Goal: Task Accomplishment & Management: Complete application form

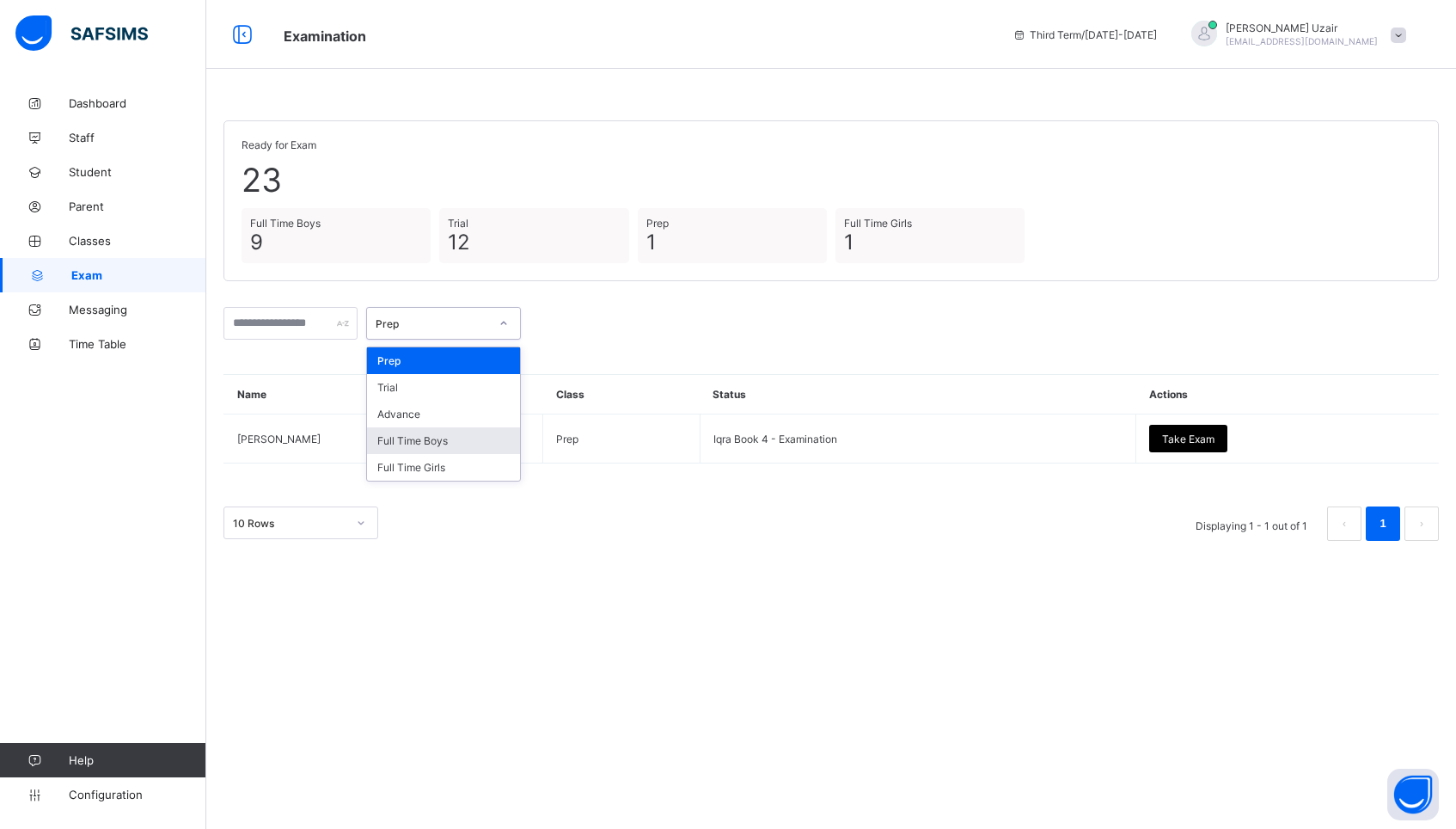
click at [455, 445] on div "Full Time Boys" at bounding box center [443, 441] width 153 height 27
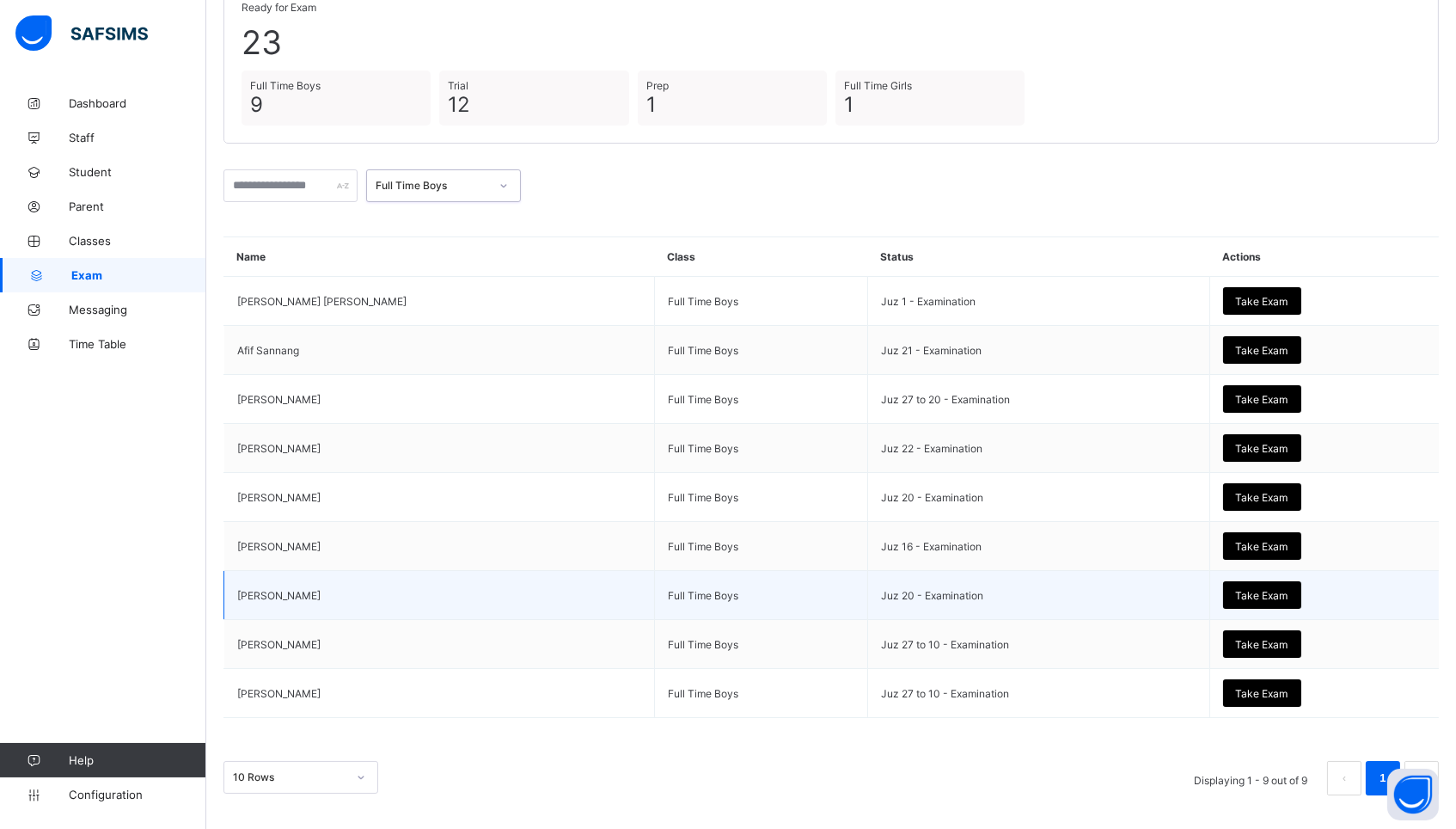
scroll to position [136, 0]
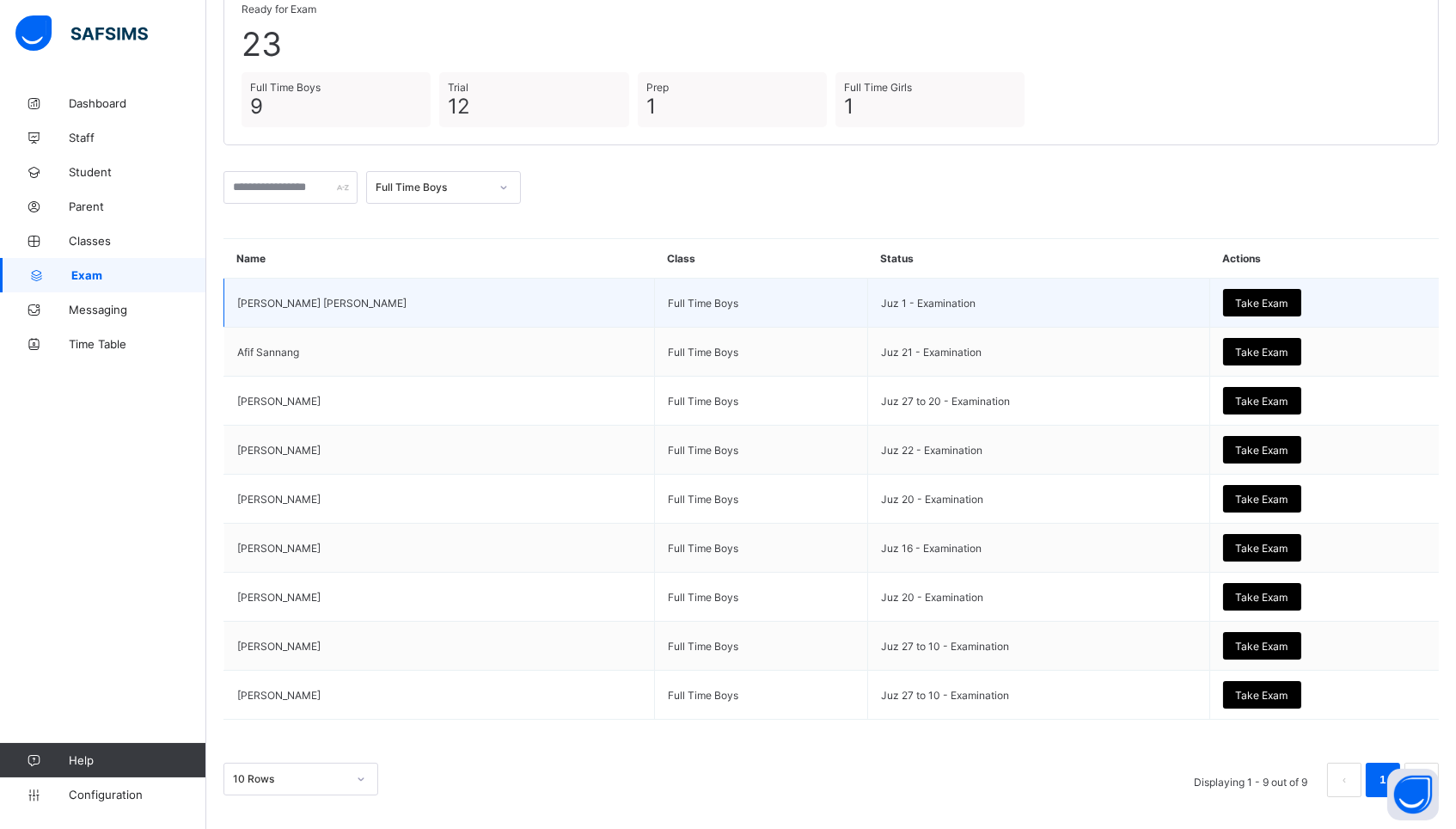
click at [1236, 297] on span "Take Exam" at bounding box center [1262, 302] width 52 height 13
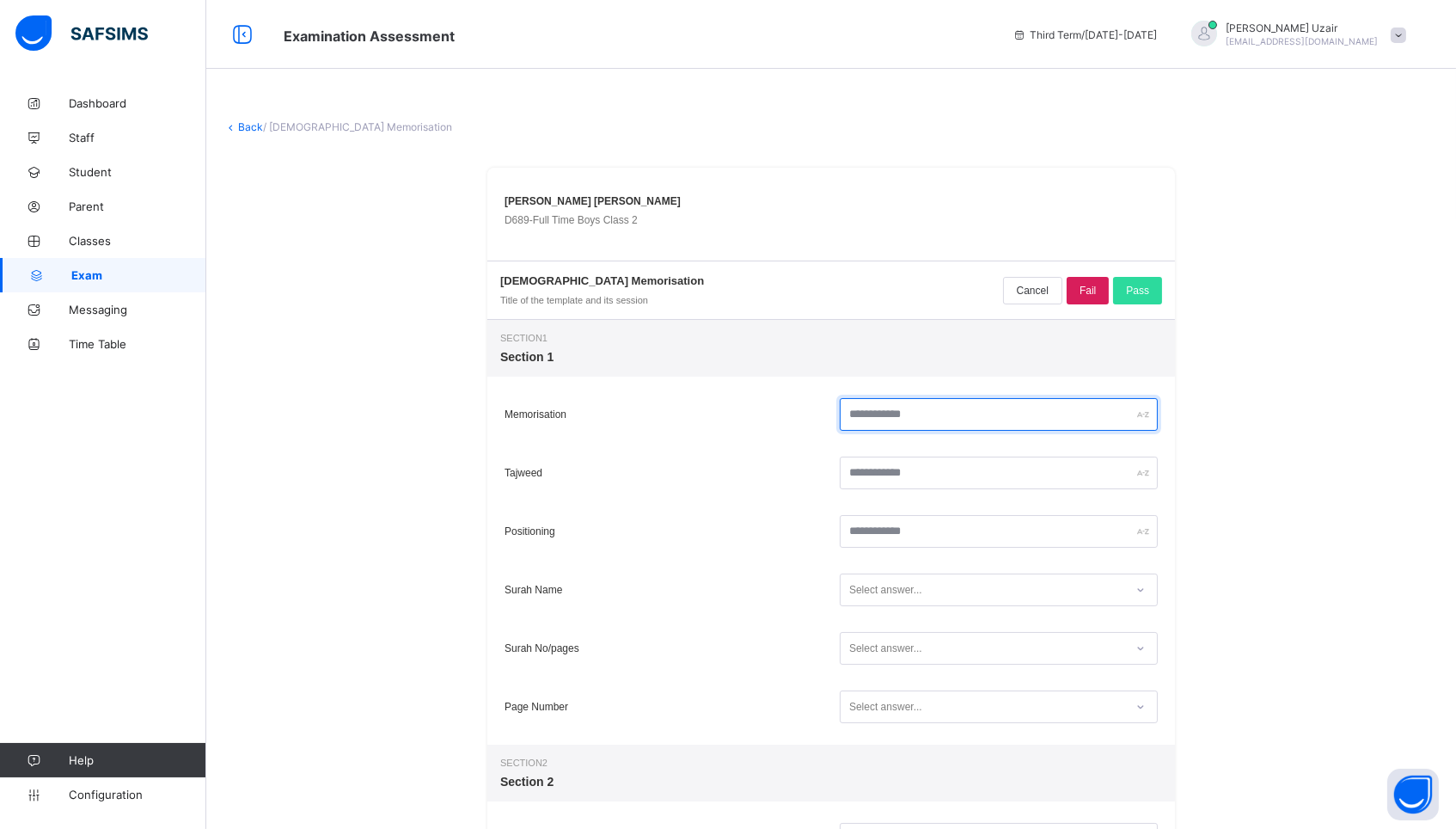
click at [966, 430] on input "text" at bounding box center [998, 414] width 318 height 33
type input "*"
type input "**"
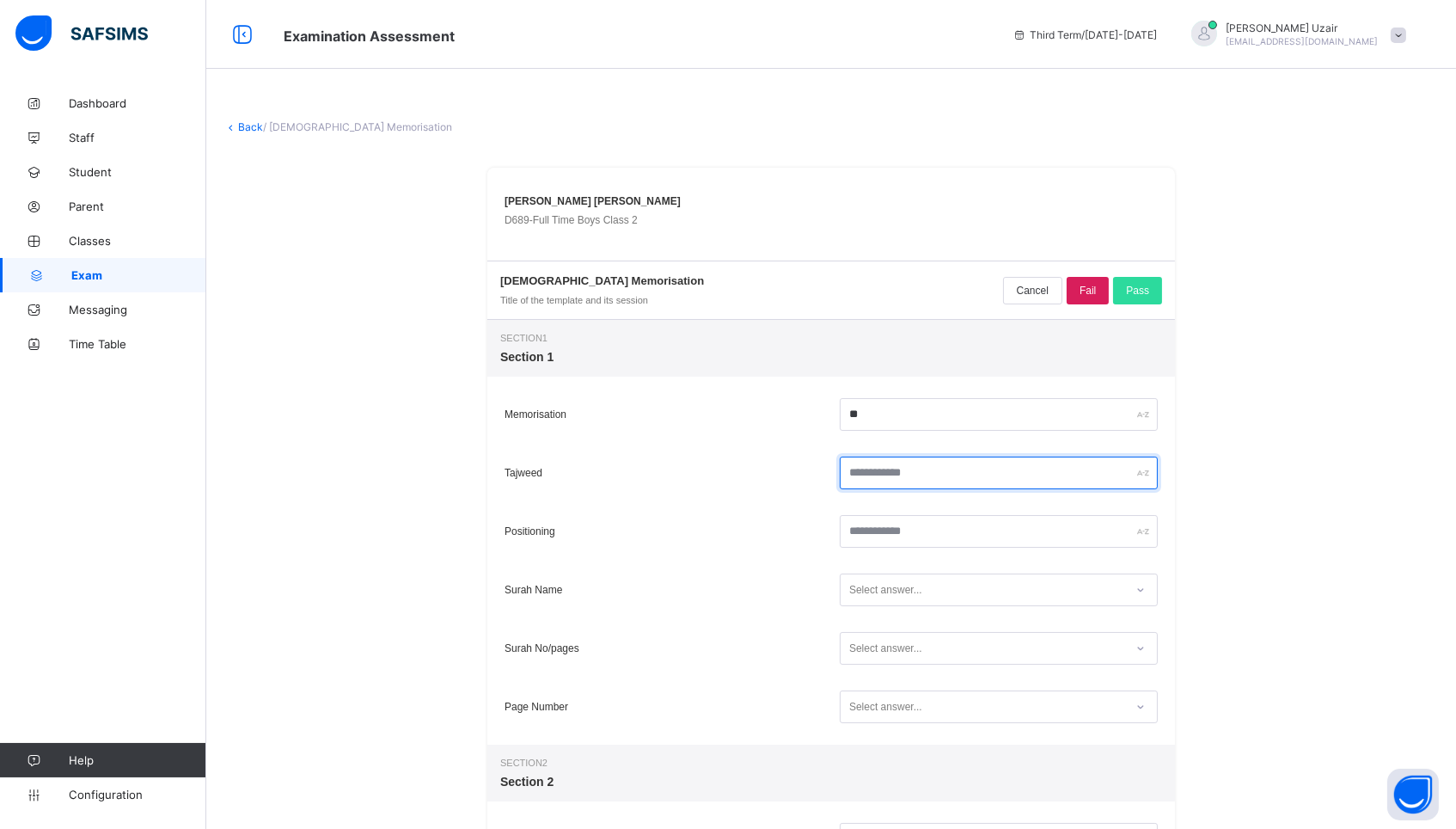
click at [963, 484] on input "text" at bounding box center [998, 473] width 318 height 33
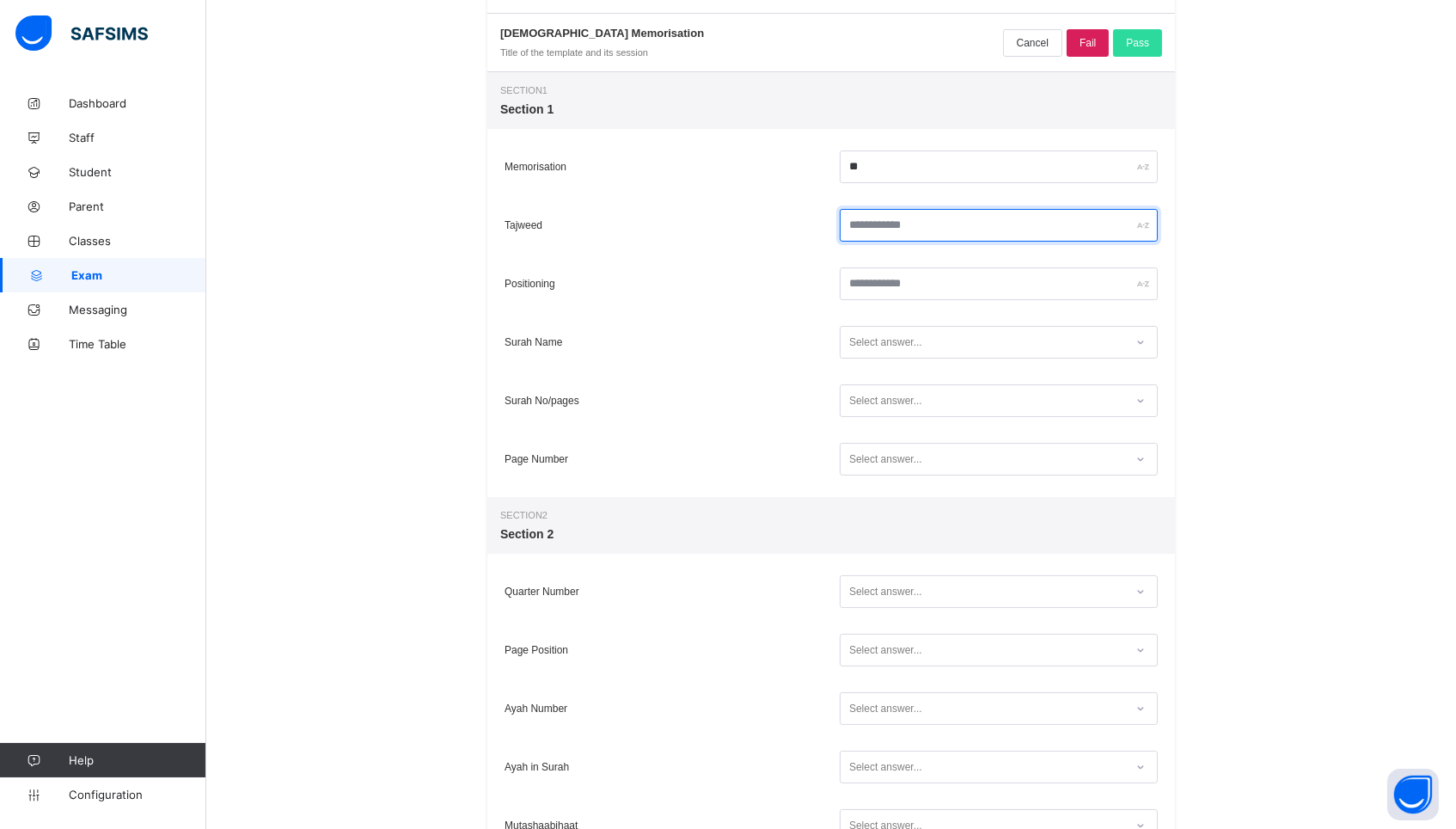
scroll to position [260, 0]
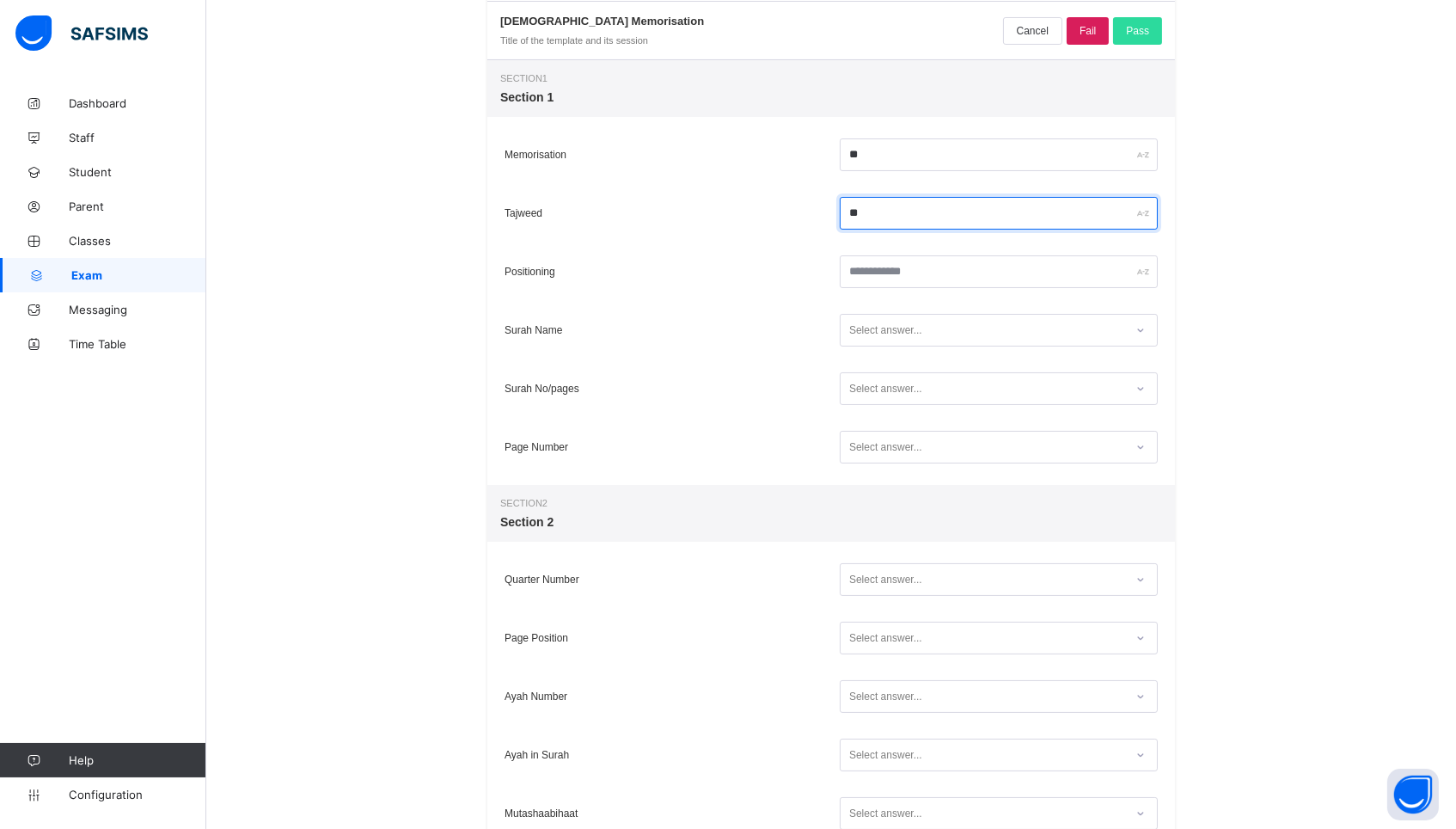
type input "**"
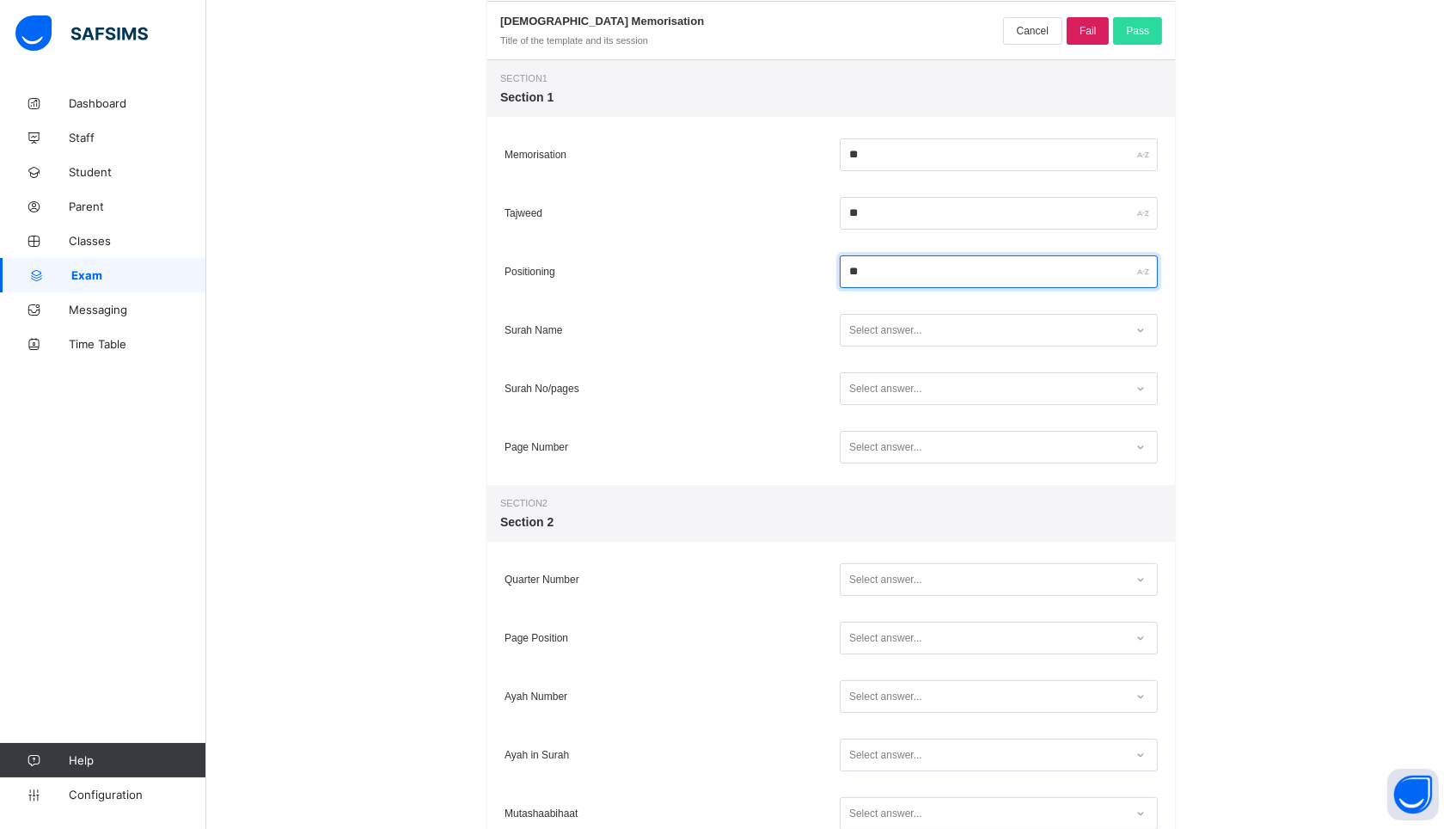
type input "**"
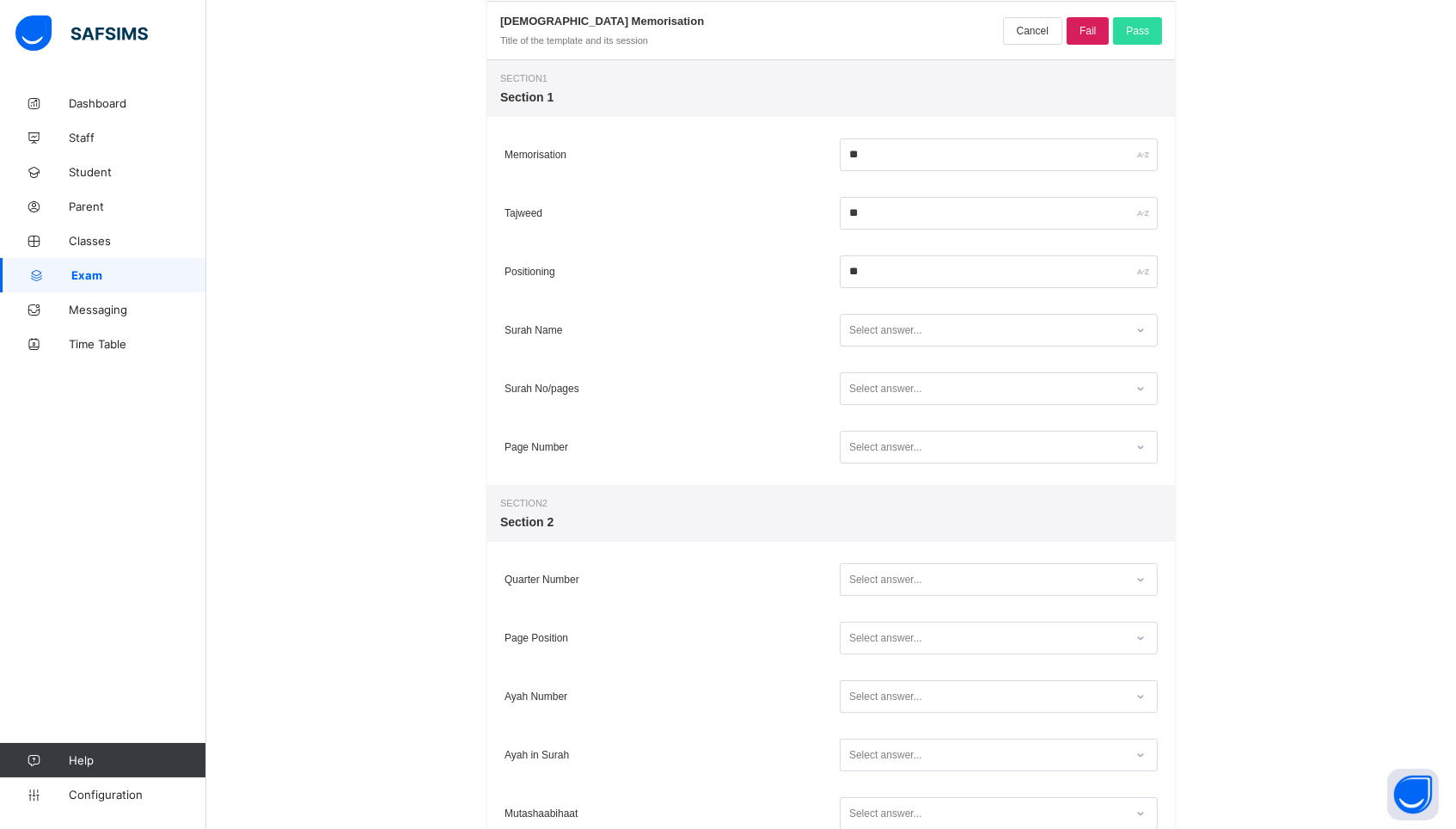
click at [929, 340] on div "Select answer..." at bounding box center [982, 330] width 284 height 23
click at [908, 395] on div "Yes" at bounding box center [998, 393] width 317 height 26
click at [908, 395] on div "Select answer..." at bounding box center [885, 389] width 73 height 33
click at [904, 446] on div "Yes" at bounding box center [998, 451] width 317 height 26
click at [904, 446] on div "Select answer..." at bounding box center [885, 447] width 73 height 33
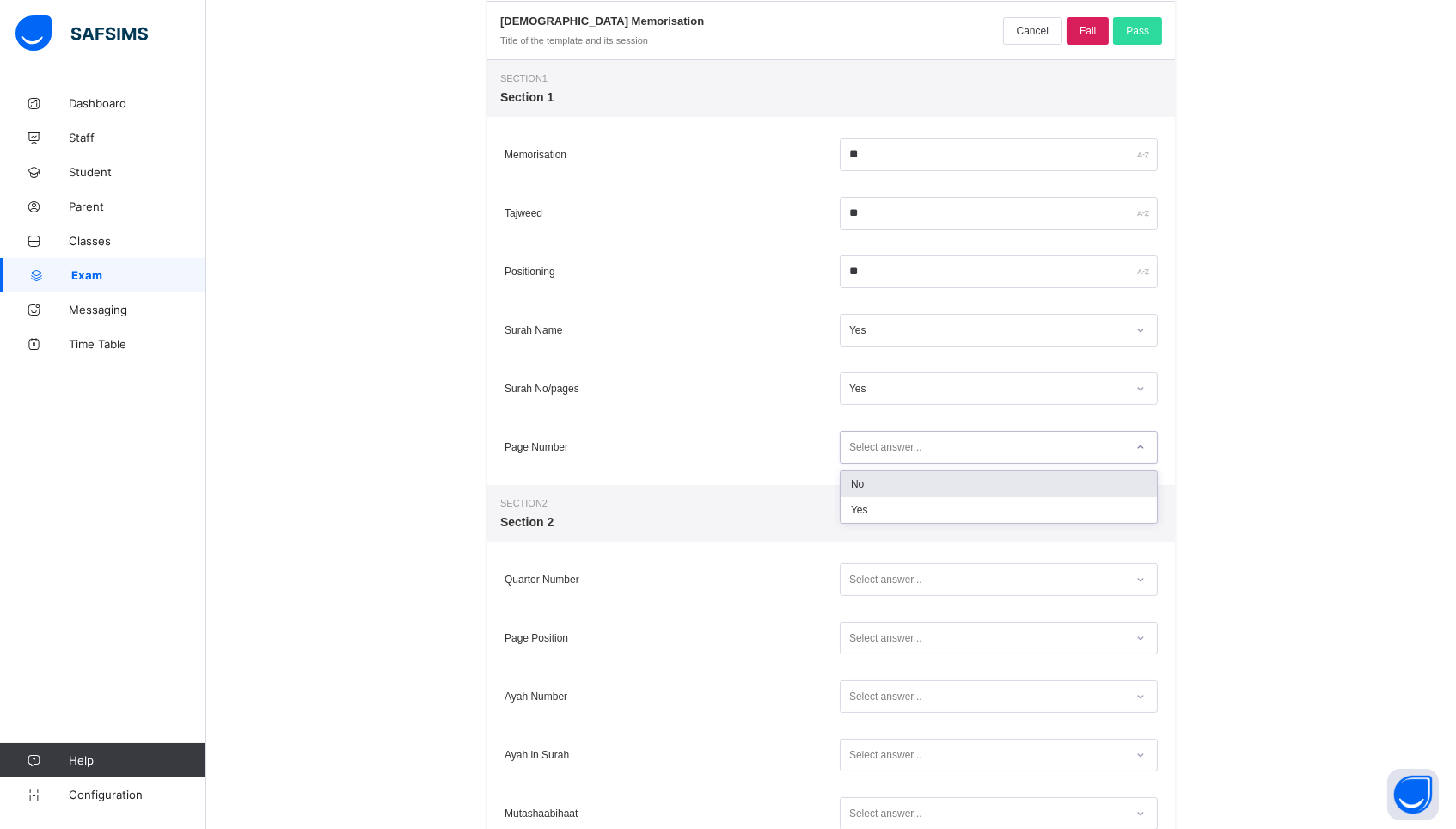
click at [896, 491] on div "No" at bounding box center [998, 483] width 317 height 26
click at [885, 571] on div "Select answer..." at bounding box center [885, 580] width 73 height 33
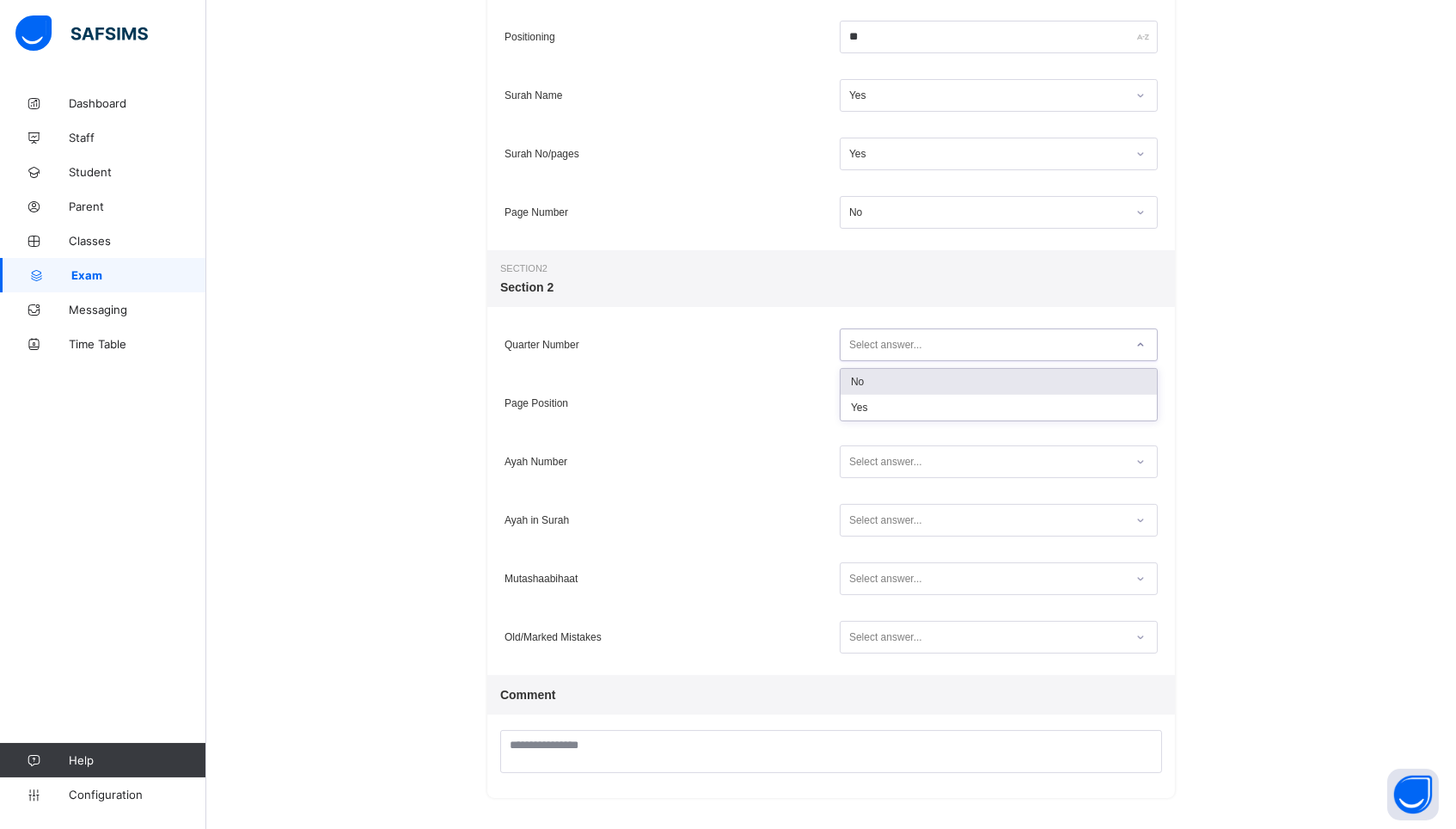
scroll to position [494, 0]
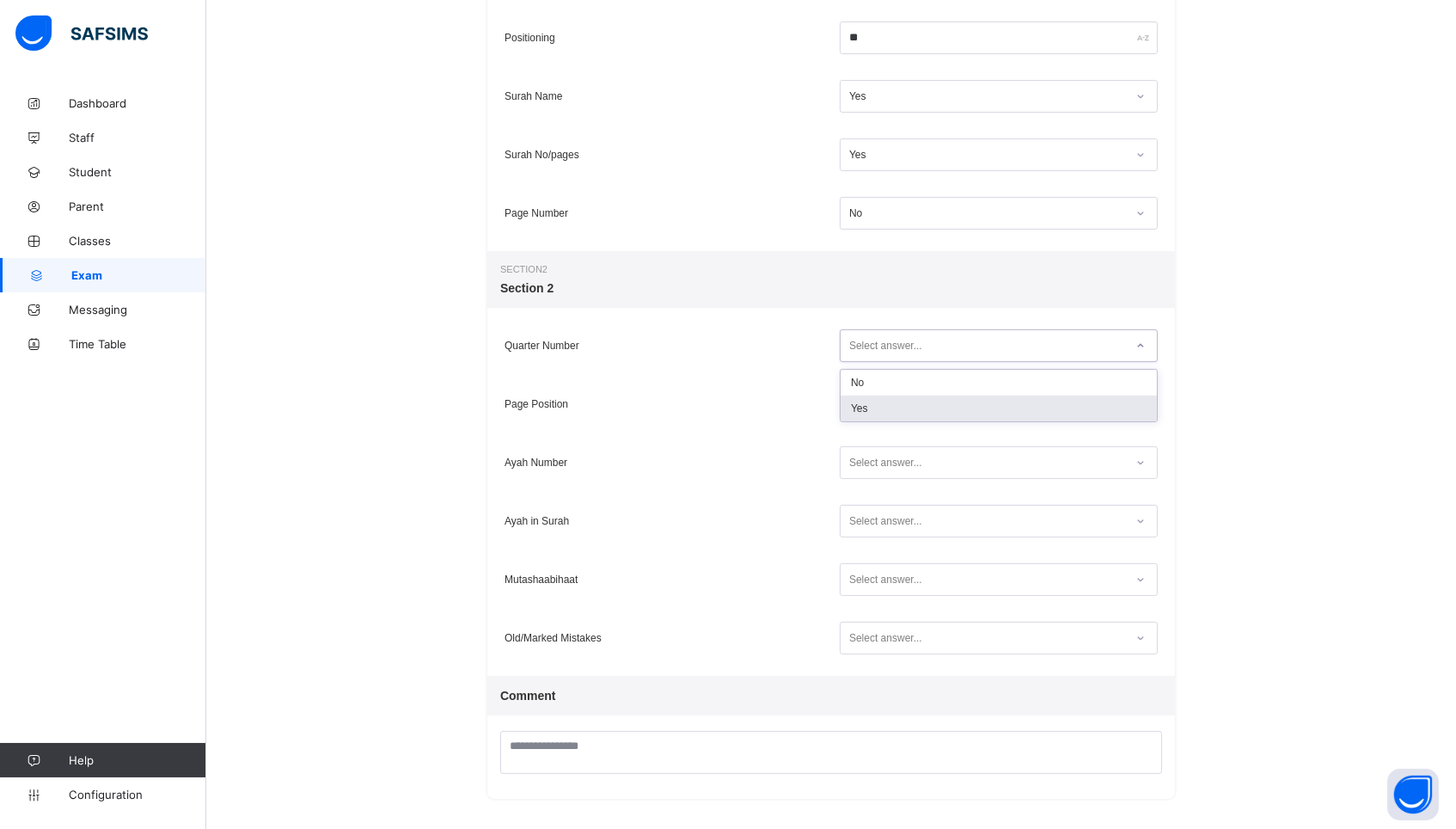
click at [896, 407] on div "Yes" at bounding box center [998, 408] width 317 height 26
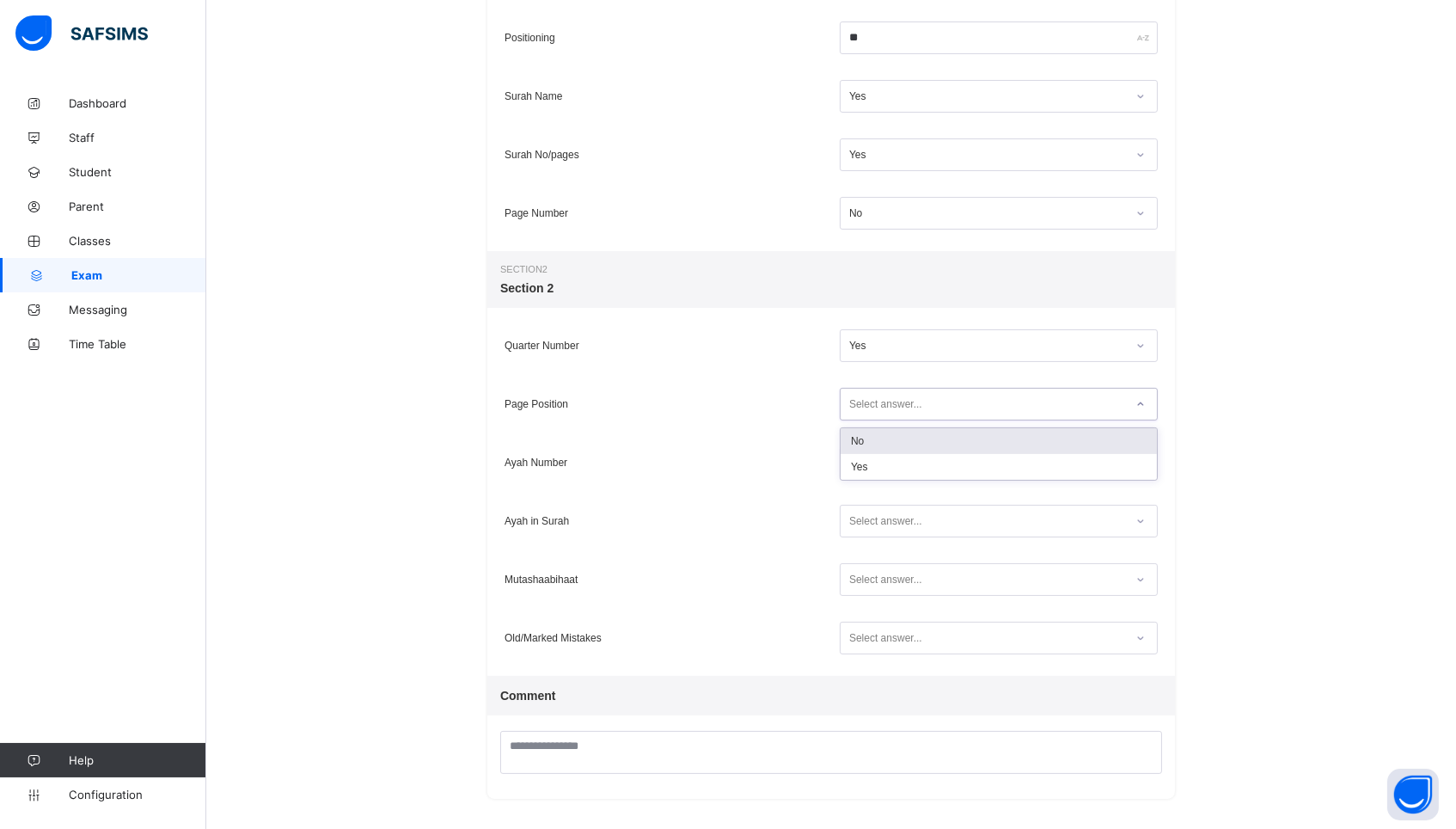
click at [895, 410] on div "Select answer..." at bounding box center [885, 404] width 73 height 33
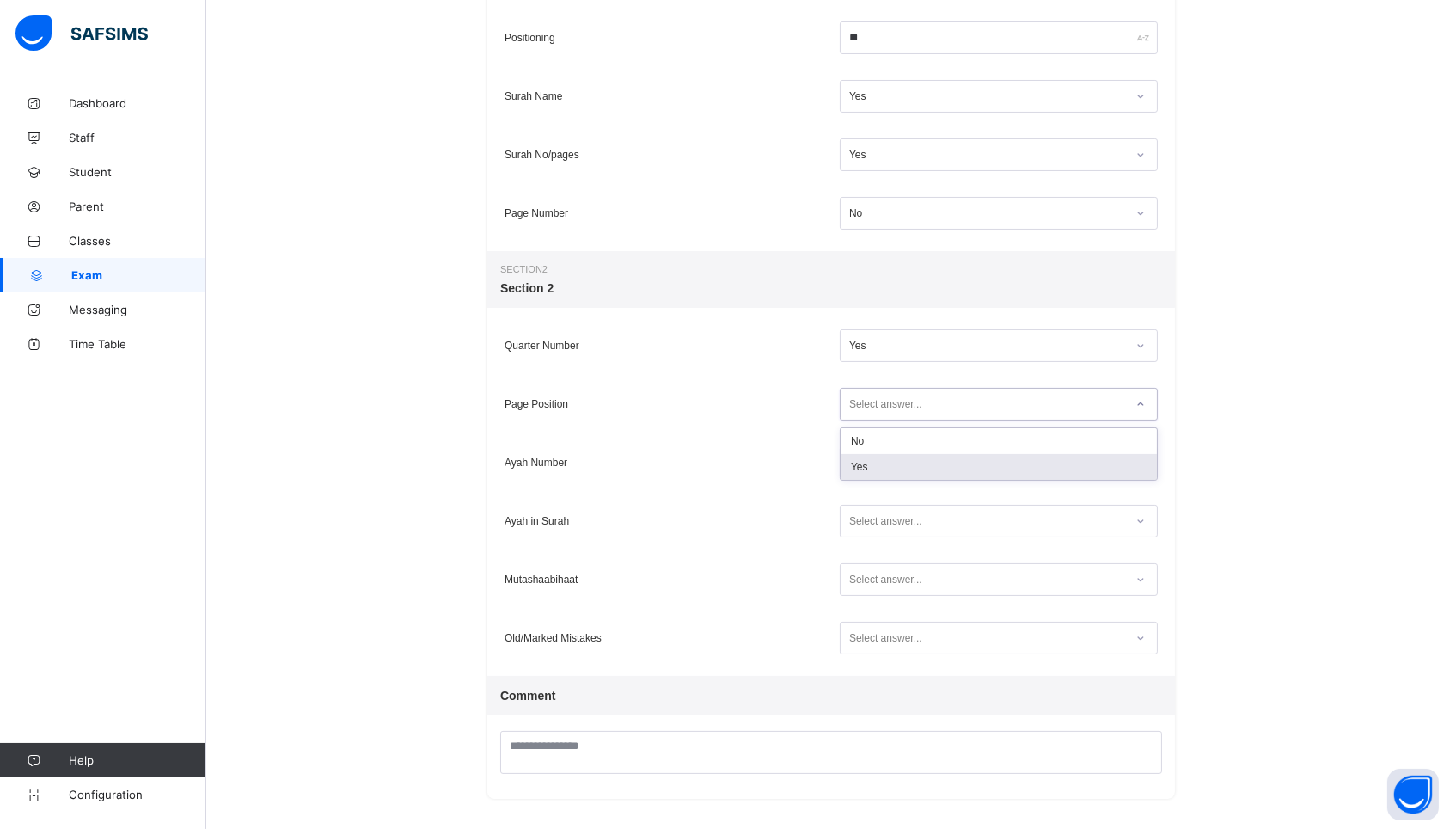
click at [887, 456] on div "Yes" at bounding box center [998, 467] width 317 height 26
click at [887, 459] on div "Select answer..." at bounding box center [885, 462] width 73 height 33
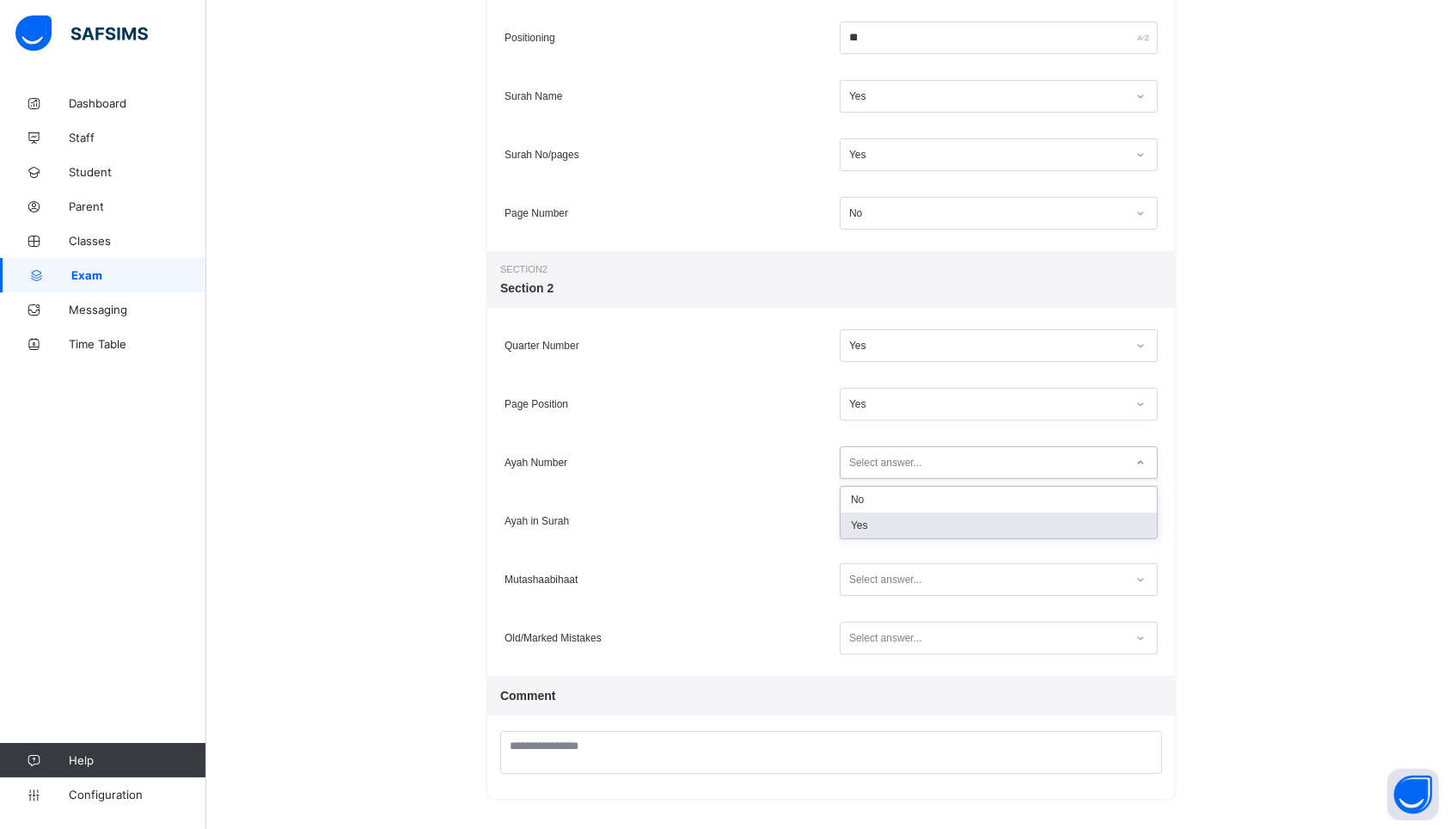
click at [879, 517] on div "Yes" at bounding box center [998, 525] width 317 height 26
click at [879, 517] on div "Select answer..." at bounding box center [885, 521] width 73 height 33
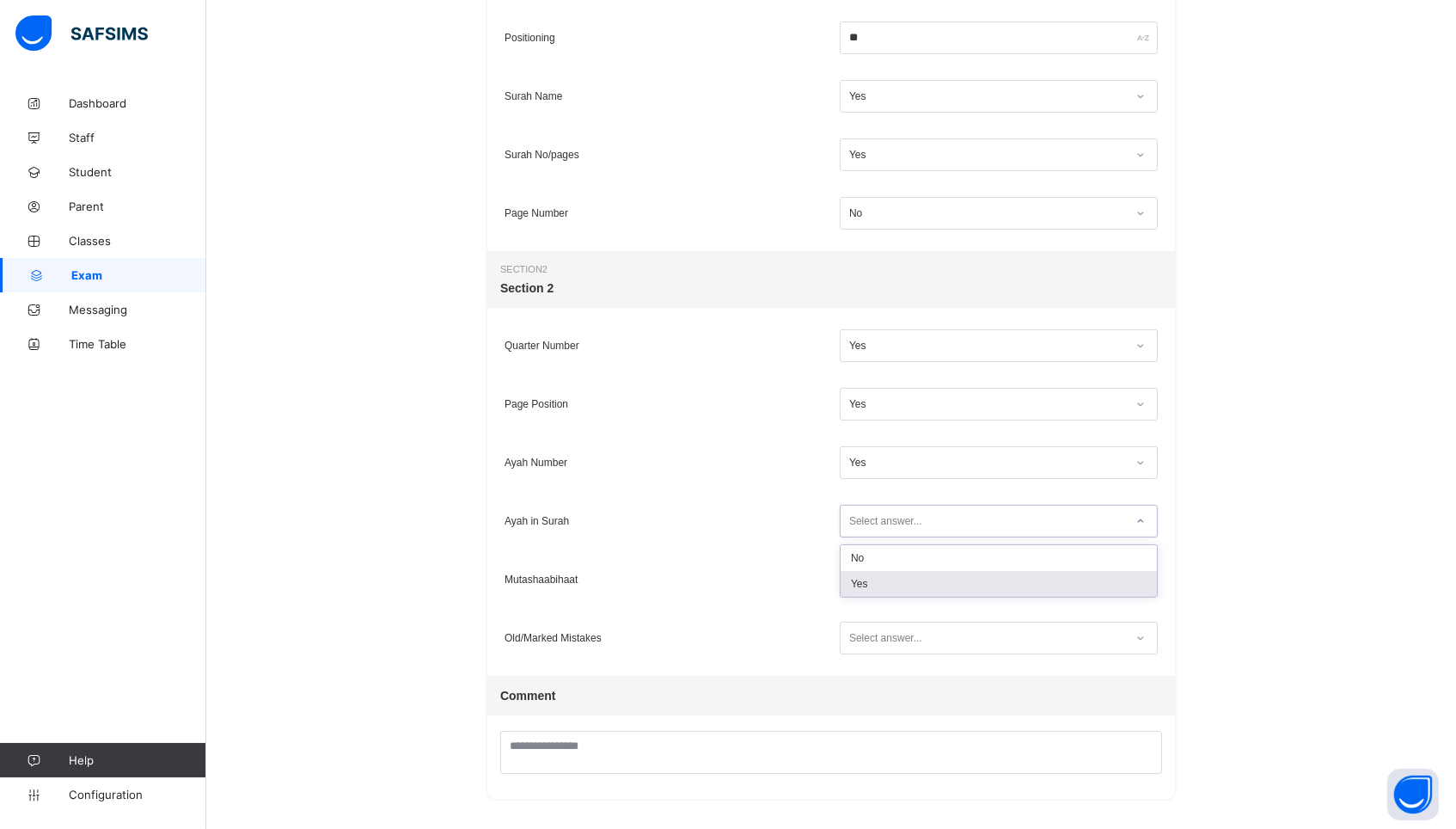
click at [881, 583] on div "Yes" at bounding box center [998, 583] width 317 height 26
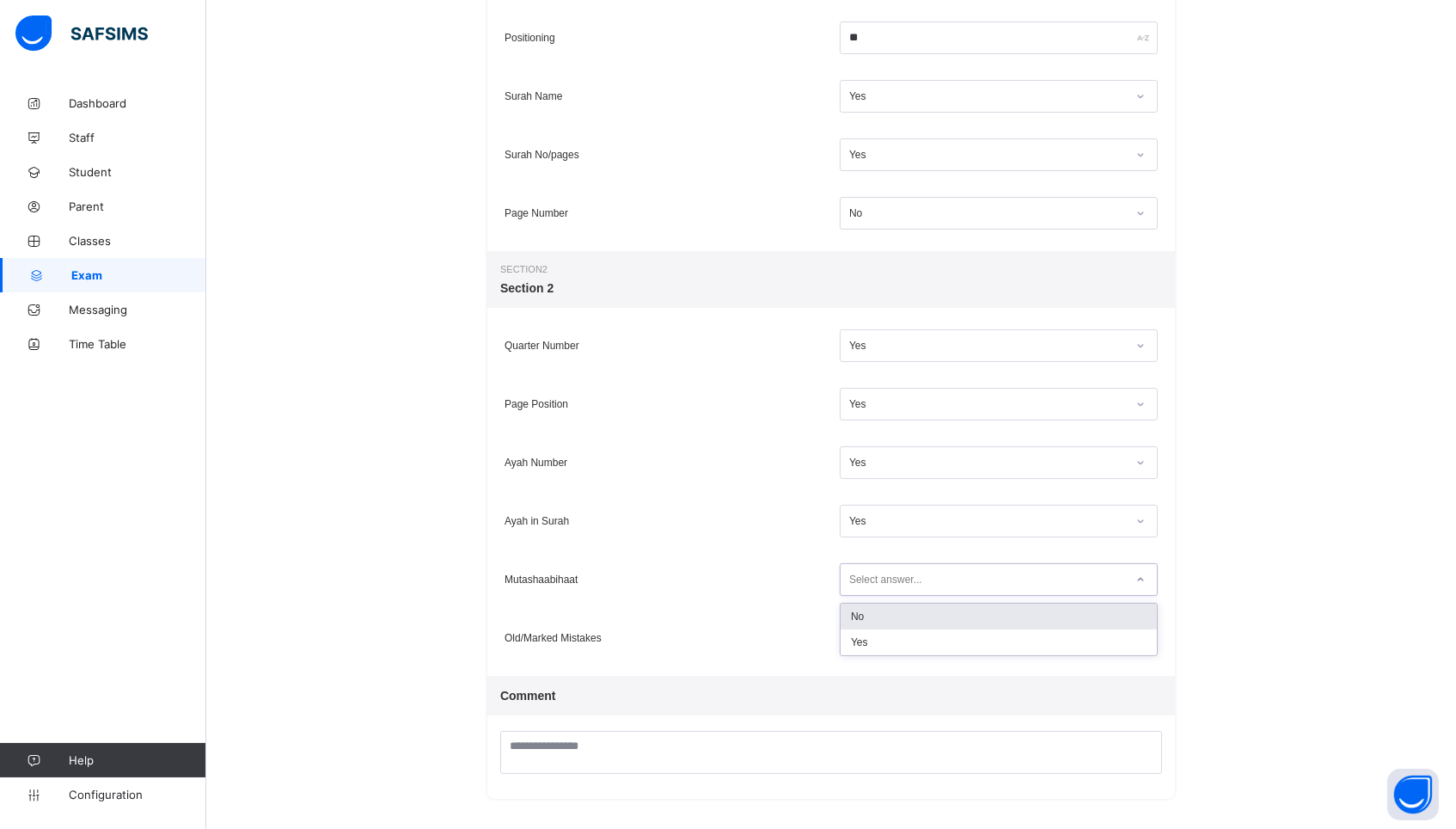
click at [881, 583] on div "Select answer..." at bounding box center [885, 580] width 73 height 33
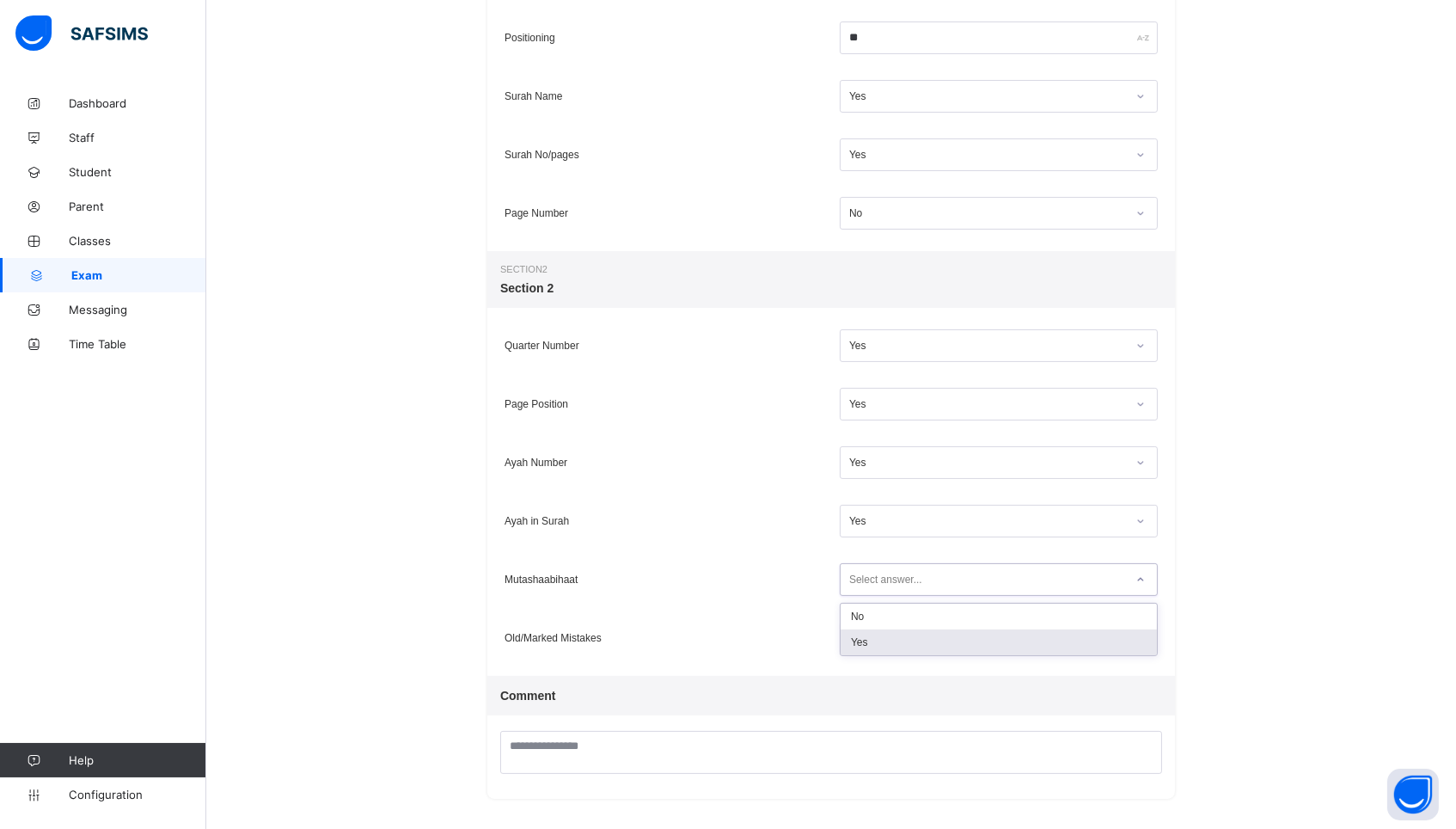
click at [881, 642] on div "Yes" at bounding box center [998, 642] width 317 height 26
click at [881, 642] on div "Select answer..." at bounding box center [885, 638] width 73 height 33
click at [883, 667] on div "No" at bounding box center [998, 675] width 317 height 26
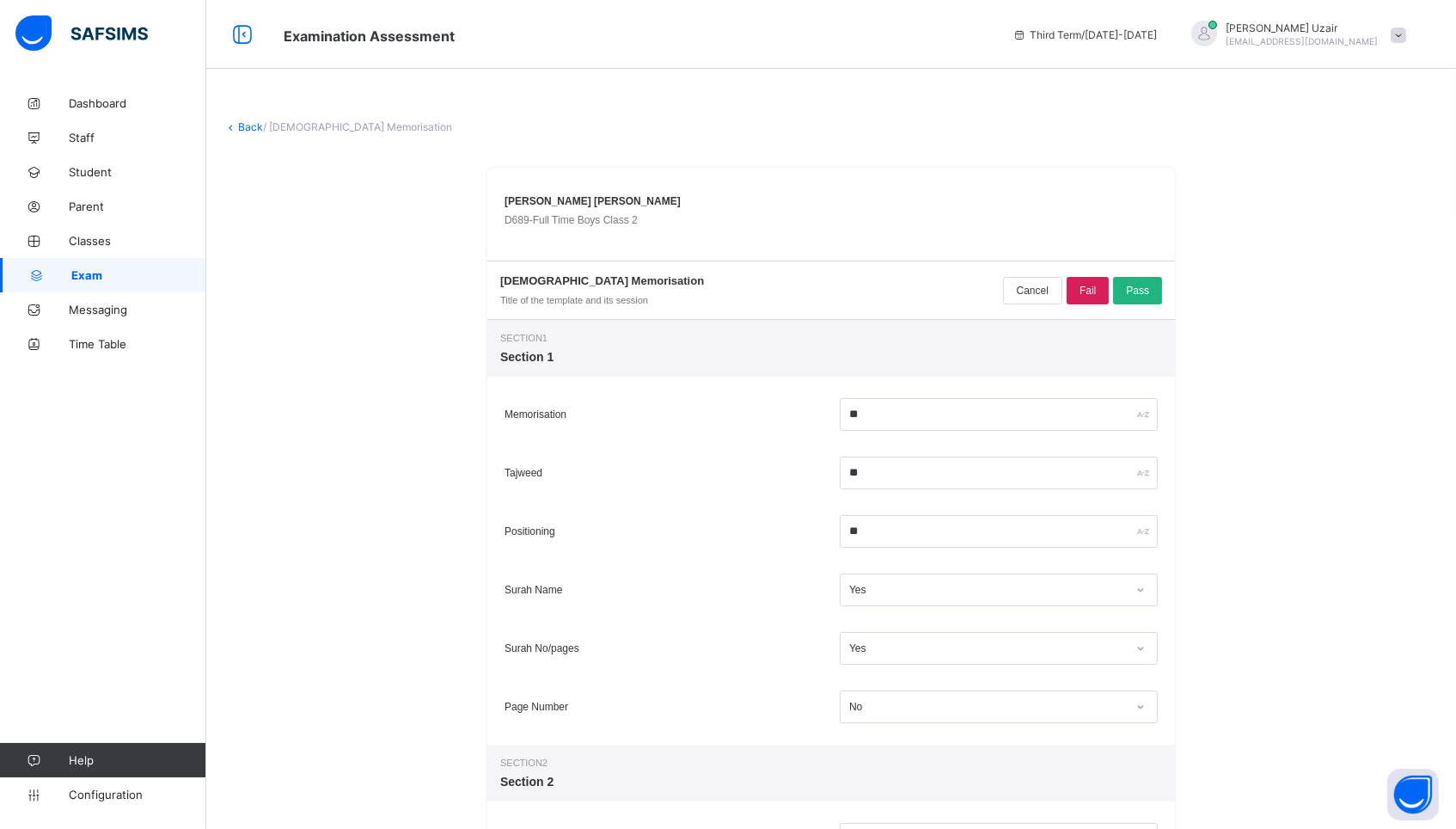
scroll to position [0, 0]
click at [1130, 294] on span "Pass" at bounding box center [1137, 291] width 23 height 13
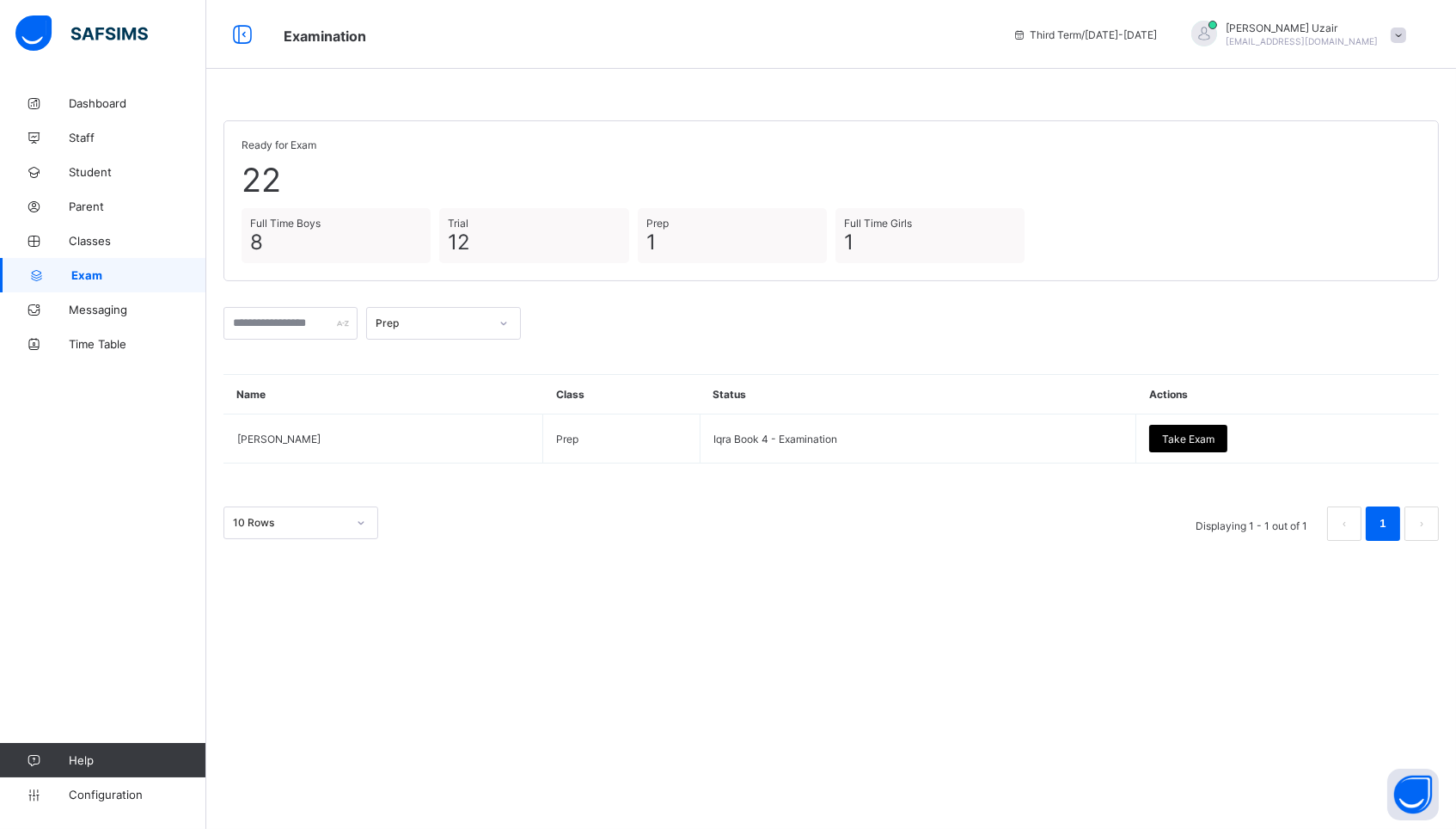
click at [446, 318] on div "Prep" at bounding box center [432, 324] width 114 height 13
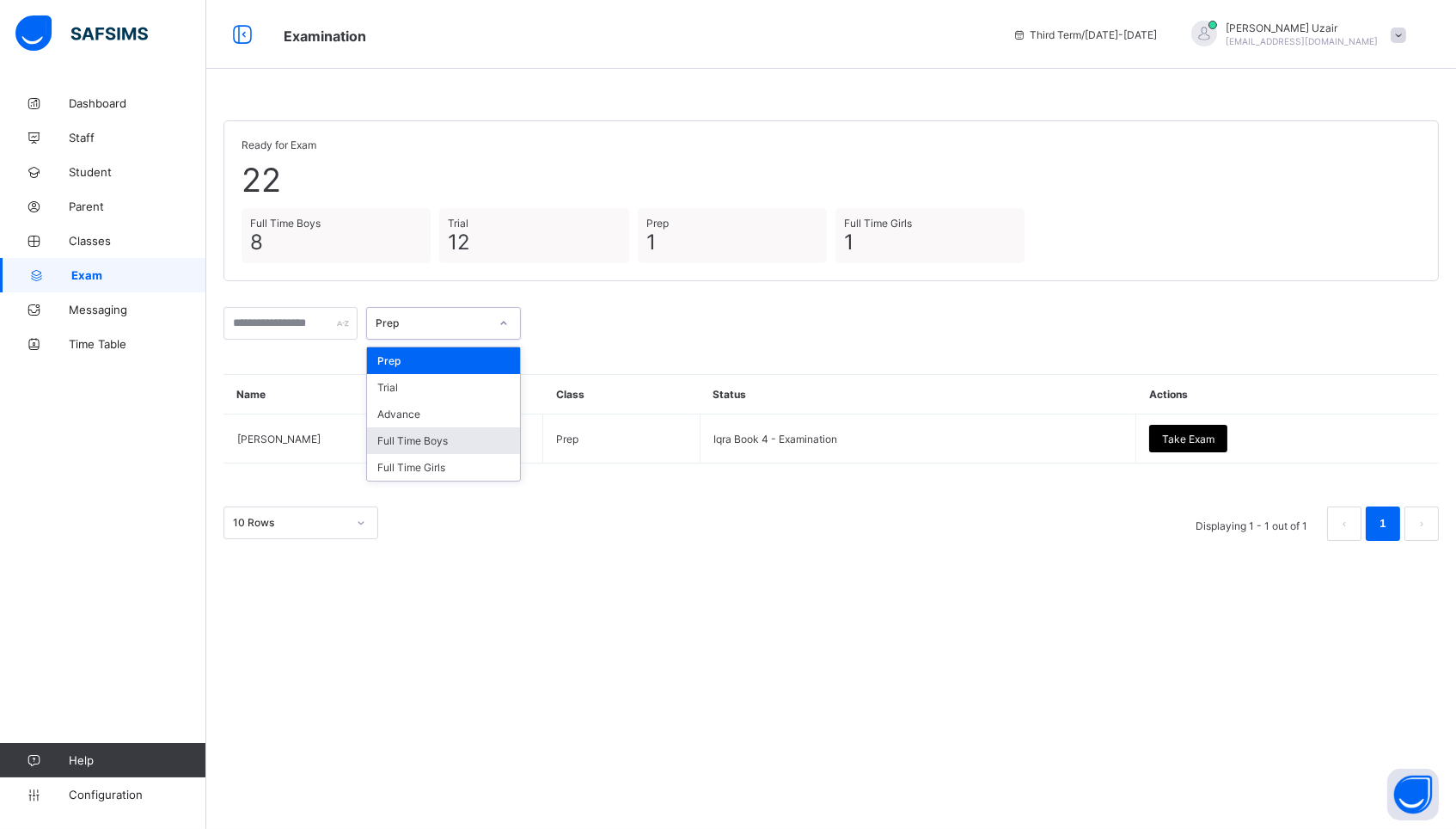
click at [420, 438] on div "Full Time Boys" at bounding box center [443, 441] width 153 height 27
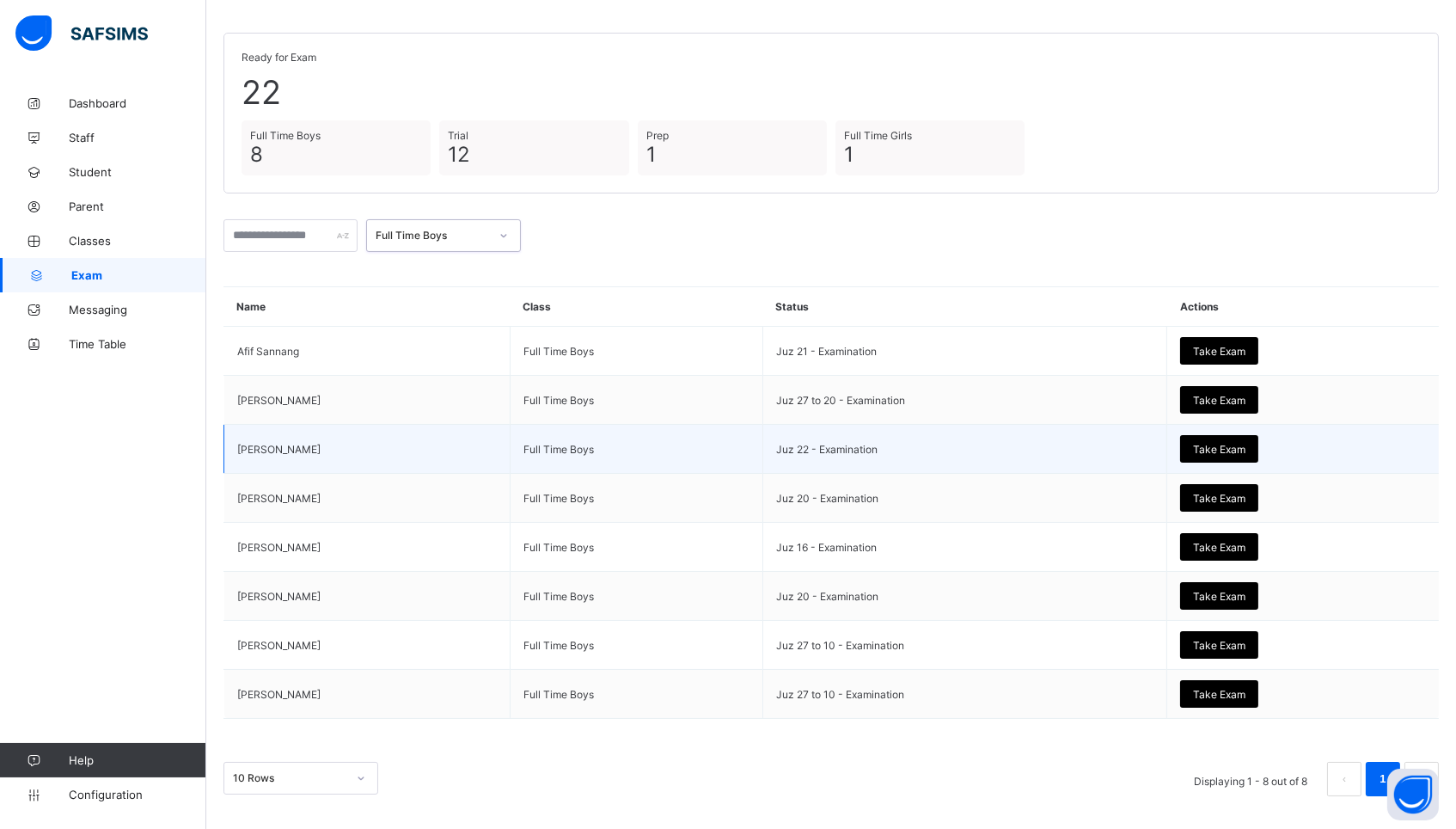
scroll to position [87, 0]
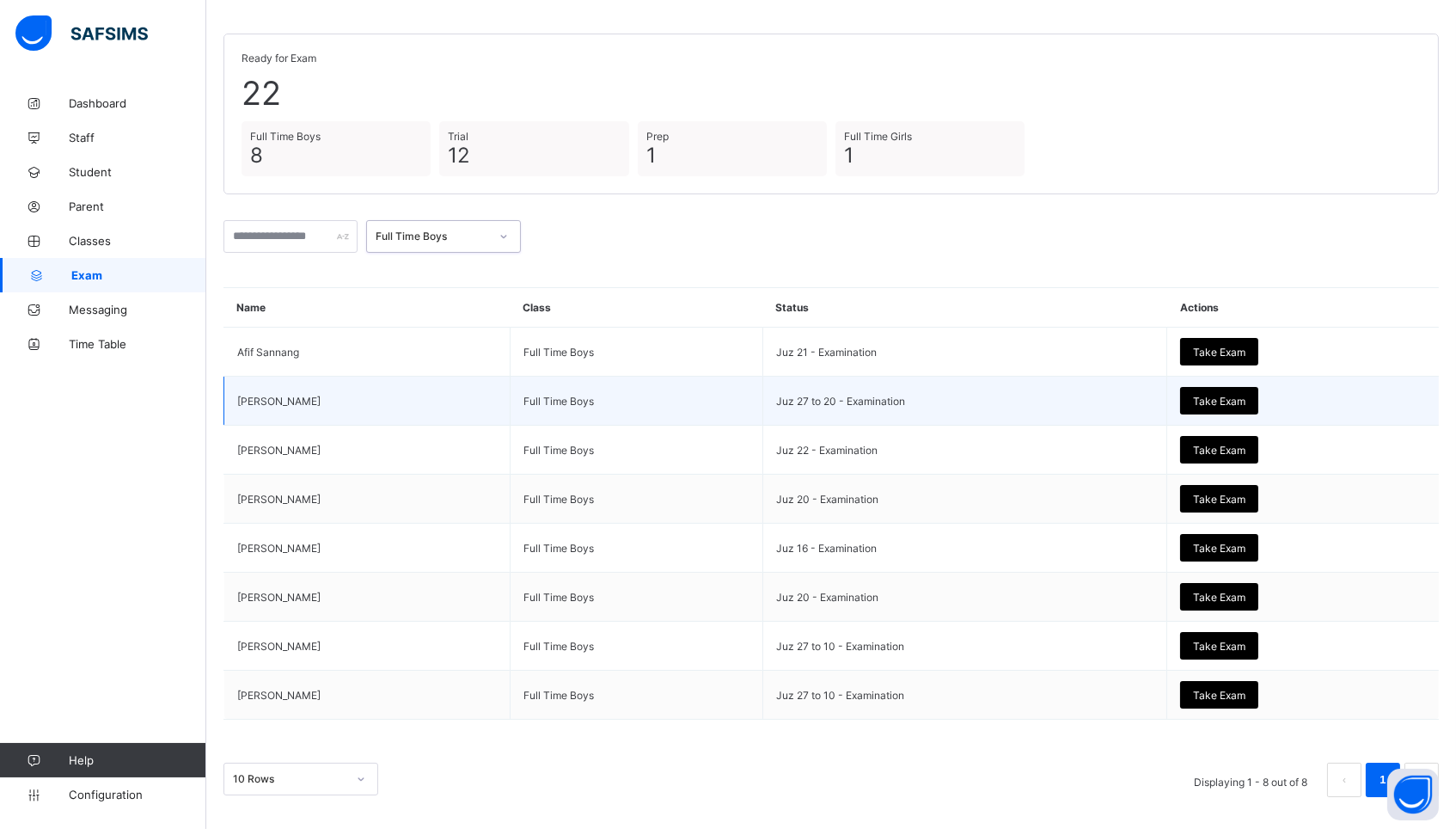
click at [1237, 395] on span "Take Exam" at bounding box center [1219, 401] width 52 height 13
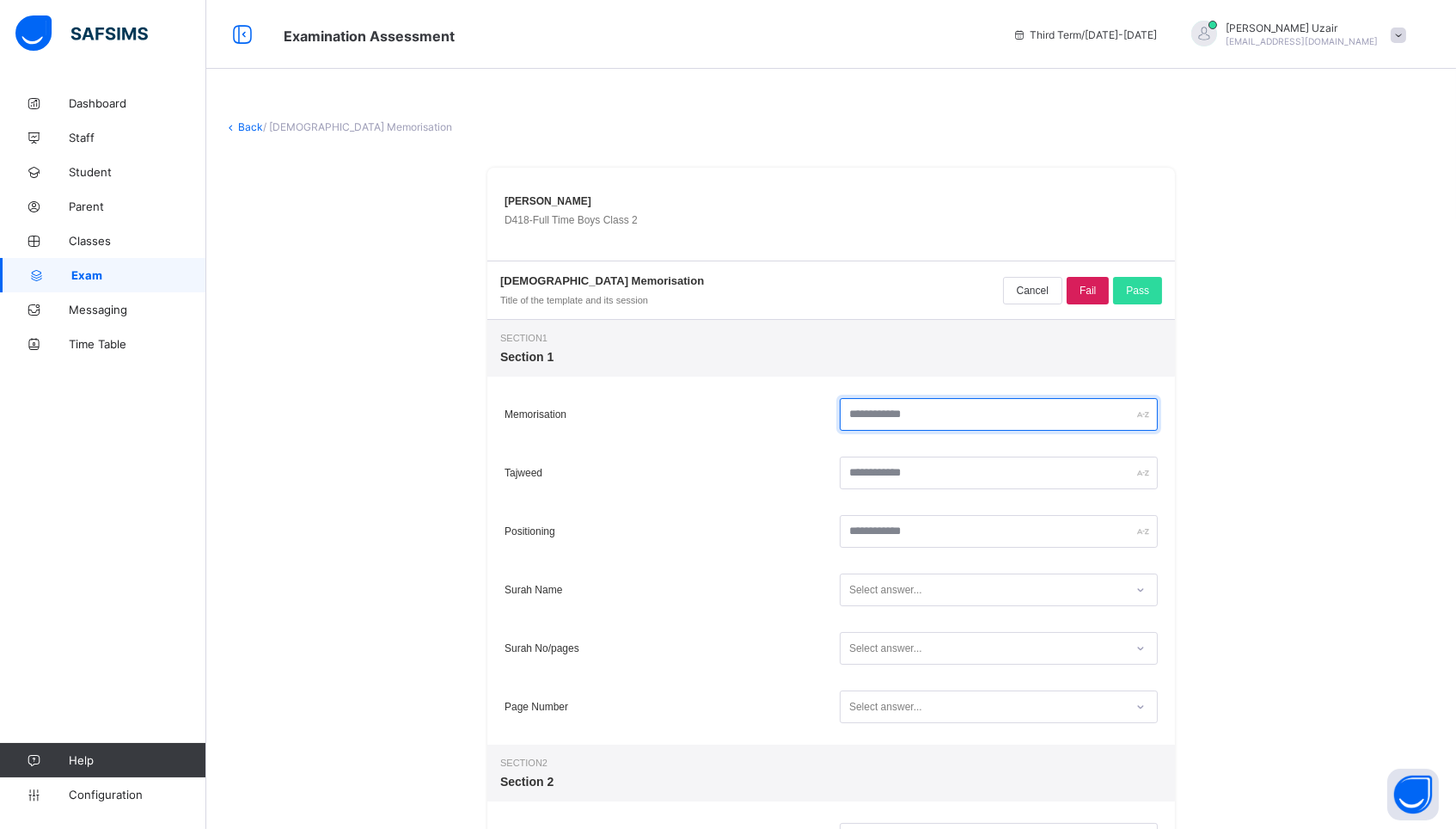
click at [881, 427] on input "text" at bounding box center [998, 414] width 318 height 33
type input "**"
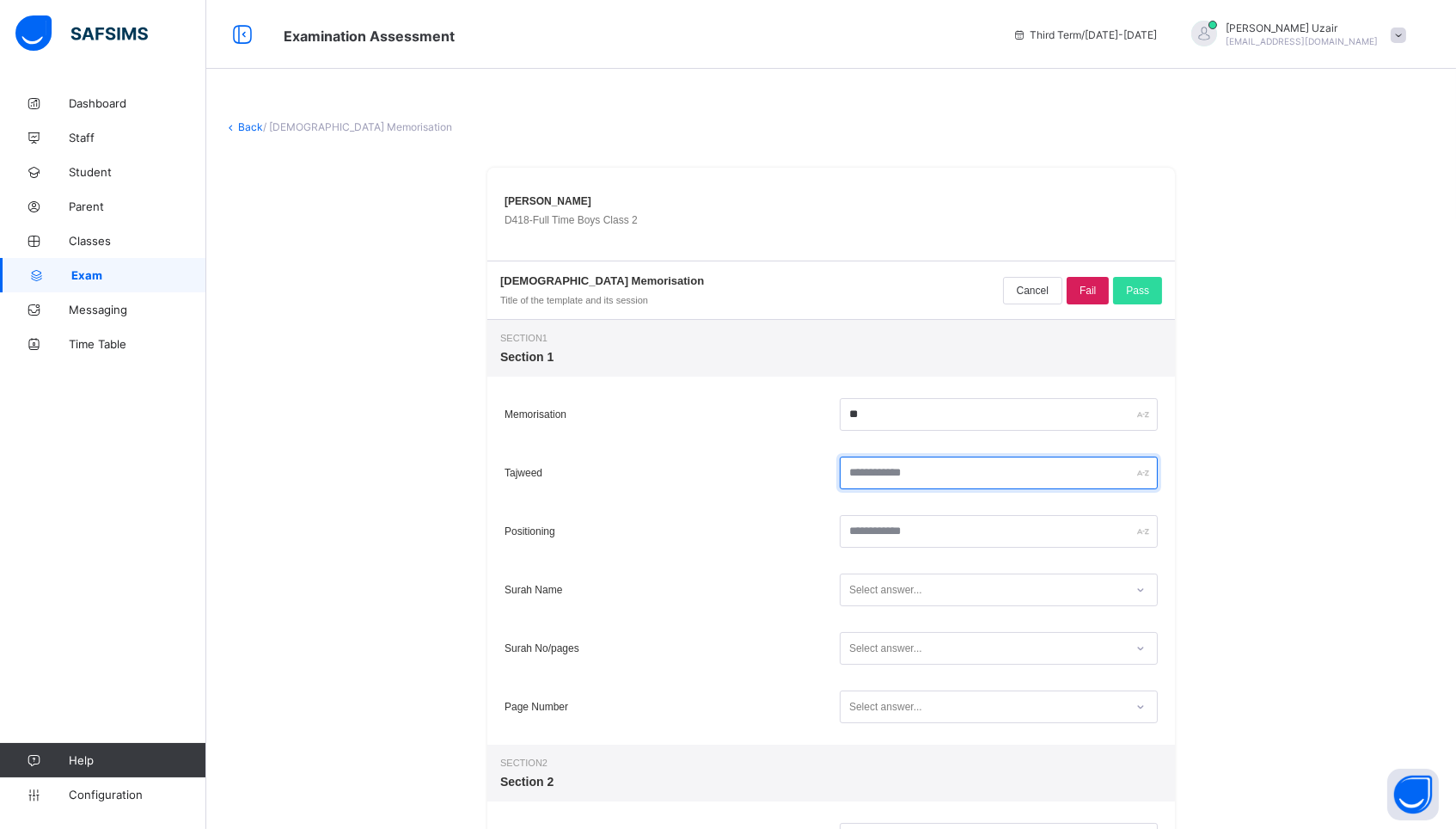
click at [870, 474] on input "text" at bounding box center [998, 473] width 318 height 33
type input "**"
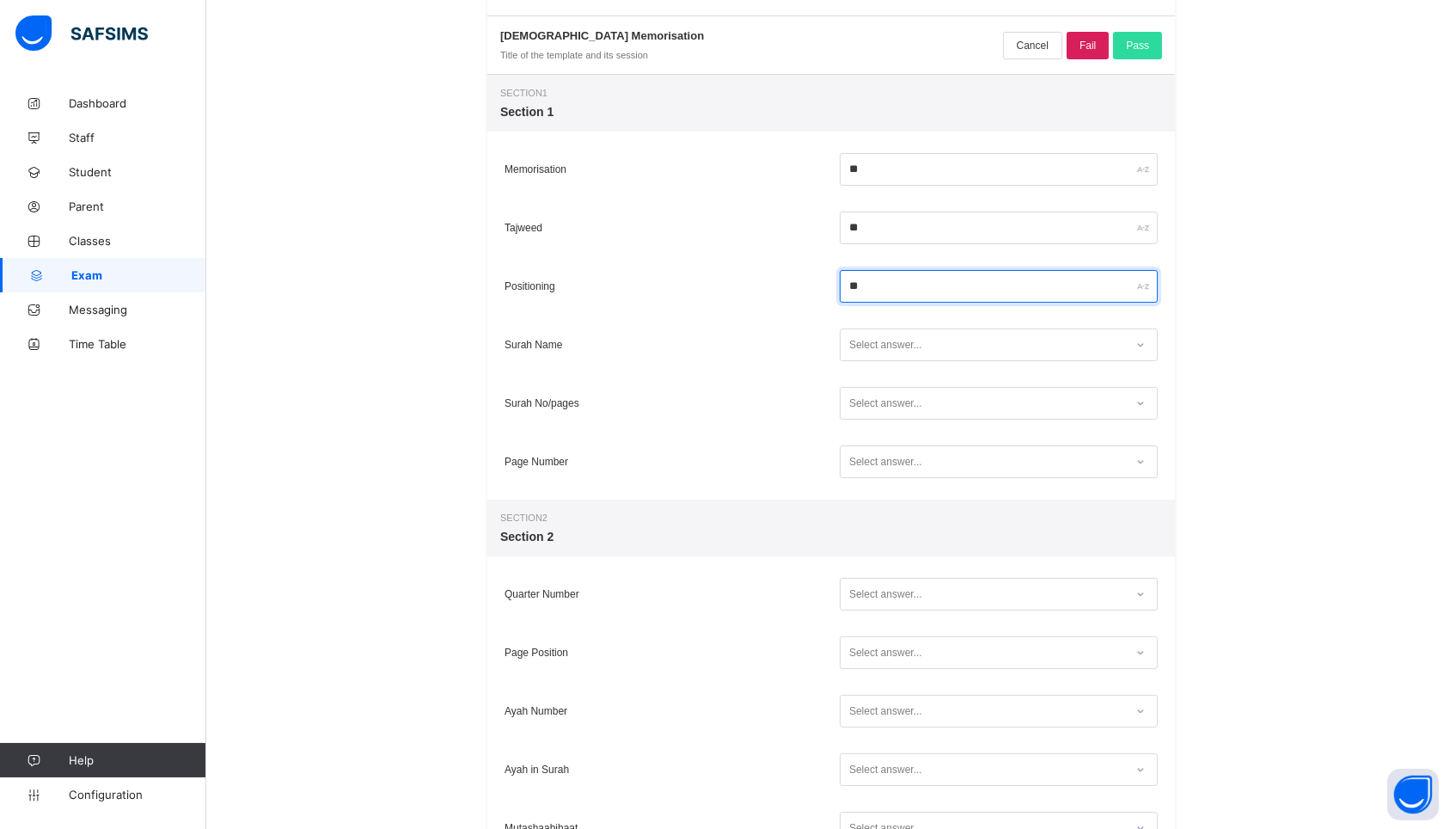
scroll to position [247, 0]
type input "**"
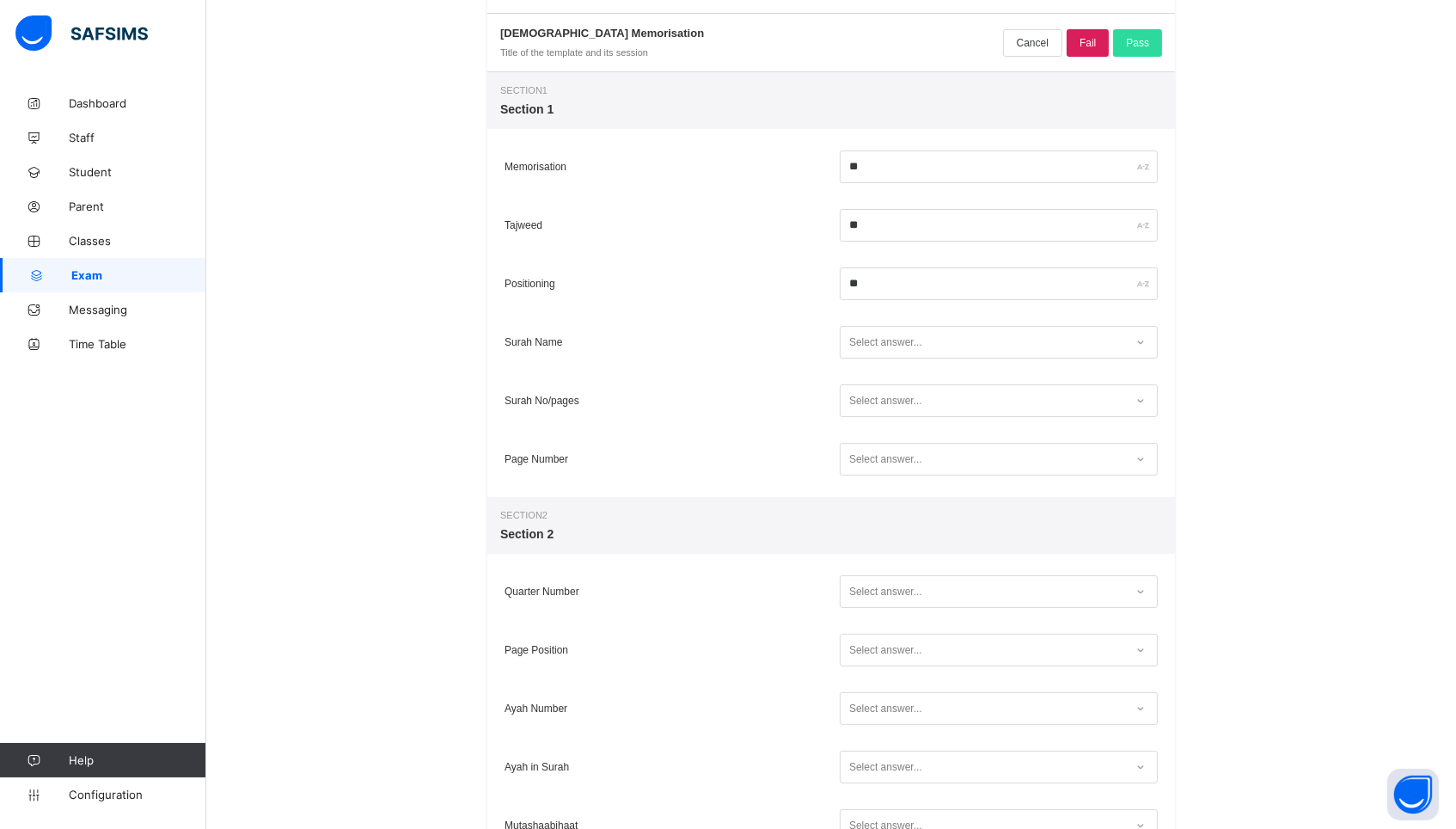
click at [948, 345] on div "Select answer..." at bounding box center [982, 343] width 284 height 23
click at [919, 402] on div "Yes" at bounding box center [998, 404] width 317 height 26
click at [919, 402] on div "Select answer..." at bounding box center [885, 401] width 73 height 33
click at [907, 437] on div "No" at bounding box center [998, 437] width 317 height 26
click at [897, 461] on div "Select answer..." at bounding box center [885, 459] width 73 height 33
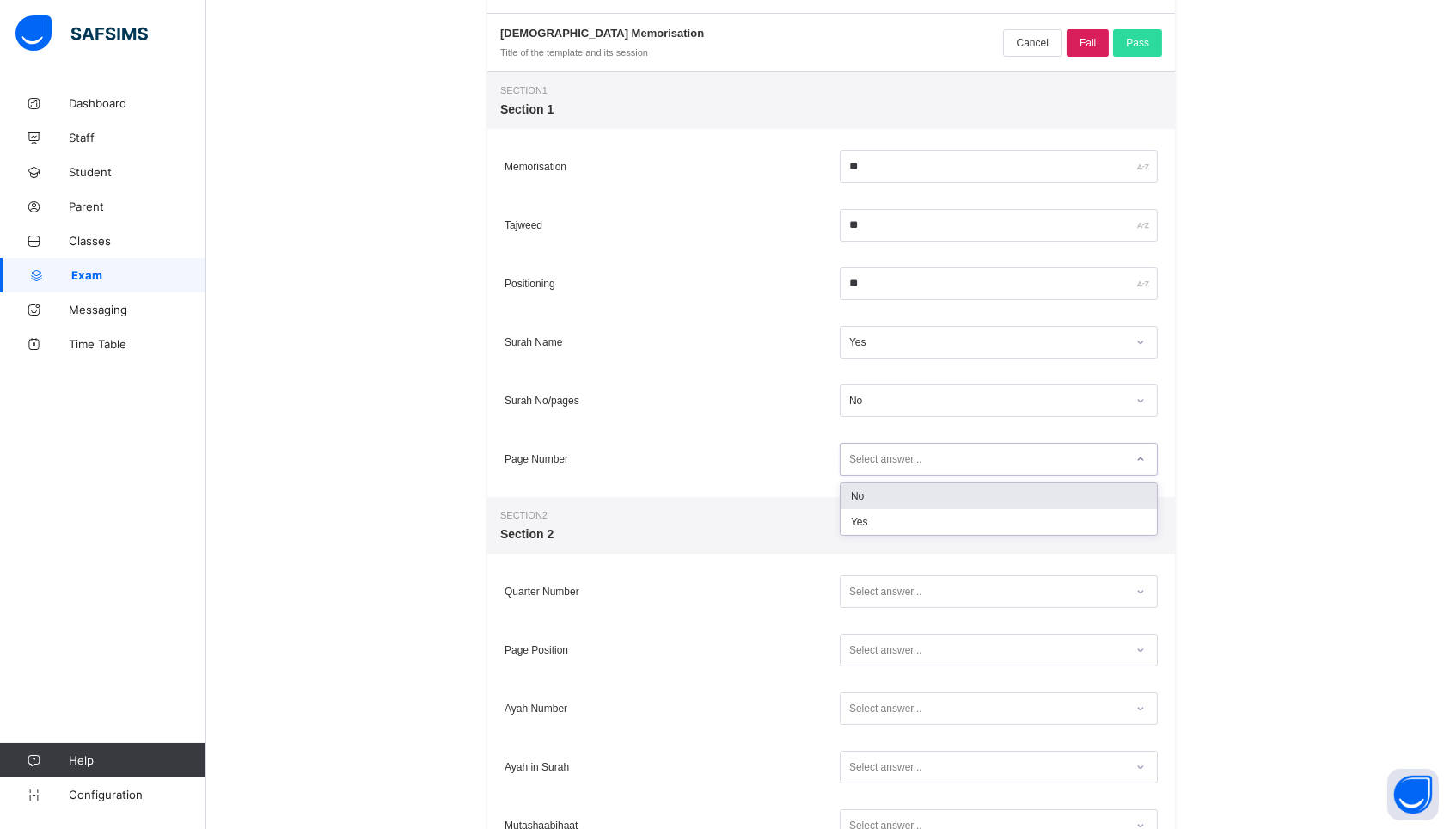
click at [887, 500] on div "No" at bounding box center [998, 496] width 317 height 26
click at [907, 404] on div "No" at bounding box center [987, 401] width 277 height 13
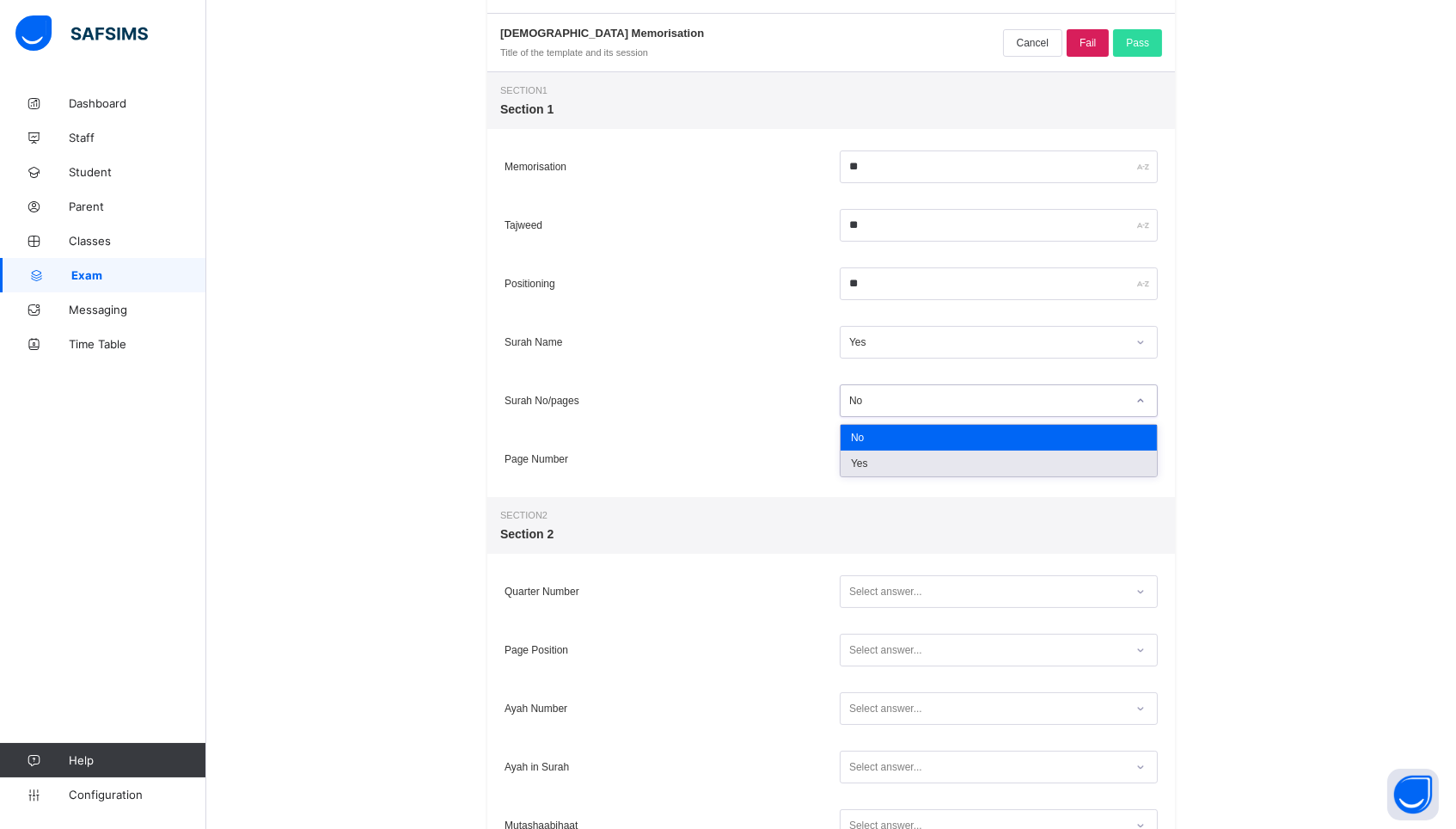
click at [900, 457] on div "Yes" at bounding box center [998, 463] width 317 height 26
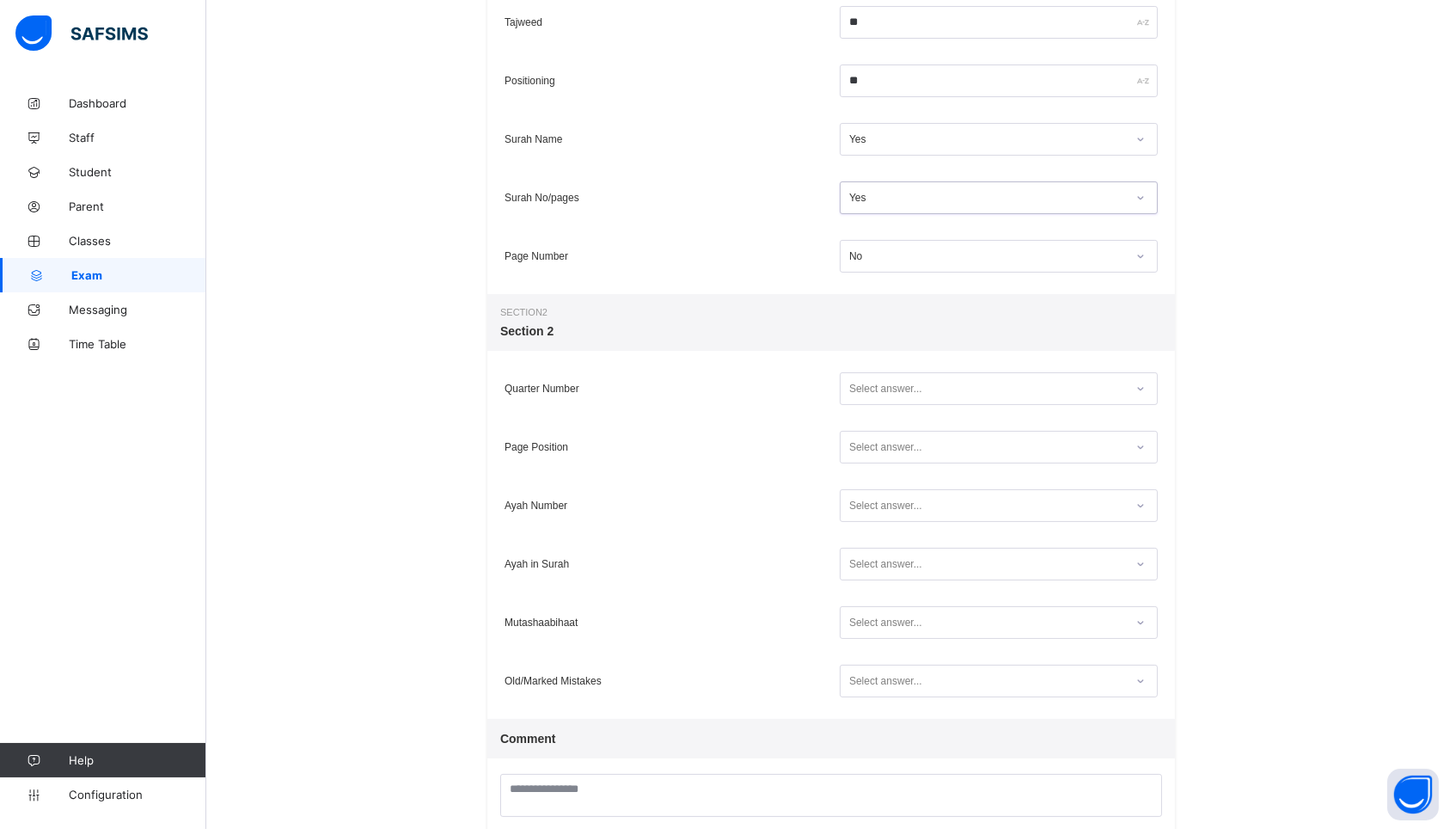
scroll to position [451, 0]
click at [917, 402] on div "Select answer..." at bounding box center [998, 389] width 318 height 33
click at [889, 428] on div "No" at bounding box center [998, 426] width 317 height 26
click at [884, 454] on div "Select answer..." at bounding box center [885, 447] width 73 height 33
click at [880, 486] on div "No" at bounding box center [998, 483] width 317 height 26
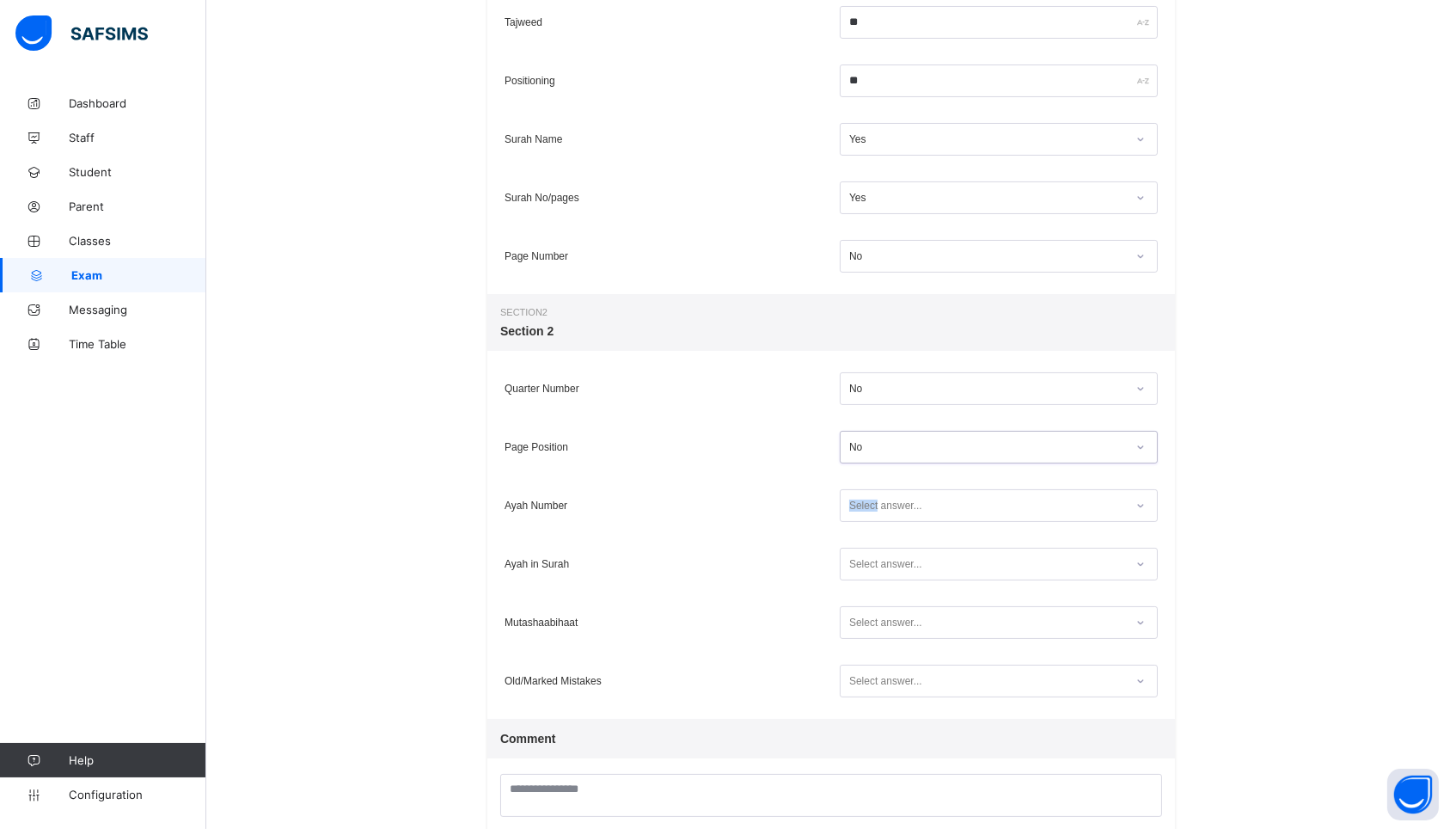
click at [880, 486] on div "Select answer..." at bounding box center [998, 505] width 326 height 41
click at [936, 518] on div "Select answer..." at bounding box center [998, 505] width 318 height 33
click at [913, 540] on div "No" at bounding box center [998, 542] width 317 height 26
click at [907, 570] on div "Select answer..." at bounding box center [885, 564] width 73 height 33
click at [887, 629] on div "Yes" at bounding box center [998, 627] width 317 height 26
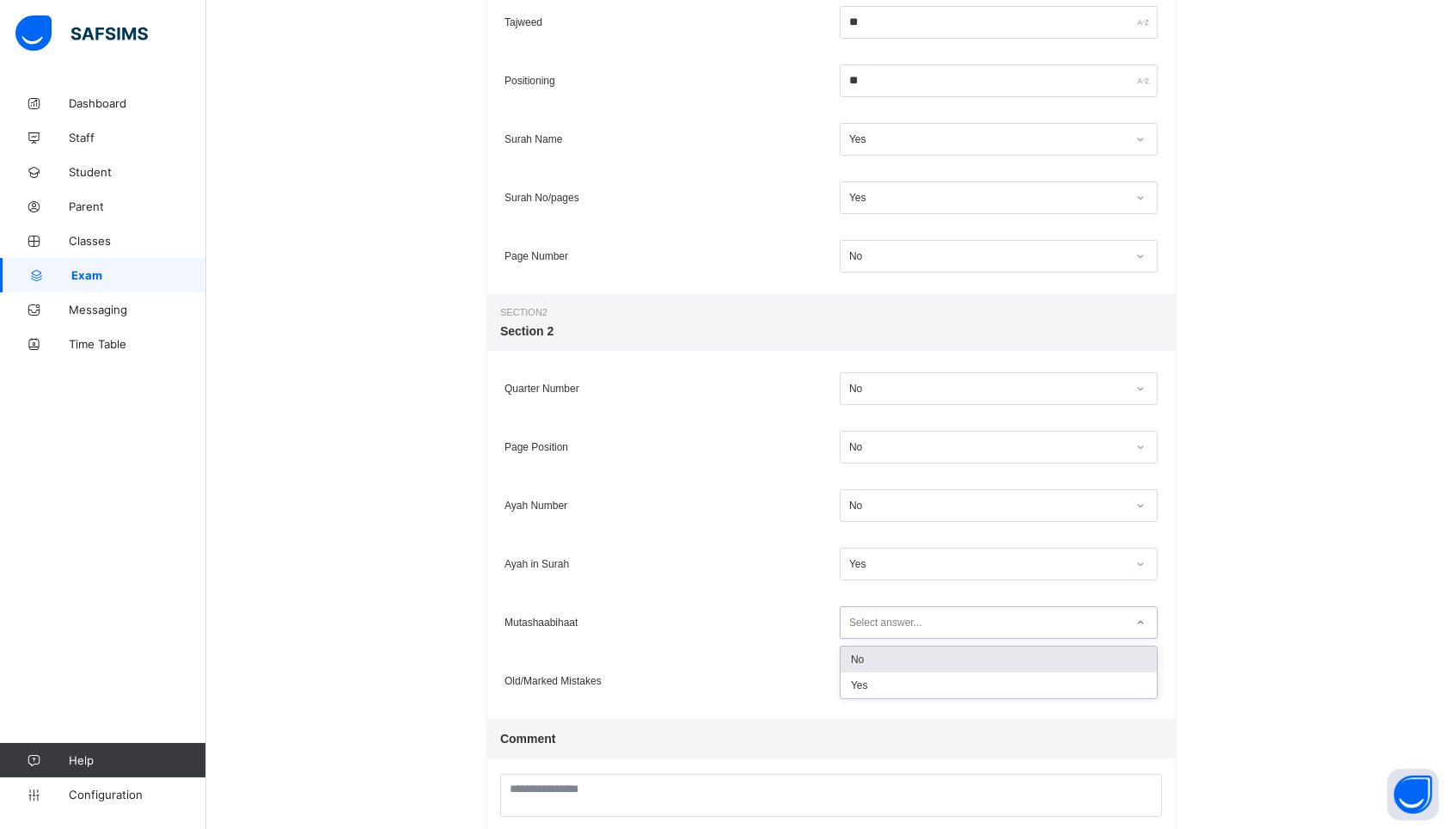
click at [887, 629] on div "Select answer..." at bounding box center [885, 623] width 73 height 33
click at [880, 663] on div "No" at bounding box center [998, 660] width 317 height 26
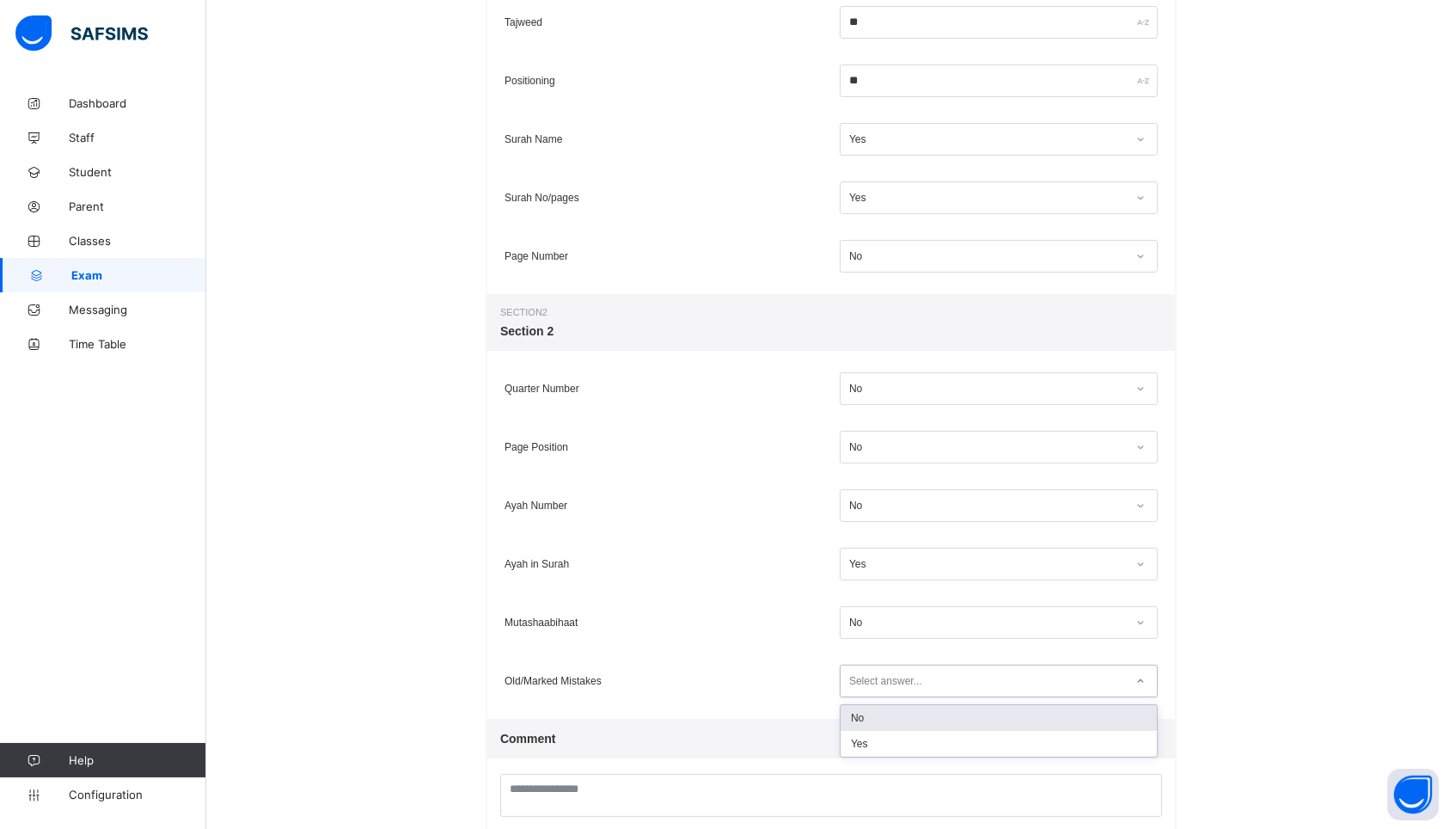
click at [876, 683] on div "Select answer..." at bounding box center [885, 681] width 73 height 33
click at [868, 743] on div "Yes" at bounding box center [998, 743] width 317 height 26
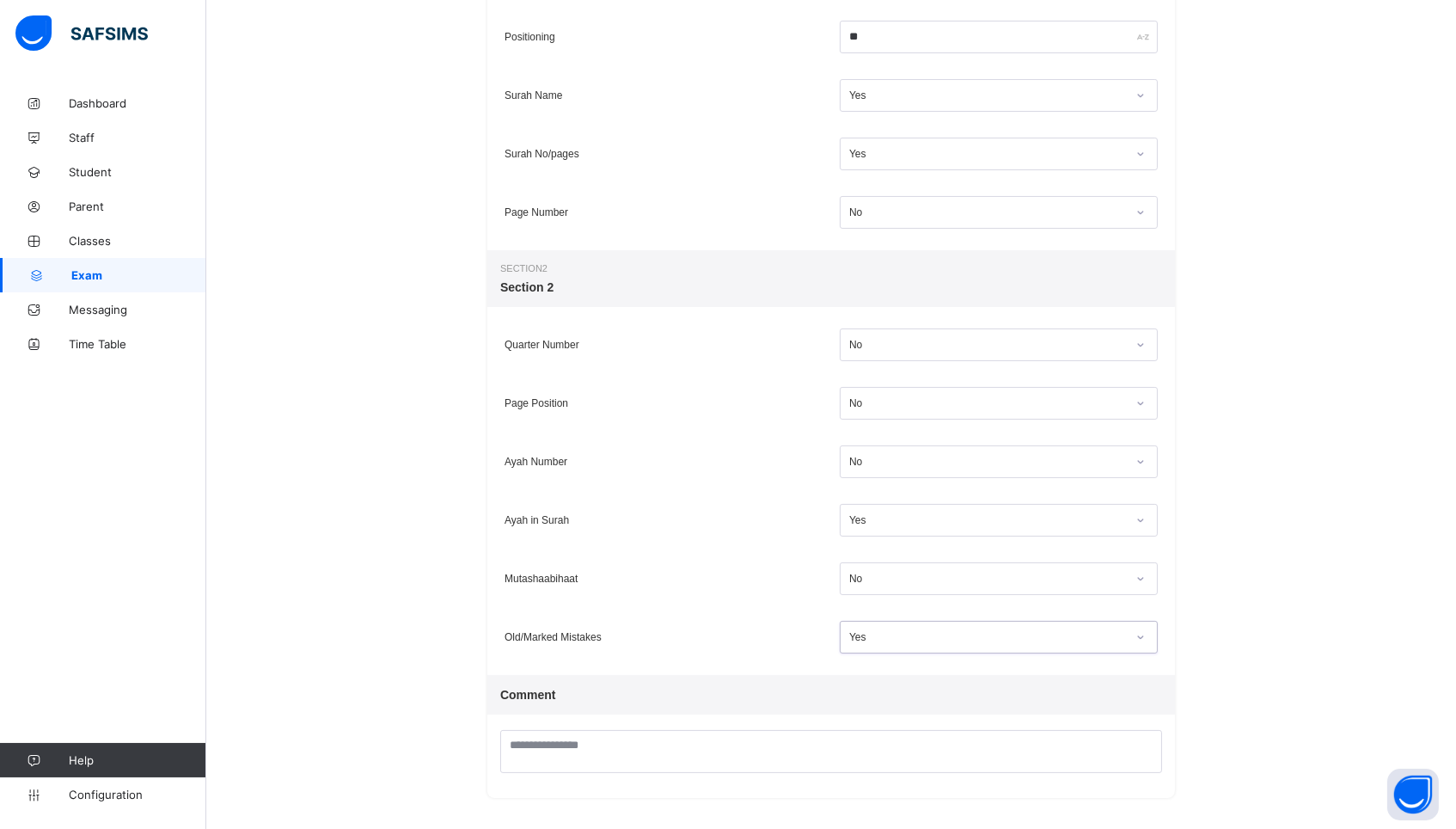
scroll to position [494, 0]
click at [1000, 635] on div "Yes" at bounding box center [987, 637] width 277 height 13
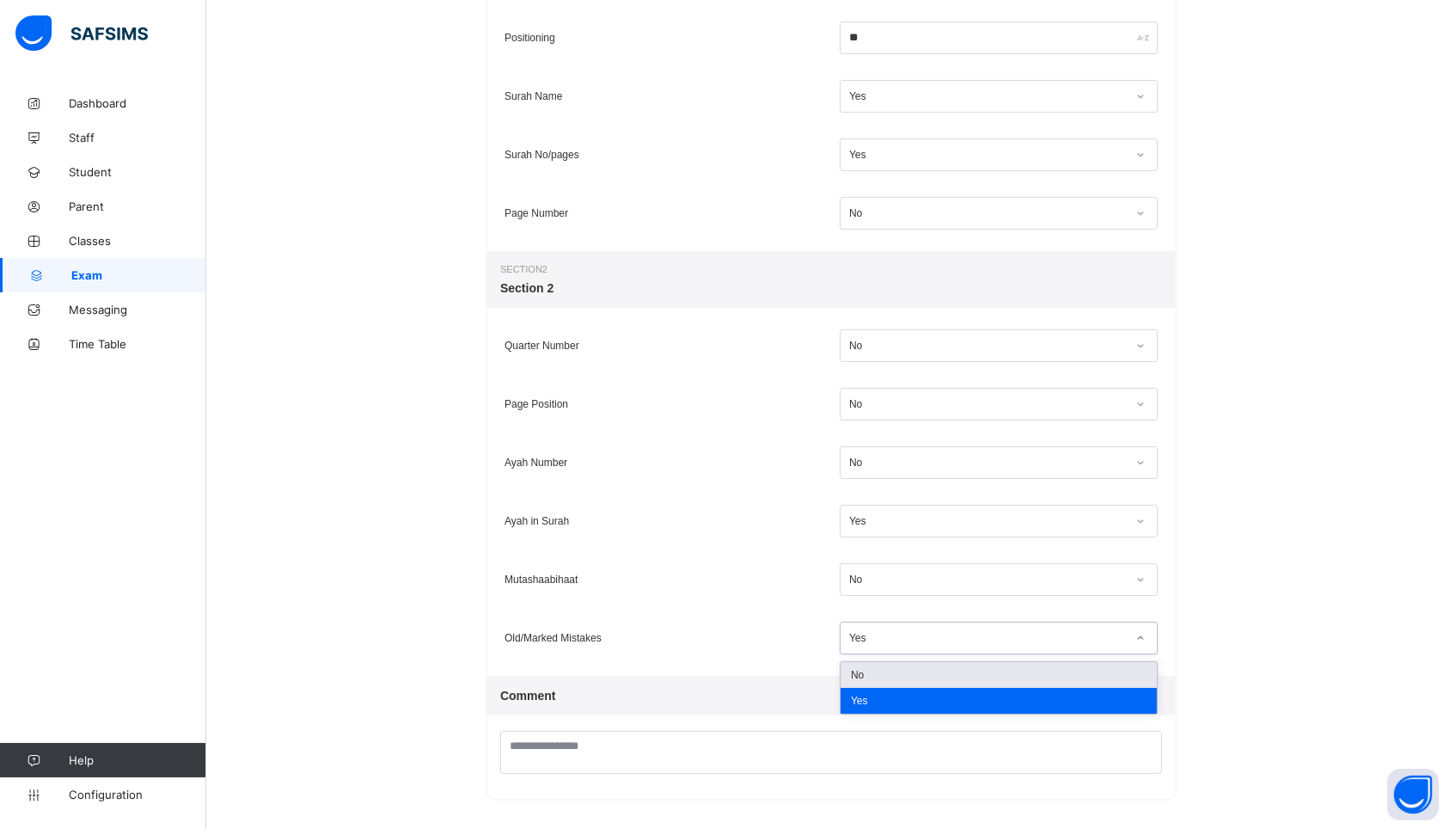
click at [965, 674] on div "No" at bounding box center [998, 675] width 317 height 26
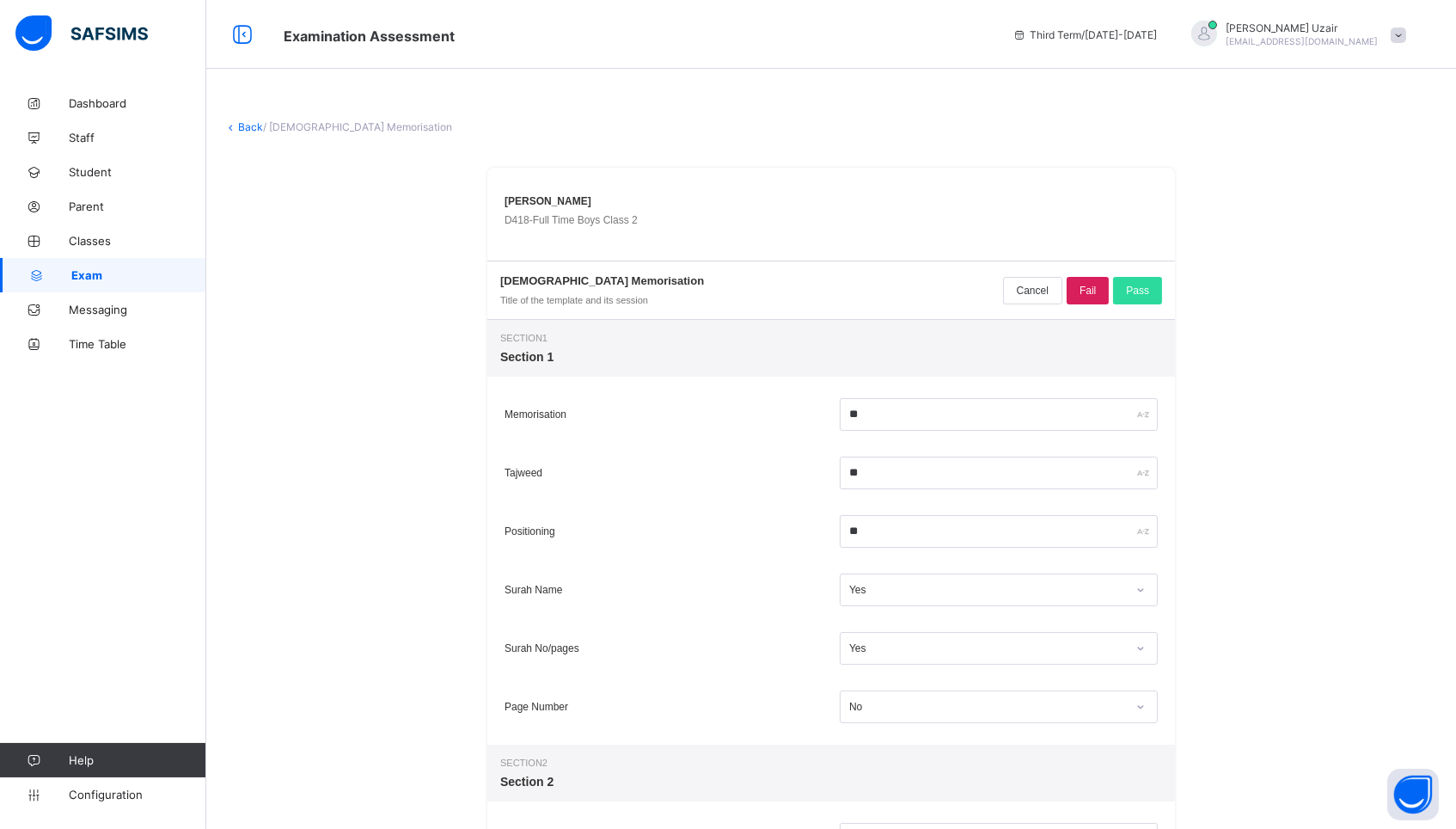
scroll to position [0, 0]
click at [861, 410] on input "**" at bounding box center [998, 414] width 318 height 33
type input "*"
type input "**"
click at [1144, 295] on div "Pass" at bounding box center [1137, 291] width 49 height 28
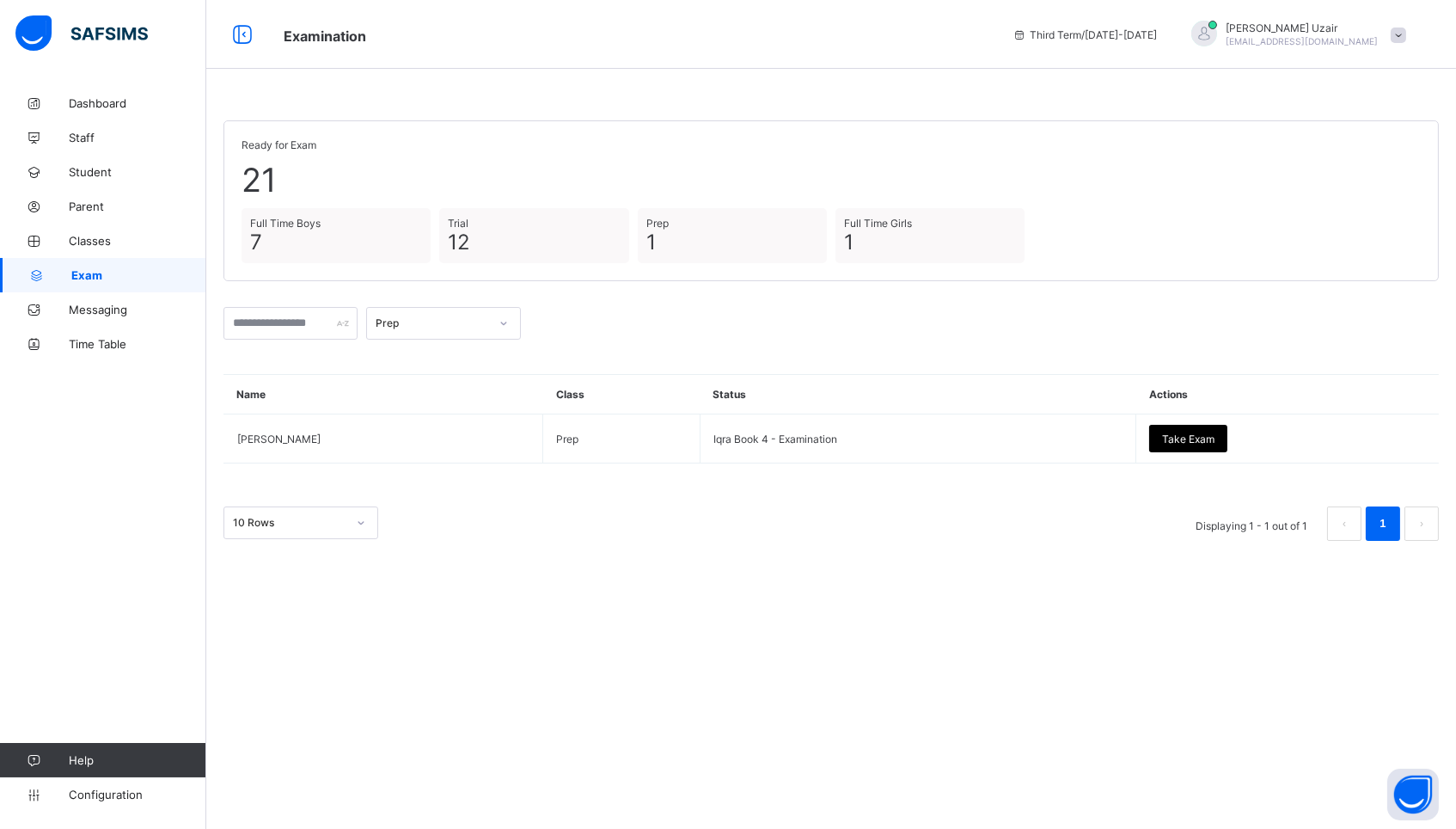
click at [518, 324] on div at bounding box center [503, 323] width 29 height 28
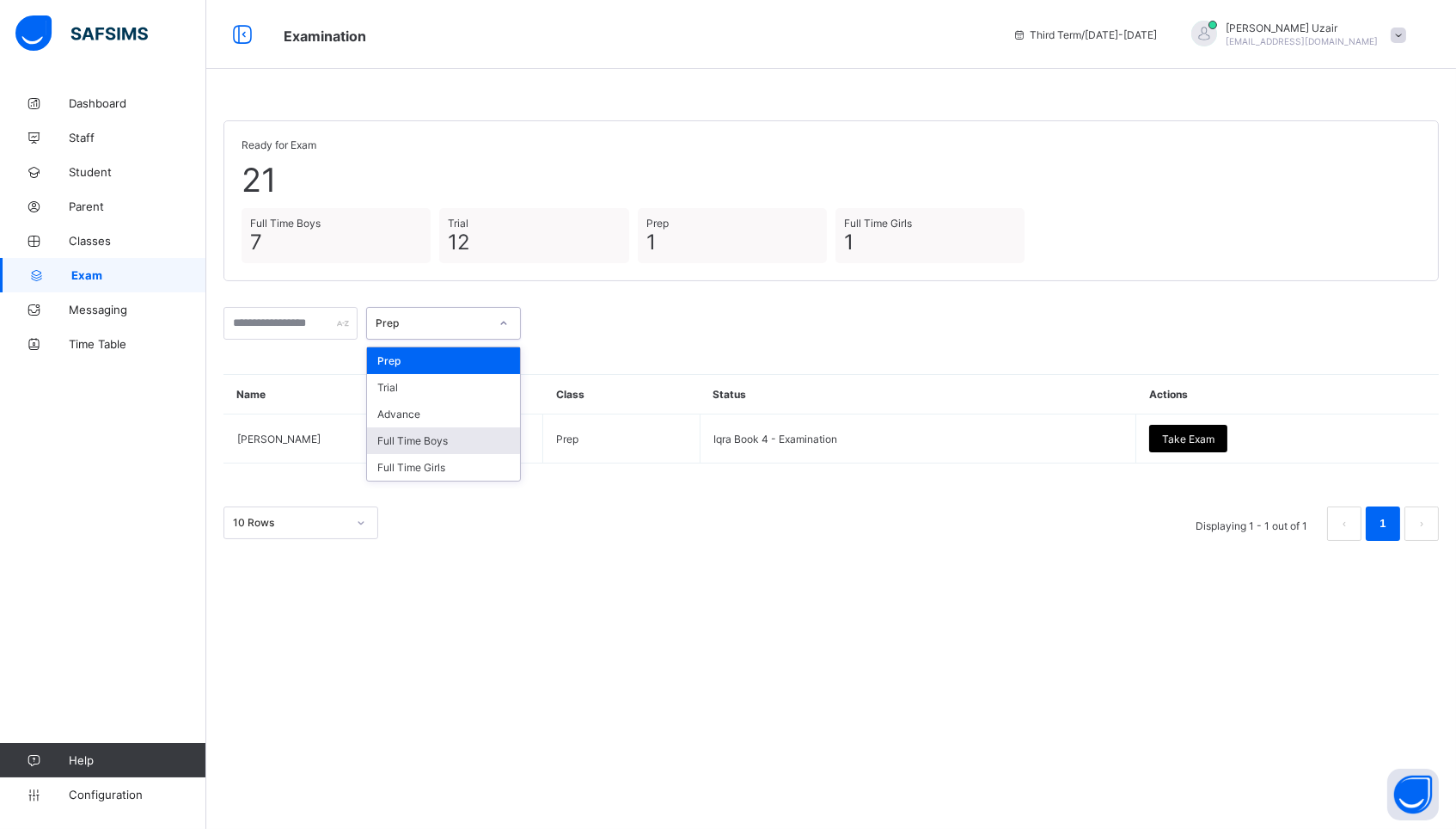
click at [471, 438] on div "Full Time Boys" at bounding box center [443, 441] width 153 height 27
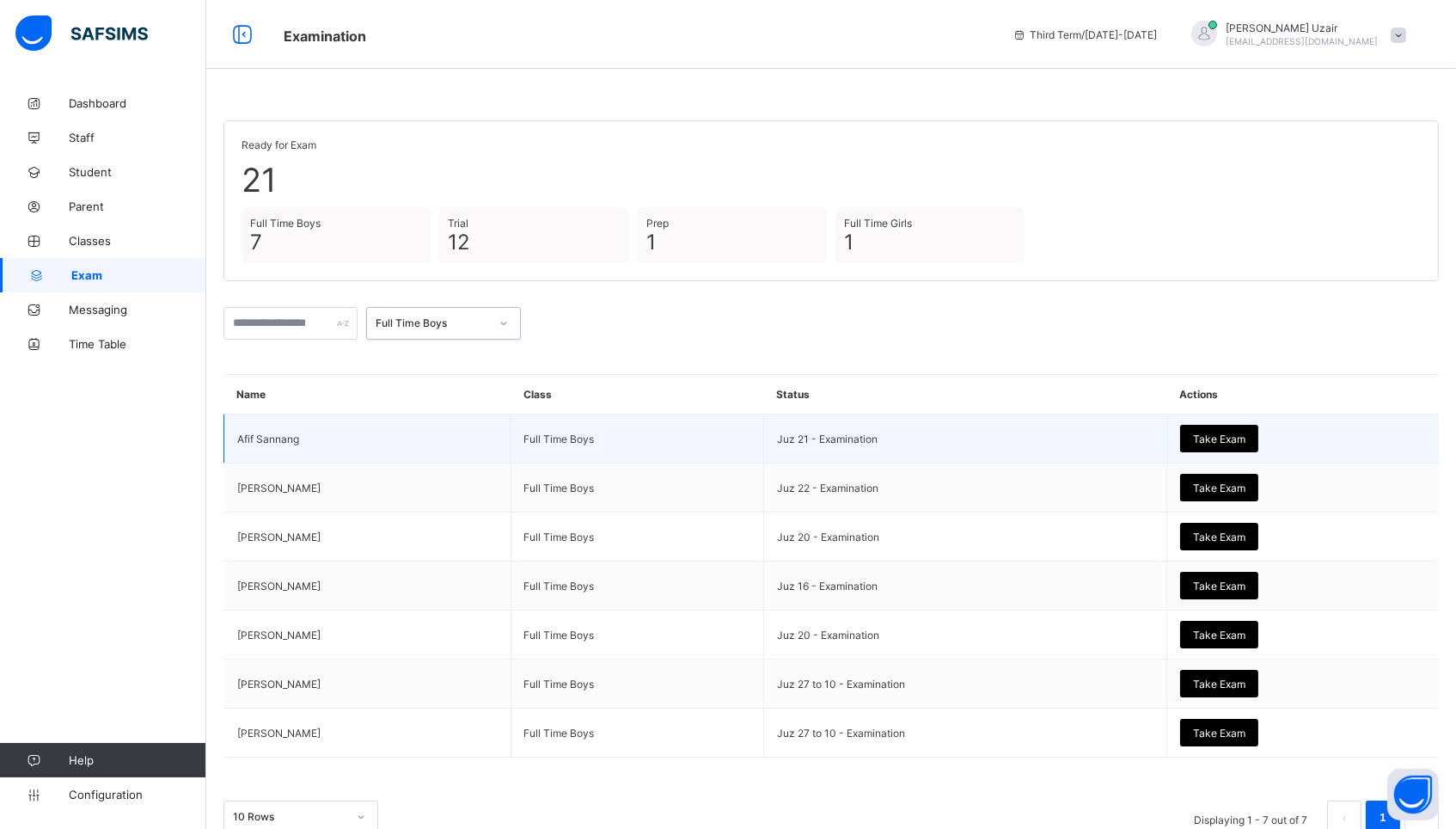
click at [1222, 443] on div "Take Exam" at bounding box center [1218, 438] width 78 height 28
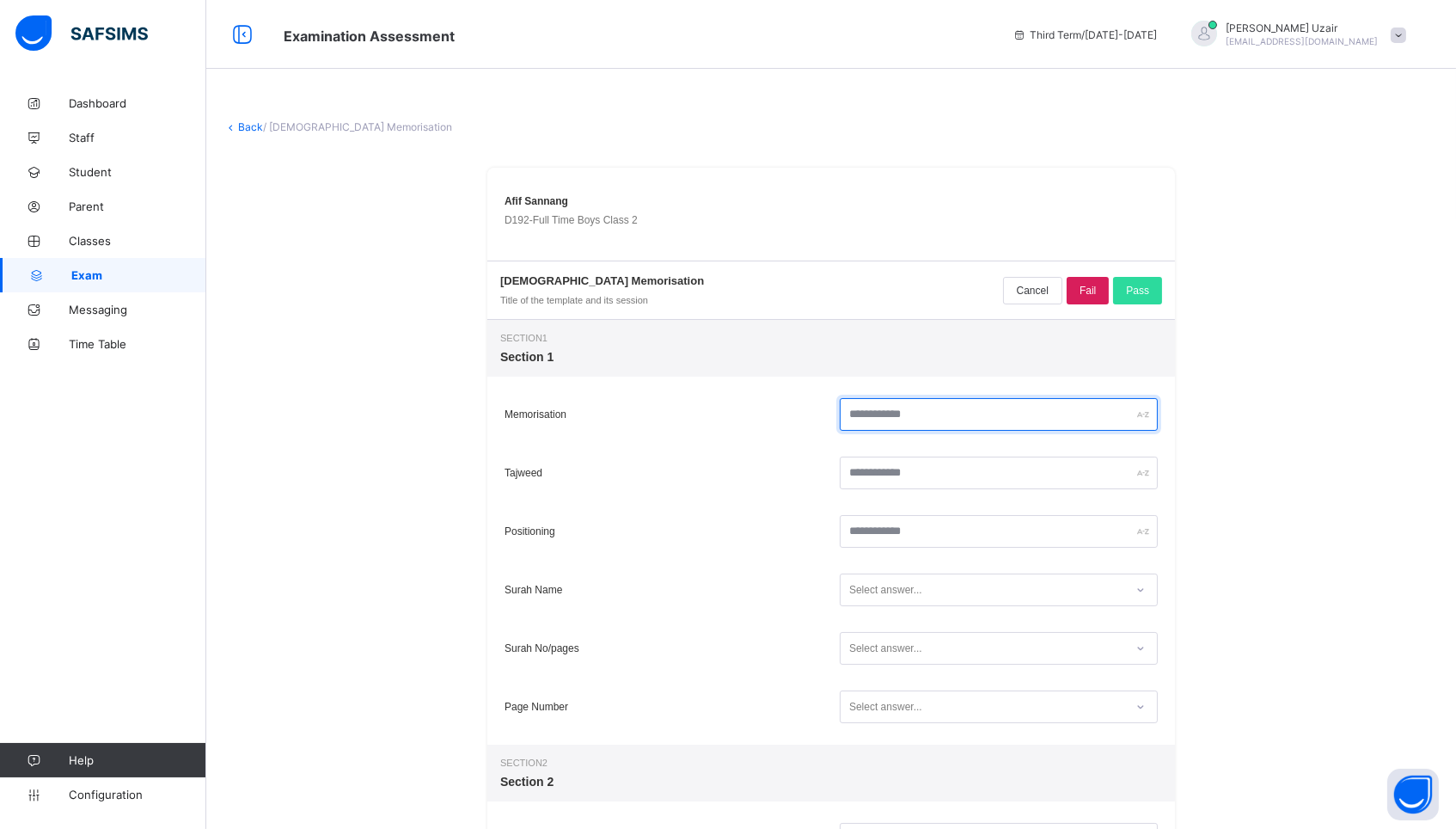
click at [984, 422] on input "text" at bounding box center [998, 414] width 318 height 33
type input "*"
type input "**"
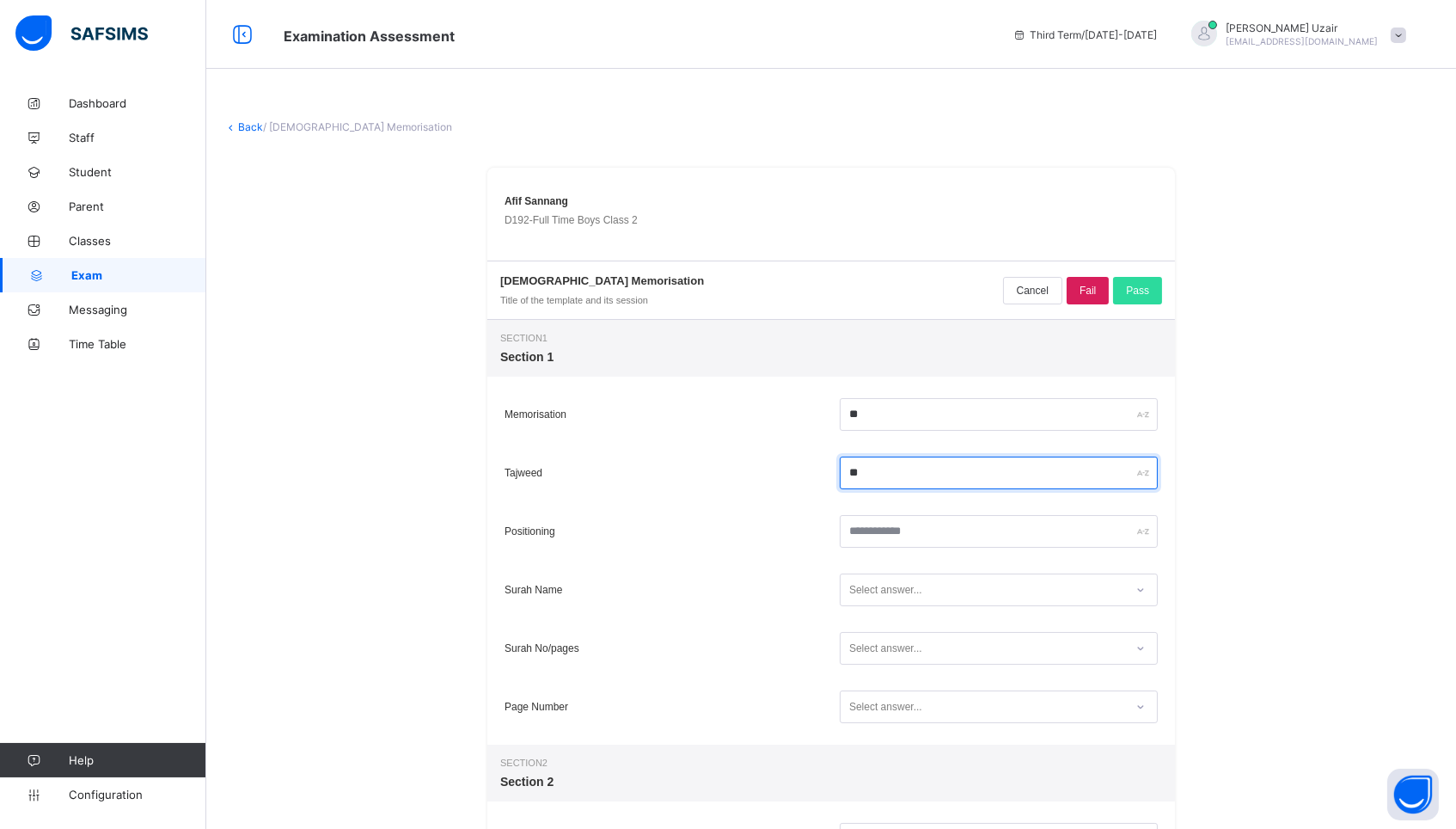
type input "**"
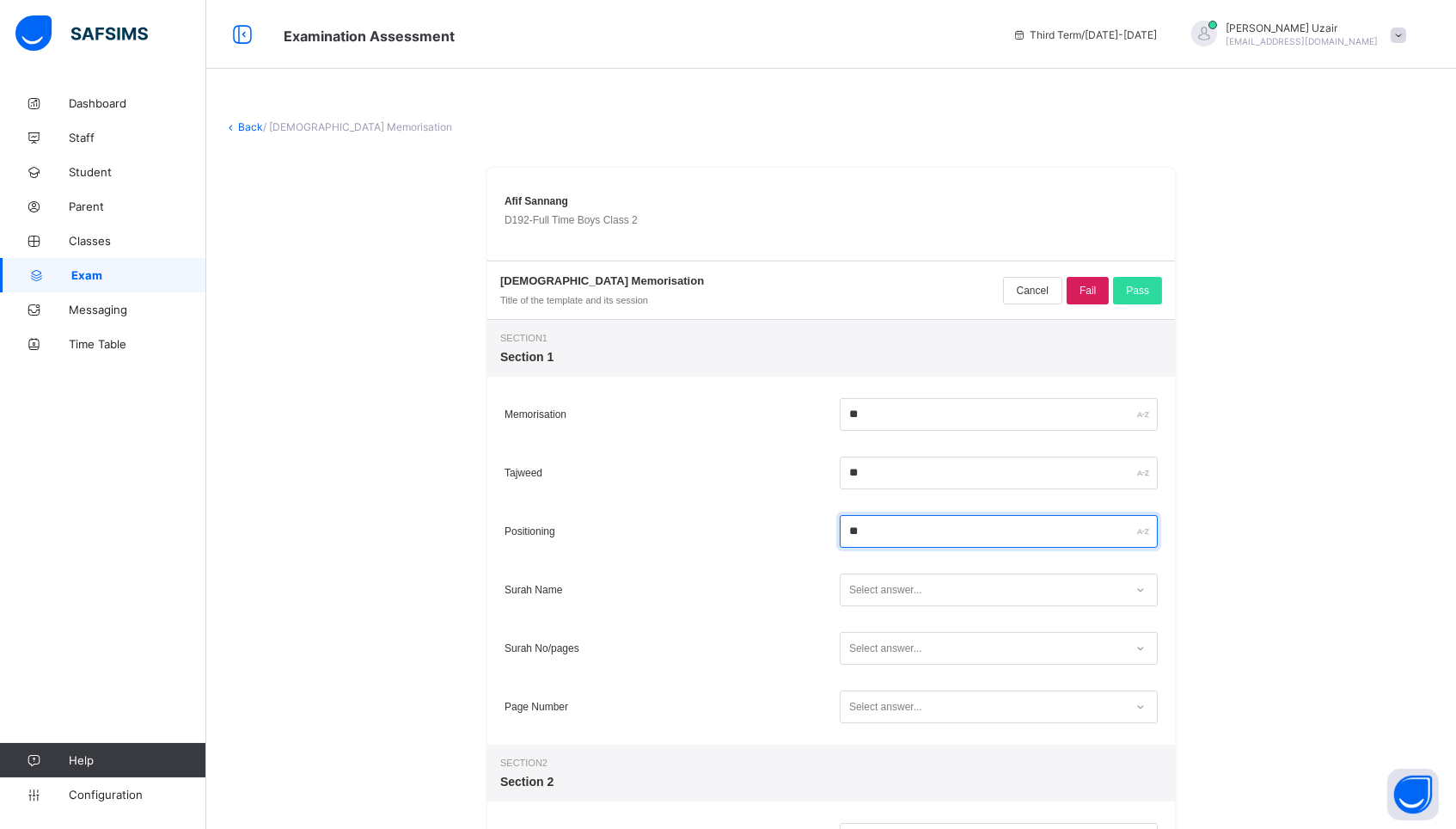
type input "**"
click at [976, 594] on div "Select answer..." at bounding box center [982, 590] width 284 height 23
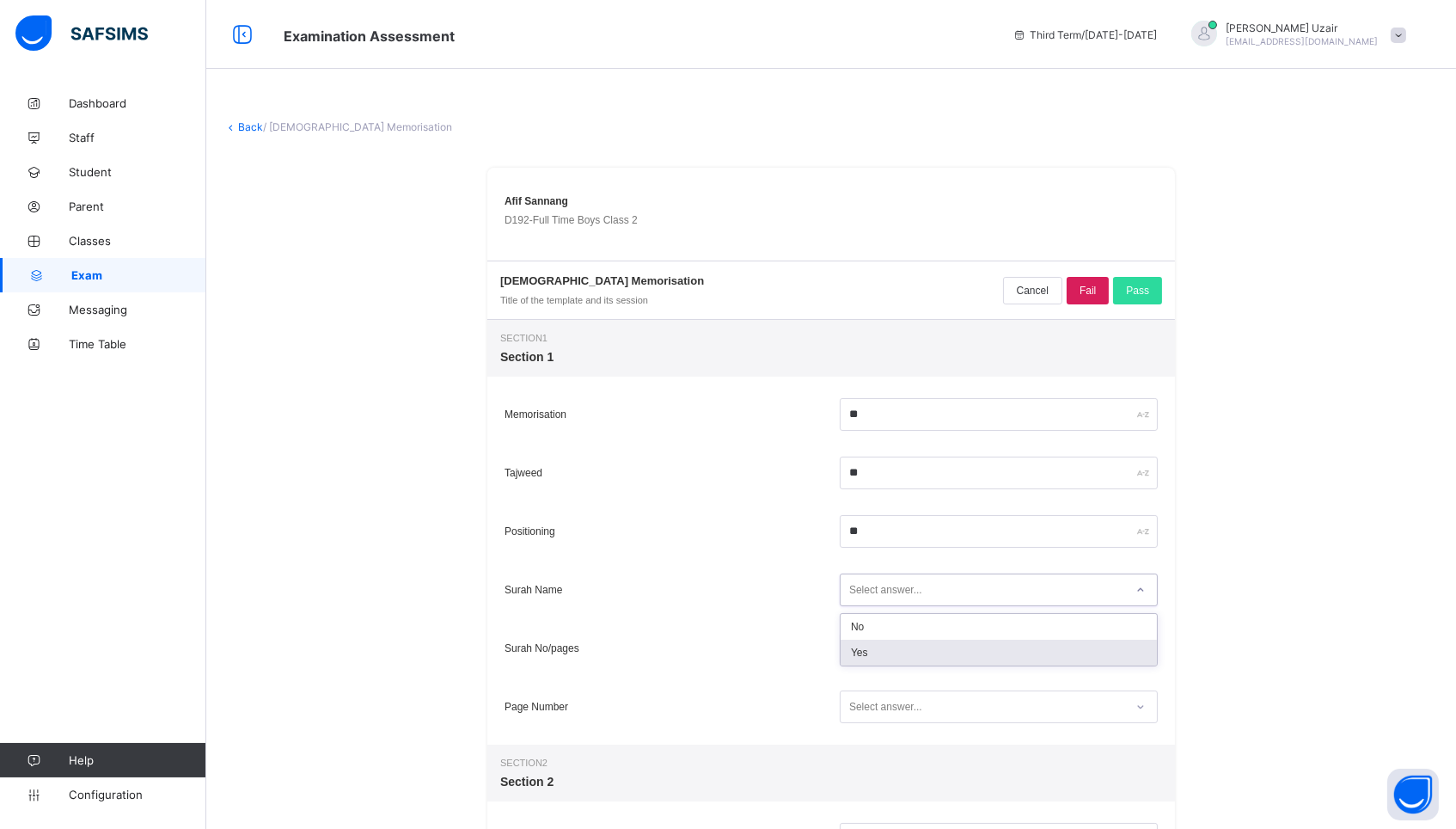
click at [934, 661] on div "Yes" at bounding box center [998, 652] width 317 height 26
click at [934, 661] on div "Select answer..." at bounding box center [998, 648] width 318 height 33
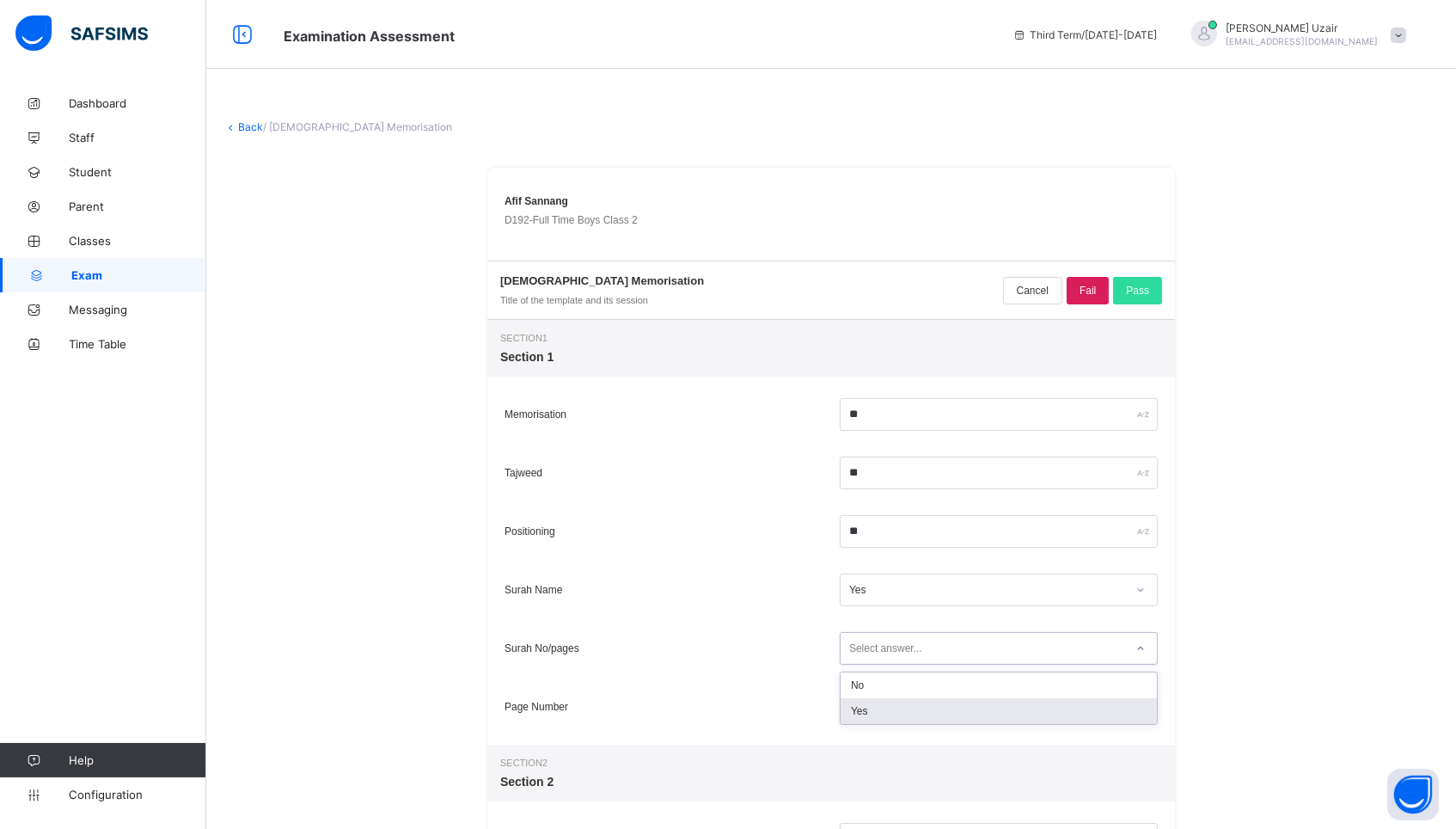
click at [920, 710] on div "Yes" at bounding box center [998, 711] width 317 height 26
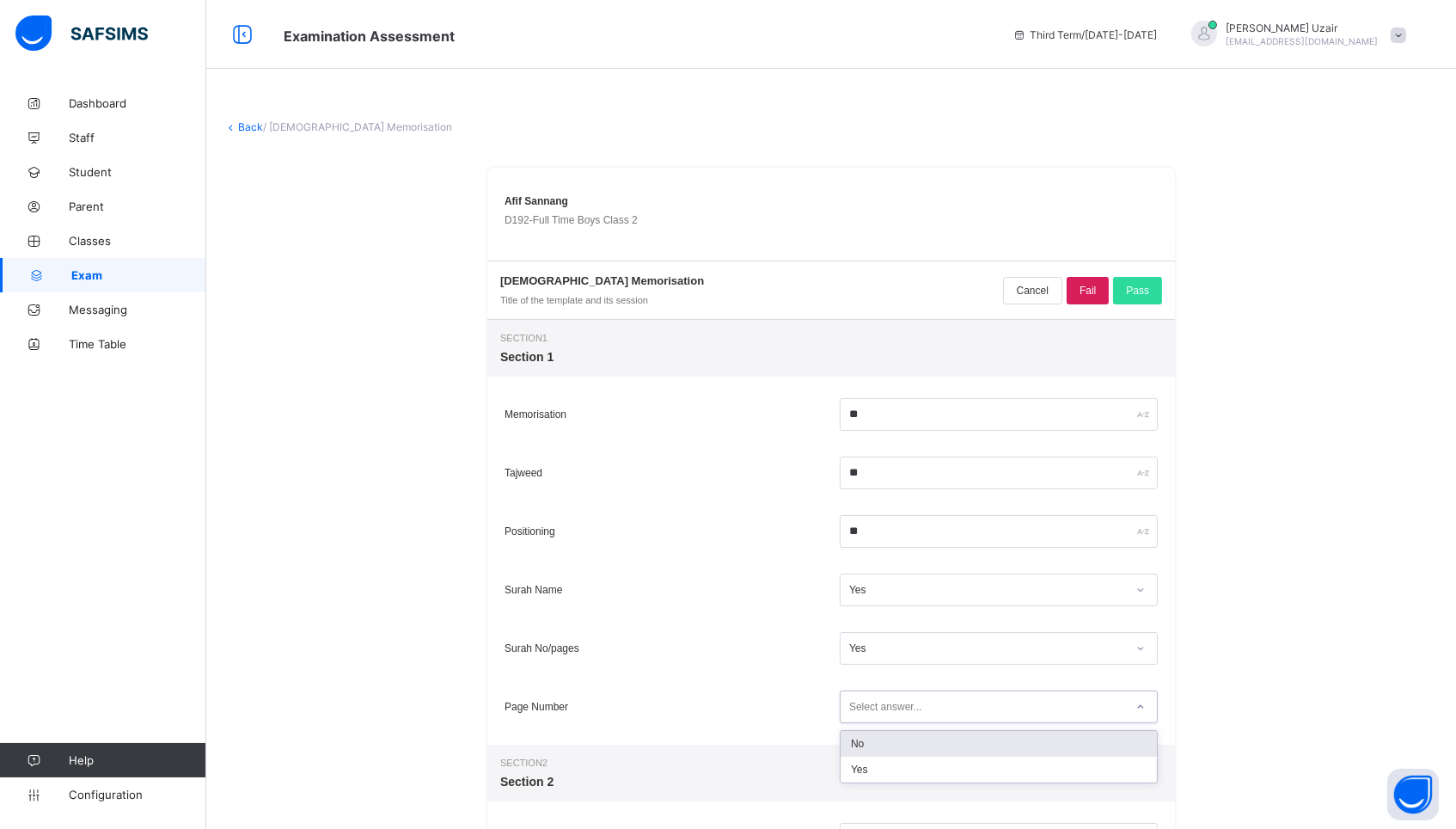
click at [920, 710] on div "Select answer..." at bounding box center [885, 707] width 73 height 33
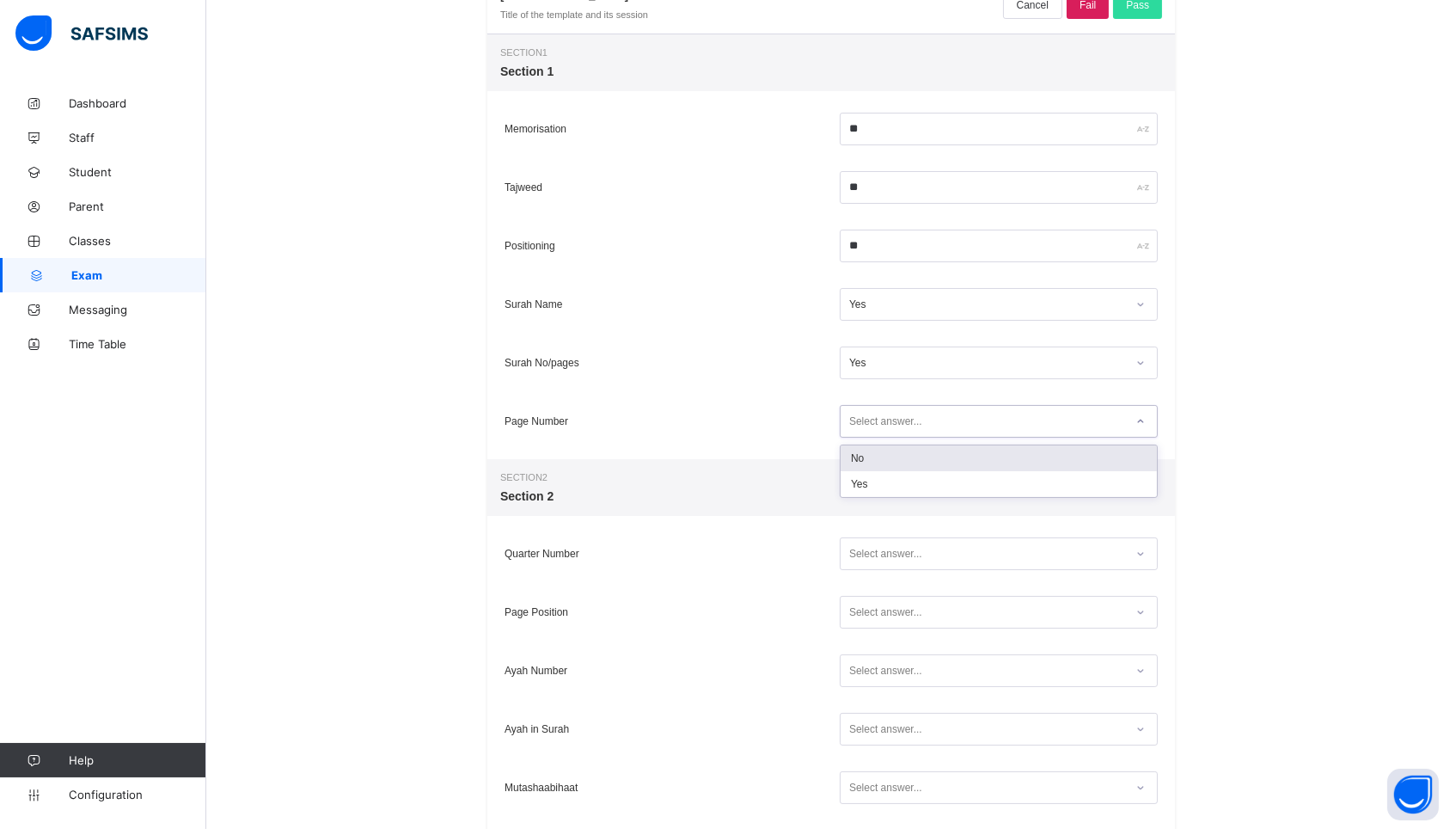
scroll to position [327, 0]
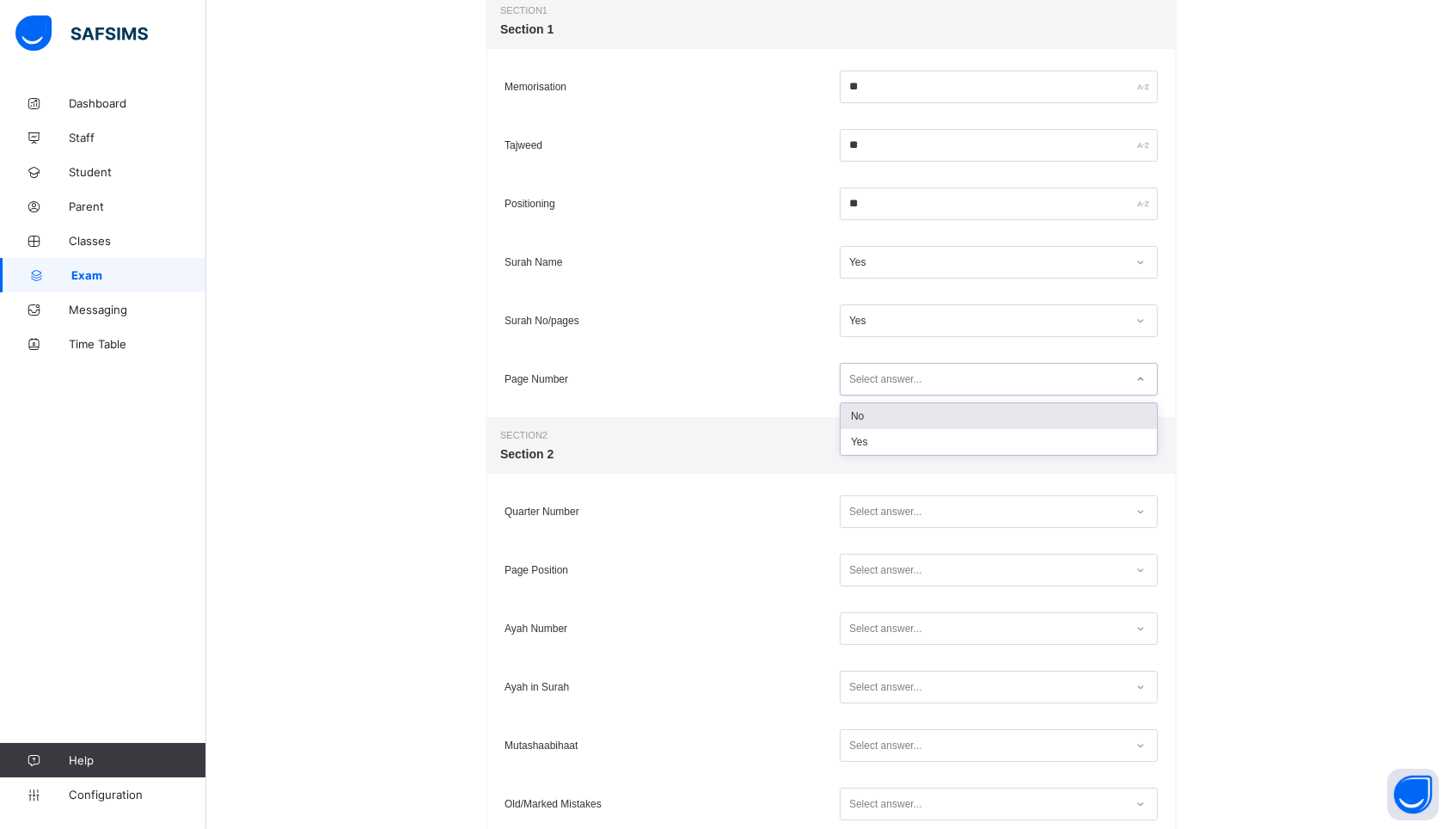
click at [942, 423] on div "No" at bounding box center [998, 416] width 317 height 26
click at [944, 385] on div "No" at bounding box center [982, 379] width 284 height 23
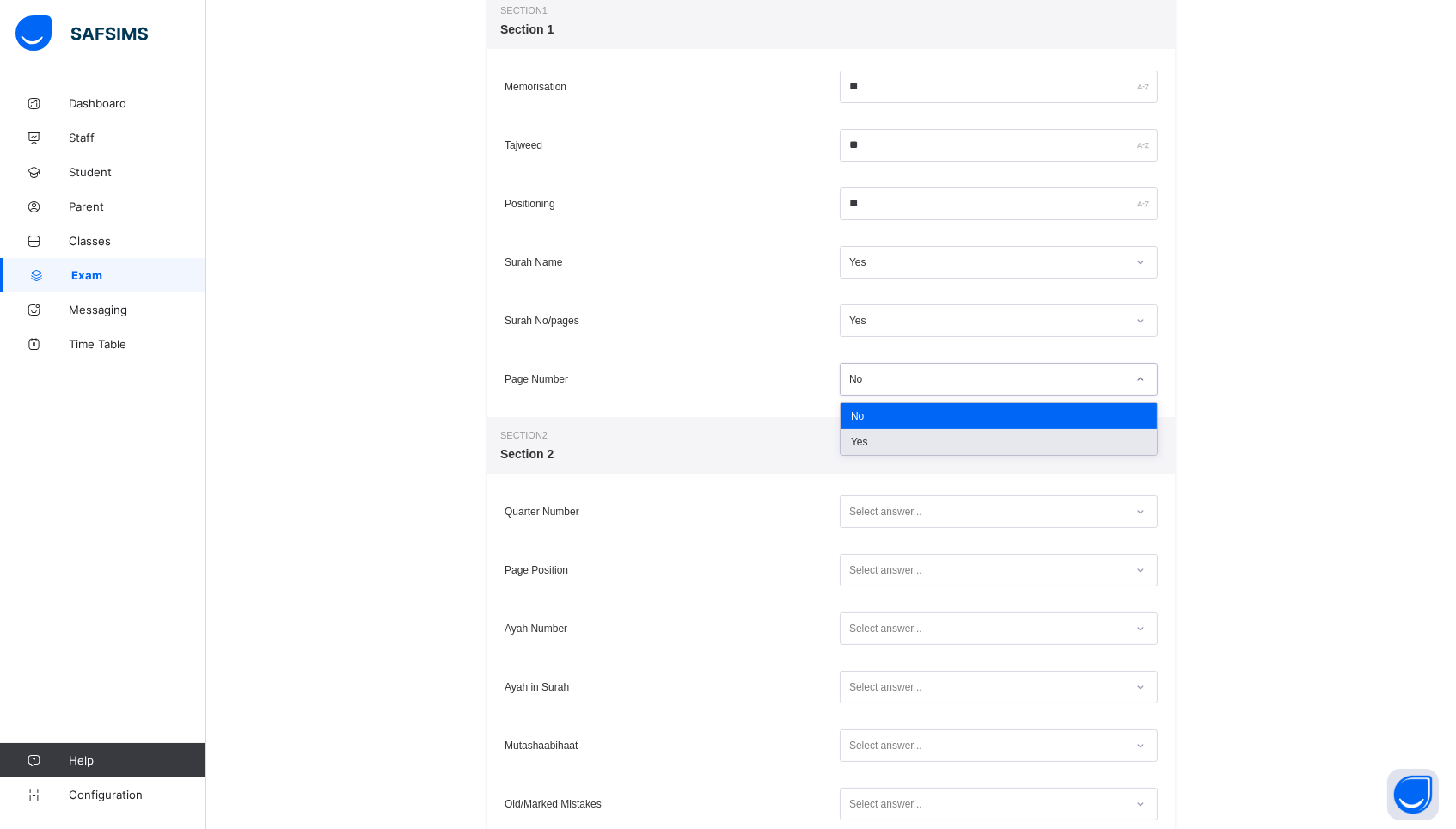
click at [929, 443] on div "Yes" at bounding box center [998, 442] width 317 height 26
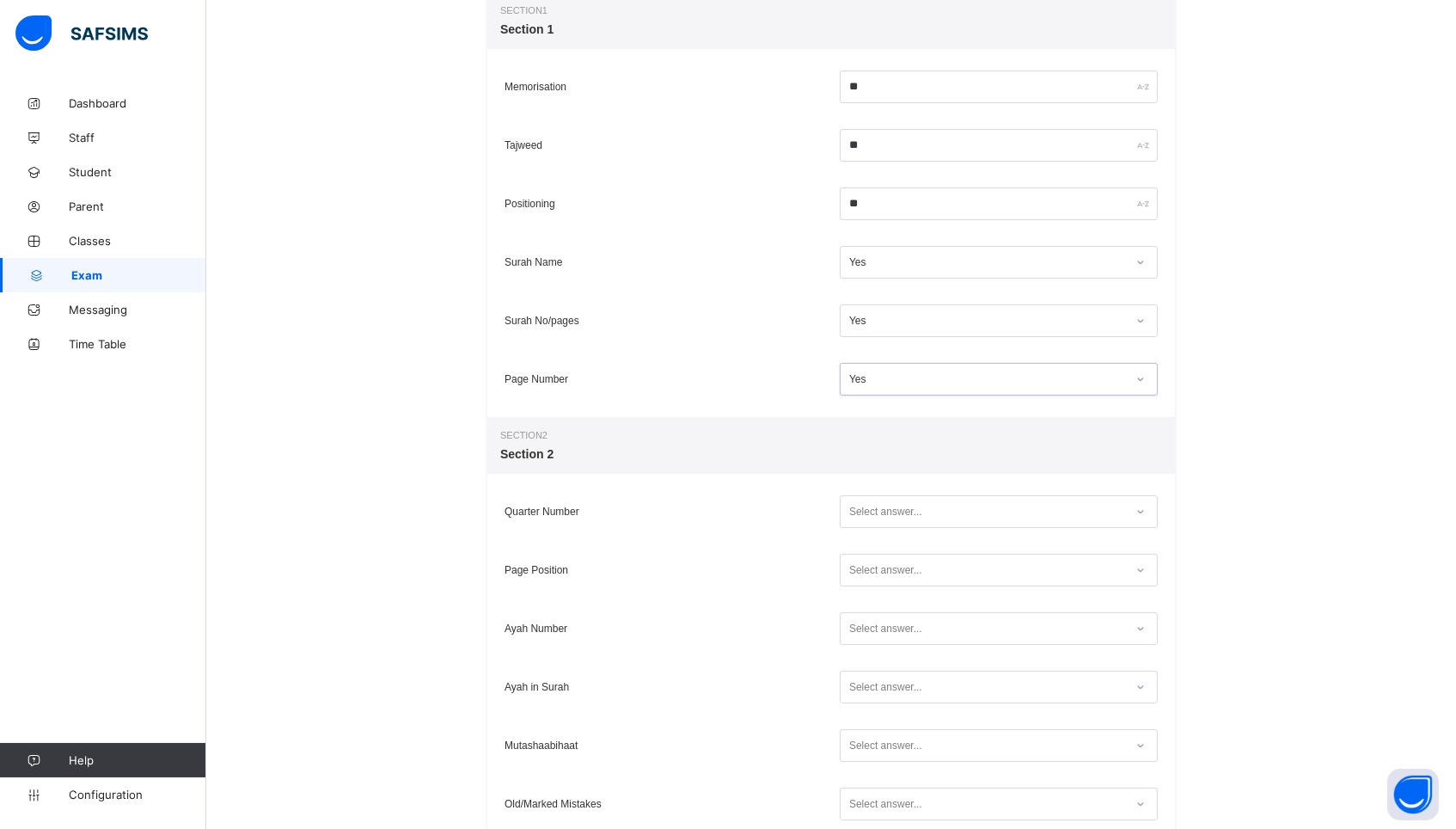
click at [913, 515] on div "Select answer..." at bounding box center [885, 511] width 73 height 33
click at [903, 577] on div "Yes" at bounding box center [998, 574] width 317 height 26
click at [903, 577] on div "Select answer..." at bounding box center [885, 570] width 73 height 33
click at [891, 642] on div "Yes" at bounding box center [998, 633] width 317 height 26
click at [891, 642] on div "Select answer..." at bounding box center [998, 629] width 318 height 33
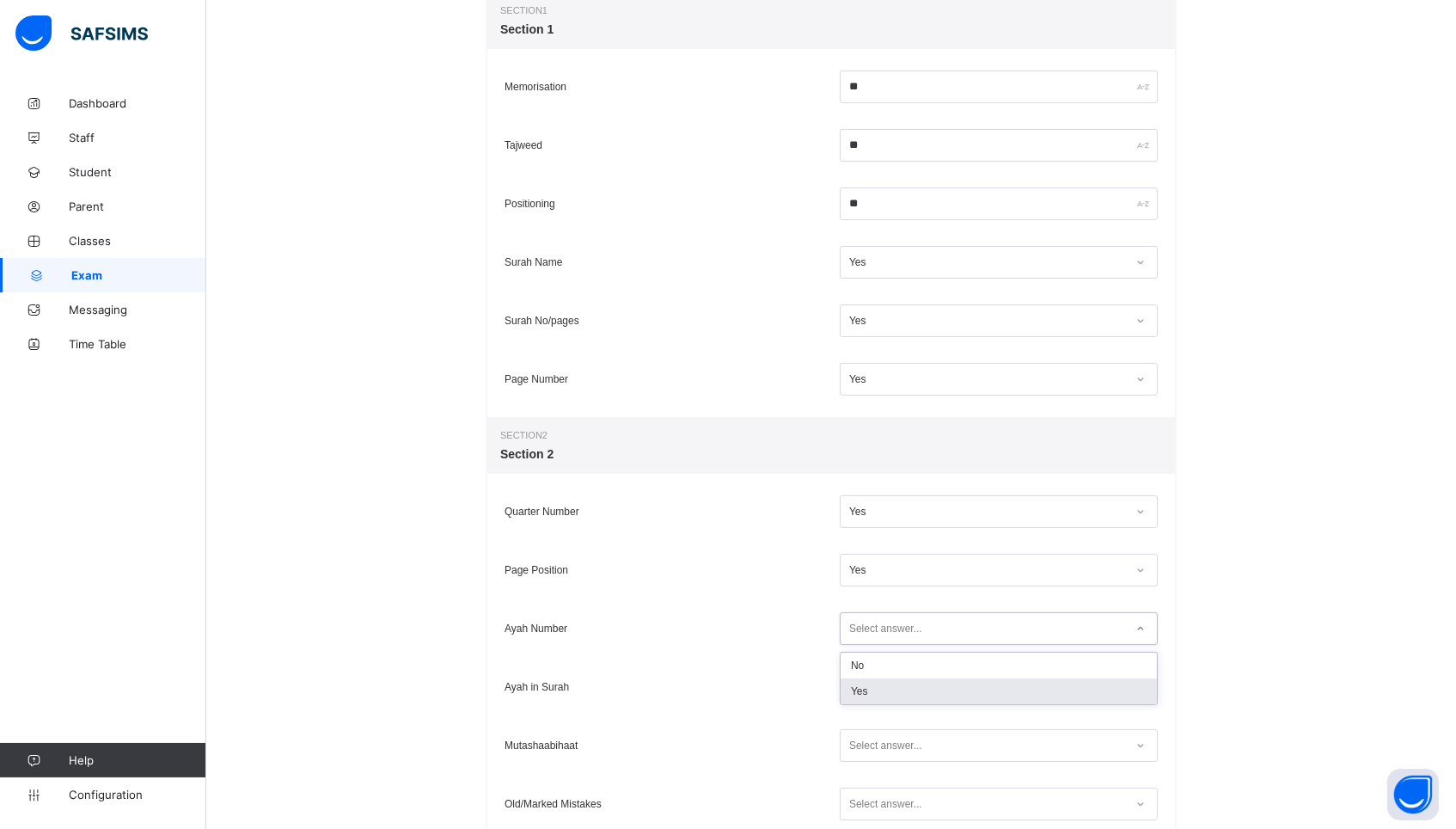
click at [882, 702] on div "Yes" at bounding box center [998, 691] width 317 height 26
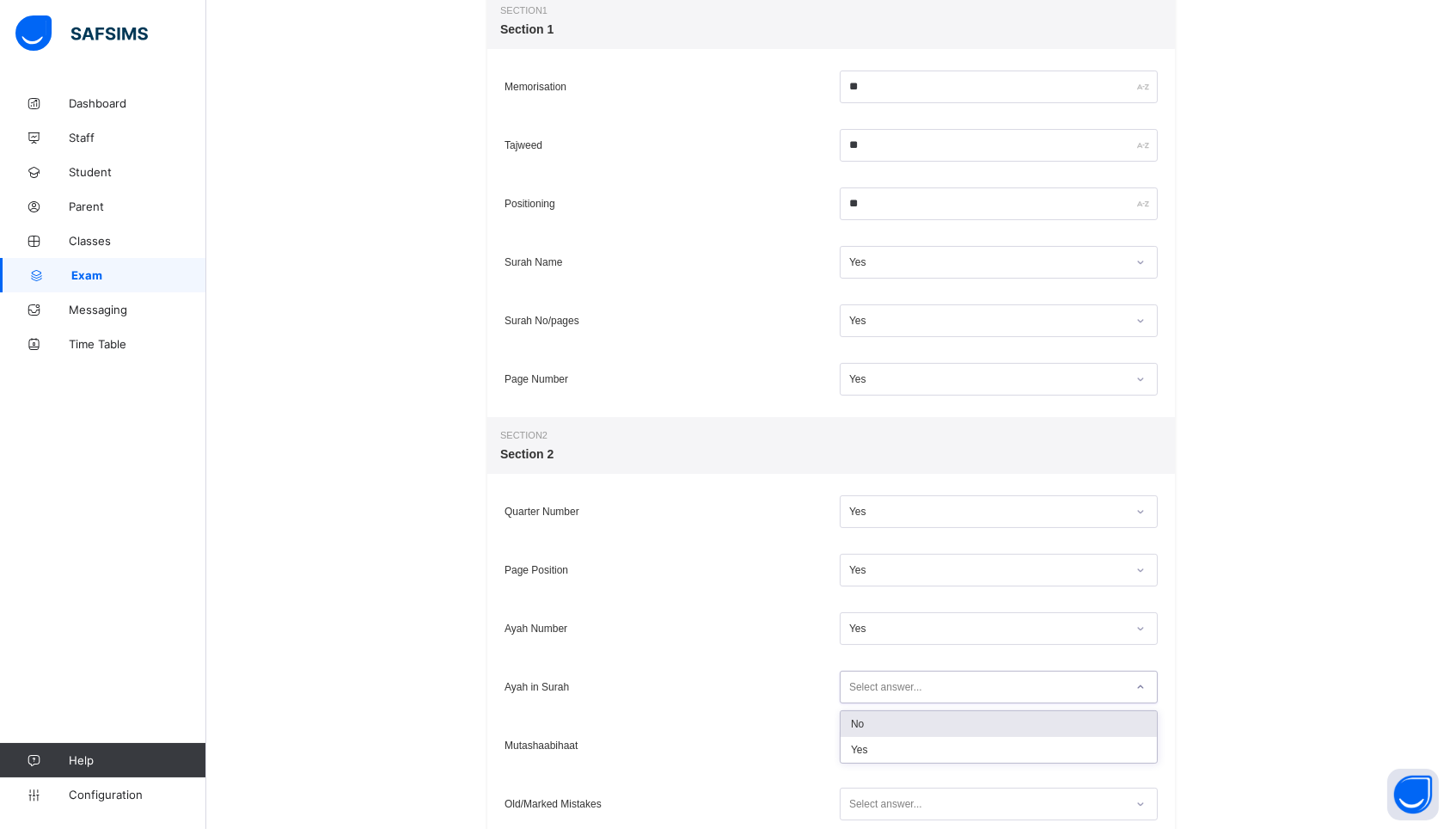
click at [882, 702] on div "Select answer..." at bounding box center [998, 687] width 318 height 33
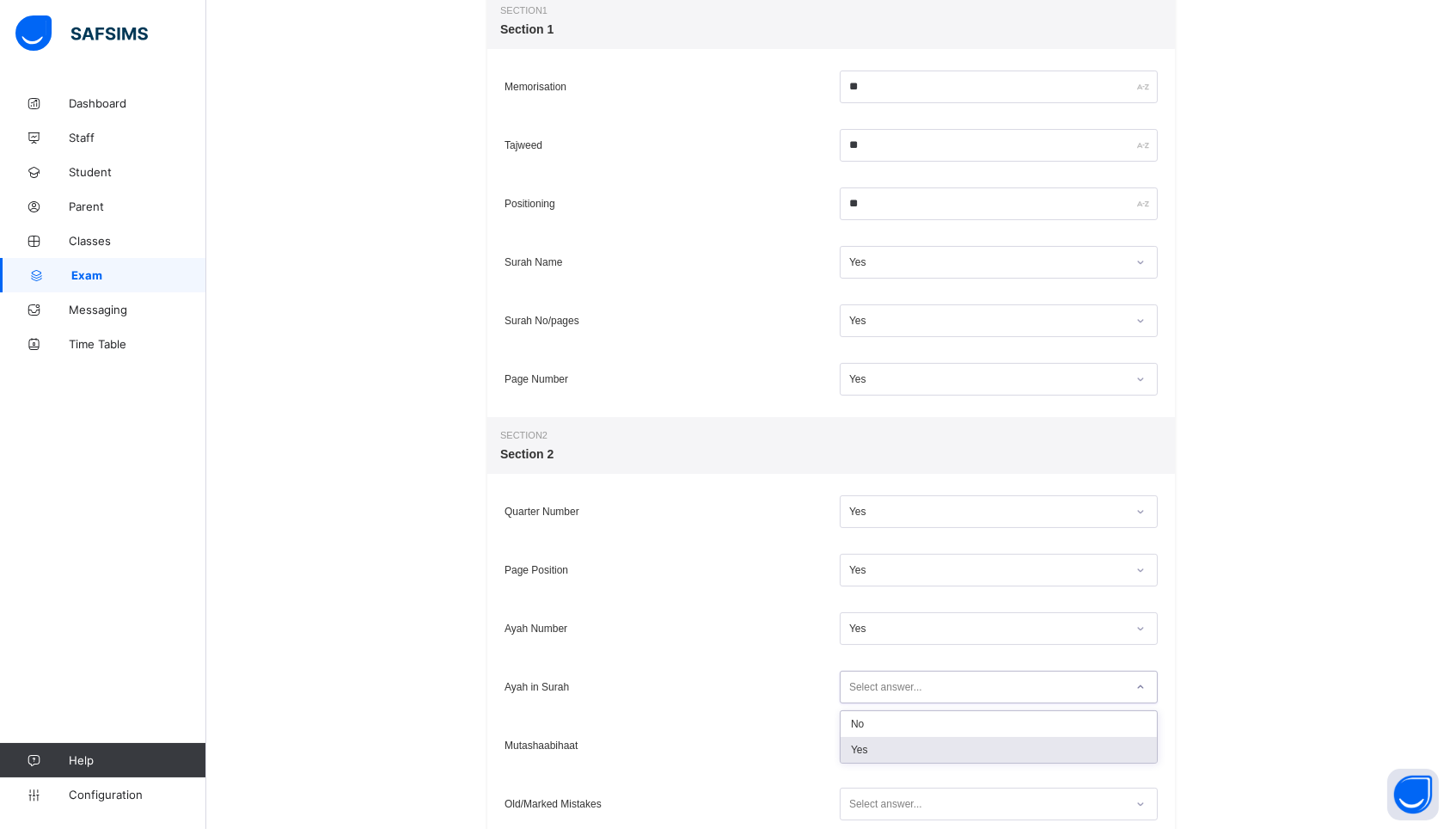
click at [880, 746] on div "Yes" at bounding box center [998, 749] width 317 height 26
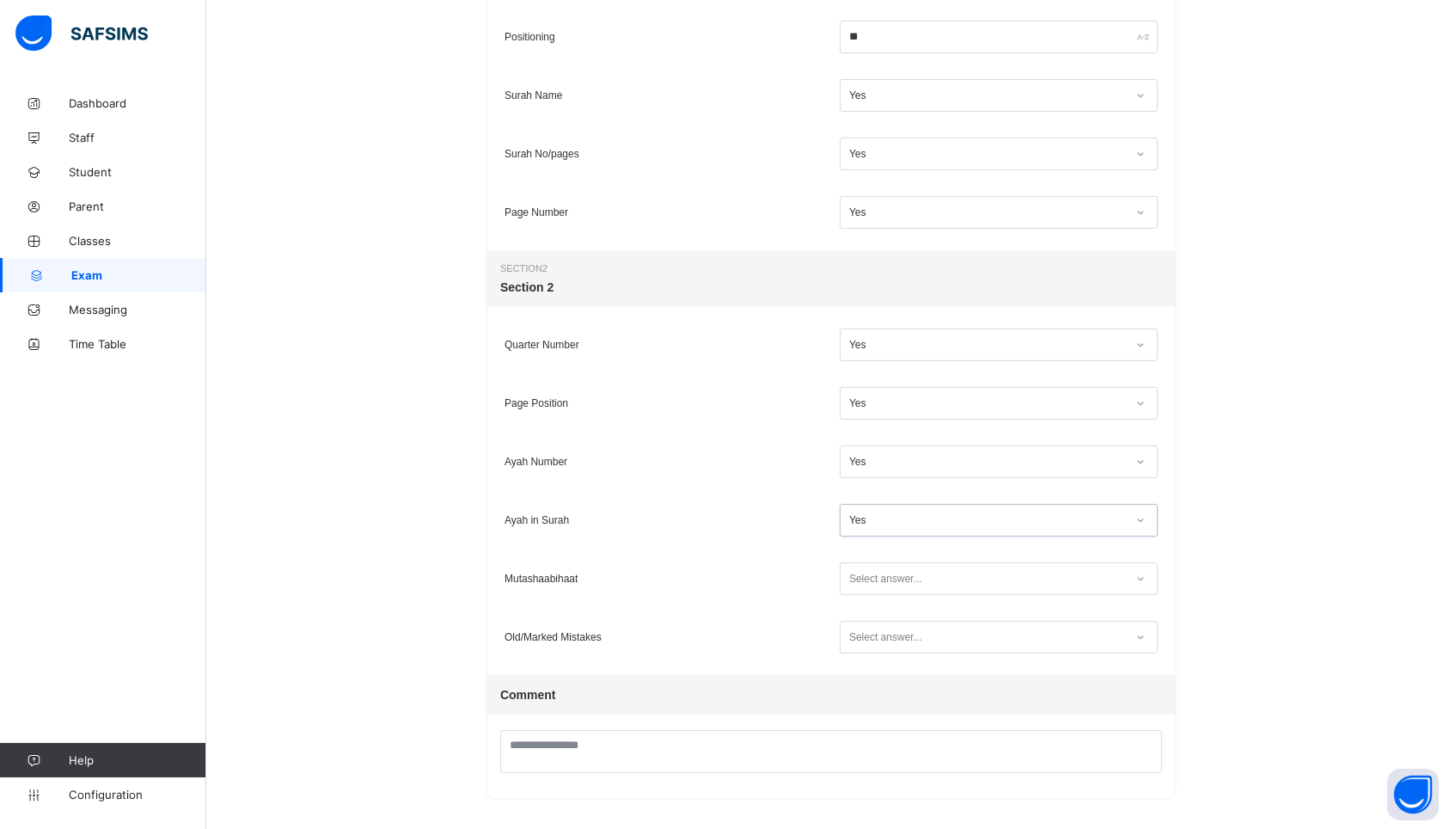
scroll to position [494, 0]
click at [872, 575] on div "Select answer..." at bounding box center [885, 580] width 73 height 33
click at [866, 649] on div "Yes" at bounding box center [998, 642] width 317 height 26
click at [869, 639] on div "Select answer..." at bounding box center [885, 638] width 73 height 33
click at [868, 698] on div "Yes" at bounding box center [998, 700] width 317 height 26
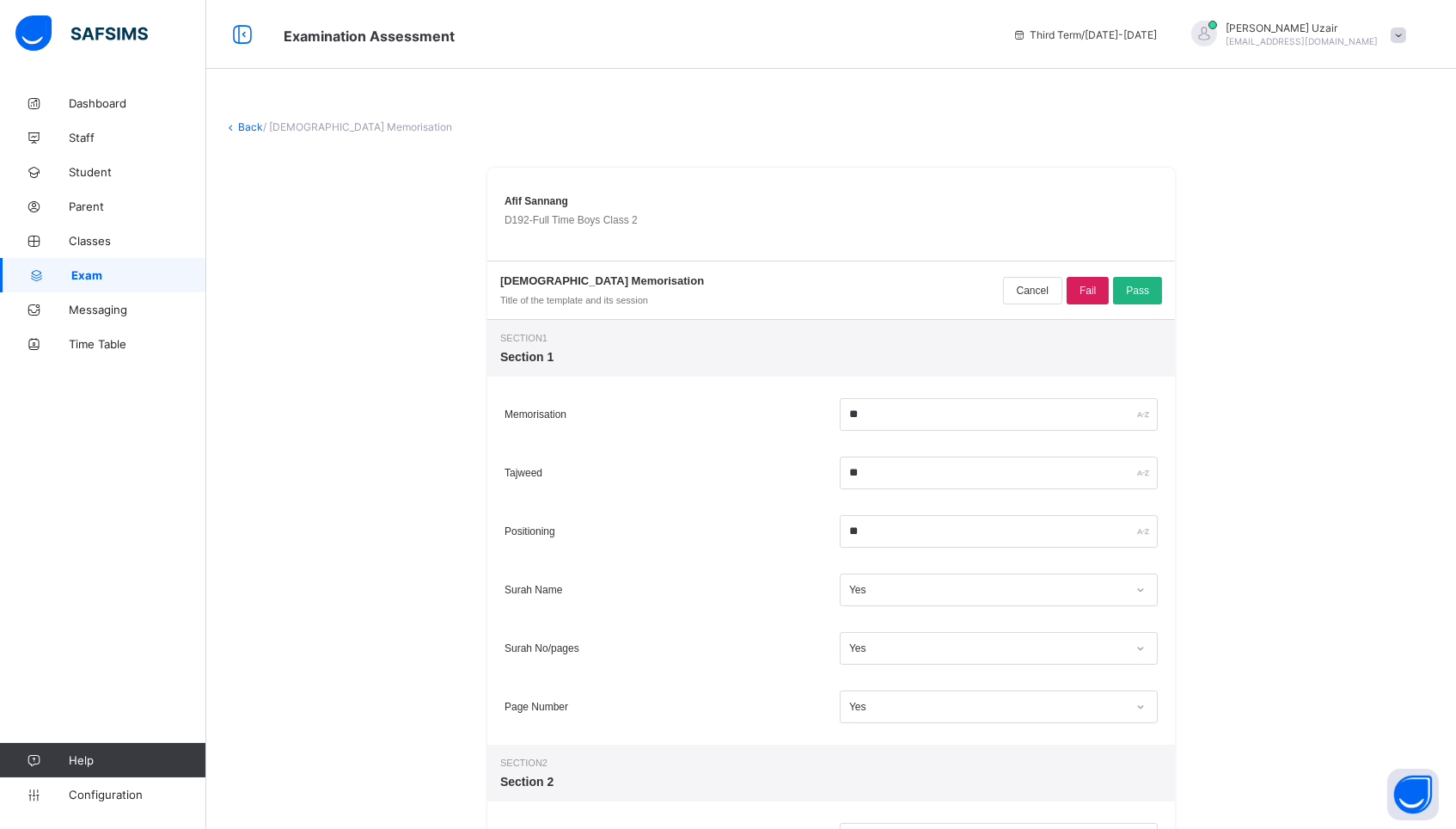
scroll to position [0, 0]
click at [1131, 277] on div "Pass" at bounding box center [1137, 291] width 49 height 28
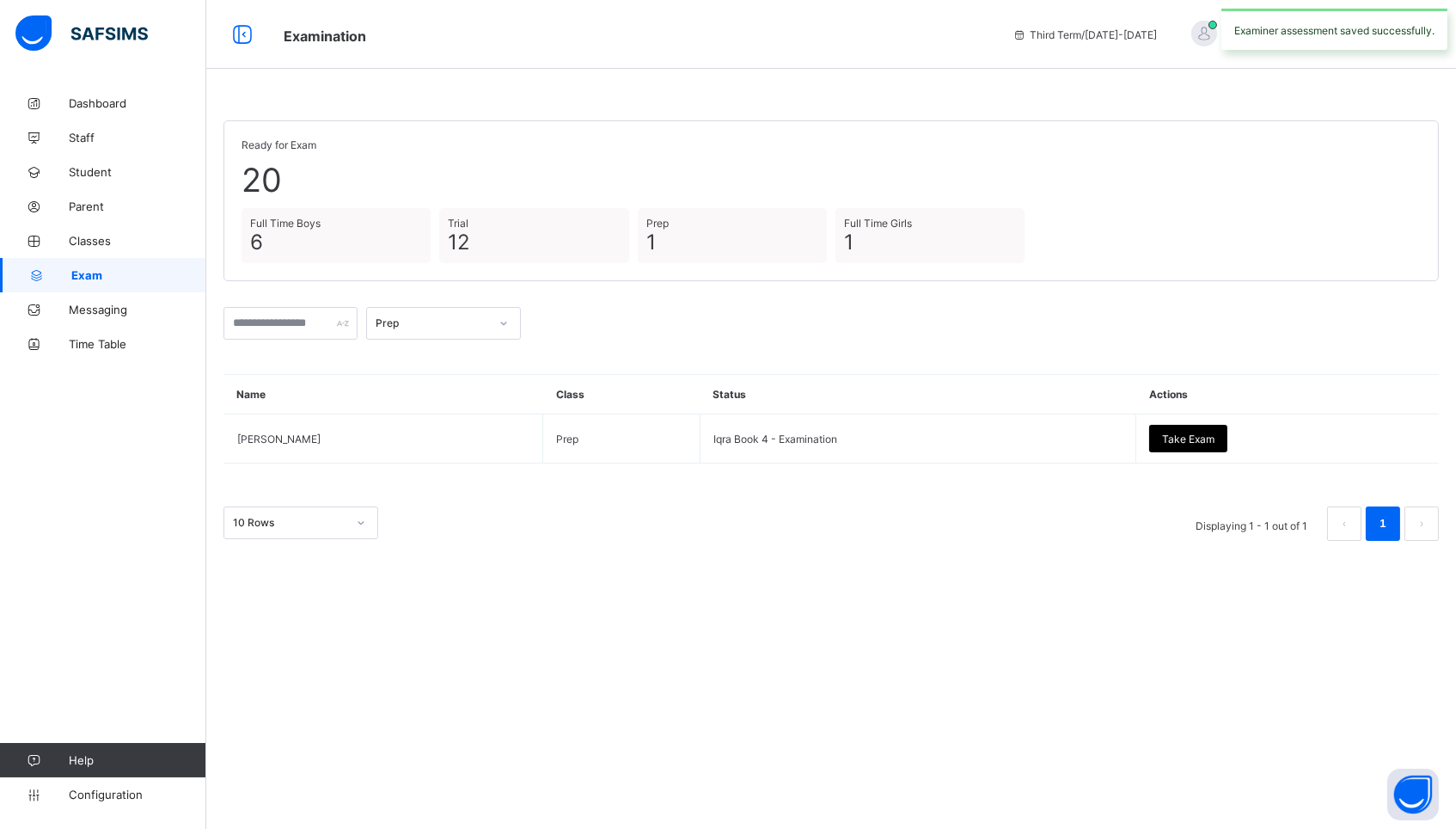
click at [471, 328] on div "Prep" at bounding box center [426, 323] width 120 height 24
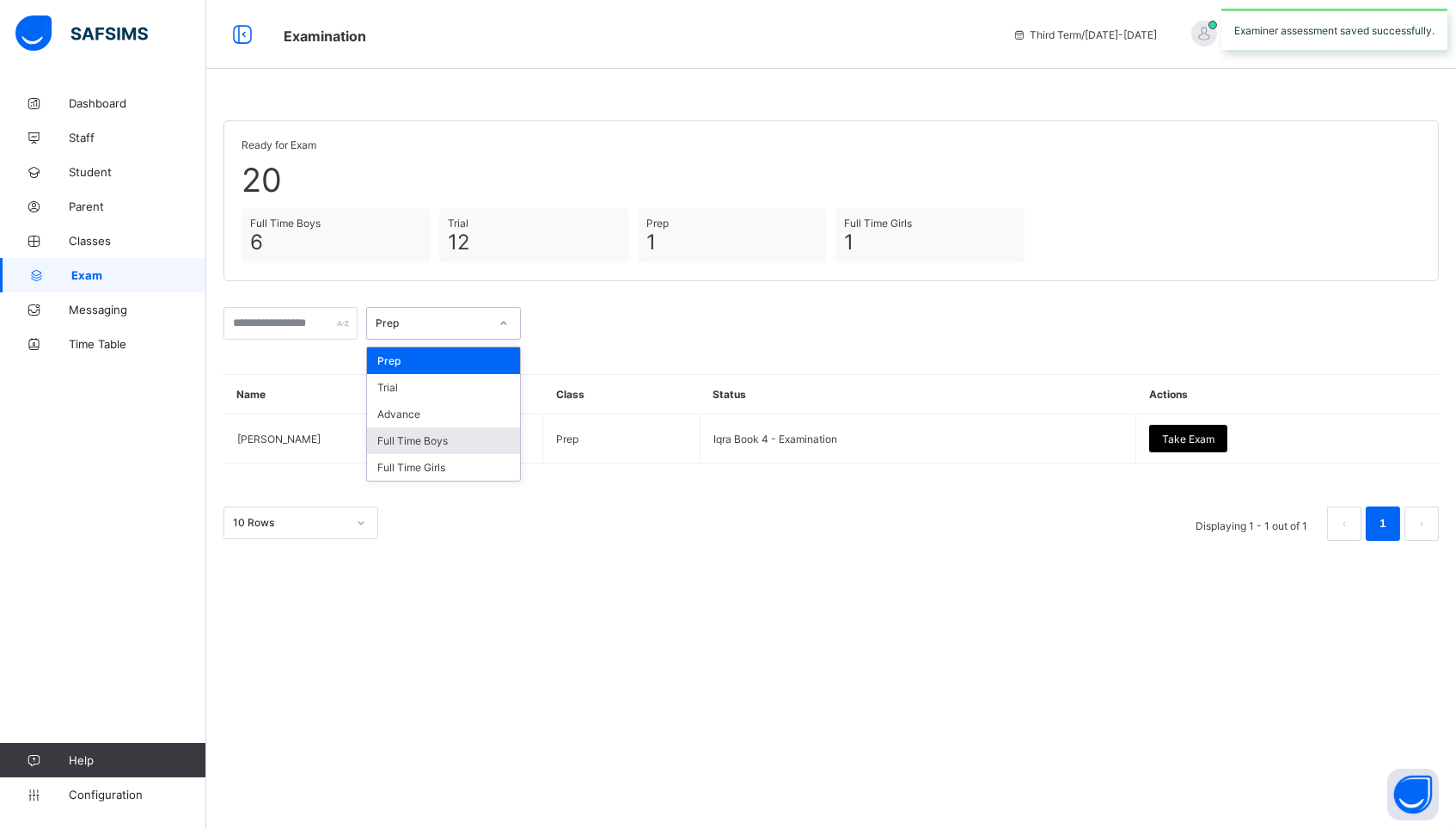
click at [446, 433] on div "Full Time Boys" at bounding box center [443, 441] width 153 height 27
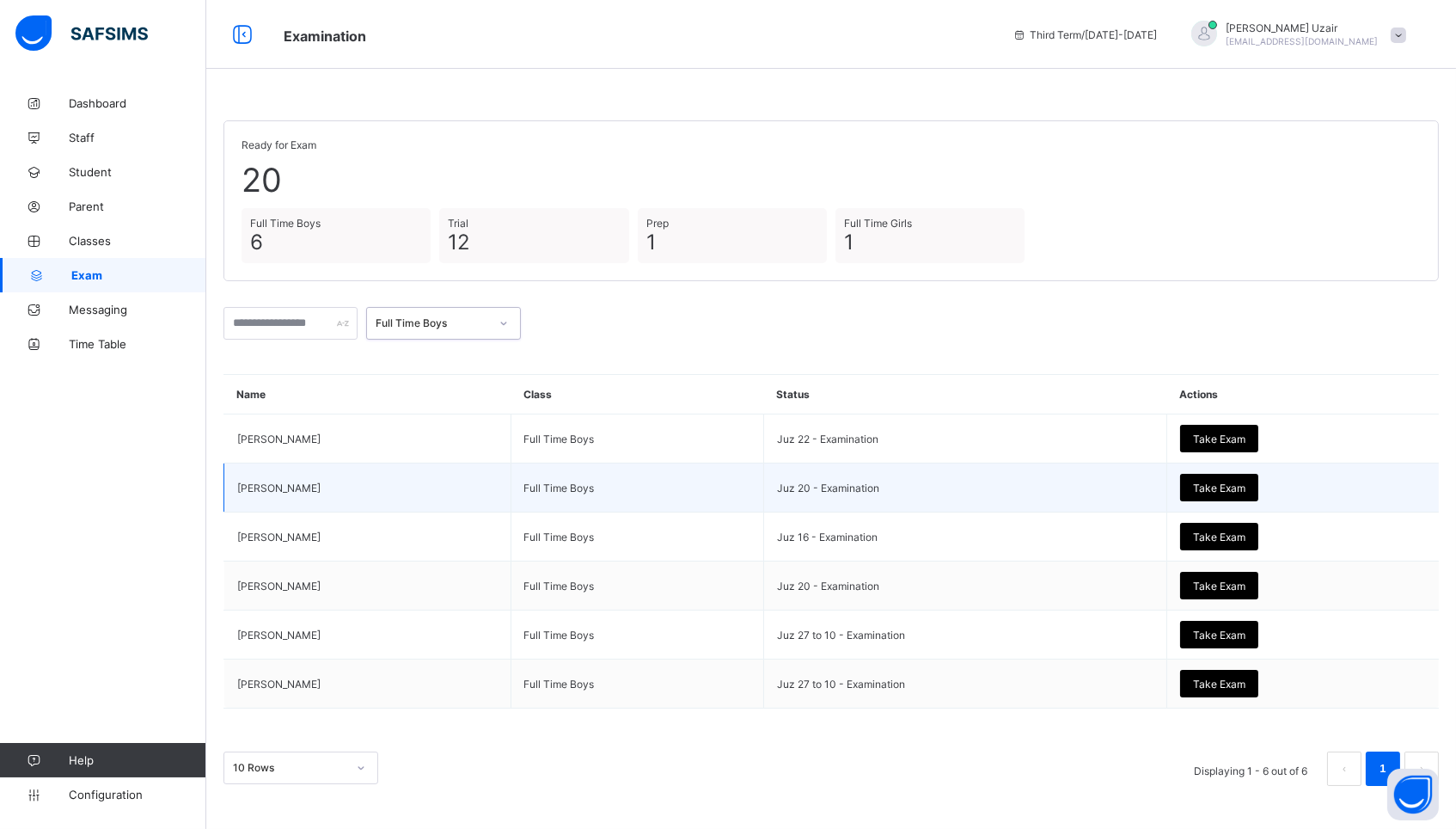
click at [1221, 488] on span "Take Exam" at bounding box center [1219, 487] width 52 height 13
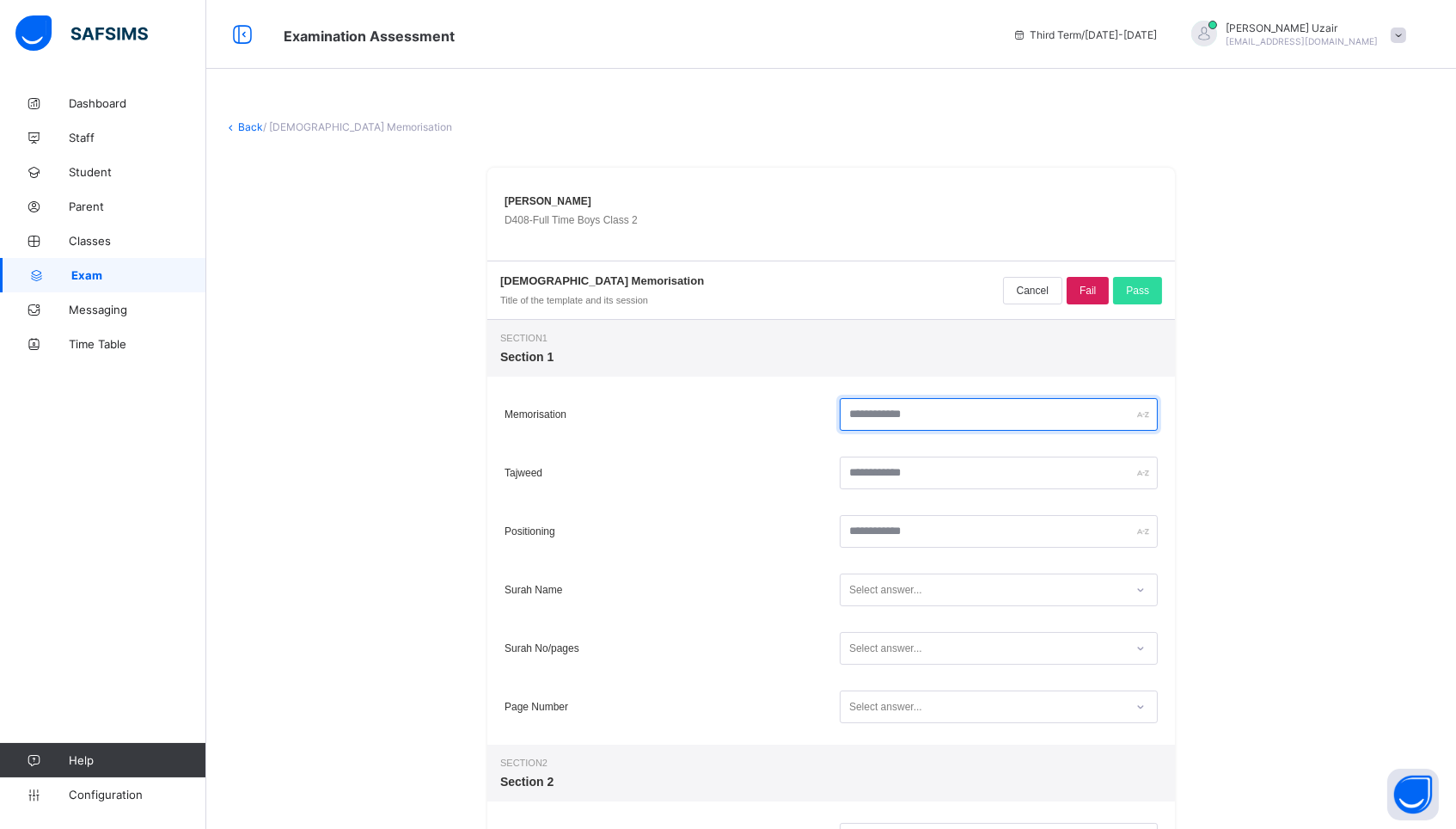
click at [984, 426] on input "text" at bounding box center [998, 414] width 318 height 33
type input "**"
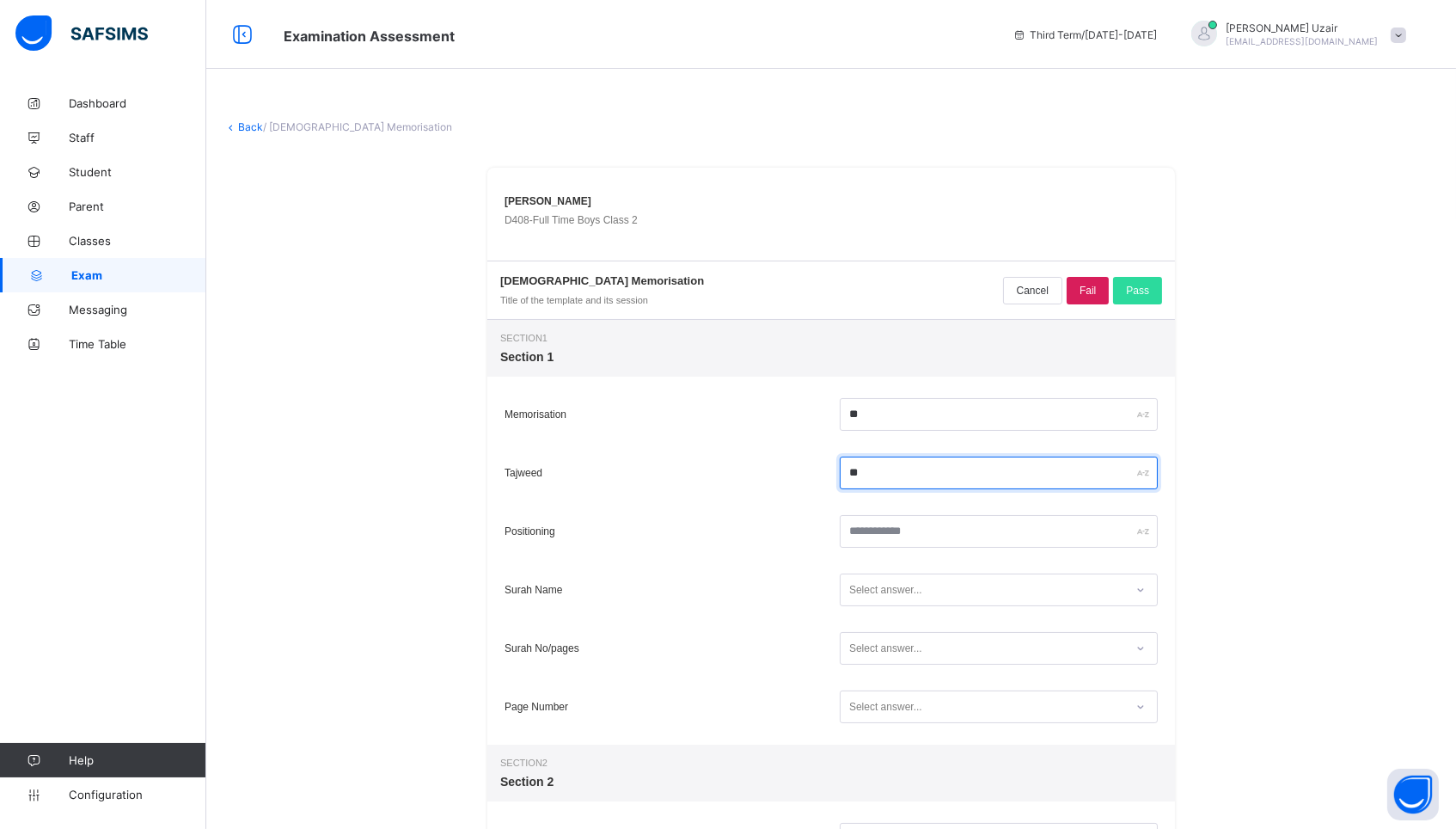
type input "**"
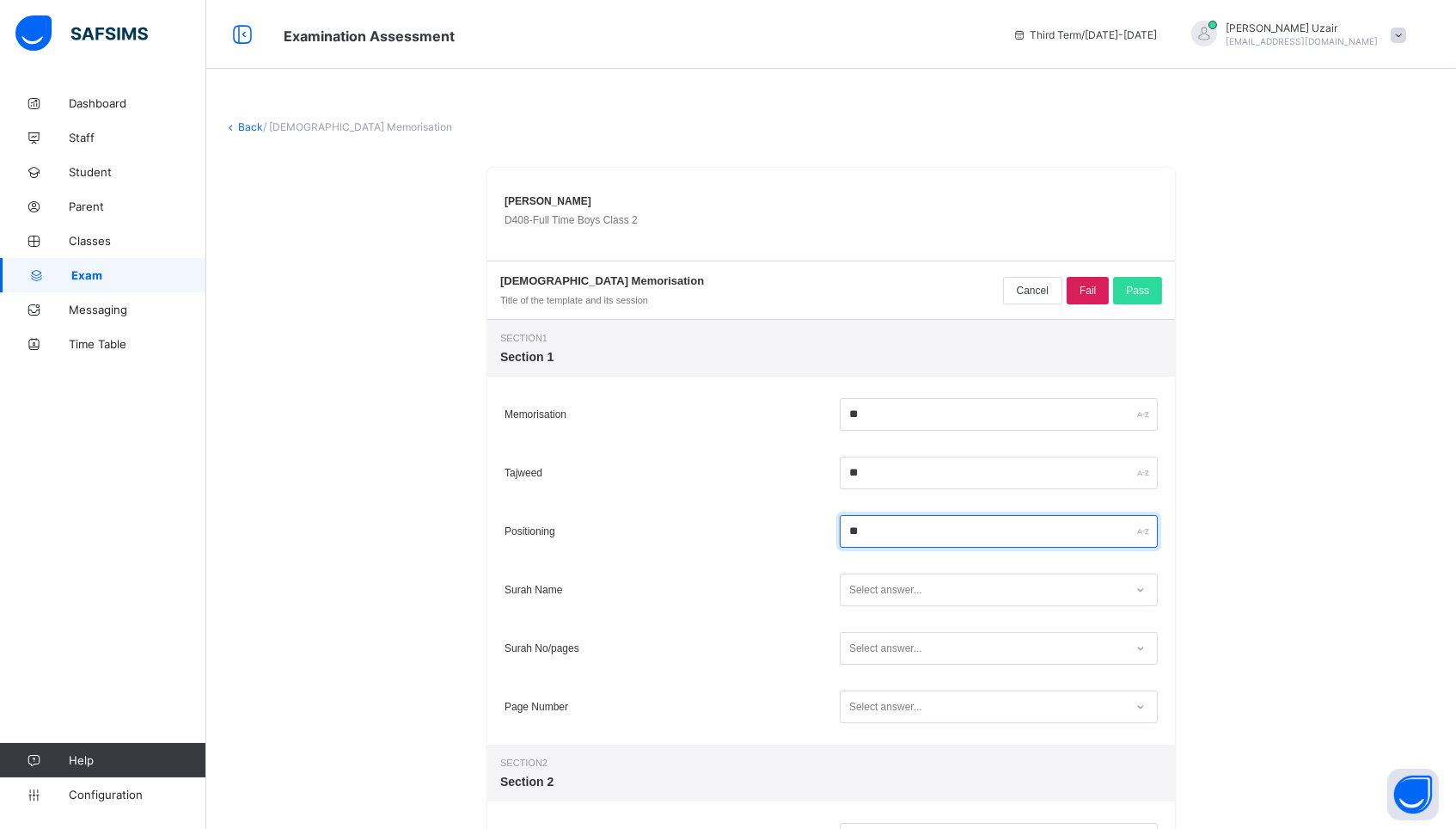
type input "**"
type input "*"
click at [985, 599] on div "Select answer... *" at bounding box center [982, 590] width 284 height 23
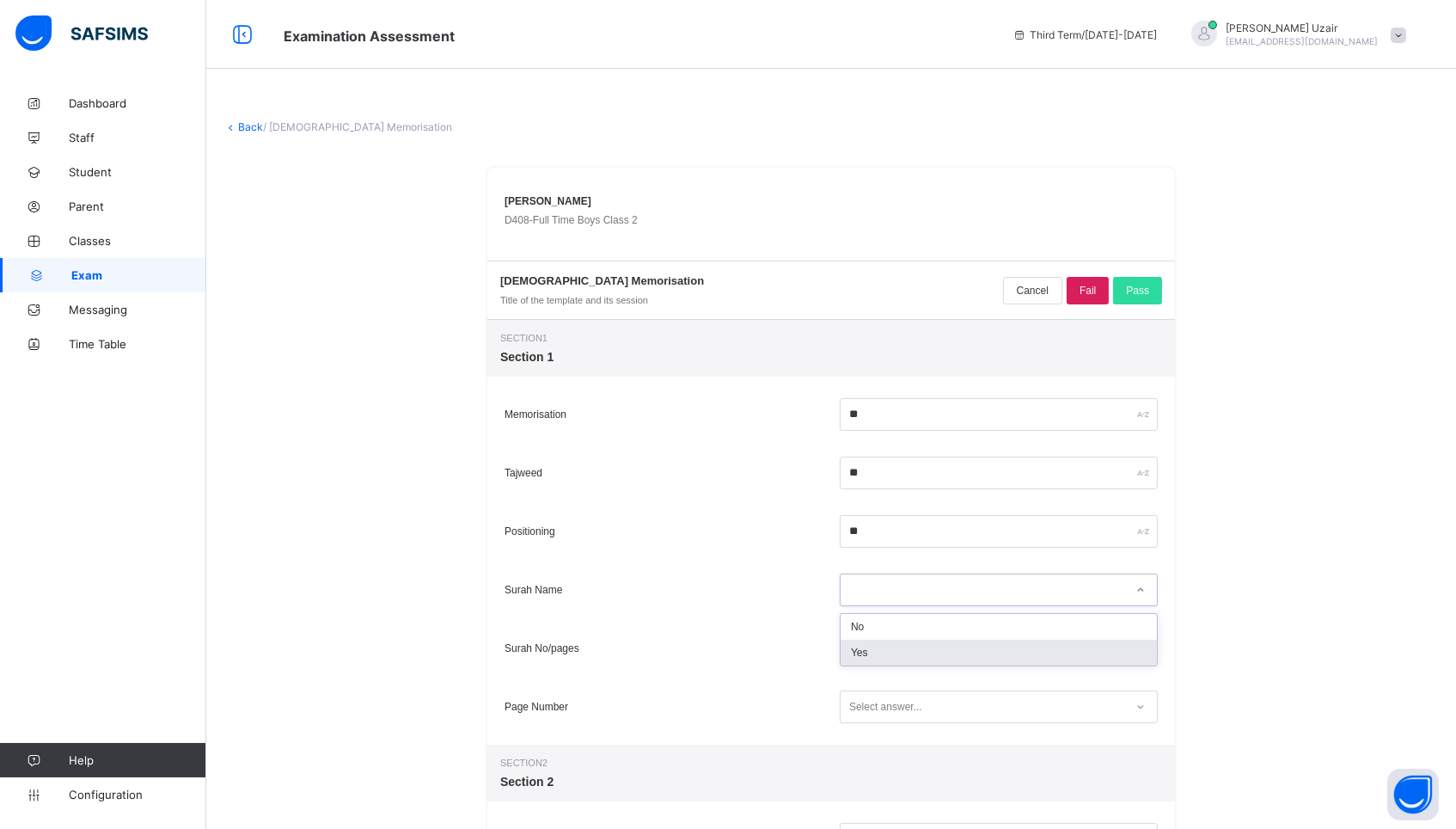
click at [931, 656] on div "Yes" at bounding box center [998, 652] width 317 height 26
click at [931, 656] on div "Select answer..." at bounding box center [982, 649] width 284 height 23
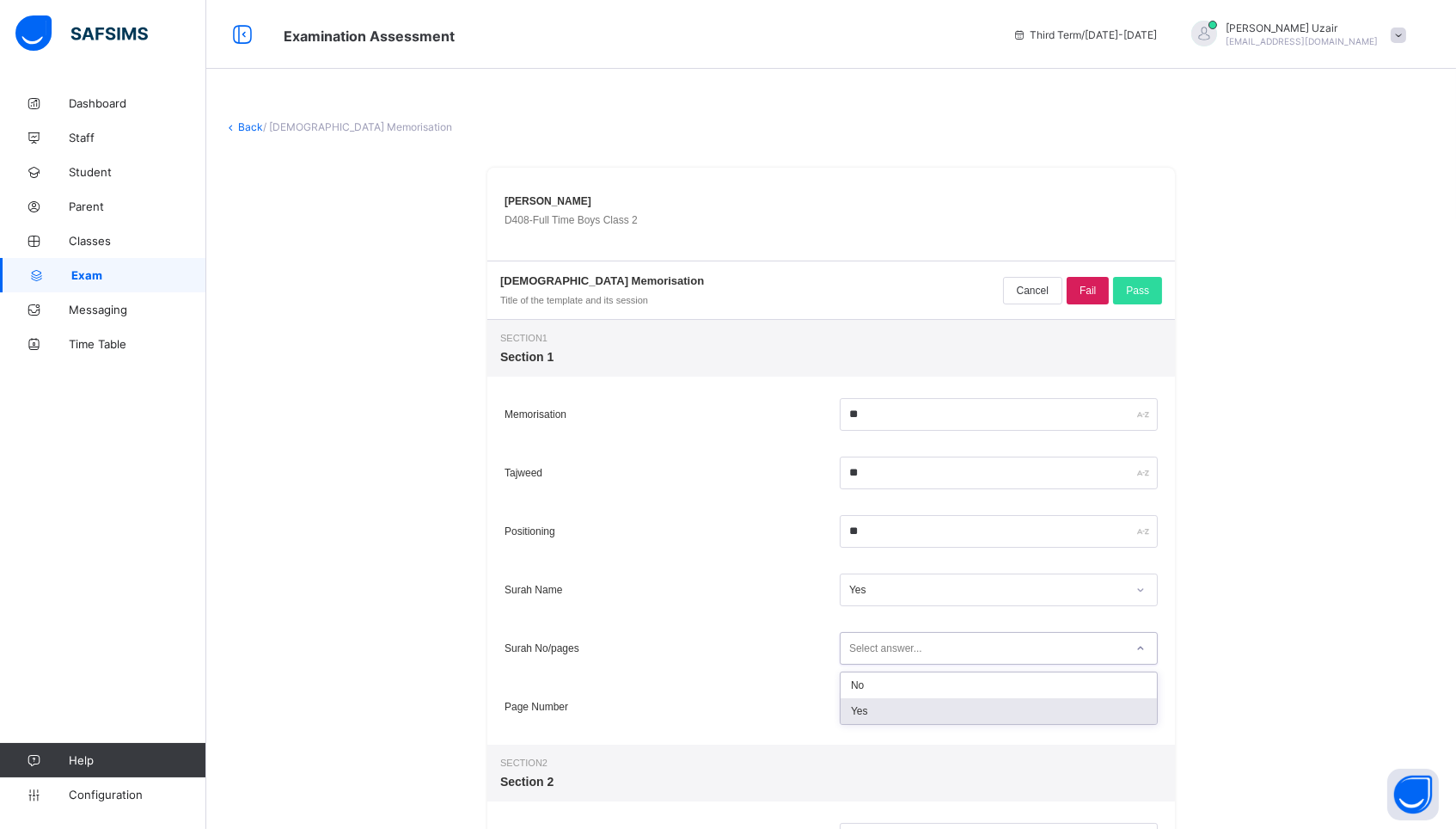
click at [908, 713] on div "Yes" at bounding box center [998, 711] width 317 height 26
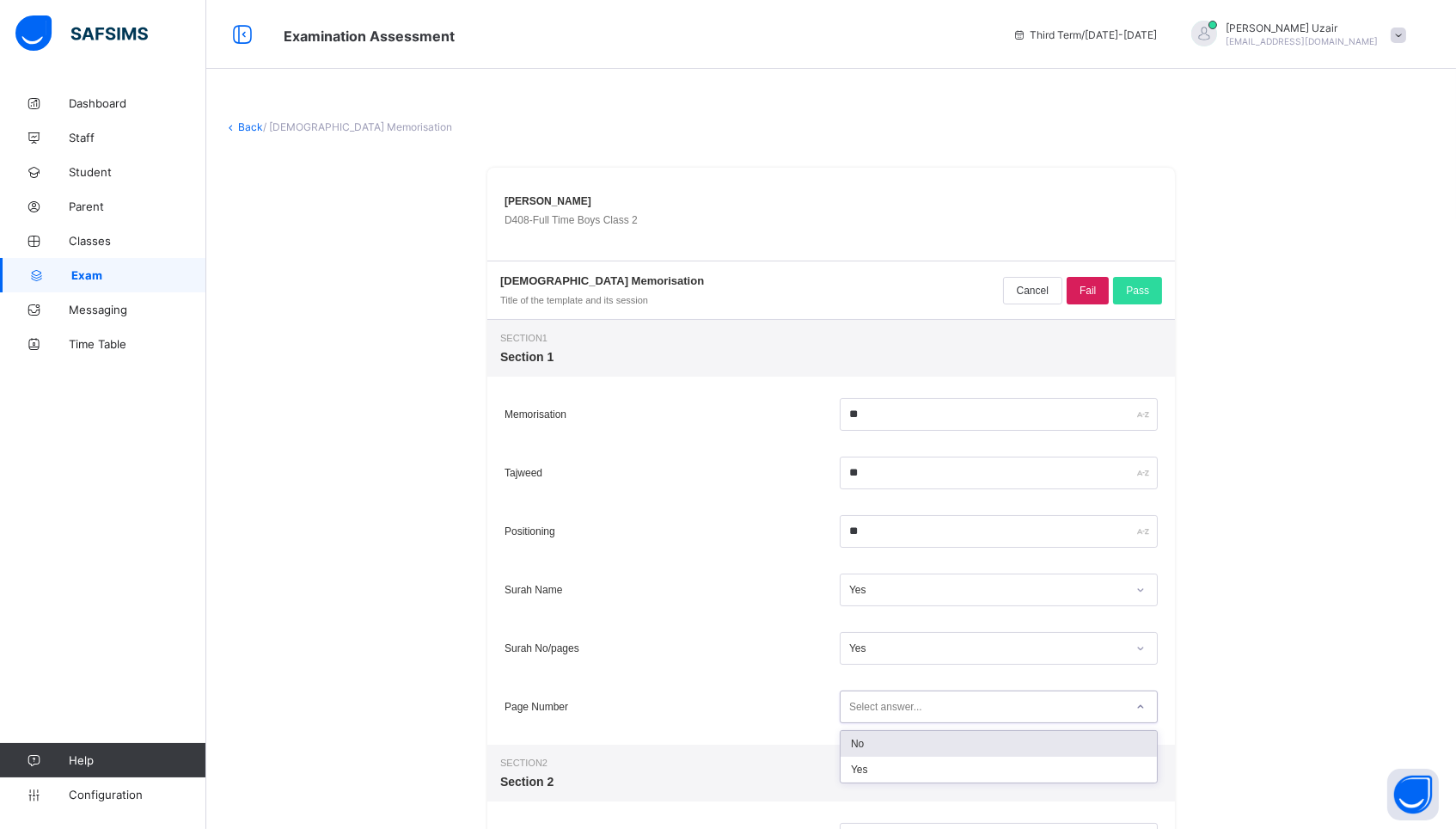
click at [908, 713] on div "Select answer..." at bounding box center [885, 707] width 73 height 33
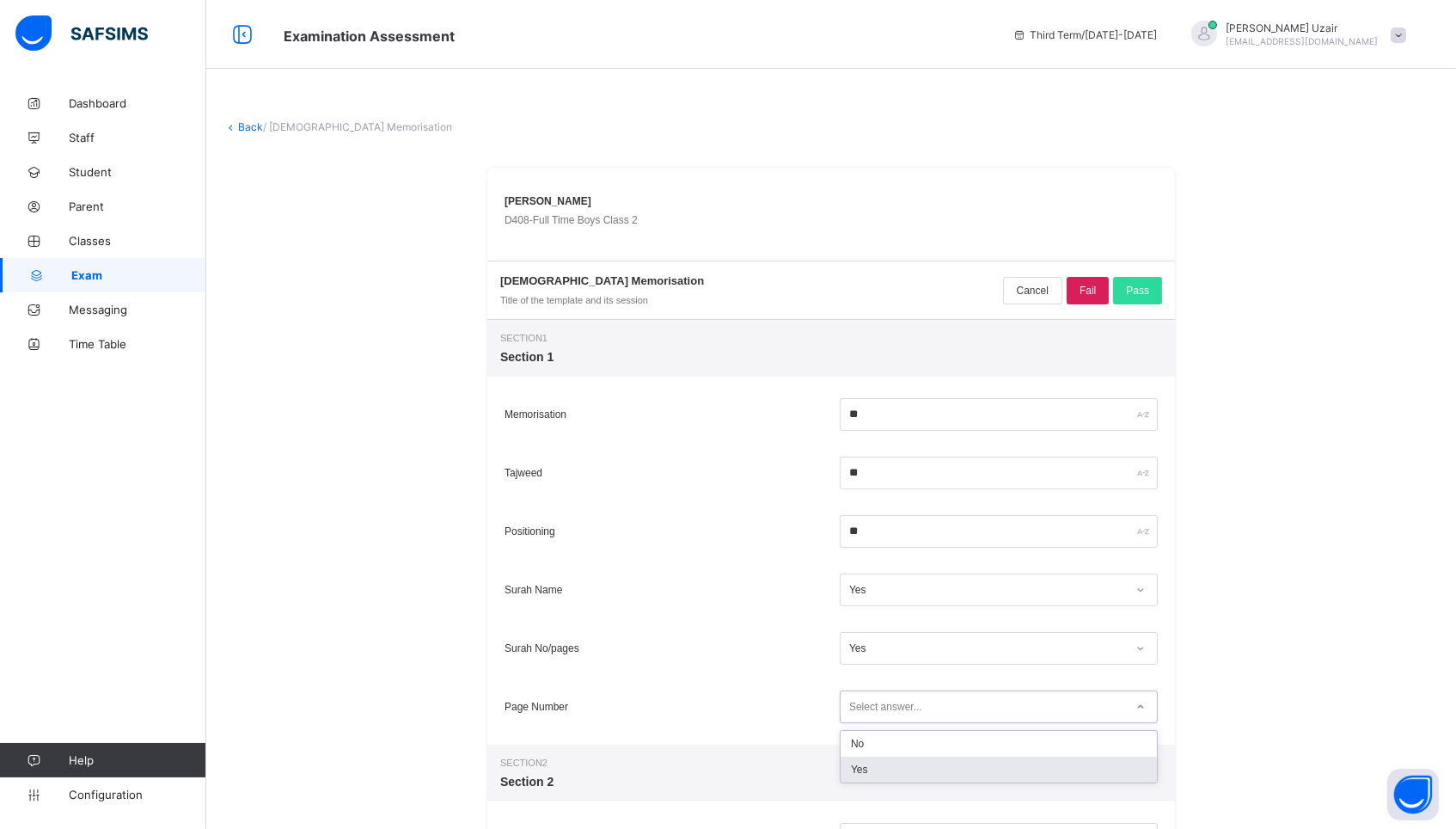
click at [890, 768] on div "Yes" at bounding box center [998, 769] width 317 height 26
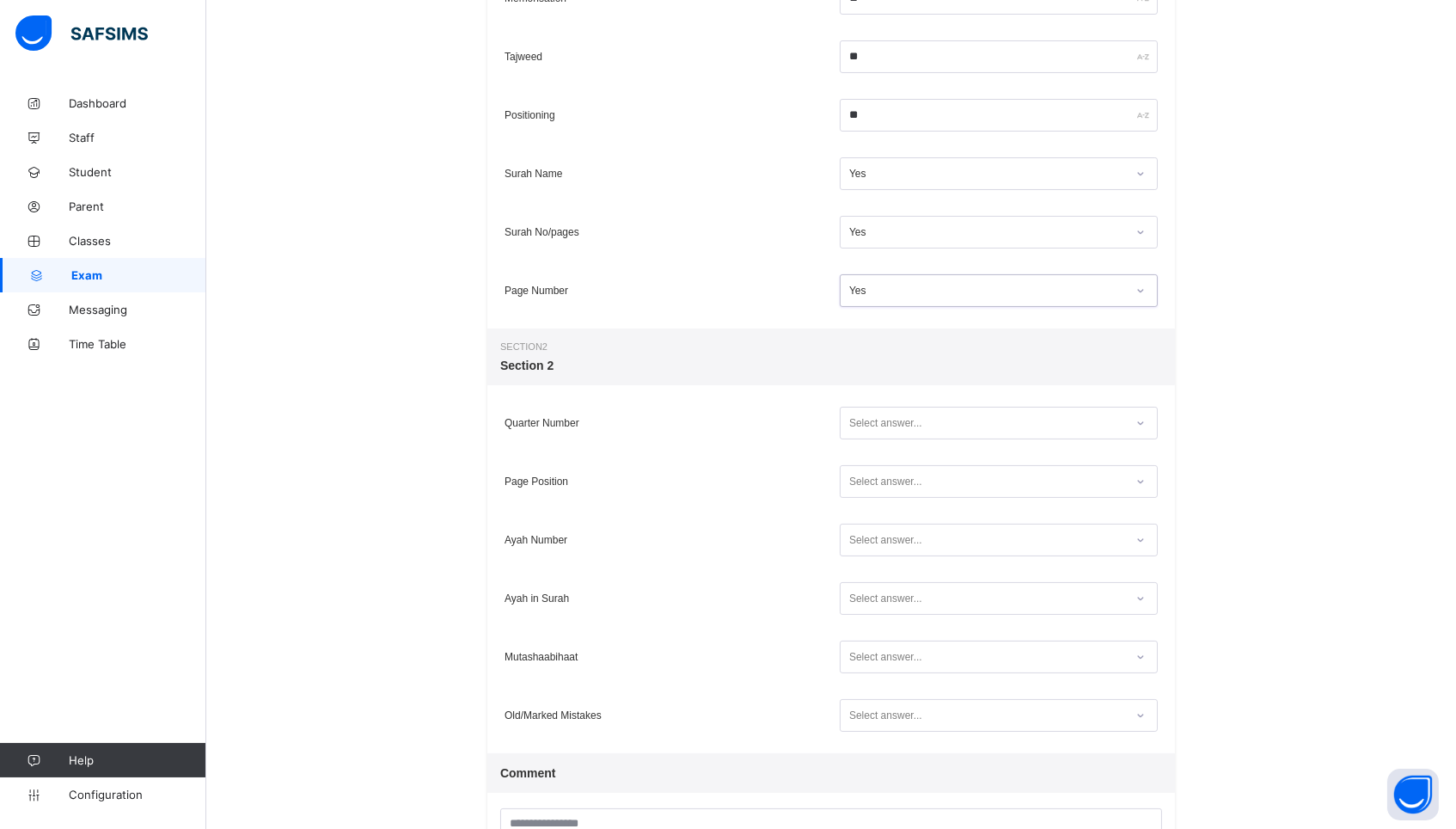
scroll to position [425, 0]
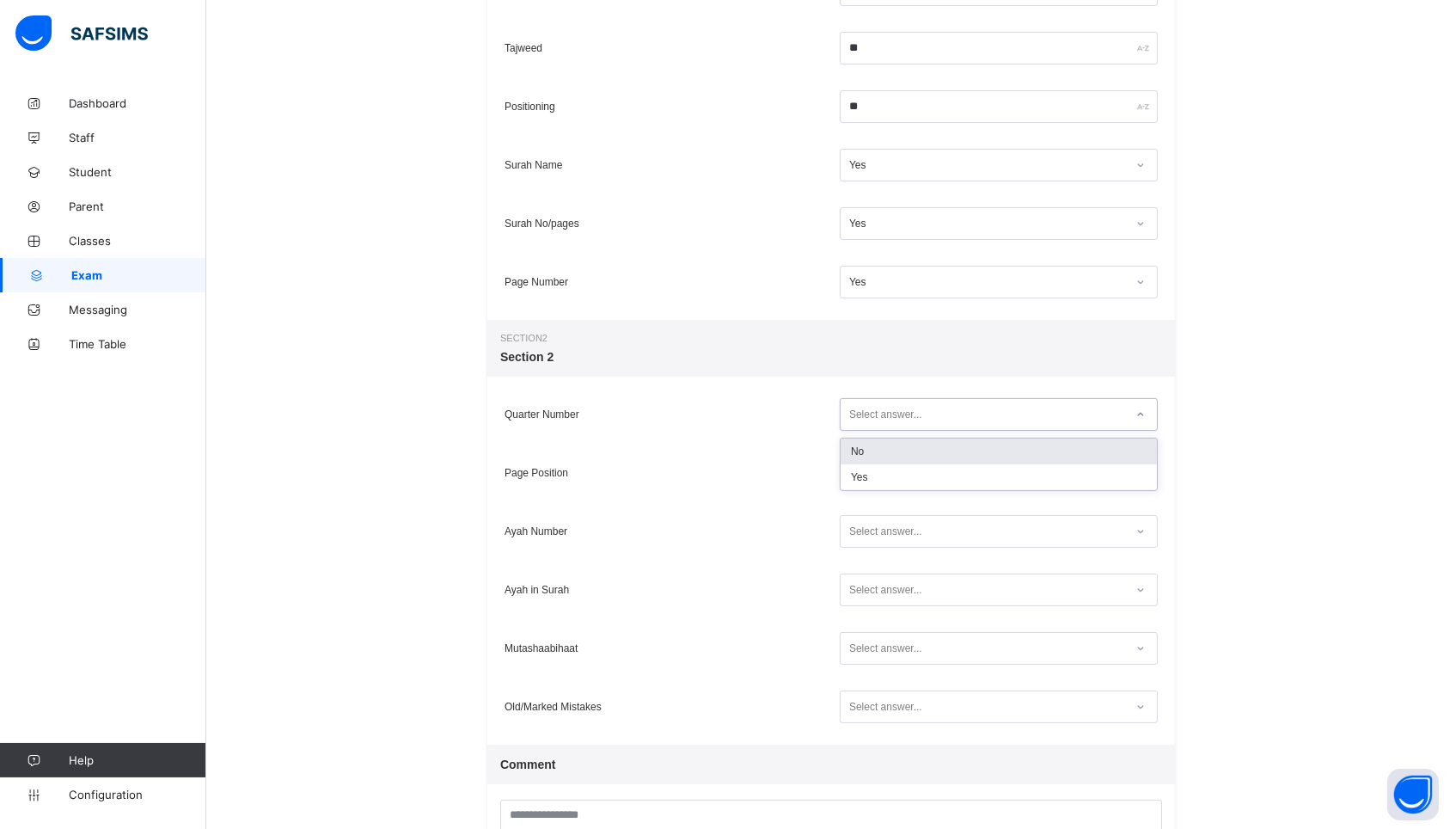
click at [938, 414] on div "Select answer..." at bounding box center [982, 415] width 284 height 23
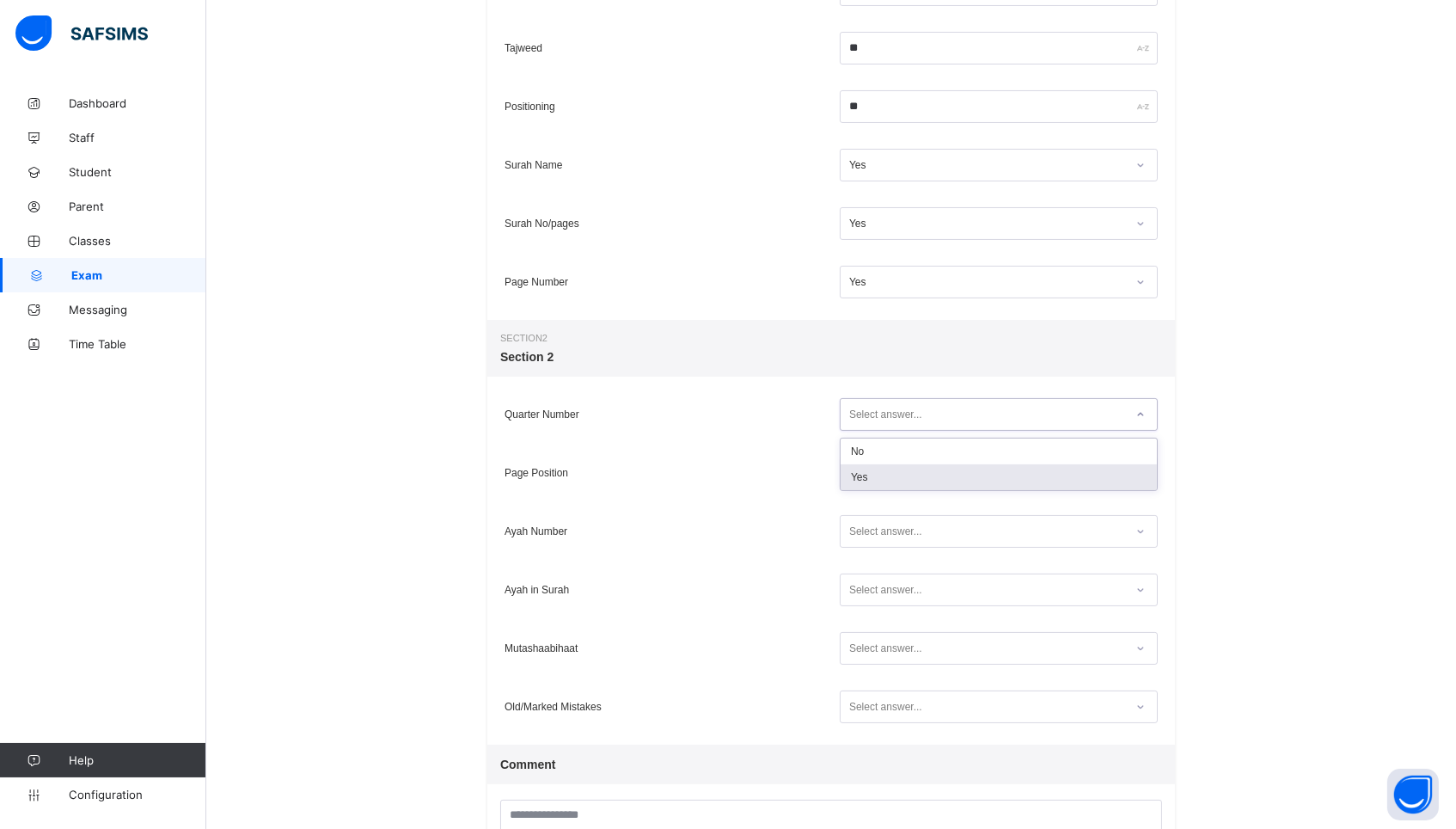
click at [920, 464] on div "Yes" at bounding box center [998, 477] width 317 height 26
click at [915, 479] on div "Select answer..." at bounding box center [885, 473] width 73 height 33
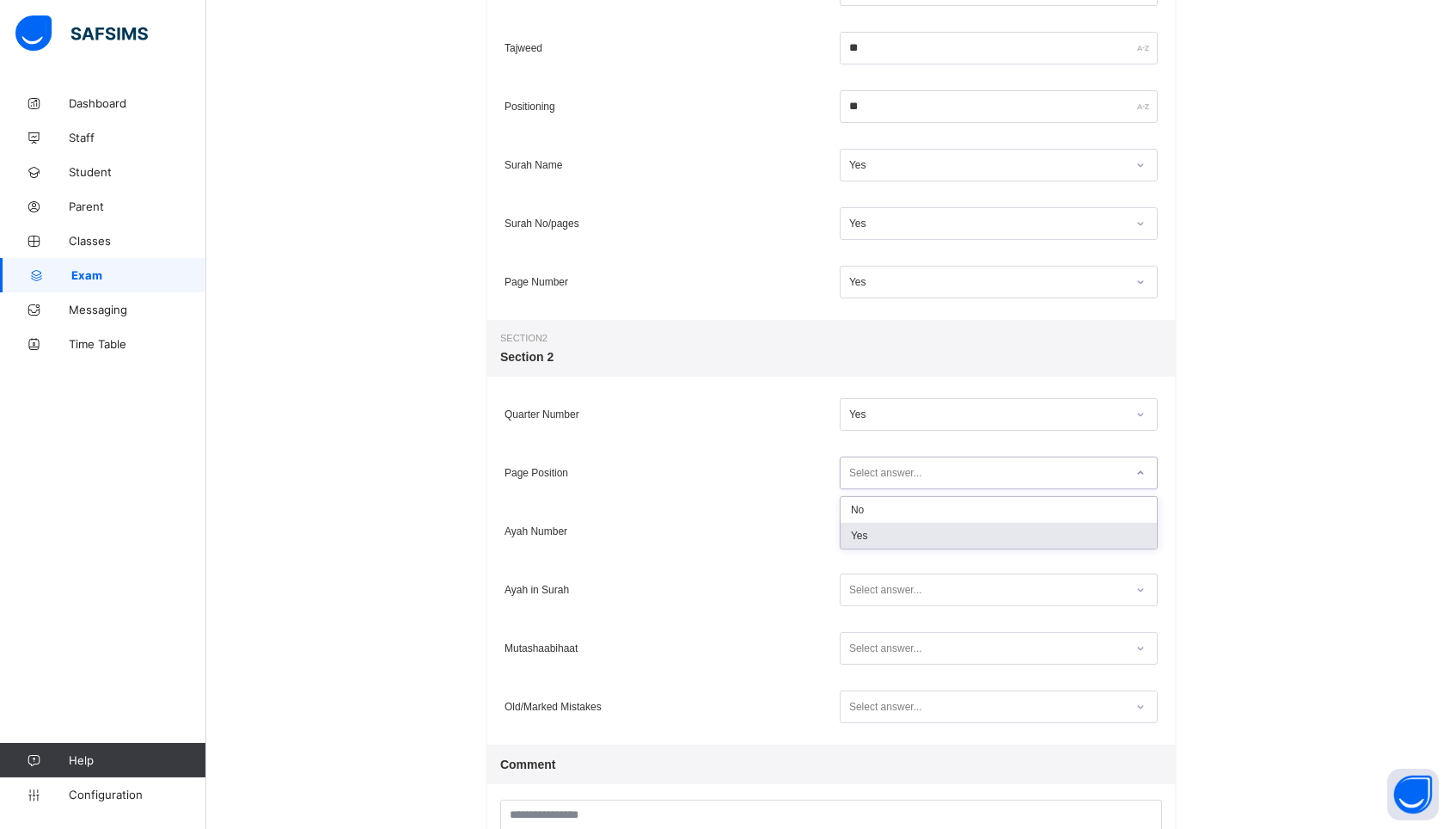
click at [904, 531] on div "Yes" at bounding box center [998, 535] width 317 height 26
click at [904, 531] on div "Select answer..." at bounding box center [885, 531] width 73 height 33
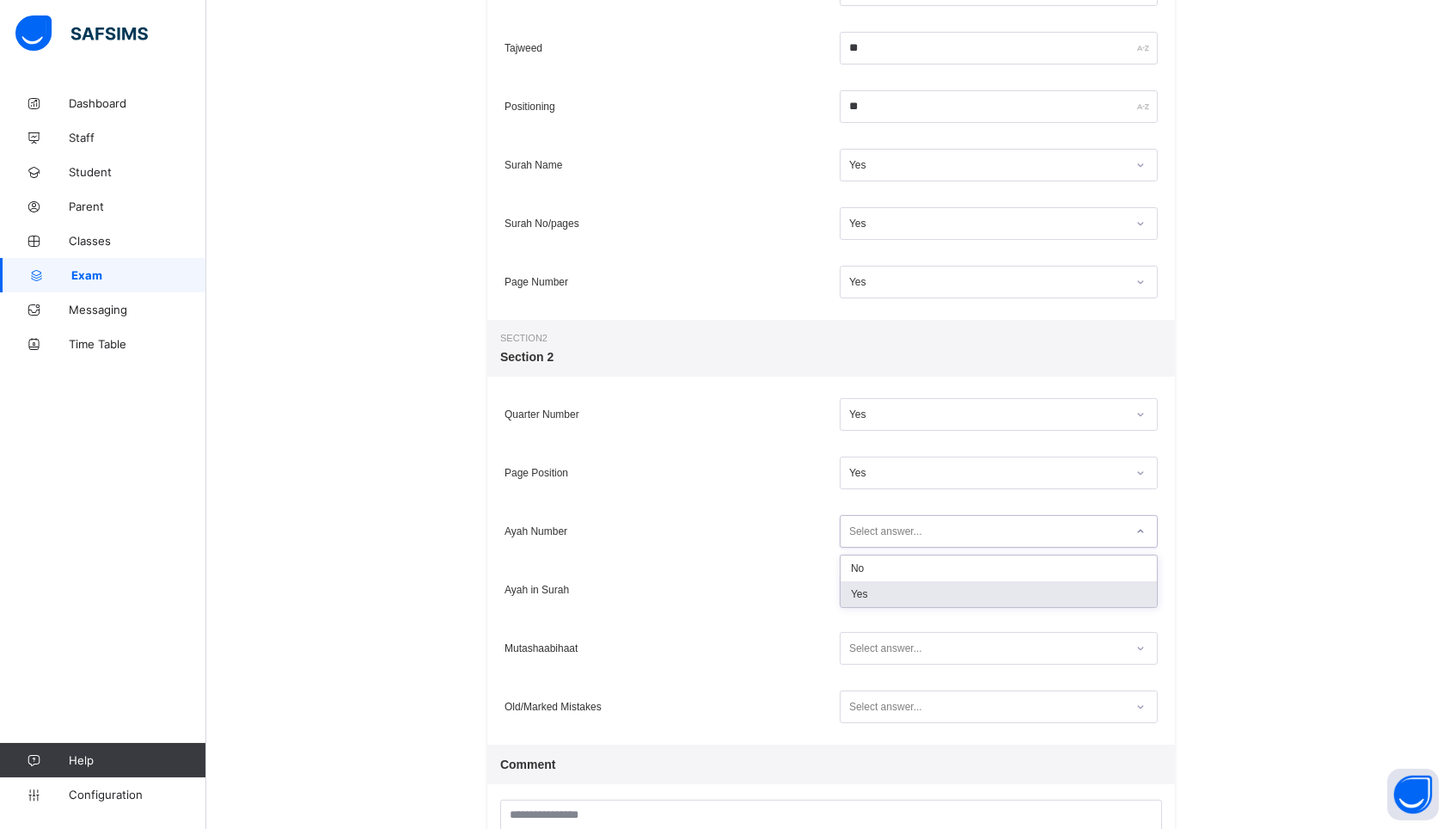
click at [889, 593] on div "Yes" at bounding box center [998, 594] width 317 height 26
click at [886, 587] on div "Select answer..." at bounding box center [885, 590] width 73 height 33
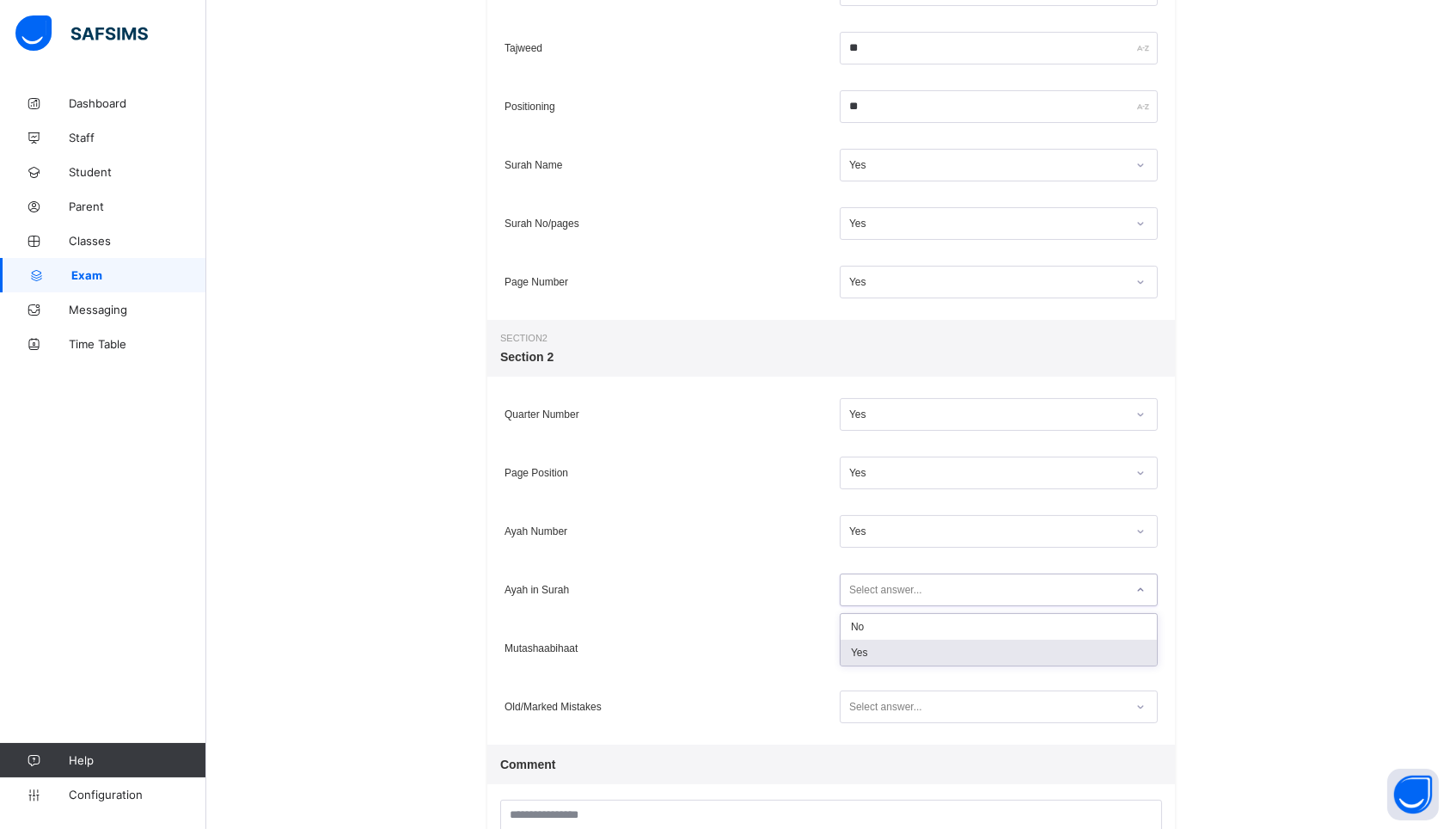
click at [880, 644] on div "Yes" at bounding box center [998, 652] width 317 height 26
click at [880, 644] on div "Select answer..." at bounding box center [885, 648] width 73 height 33
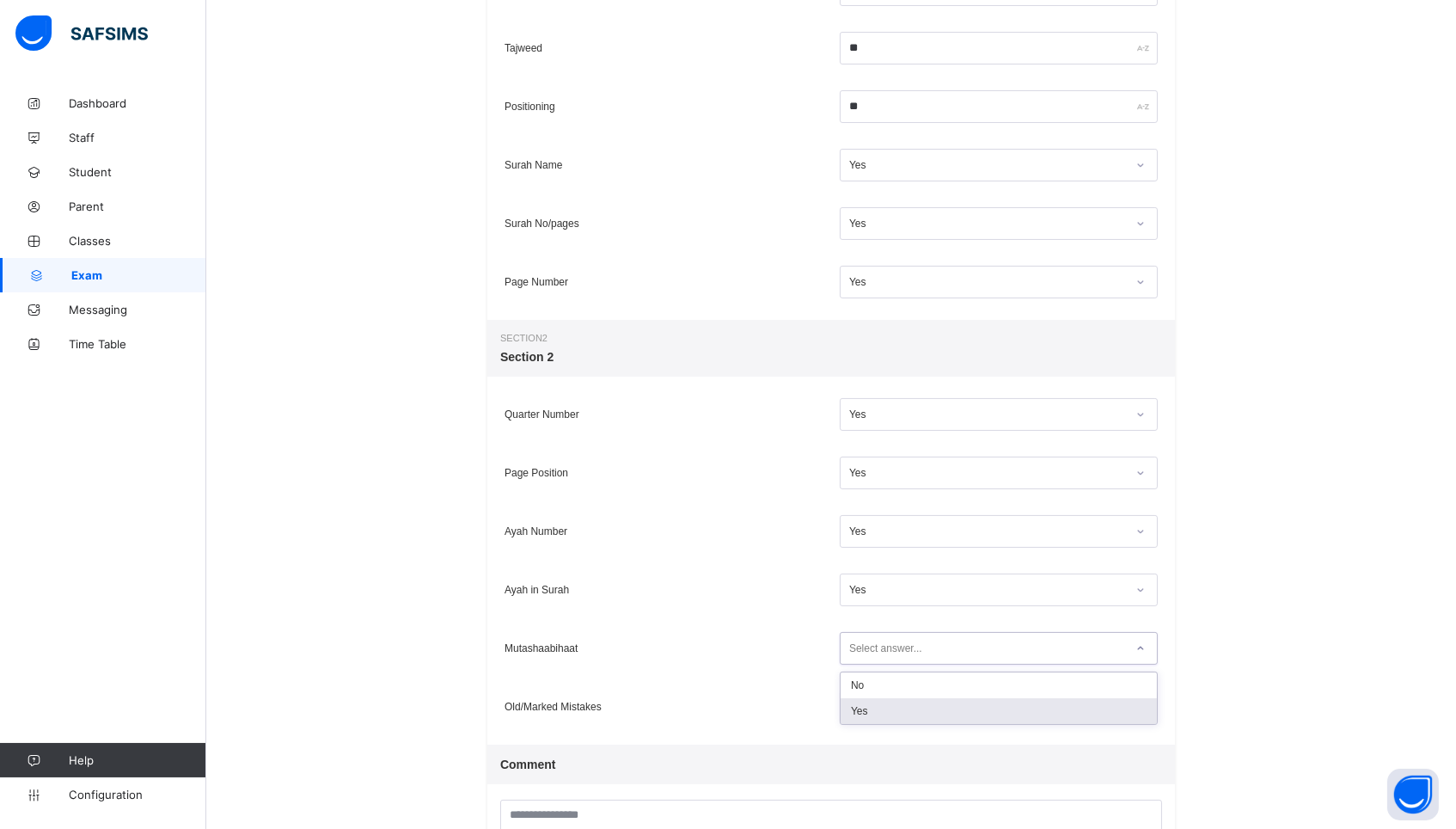
click at [872, 707] on div "Yes" at bounding box center [998, 711] width 317 height 26
click at [872, 707] on div "Select answer..." at bounding box center [885, 707] width 73 height 33
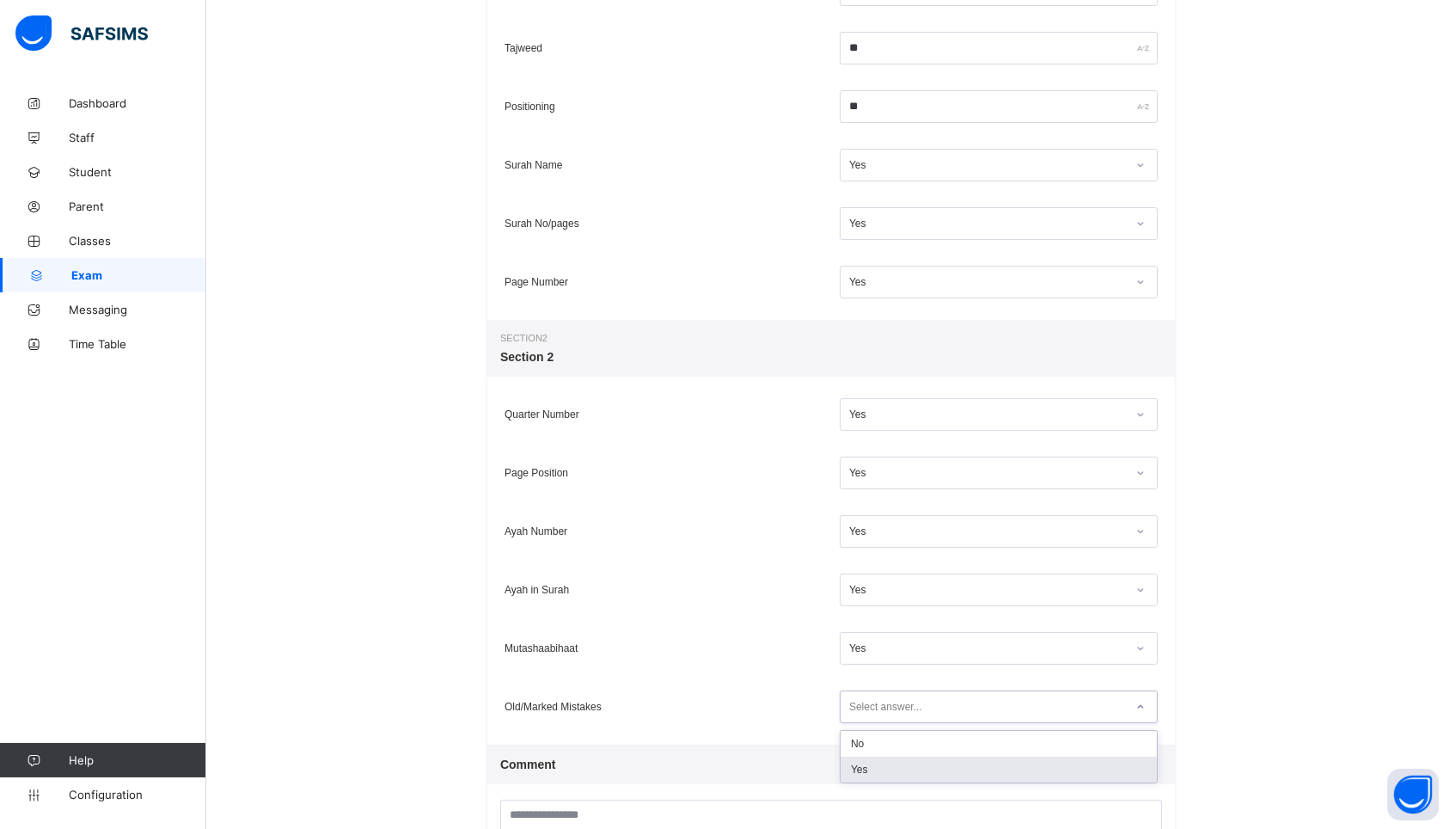
click at [868, 767] on div "Yes" at bounding box center [998, 769] width 317 height 26
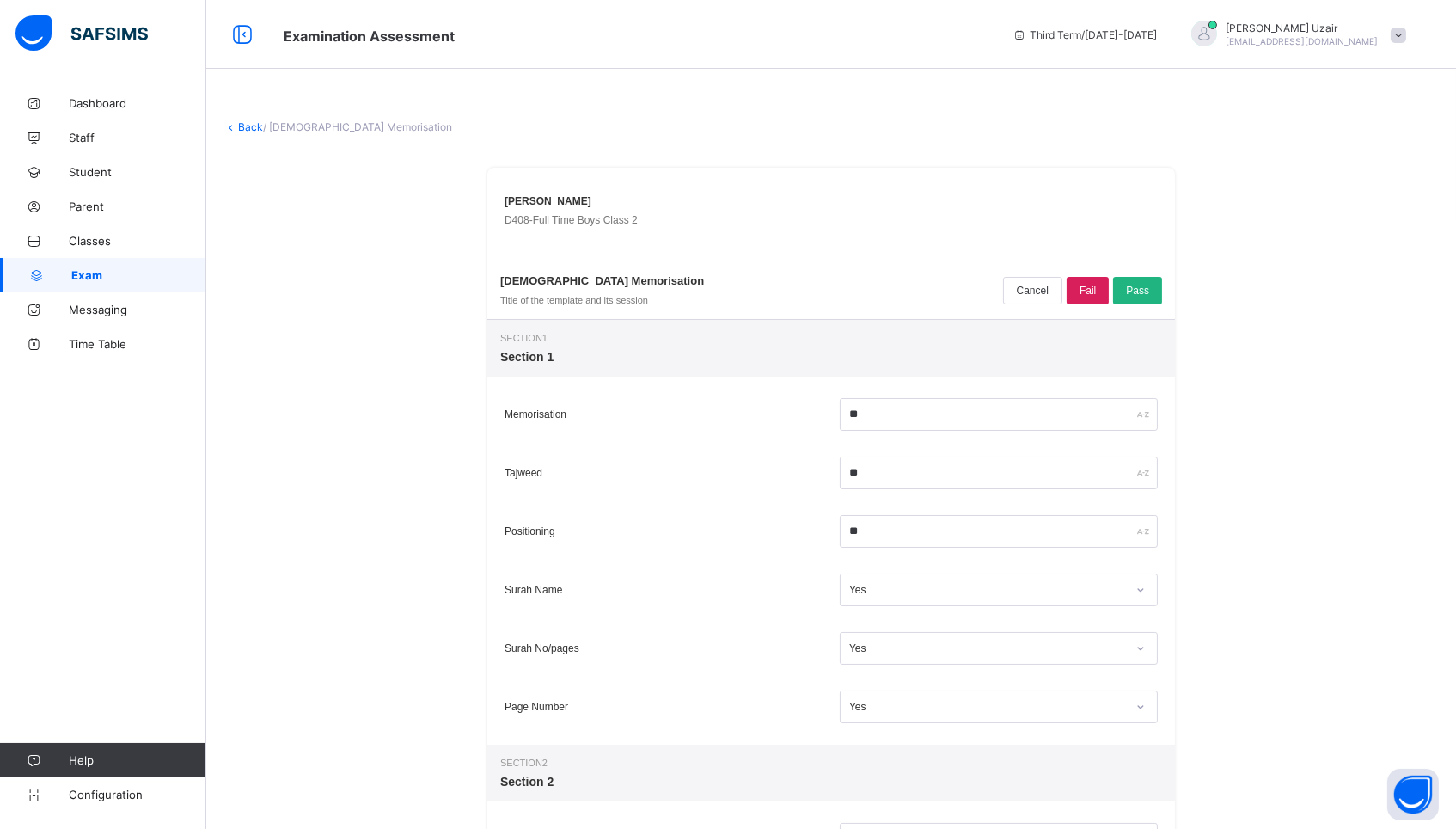
scroll to position [0, 0]
click at [1134, 279] on div "Pass" at bounding box center [1137, 291] width 49 height 28
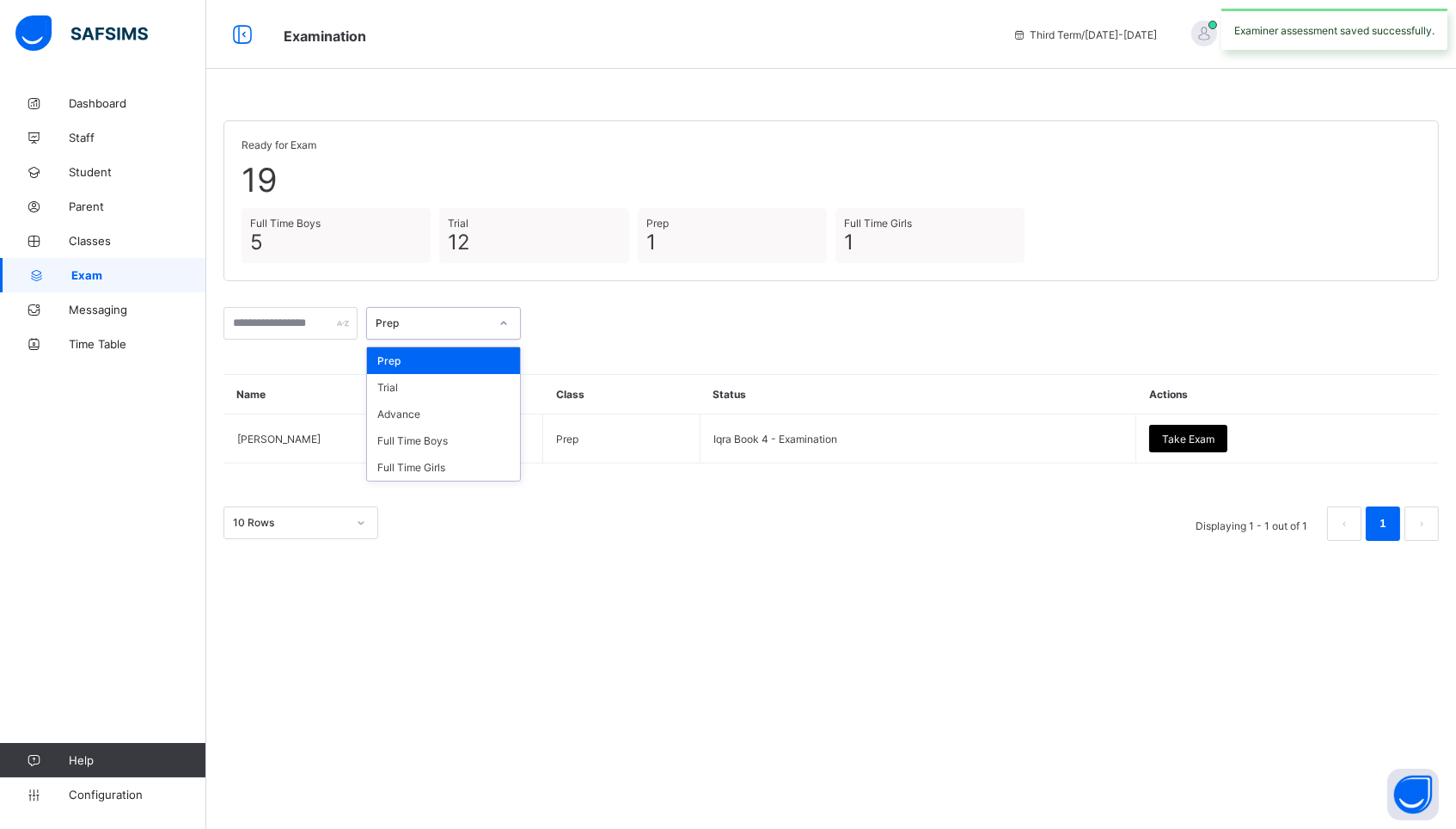
click at [499, 317] on div at bounding box center [503, 323] width 29 height 28
click at [462, 430] on div "Full Time Boys" at bounding box center [443, 441] width 153 height 27
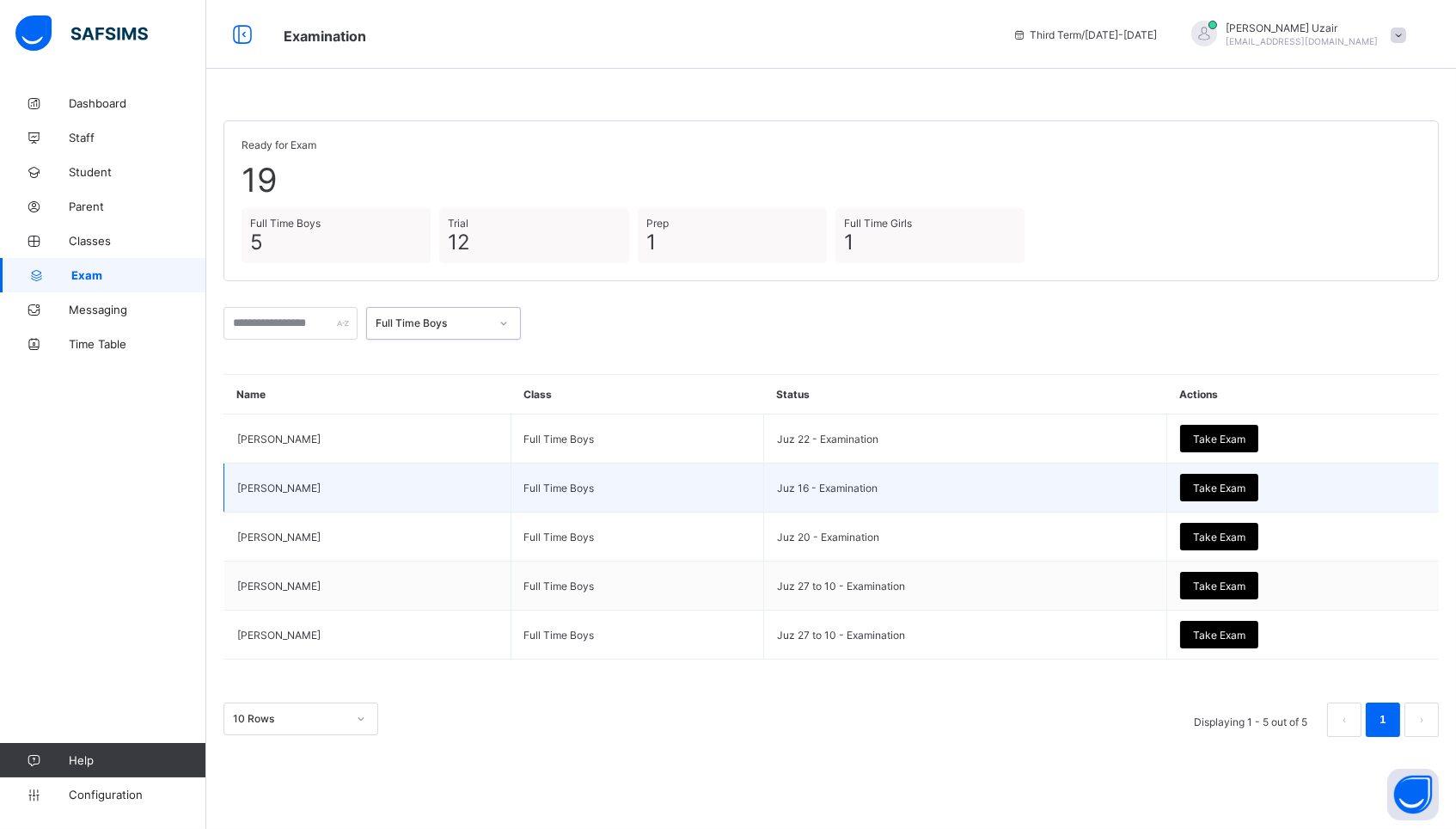
click at [1243, 489] on span "Take Exam" at bounding box center [1219, 487] width 52 height 13
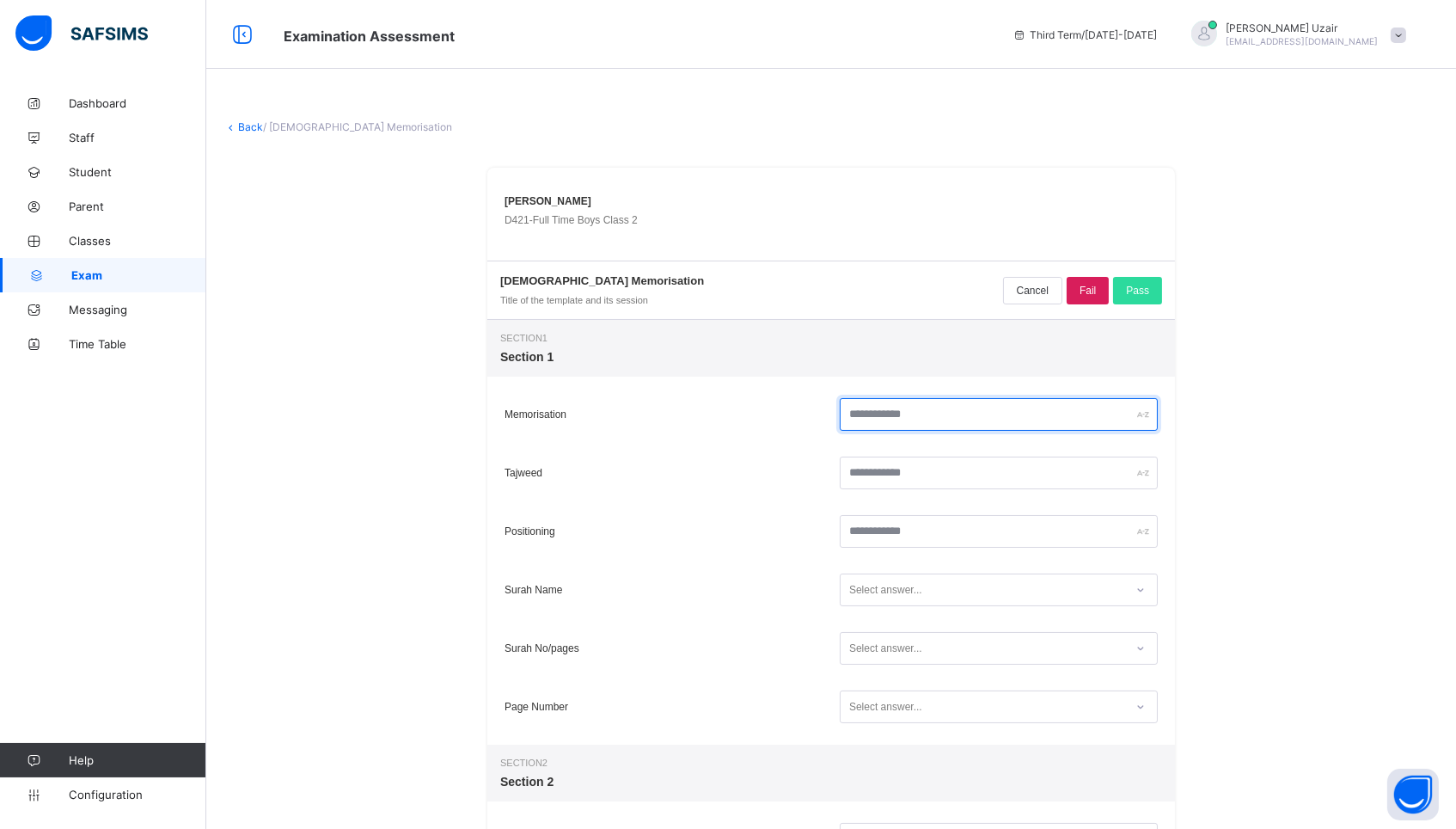
click at [949, 425] on input "text" at bounding box center [998, 414] width 318 height 33
type input "**"
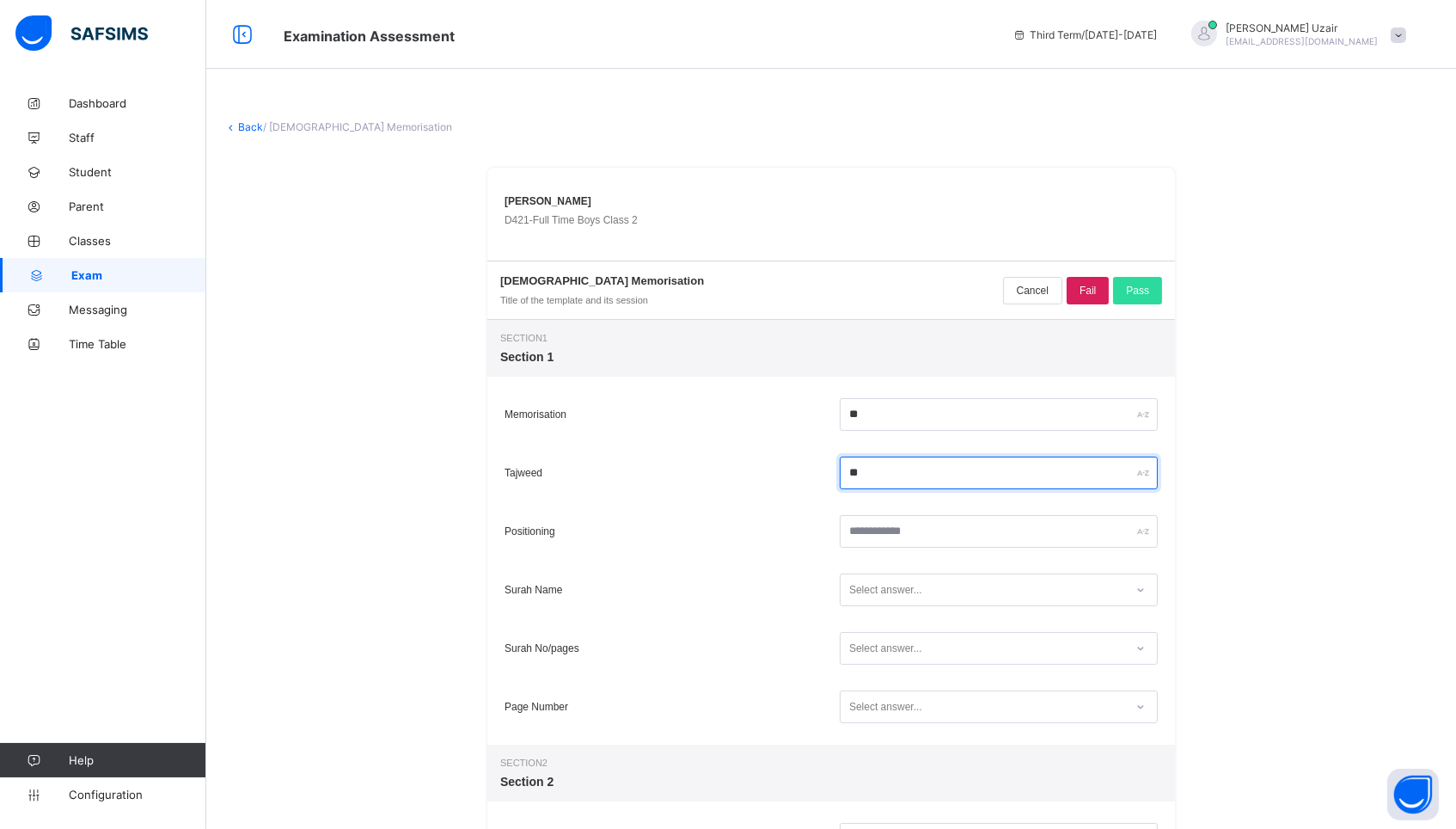
type input "**"
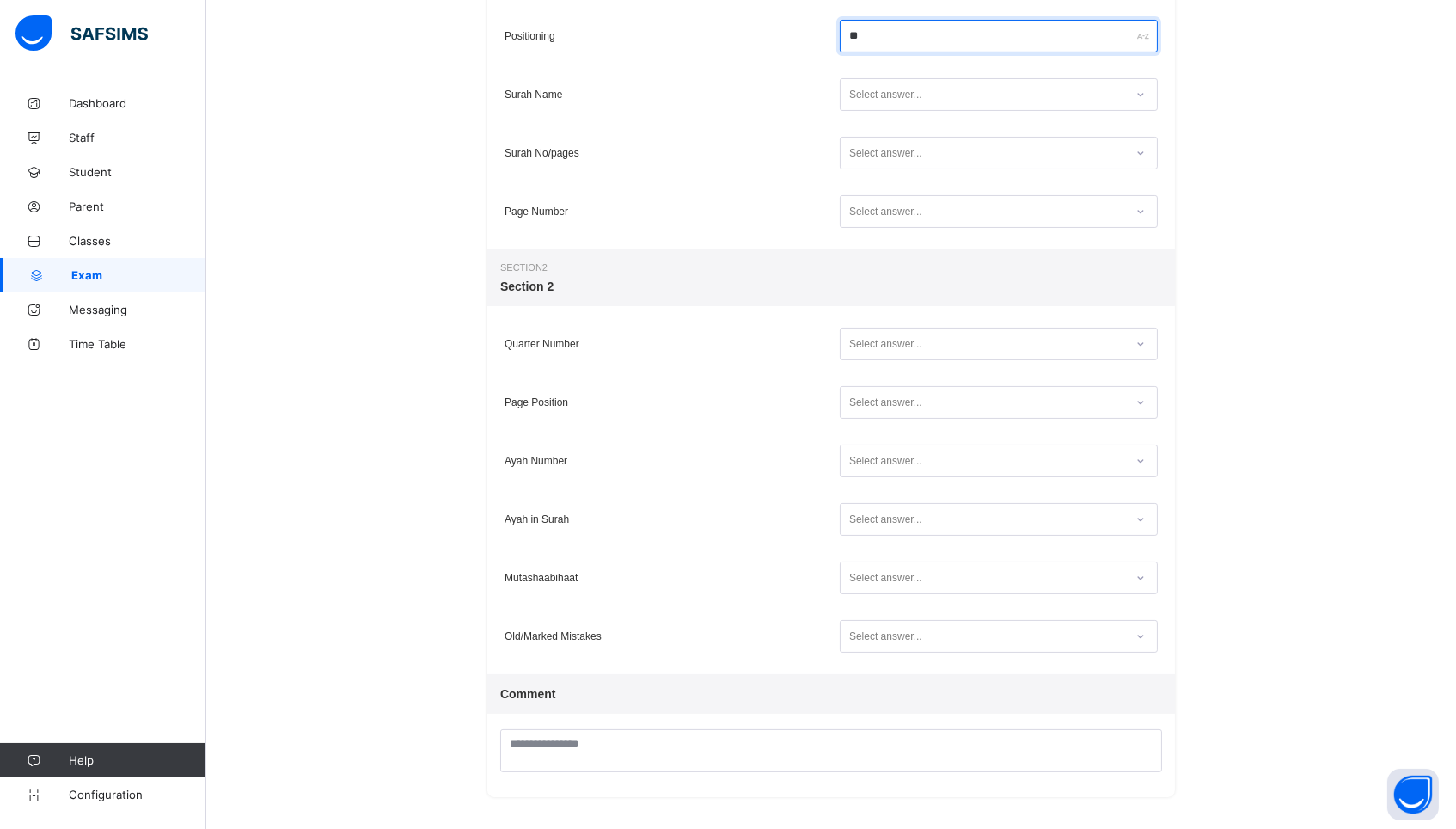
scroll to position [494, 0]
type input "**"
click at [942, 107] on div "Select answer..." at bounding box center [982, 96] width 284 height 23
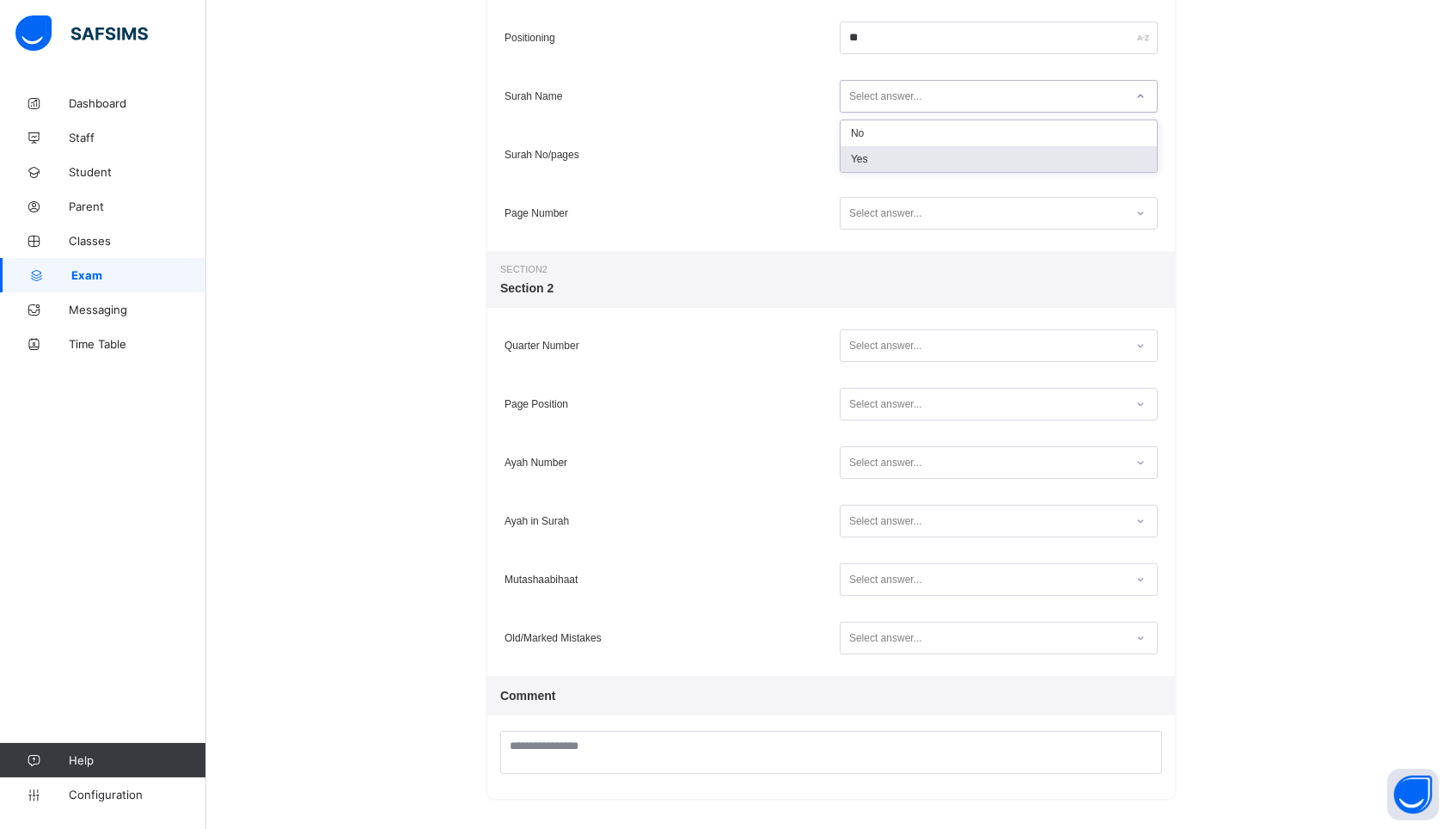
click at [913, 163] on div "Yes" at bounding box center [998, 159] width 317 height 26
click at [896, 162] on div "Select answer..." at bounding box center [885, 155] width 73 height 33
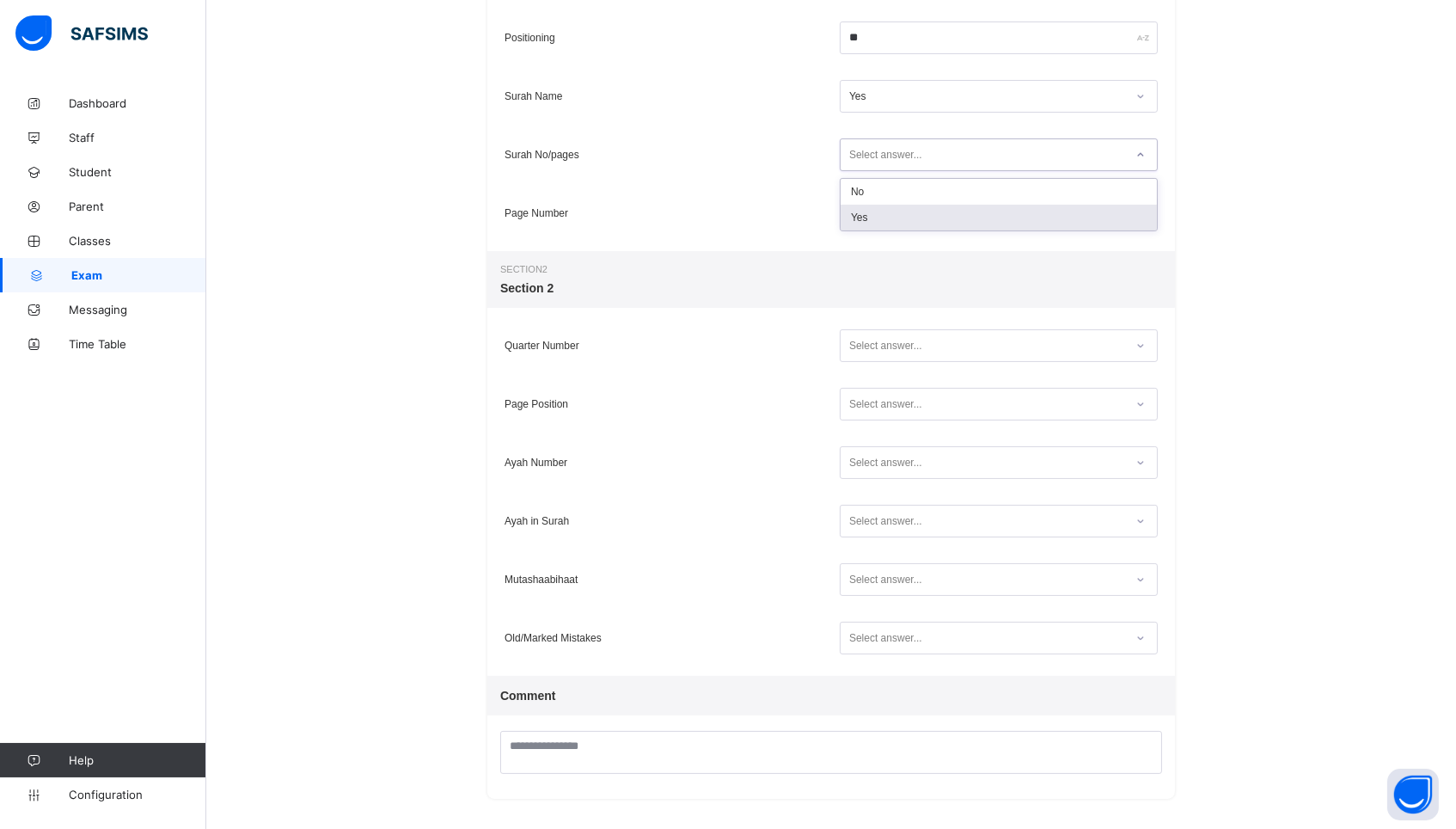
click at [870, 214] on div "Yes" at bounding box center [998, 218] width 317 height 26
click at [869, 221] on div "Select answer..." at bounding box center [885, 214] width 73 height 33
click at [863, 269] on div "Yes" at bounding box center [998, 275] width 317 height 26
click at [865, 349] on div "Select answer..." at bounding box center [885, 346] width 73 height 33
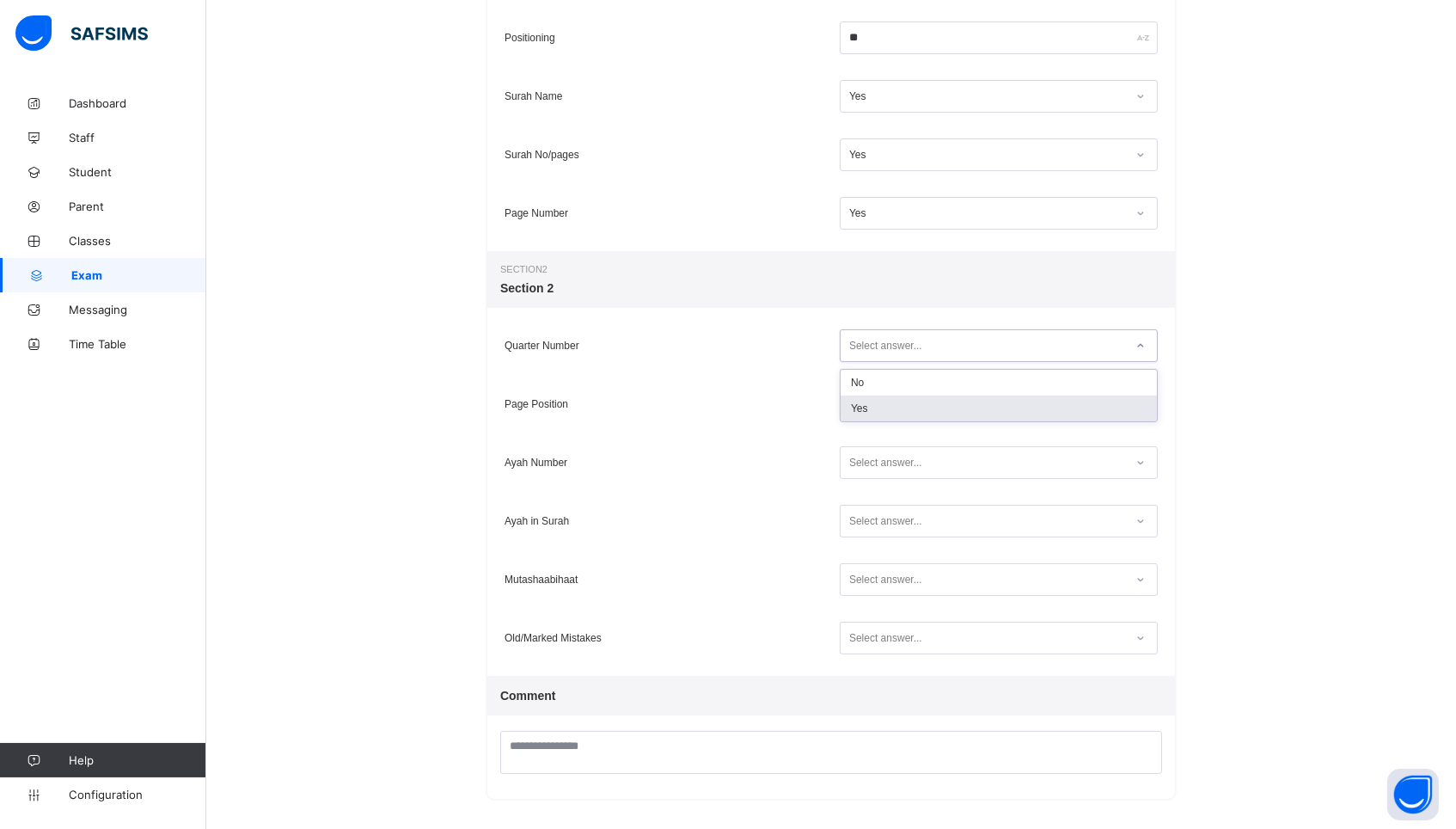
click at [858, 412] on div "Yes" at bounding box center [998, 408] width 317 height 26
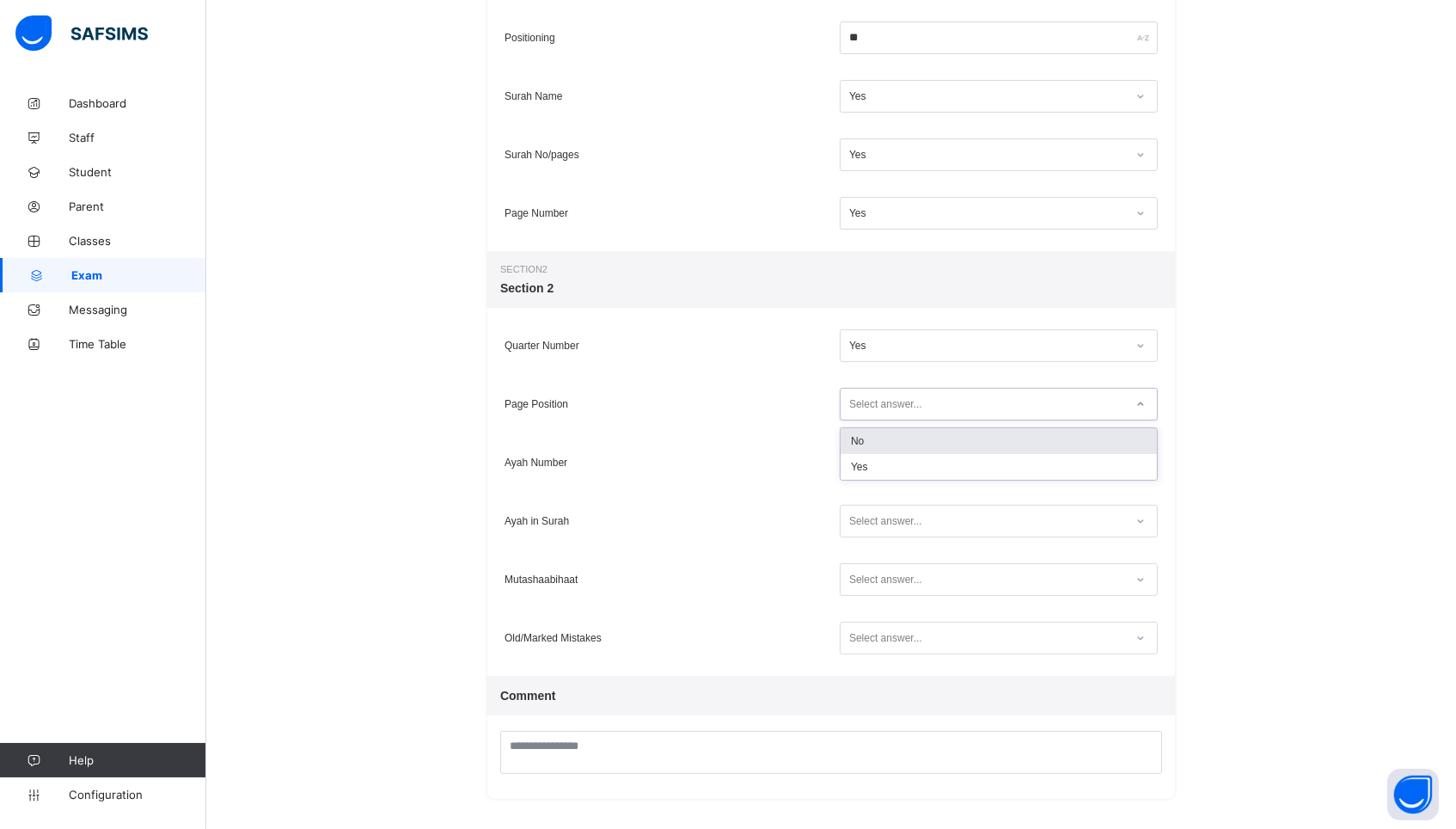
click at [858, 412] on div "Select answer..." at bounding box center [885, 404] width 73 height 33
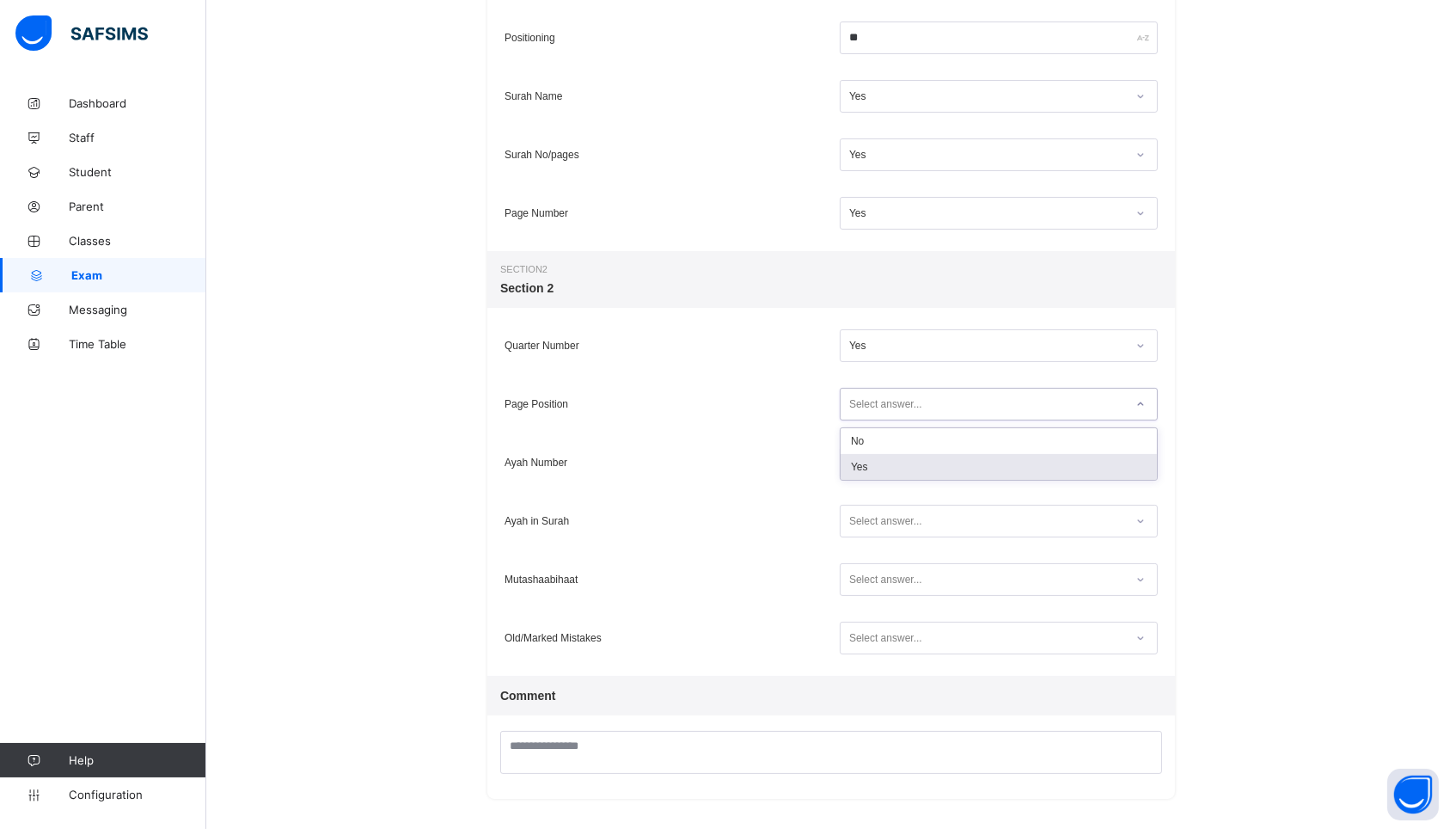
click at [856, 469] on div "Yes" at bounding box center [998, 467] width 317 height 26
click at [856, 469] on div "Select answer..." at bounding box center [885, 462] width 73 height 33
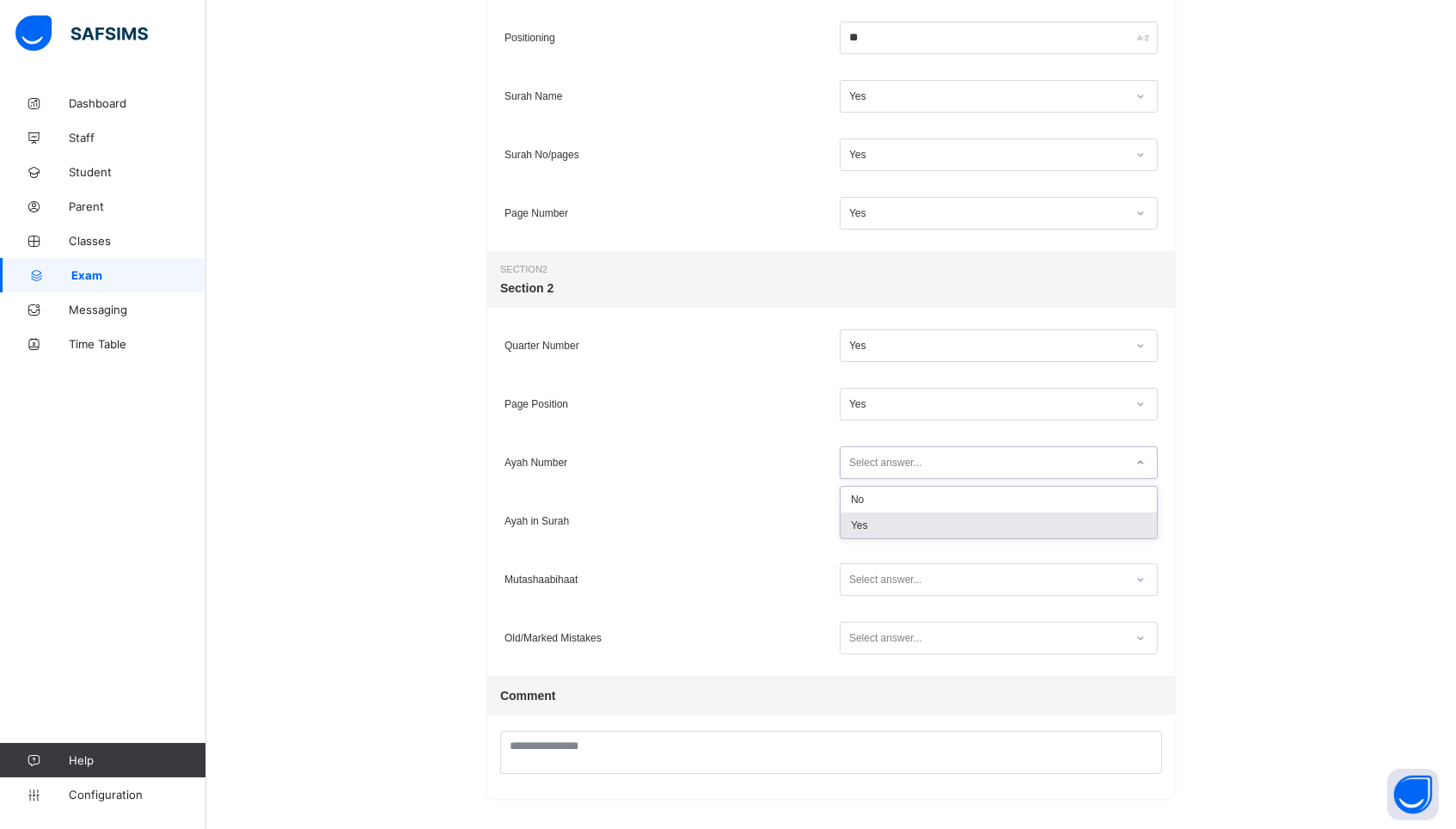
click at [856, 527] on div "Yes" at bounding box center [998, 525] width 317 height 26
click at [856, 527] on div "Select answer..." at bounding box center [885, 521] width 73 height 33
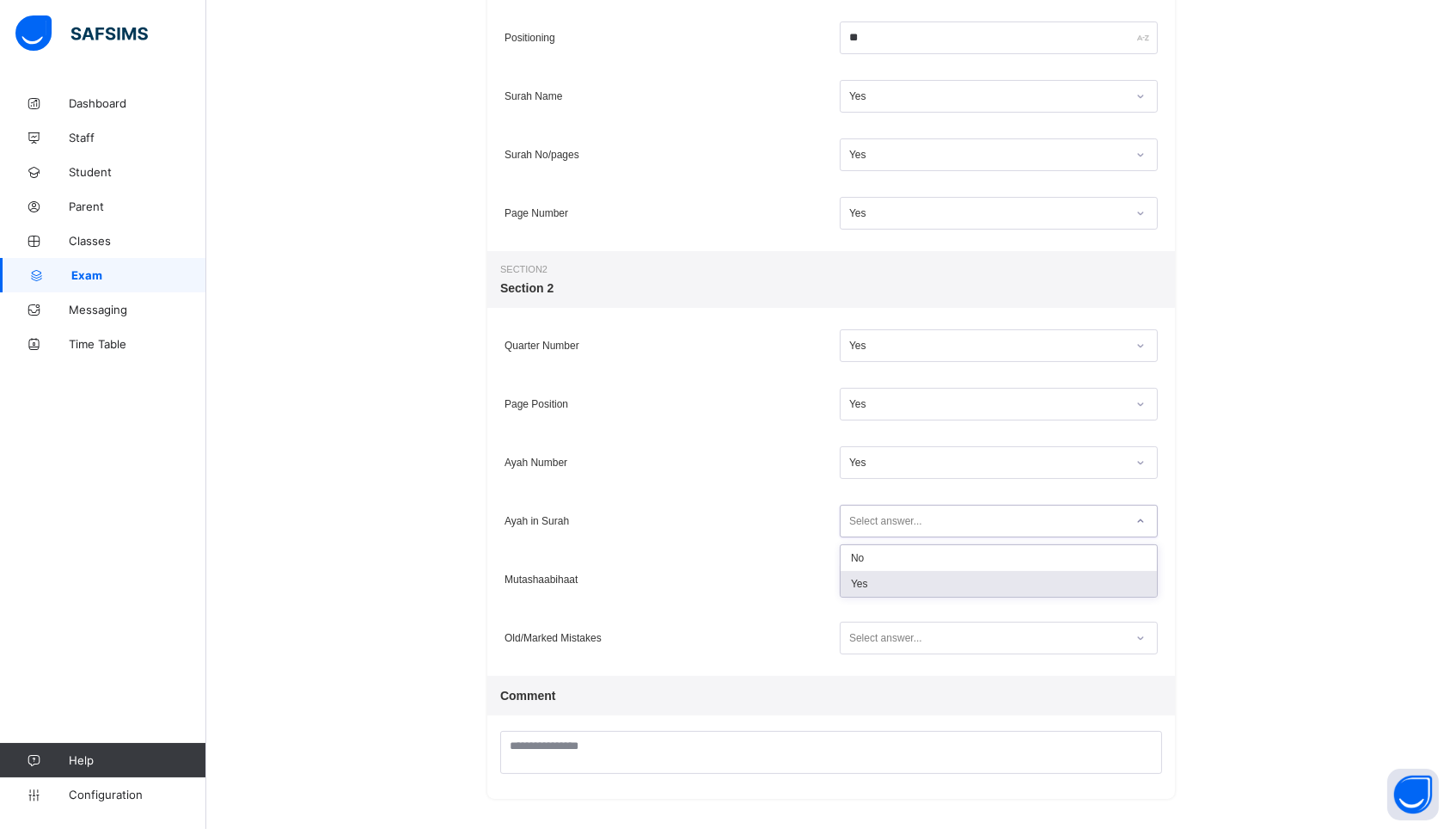
click at [856, 577] on div "Yes" at bounding box center [998, 583] width 317 height 26
click at [856, 577] on div "Select answer..." at bounding box center [885, 580] width 73 height 33
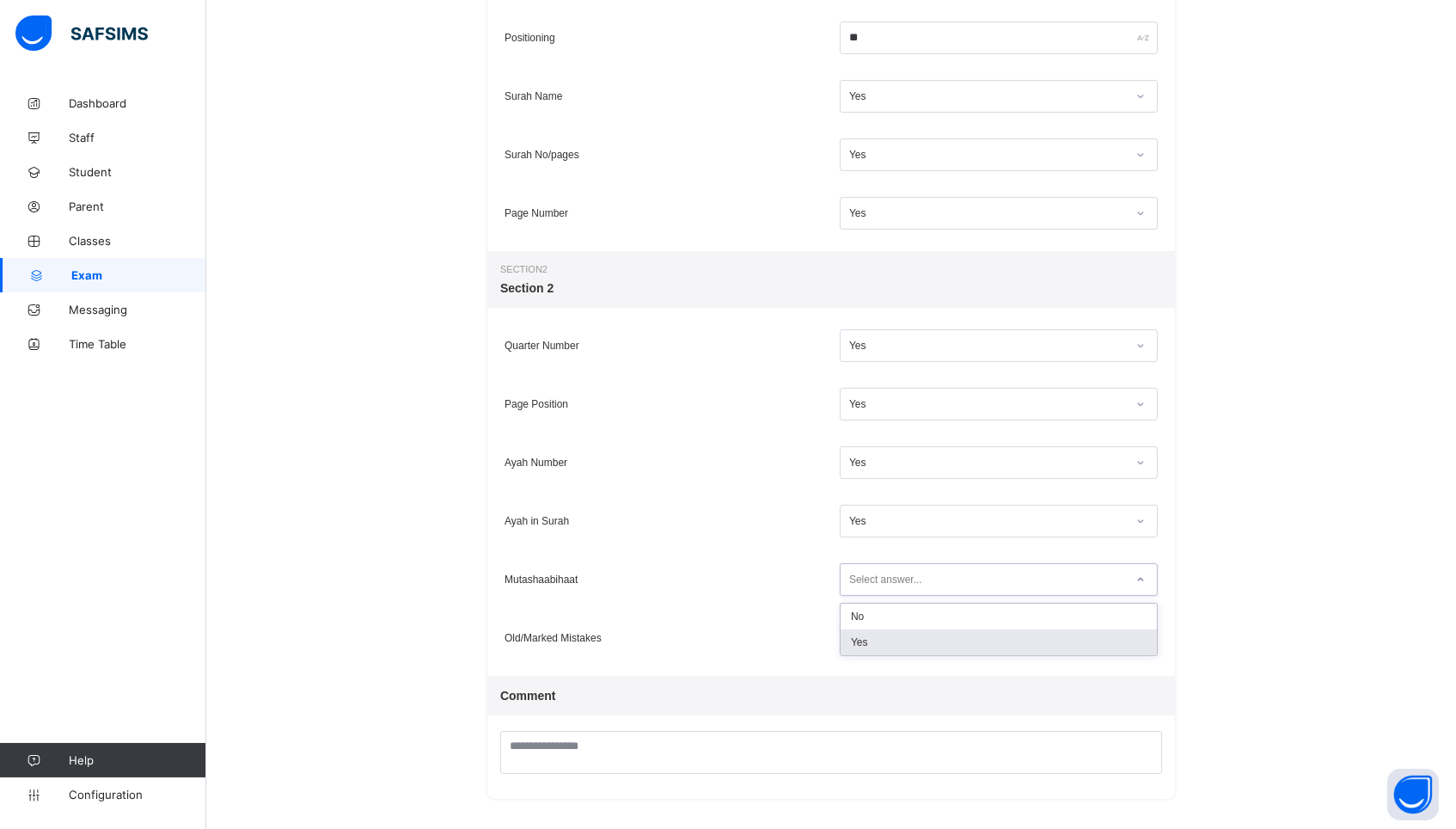
click at [862, 646] on div "Yes" at bounding box center [998, 642] width 317 height 26
click at [862, 646] on div "Select answer..." at bounding box center [885, 638] width 73 height 33
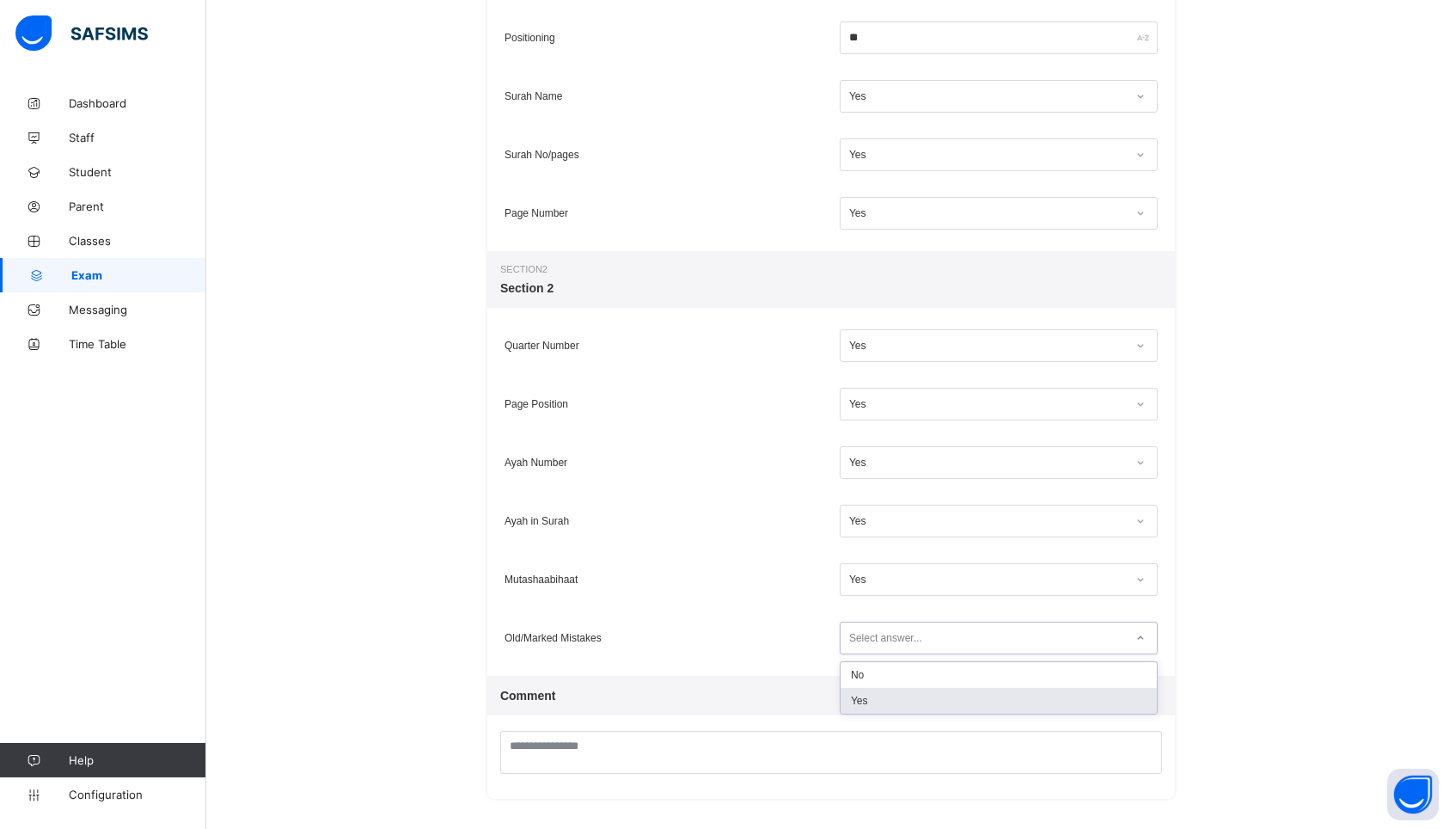
click at [856, 709] on div "Yes" at bounding box center [998, 700] width 317 height 26
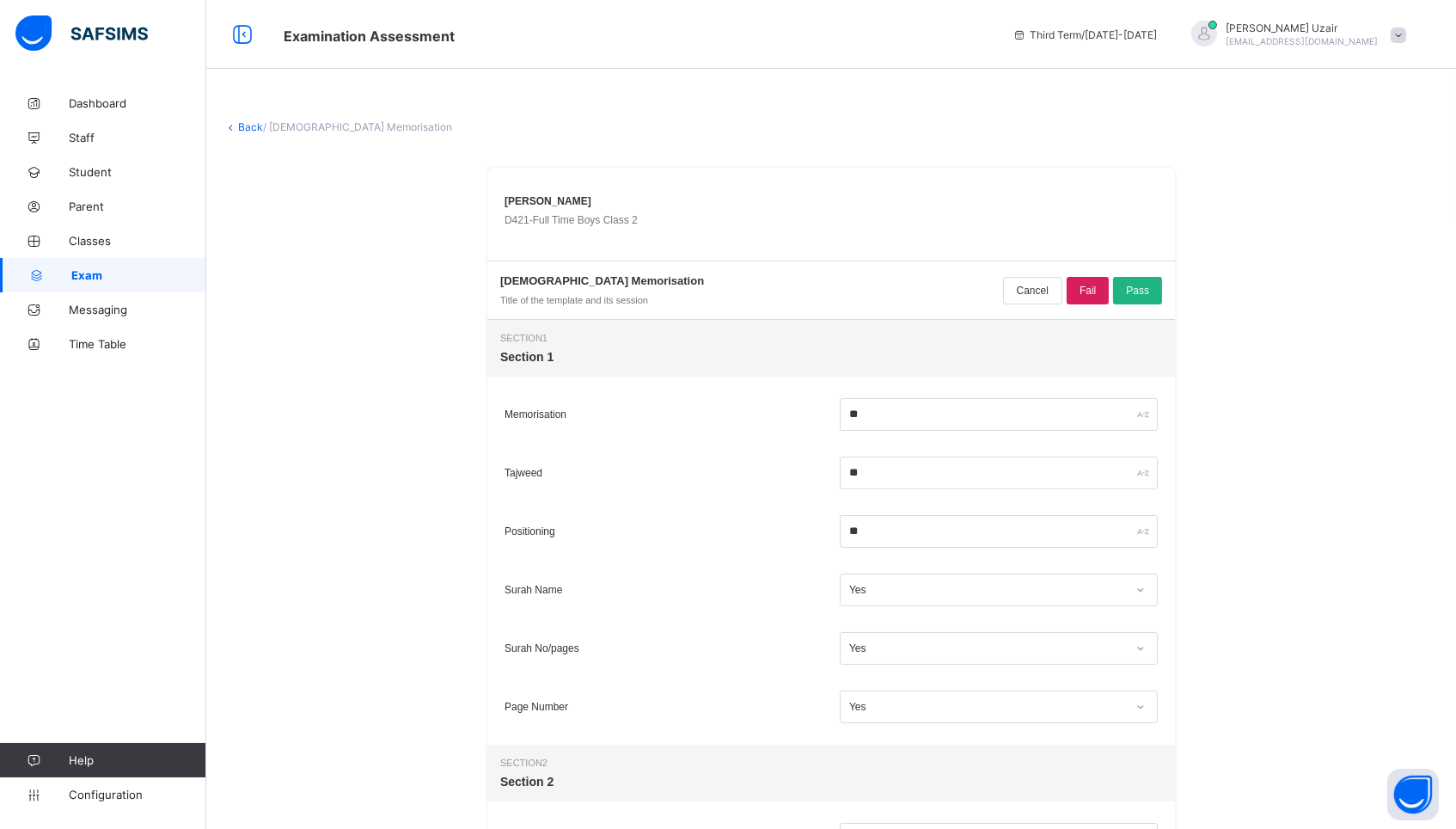
scroll to position [0, 0]
click at [1137, 289] on span "Pass" at bounding box center [1137, 291] width 23 height 13
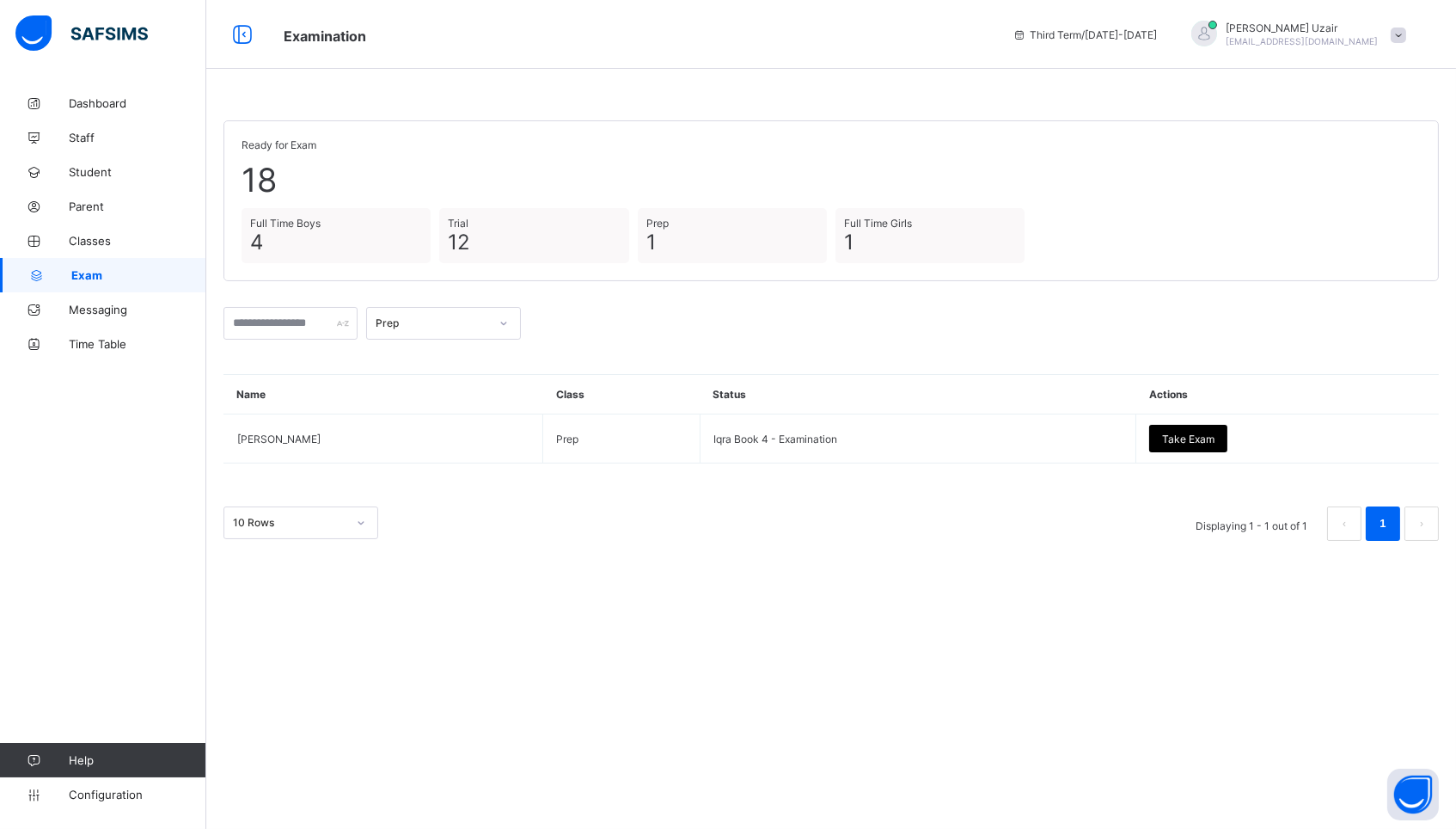
click at [421, 324] on div "Prep" at bounding box center [432, 324] width 114 height 13
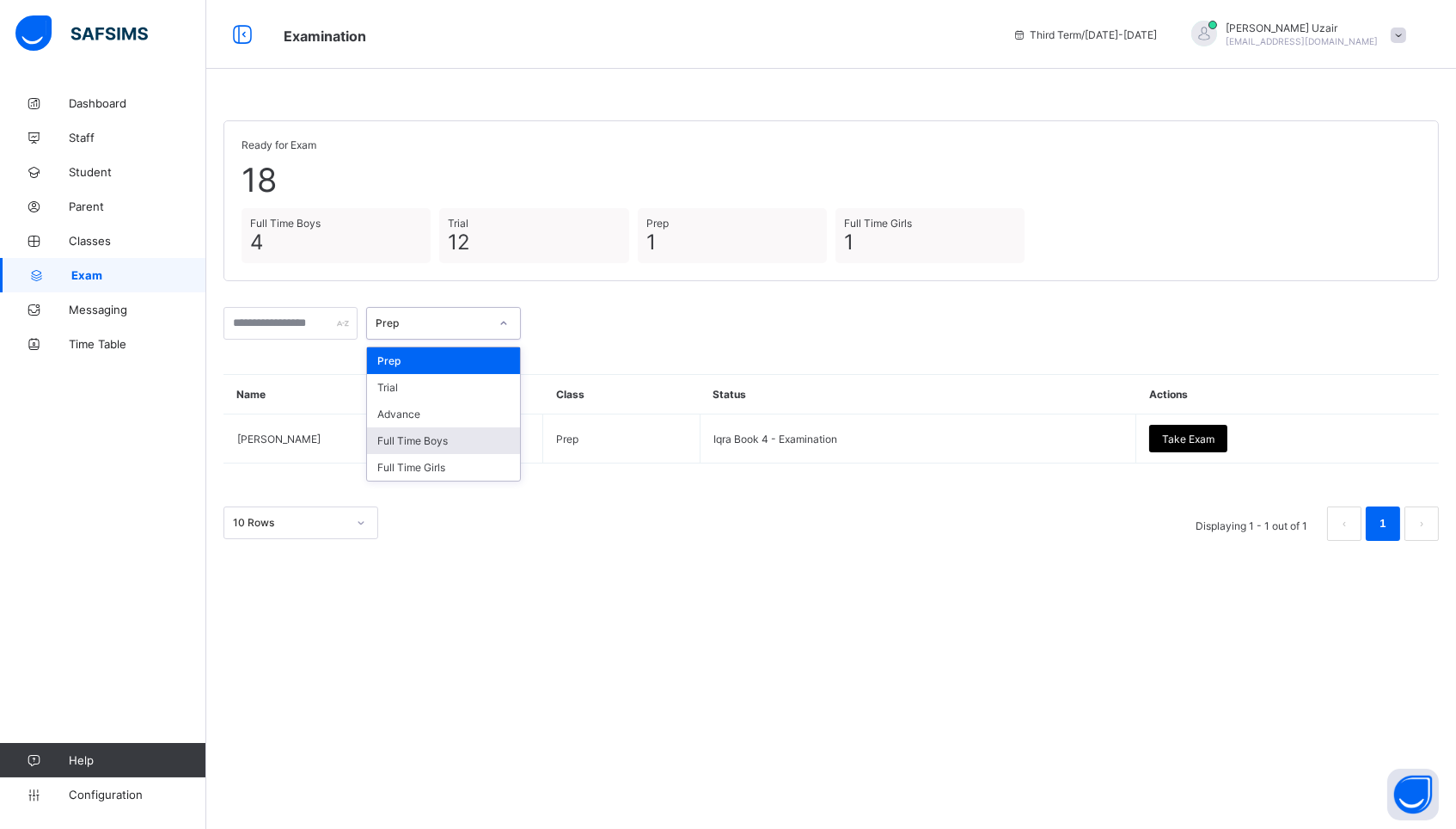
click at [408, 442] on div "Full Time Boys" at bounding box center [443, 441] width 153 height 27
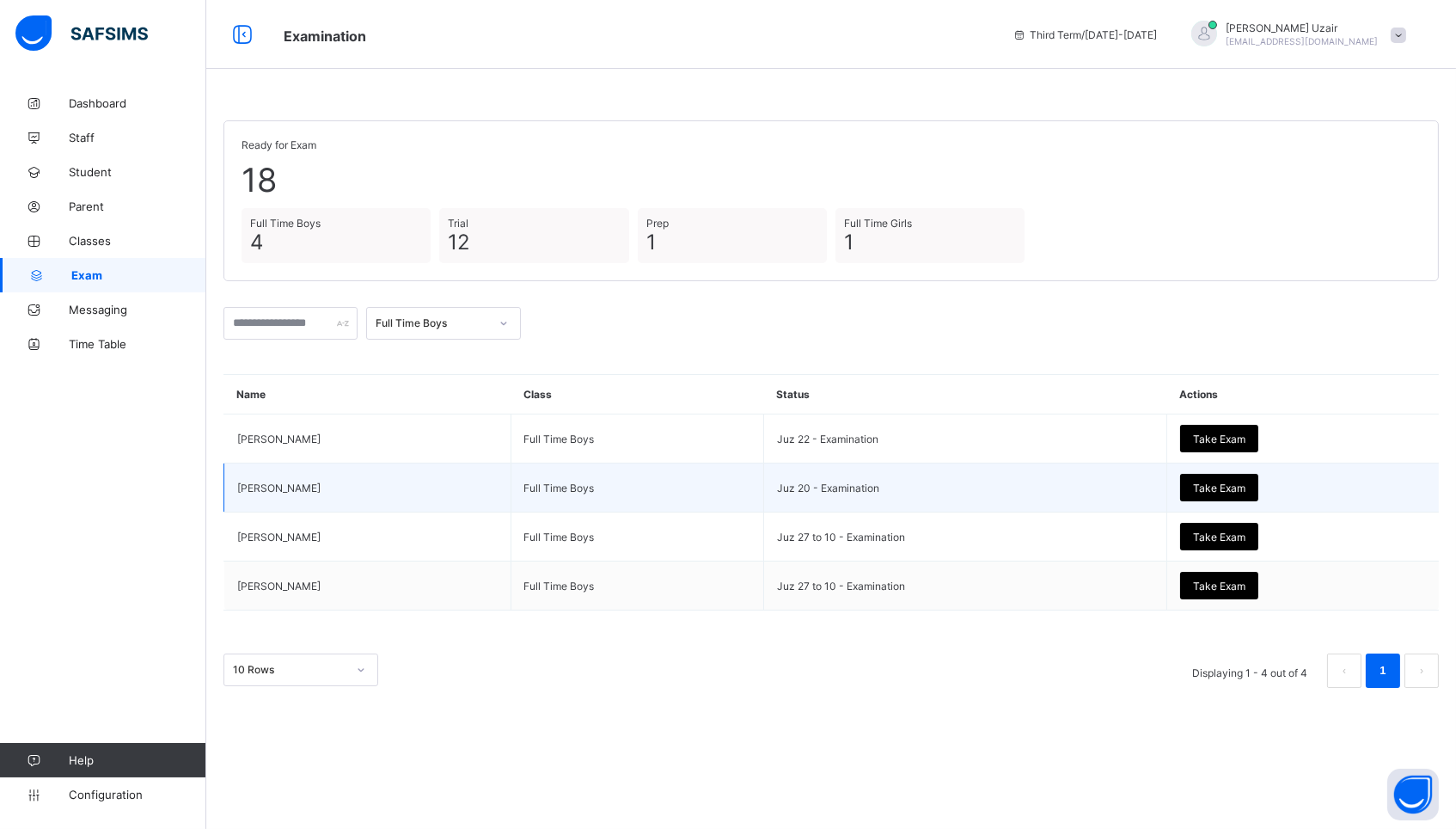
click at [1230, 483] on span "Take Exam" at bounding box center [1219, 487] width 52 height 13
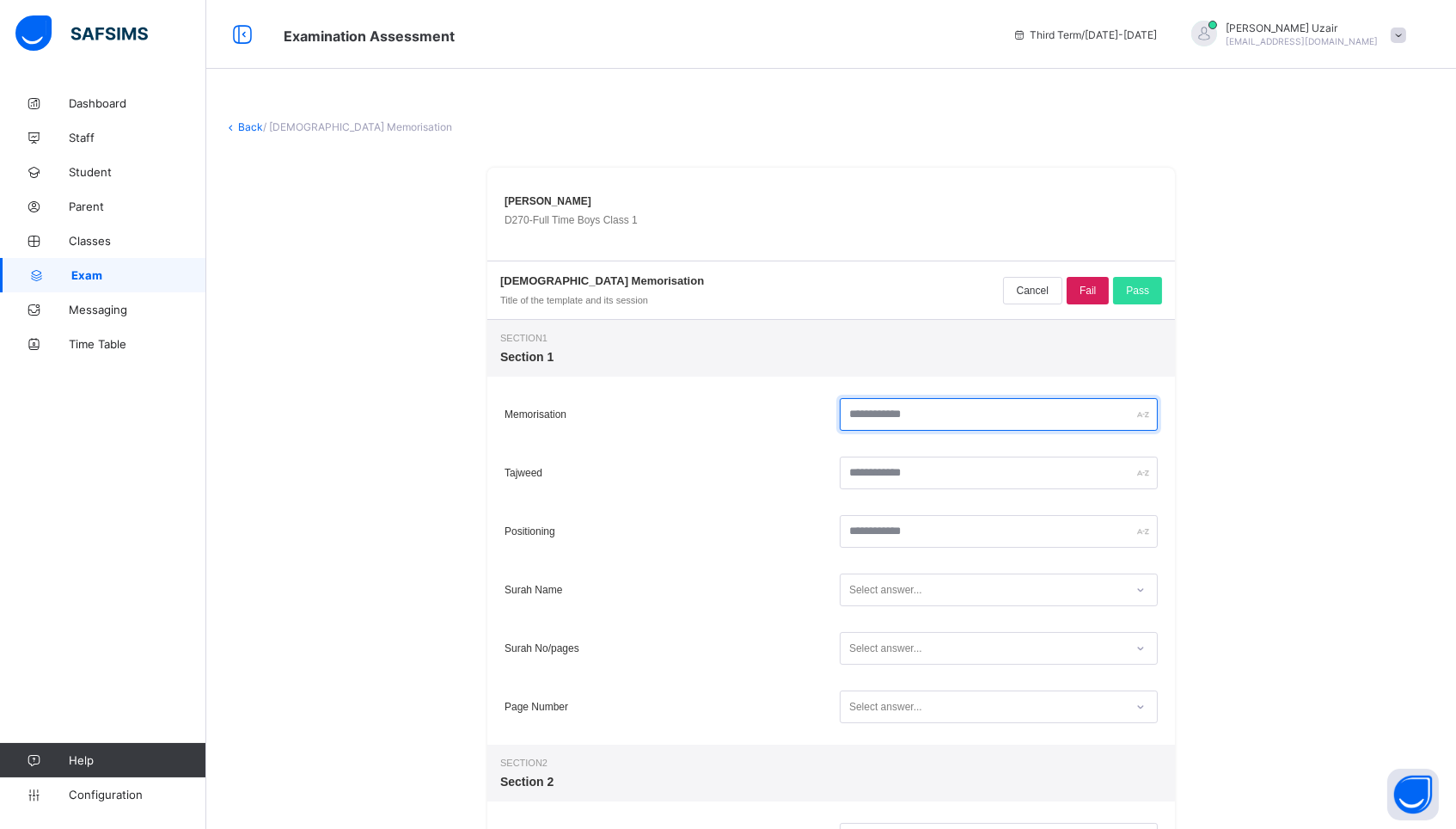
click at [1037, 420] on input "text" at bounding box center [998, 414] width 318 height 33
type input "**"
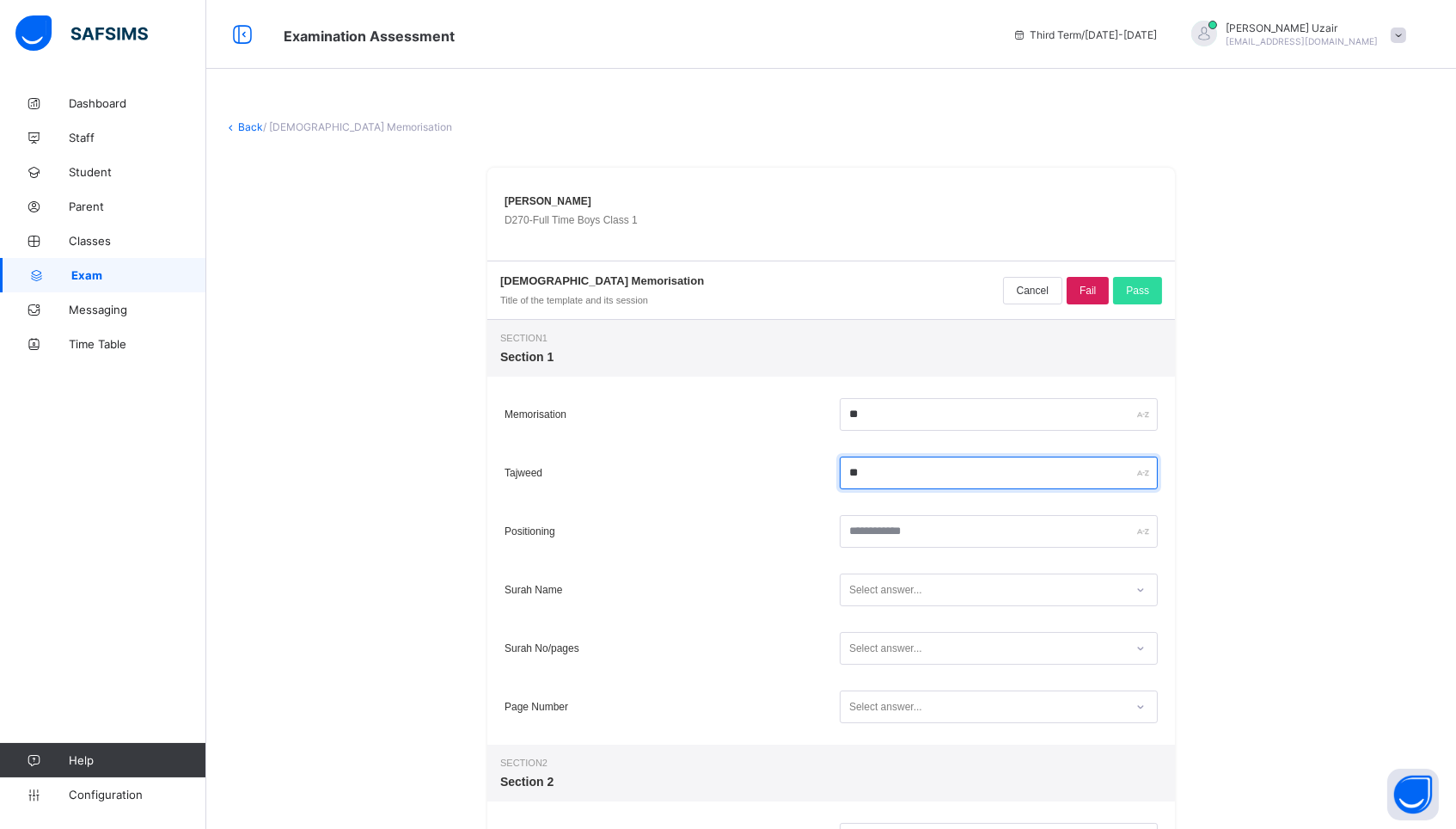
type input "**"
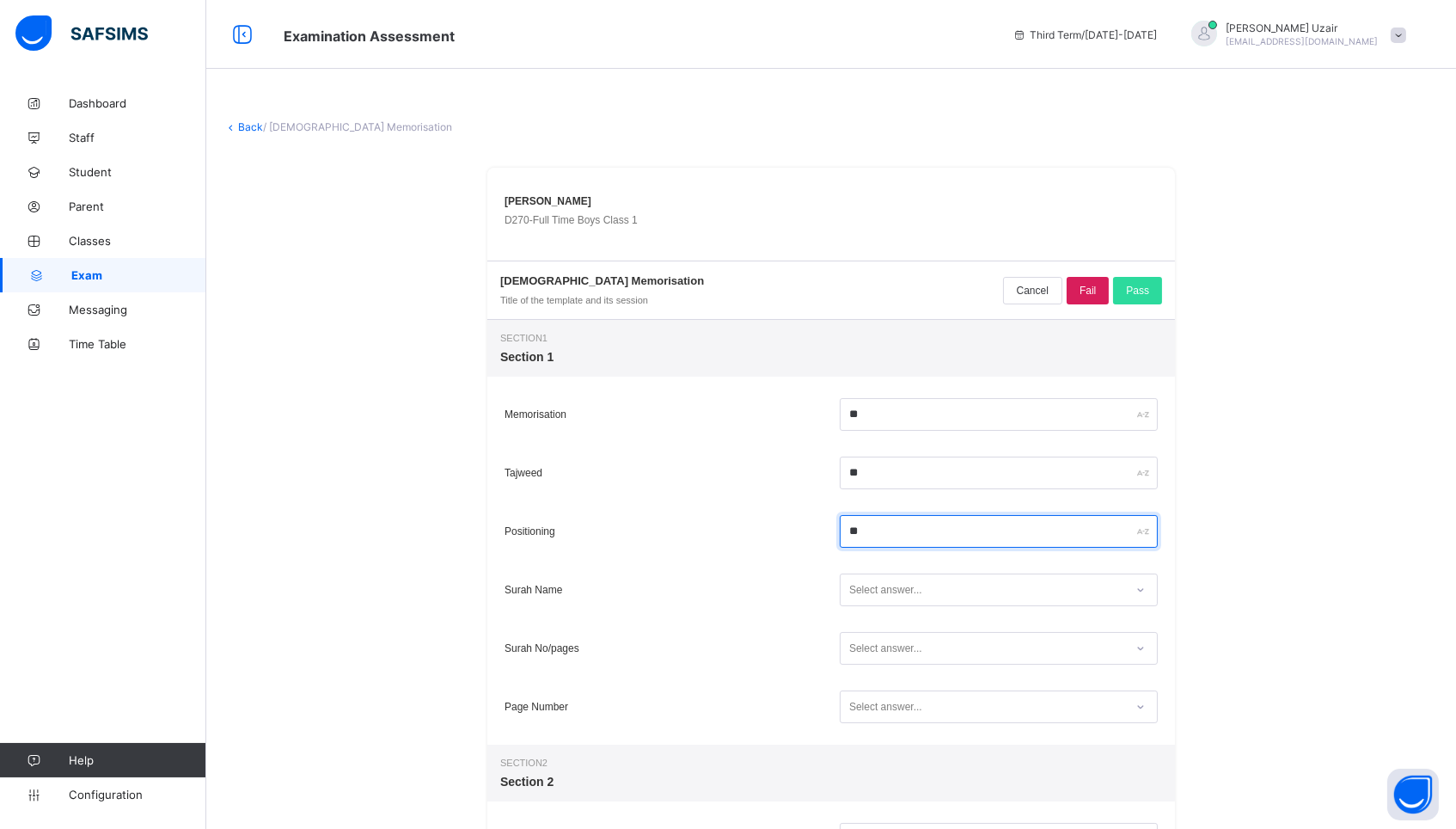
type input "**"
click at [966, 604] on div "Select answer..." at bounding box center [998, 590] width 318 height 33
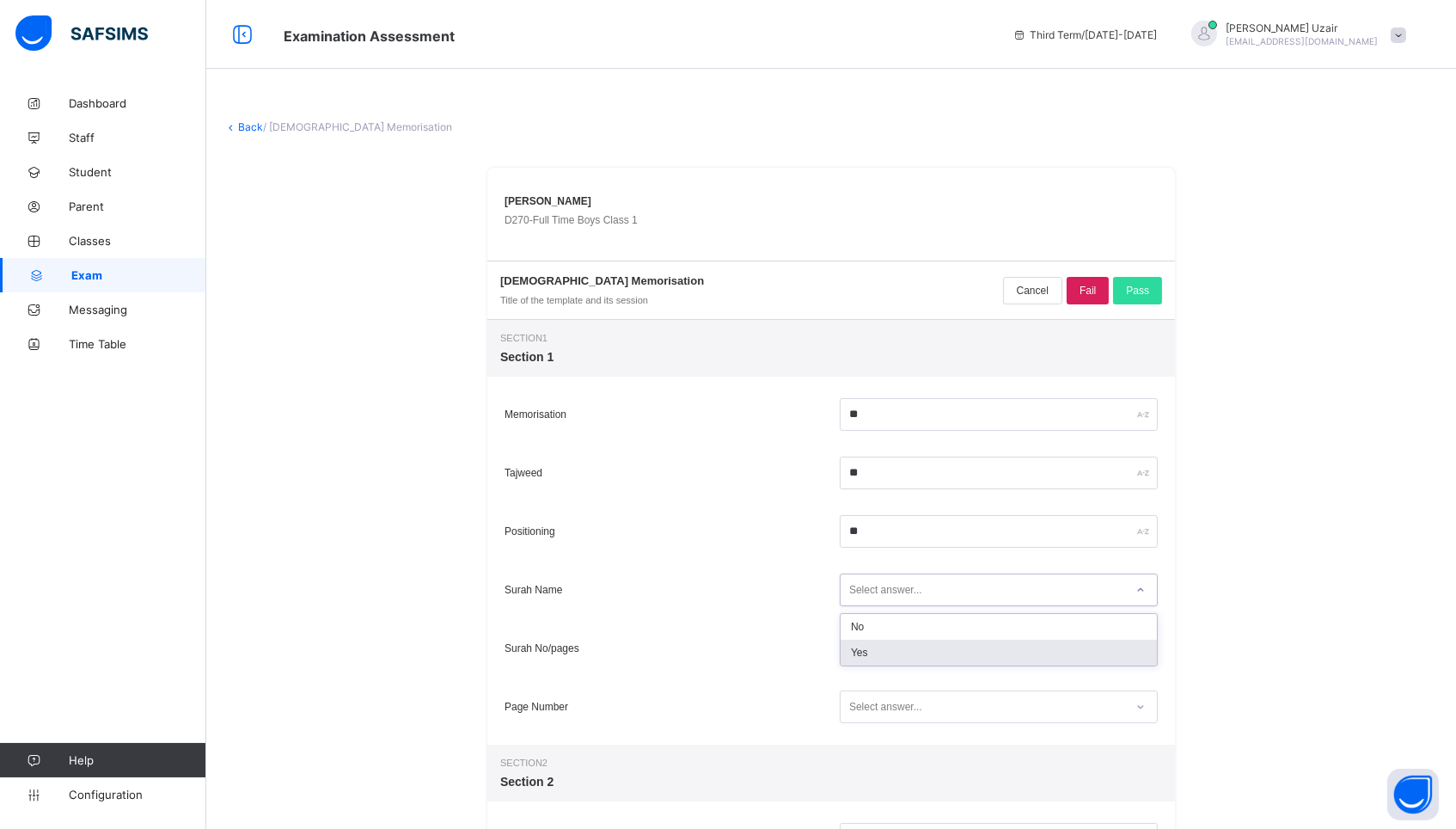
click at [946, 647] on div "Yes" at bounding box center [998, 652] width 317 height 26
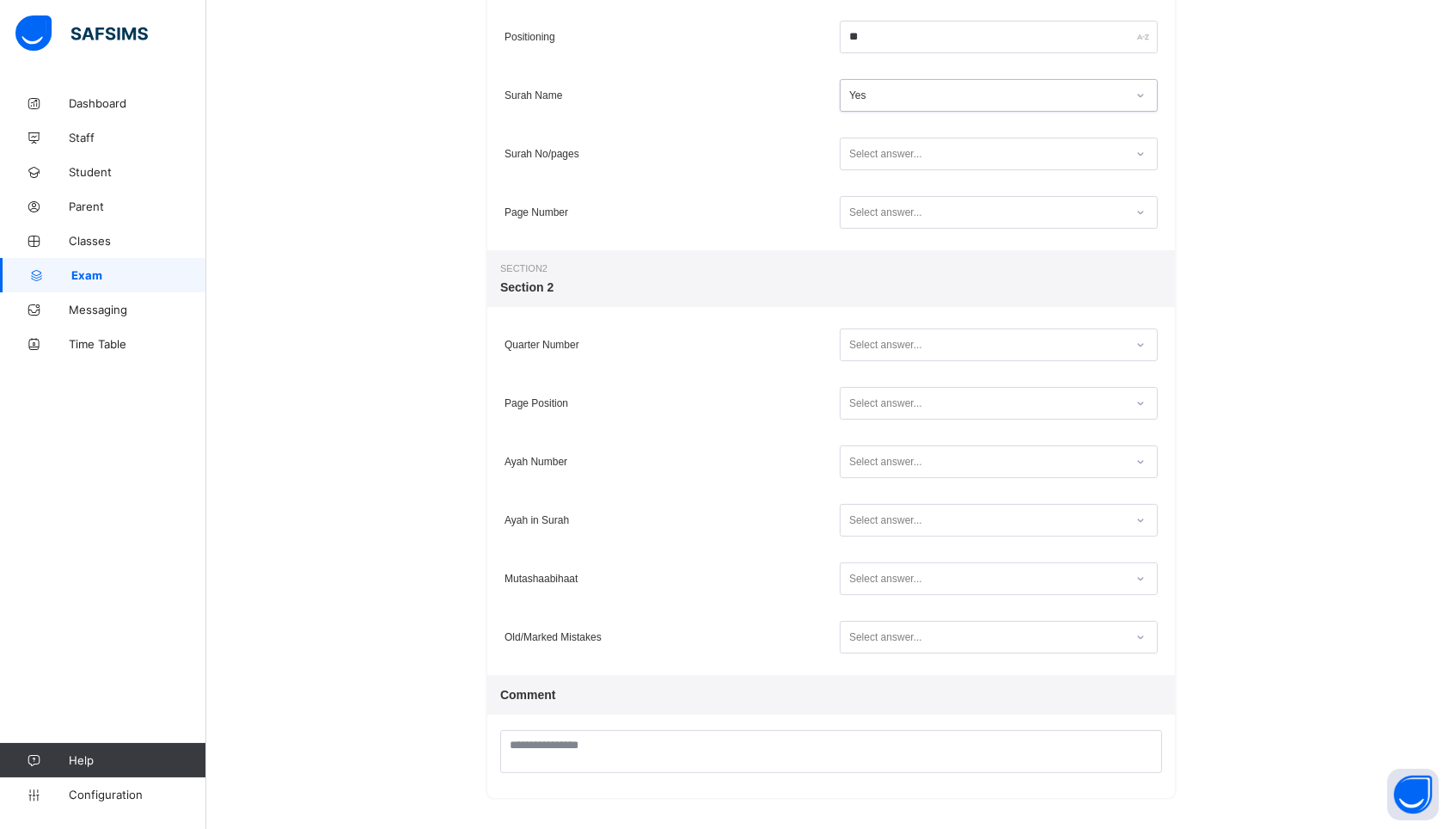
scroll to position [494, 0]
click at [935, 151] on div "Select answer..." at bounding box center [982, 155] width 284 height 23
click at [915, 208] on div "Yes" at bounding box center [998, 218] width 317 height 26
click at [915, 208] on div "Select answer..." at bounding box center [885, 214] width 73 height 33
click at [906, 284] on div "Yes" at bounding box center [998, 275] width 317 height 26
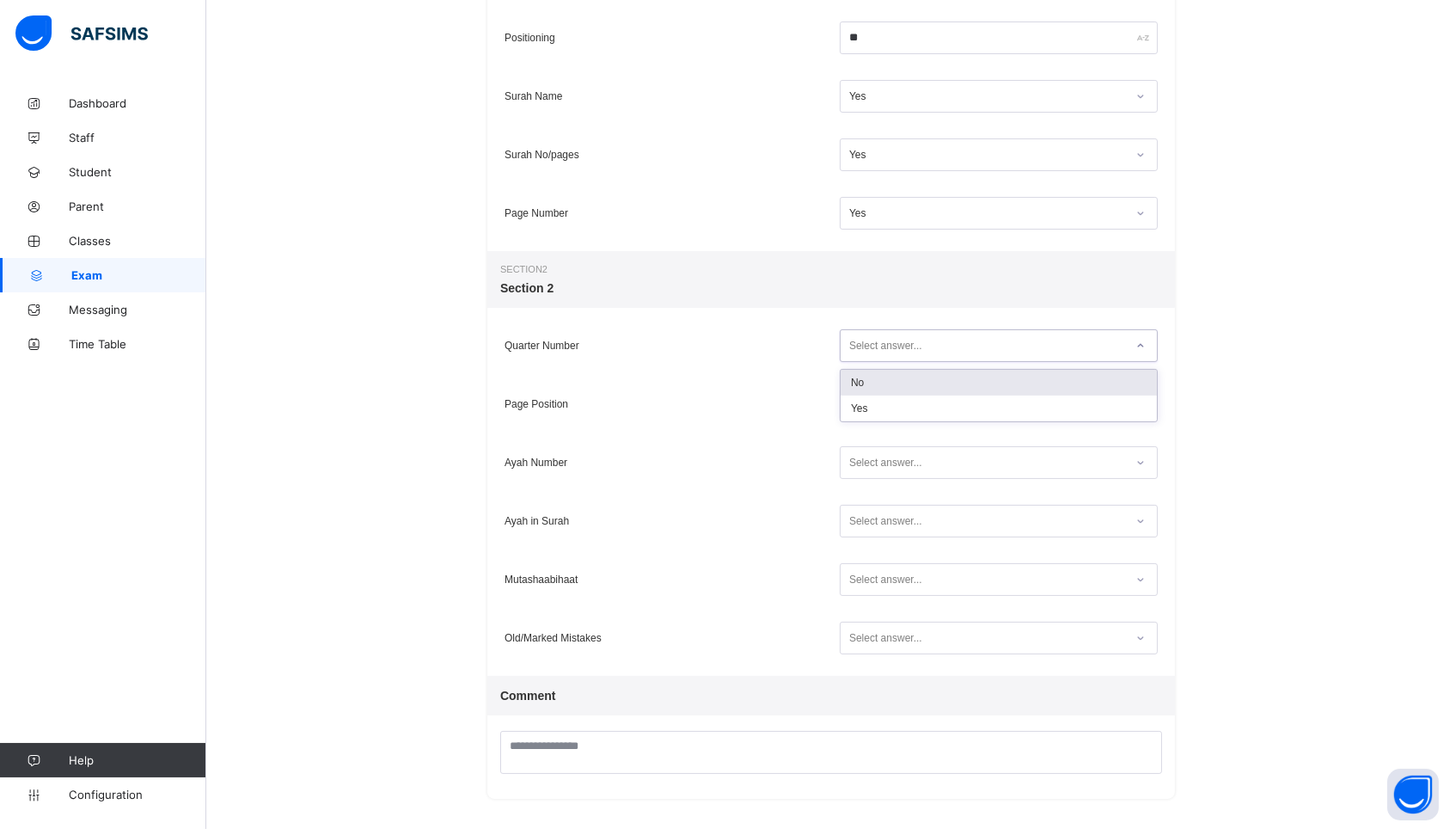
click at [896, 348] on div "Select answer..." at bounding box center [885, 346] width 73 height 33
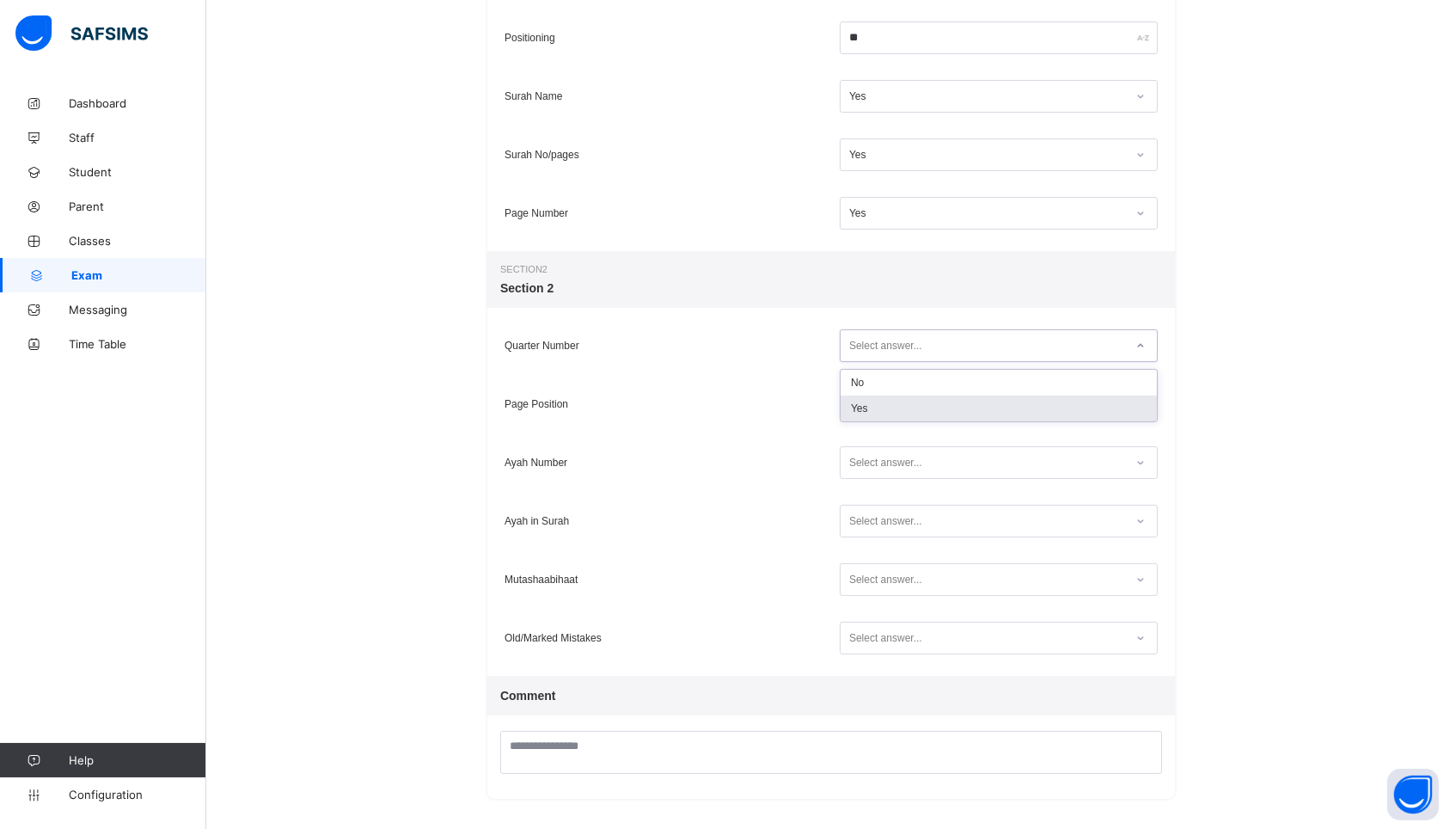
click at [893, 411] on div "Yes" at bounding box center [998, 408] width 317 height 26
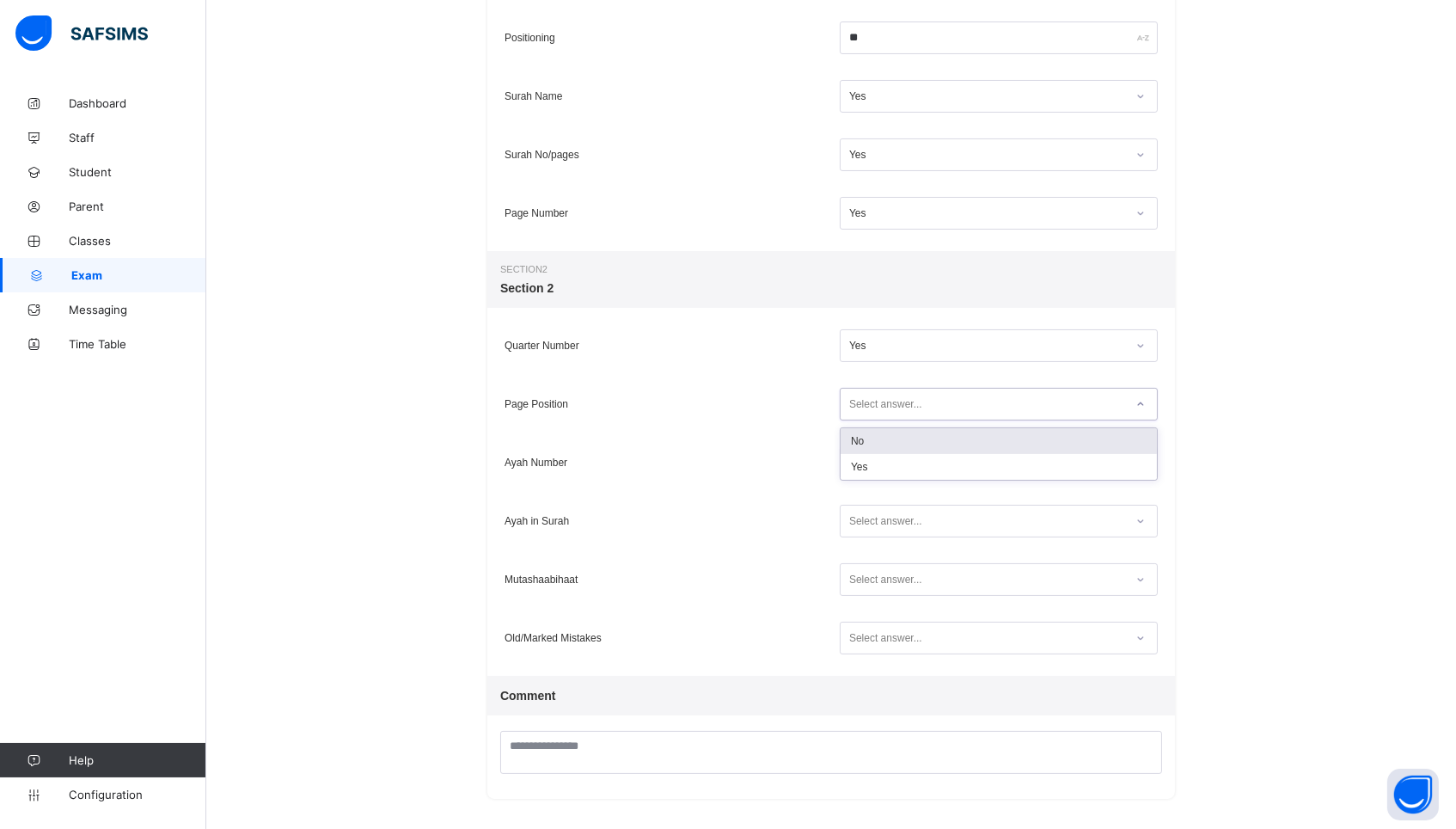
click at [893, 411] on div "Select answer..." at bounding box center [885, 404] width 73 height 33
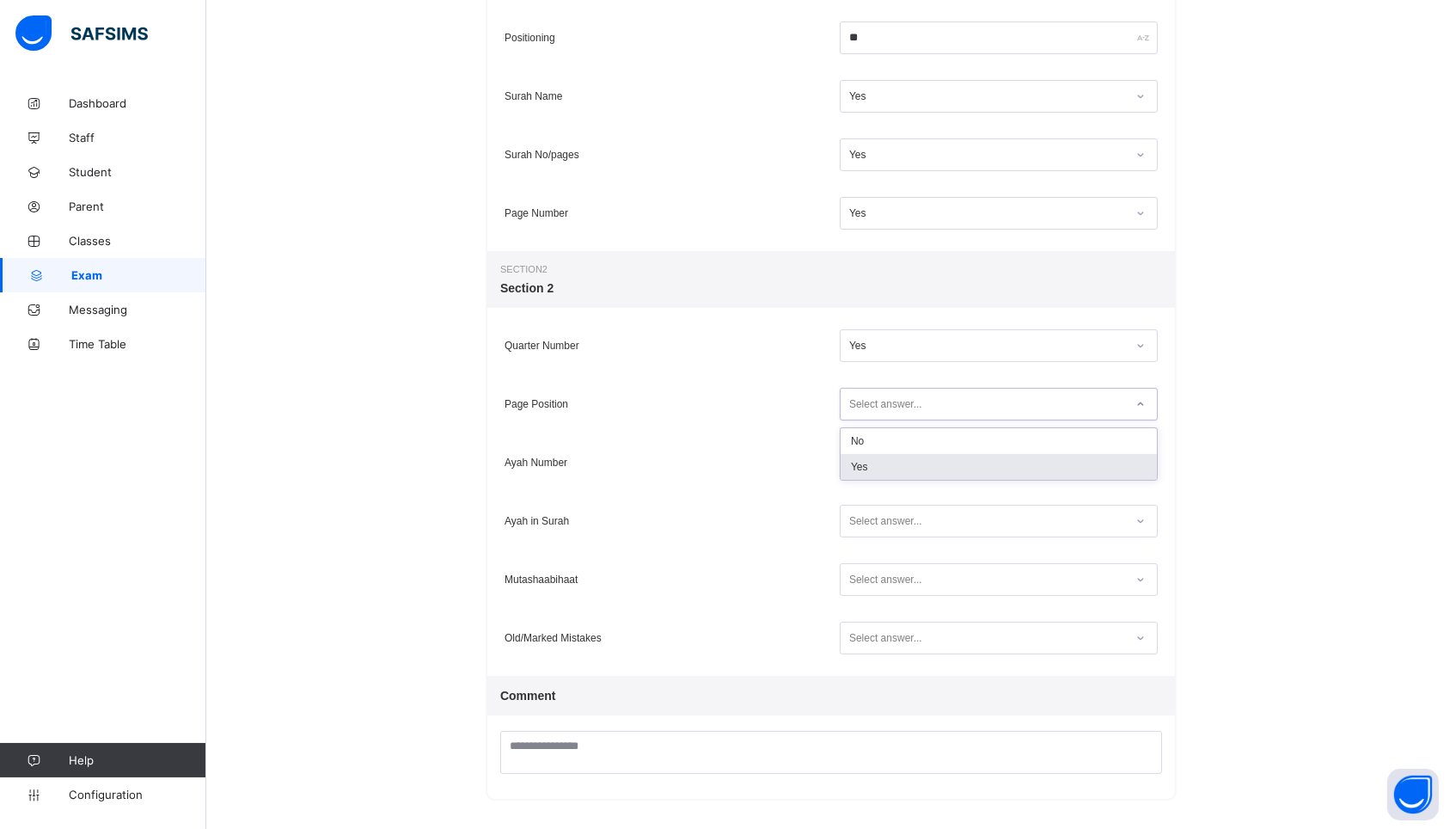
click at [886, 462] on div "Yes" at bounding box center [998, 467] width 317 height 26
click at [886, 462] on div "Select answer..." at bounding box center [885, 462] width 73 height 33
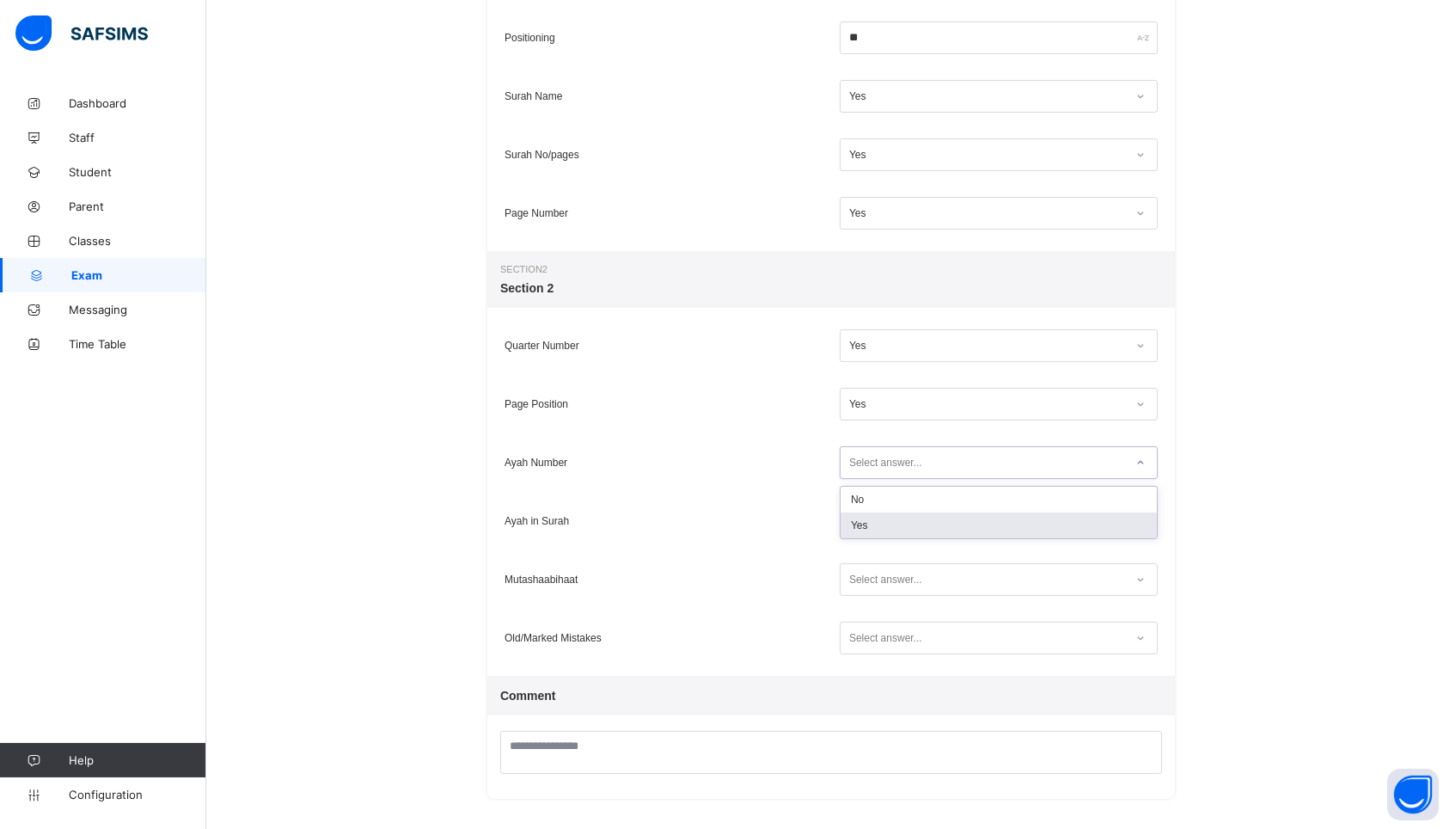
click at [880, 527] on div "Yes" at bounding box center [998, 525] width 317 height 26
click at [880, 527] on div "Select answer..." at bounding box center [885, 521] width 73 height 33
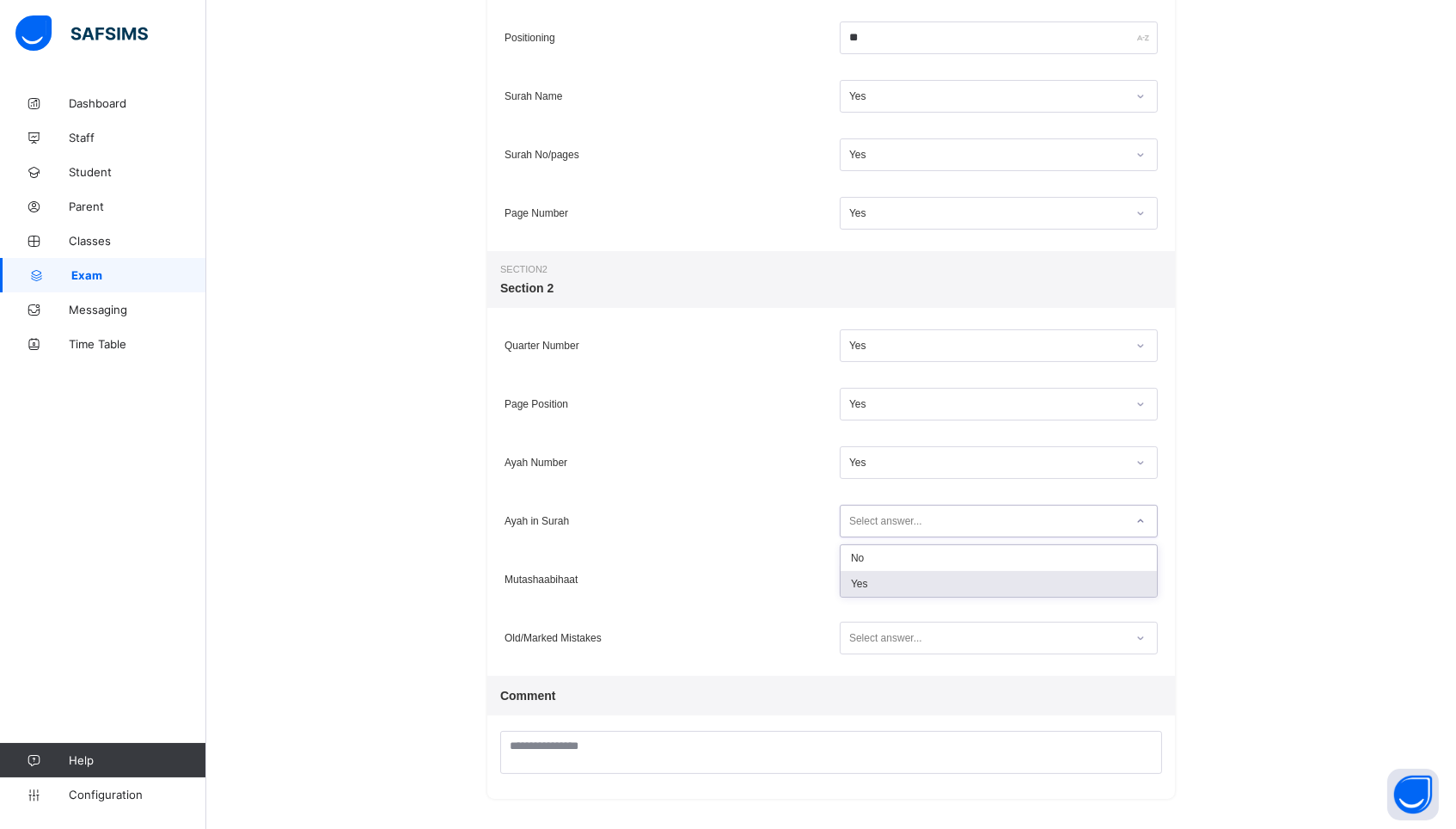
click at [875, 578] on div "Yes" at bounding box center [998, 583] width 317 height 26
click at [875, 578] on div "Select answer..." at bounding box center [885, 580] width 73 height 33
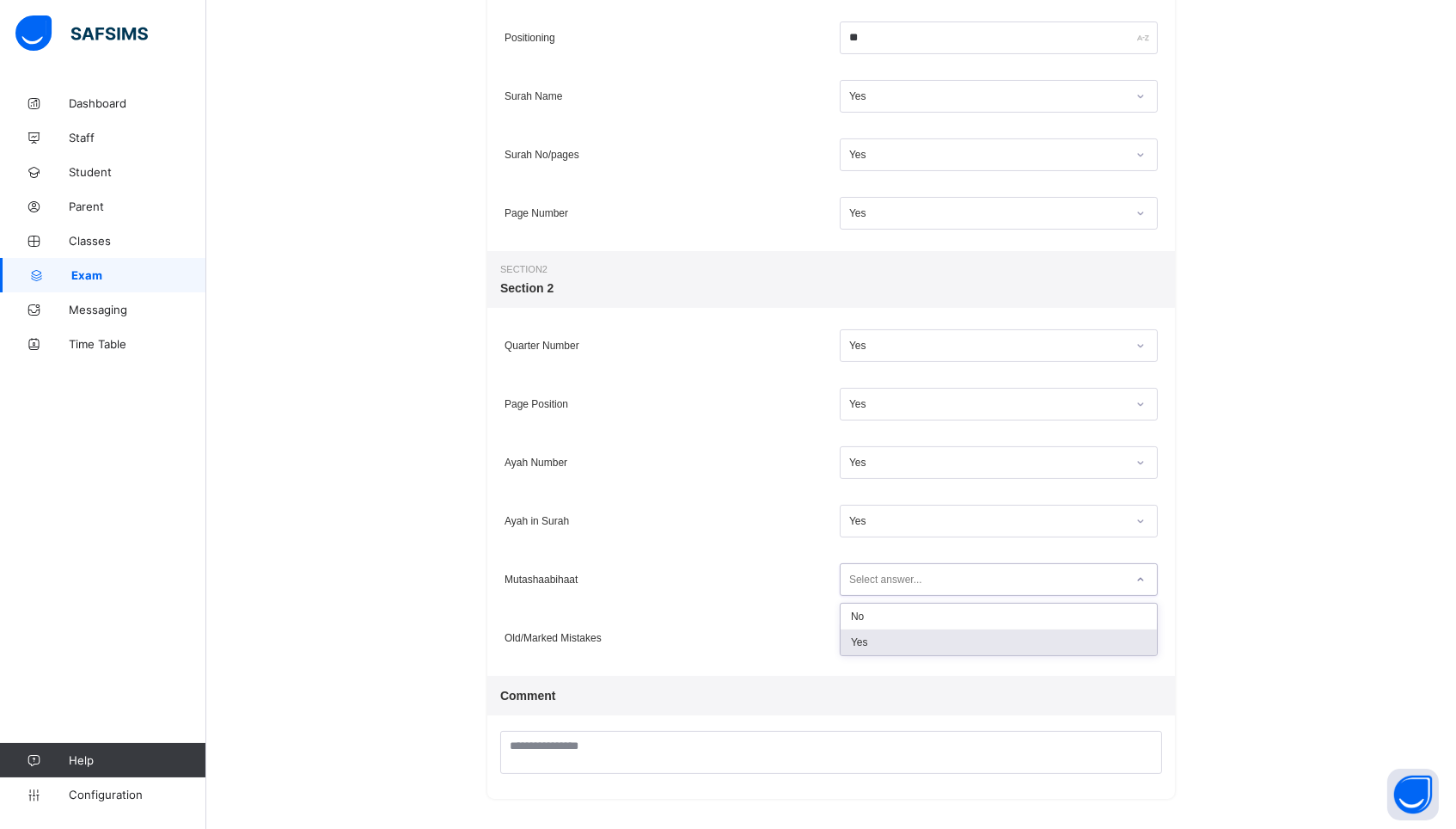
click at [873, 643] on div "Yes" at bounding box center [998, 642] width 317 height 26
click at [873, 643] on div "Select answer..." at bounding box center [885, 638] width 73 height 33
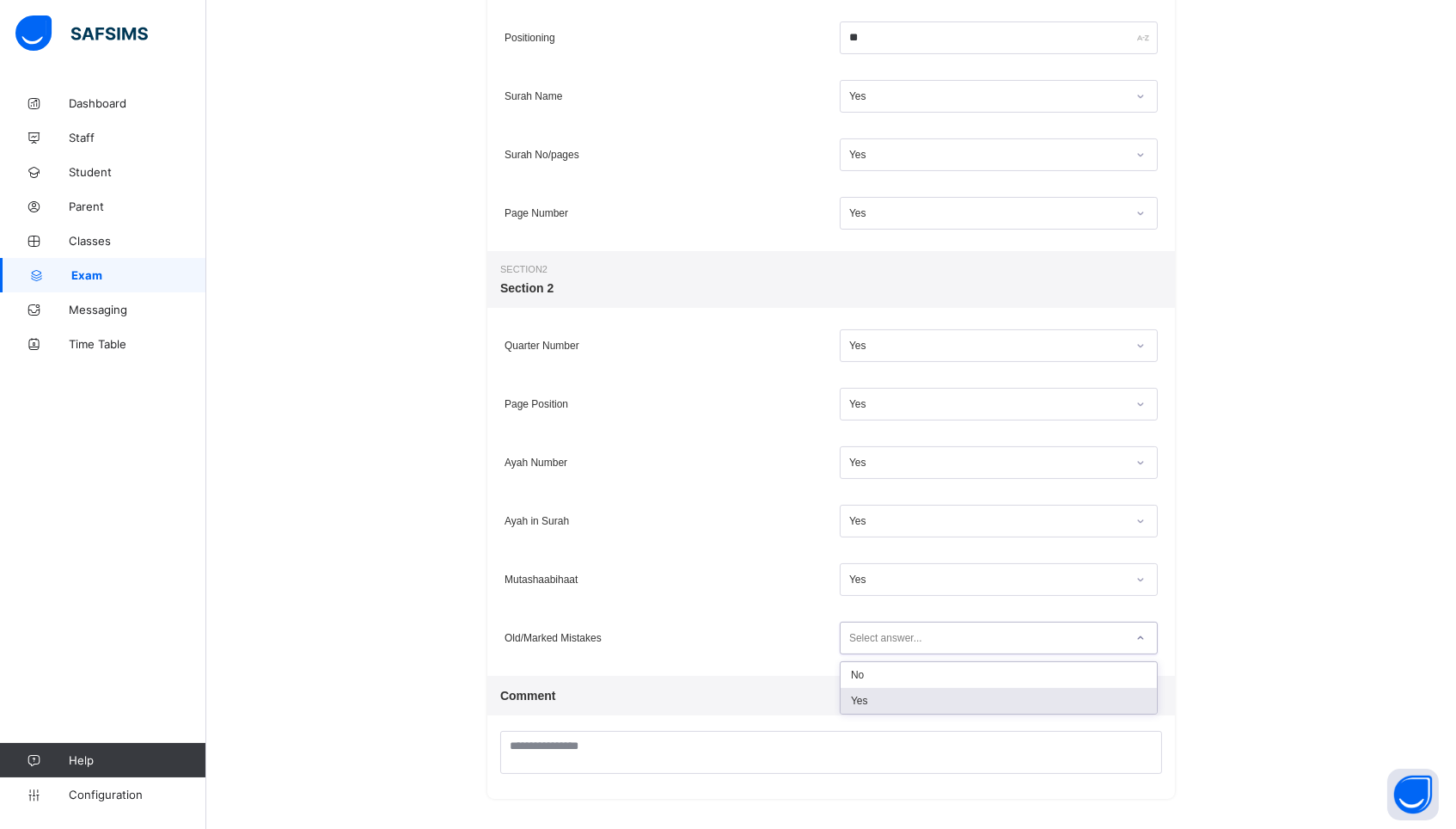
click at [869, 718] on span at bounding box center [830, 718] width 687 height 7
click at [887, 632] on div "Select answer..." at bounding box center [885, 638] width 73 height 33
click at [878, 697] on div "Yes" at bounding box center [998, 700] width 317 height 26
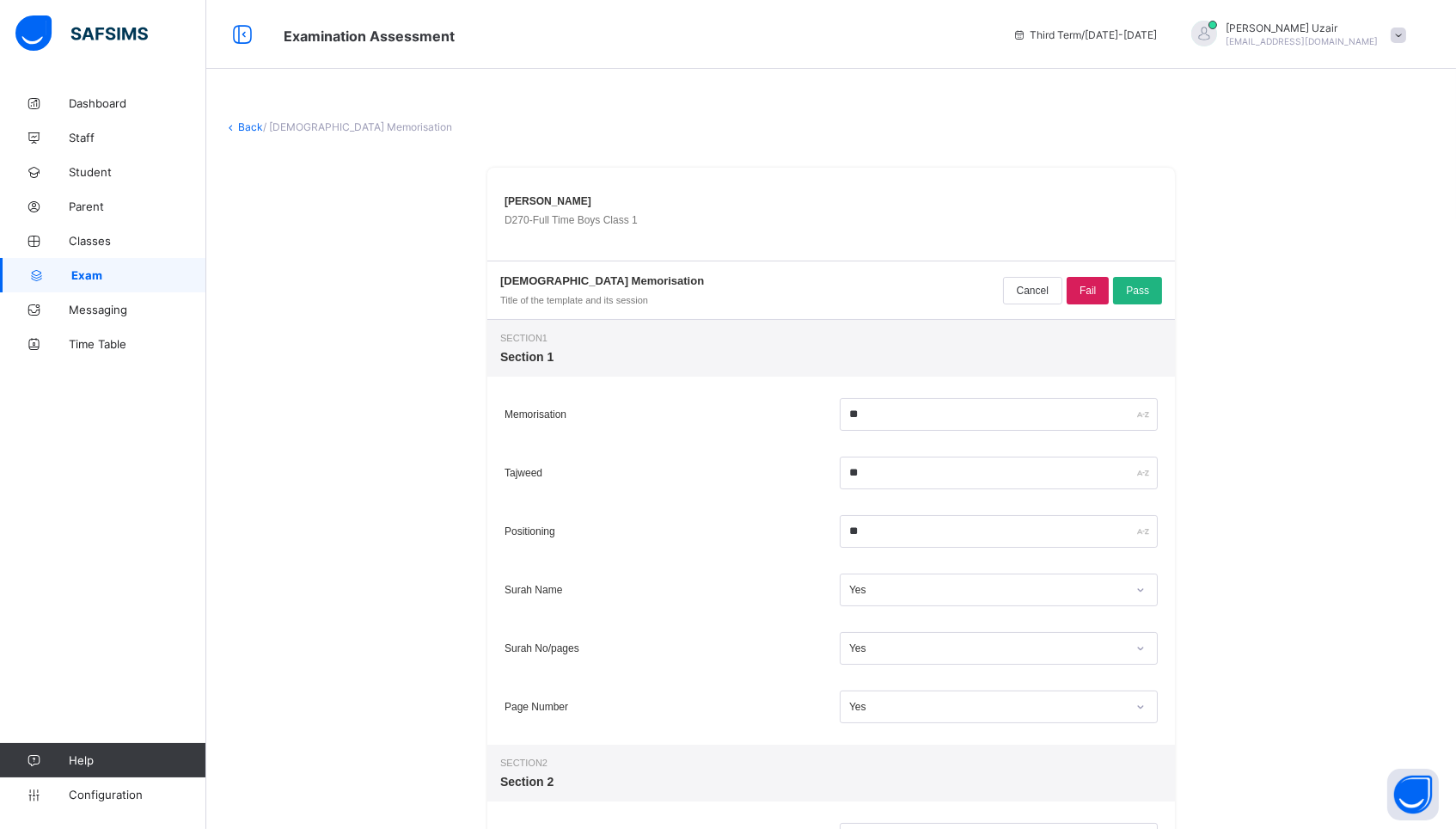
scroll to position [0, 0]
click at [1132, 285] on span "Pass" at bounding box center [1137, 291] width 23 height 13
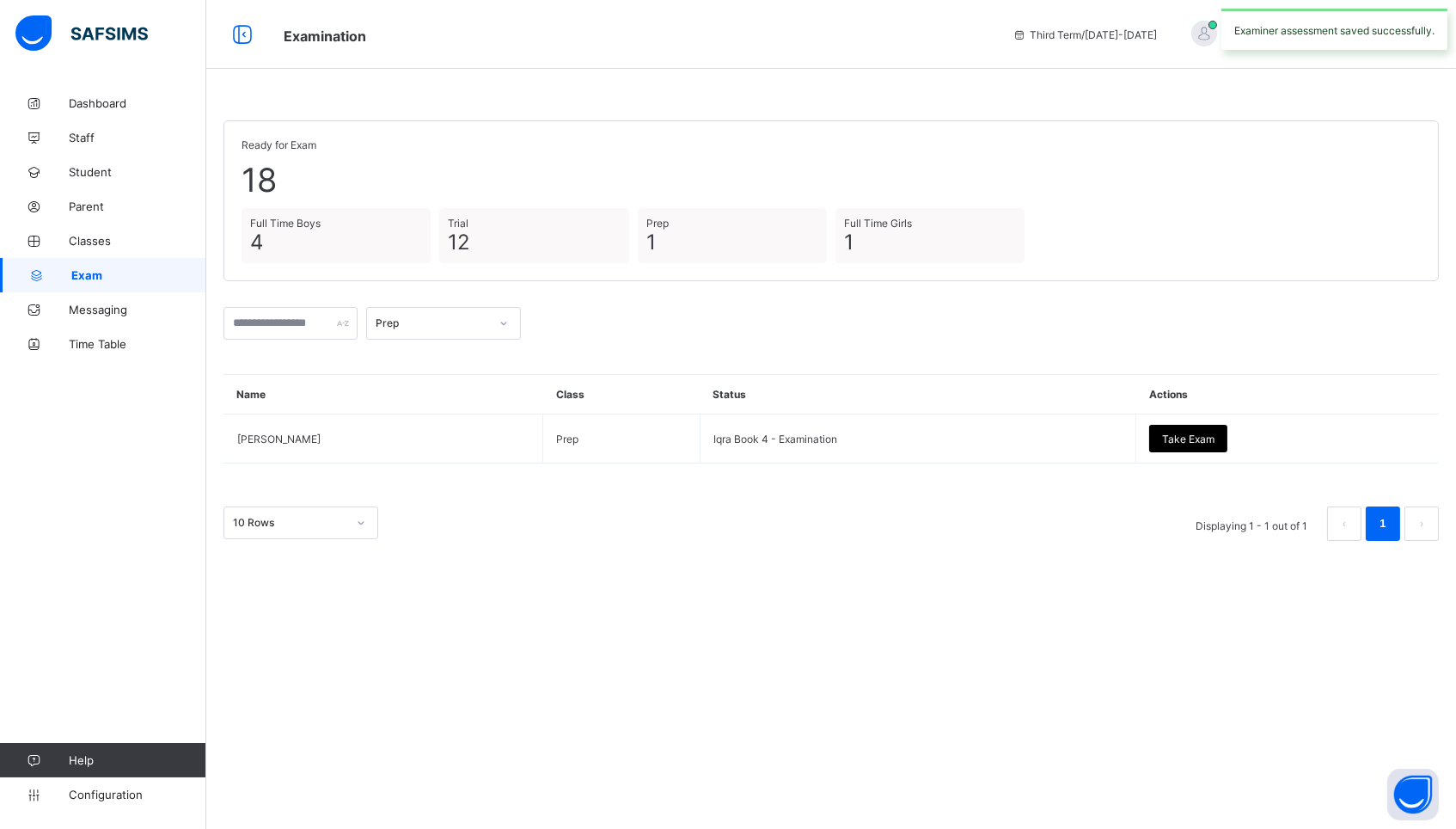
click at [446, 318] on div "Prep" at bounding box center [432, 324] width 114 height 13
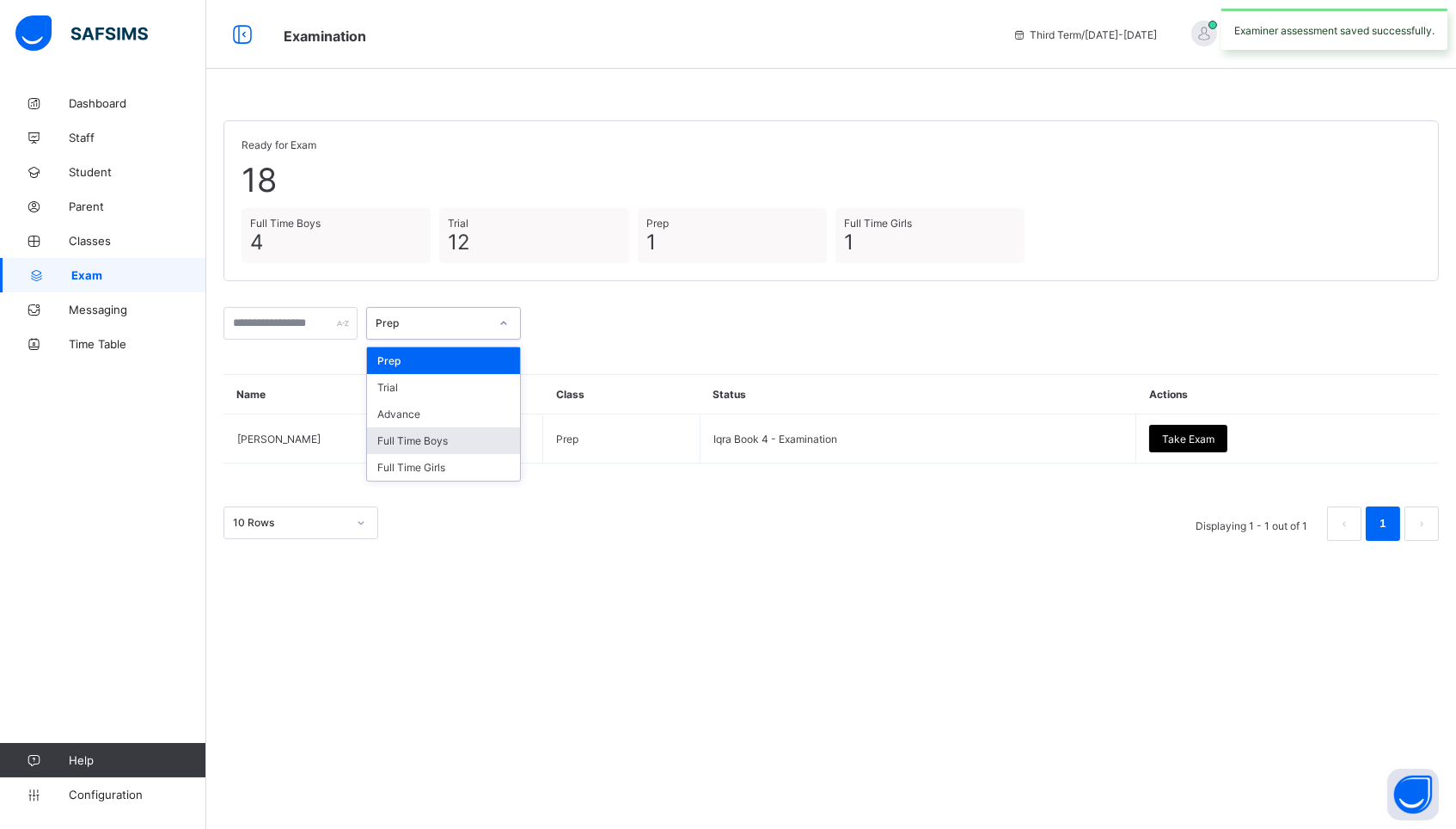
click at [422, 427] on div "Full Time Boys" at bounding box center [443, 441] width 153 height 27
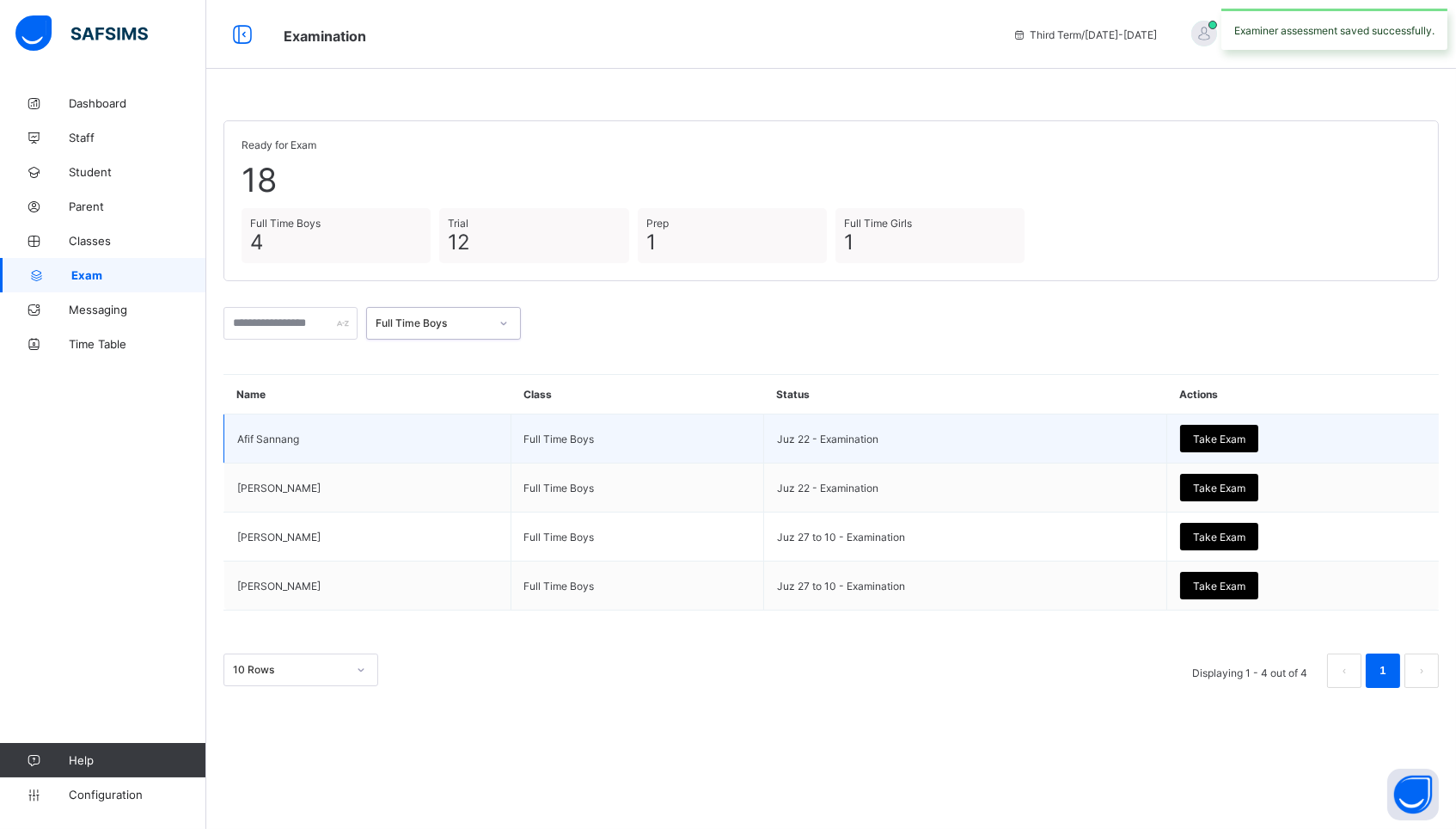
click at [1224, 439] on span "Take Exam" at bounding box center [1219, 438] width 52 height 13
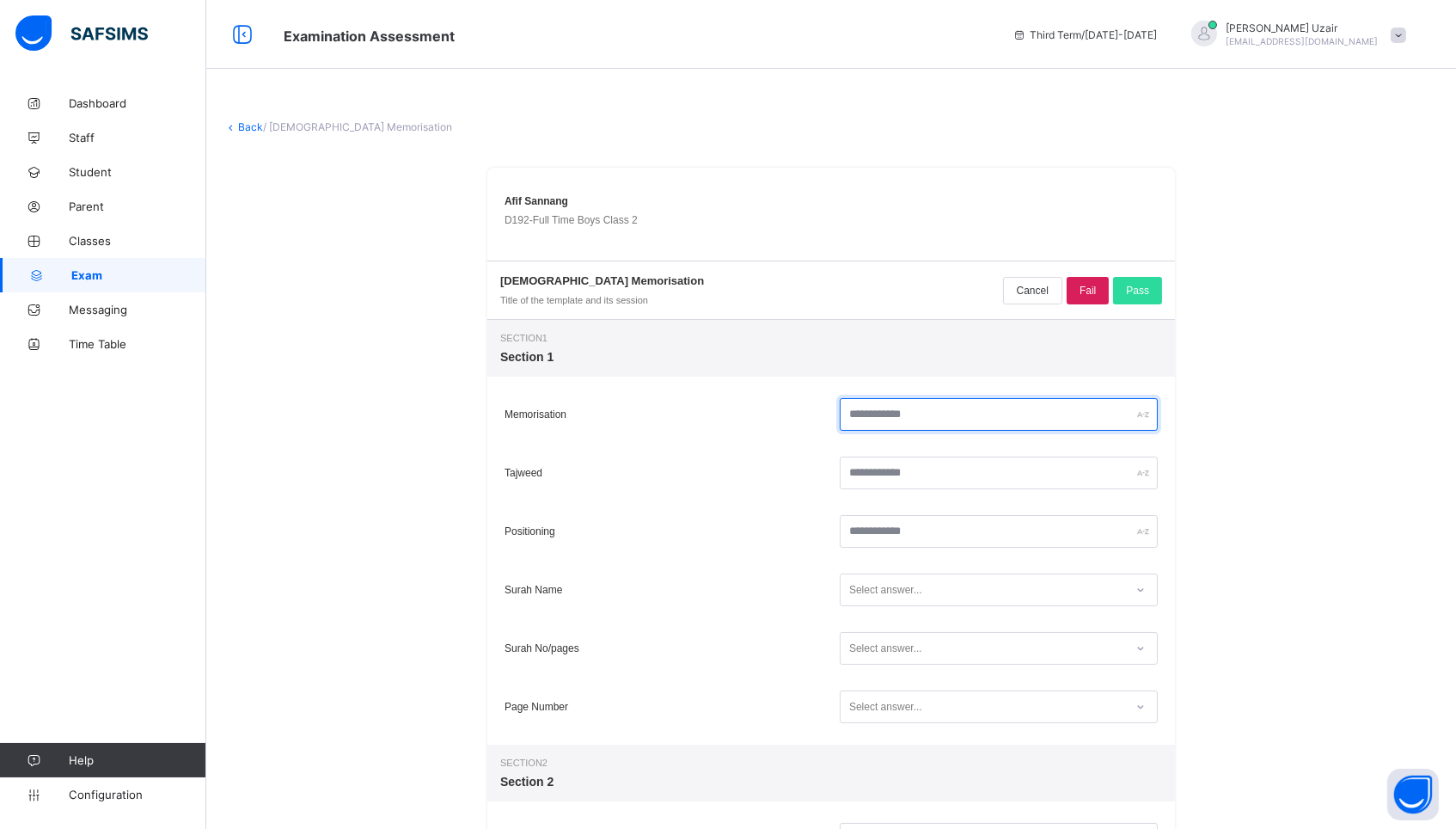
click at [925, 409] on input "text" at bounding box center [998, 414] width 318 height 33
type input "**"
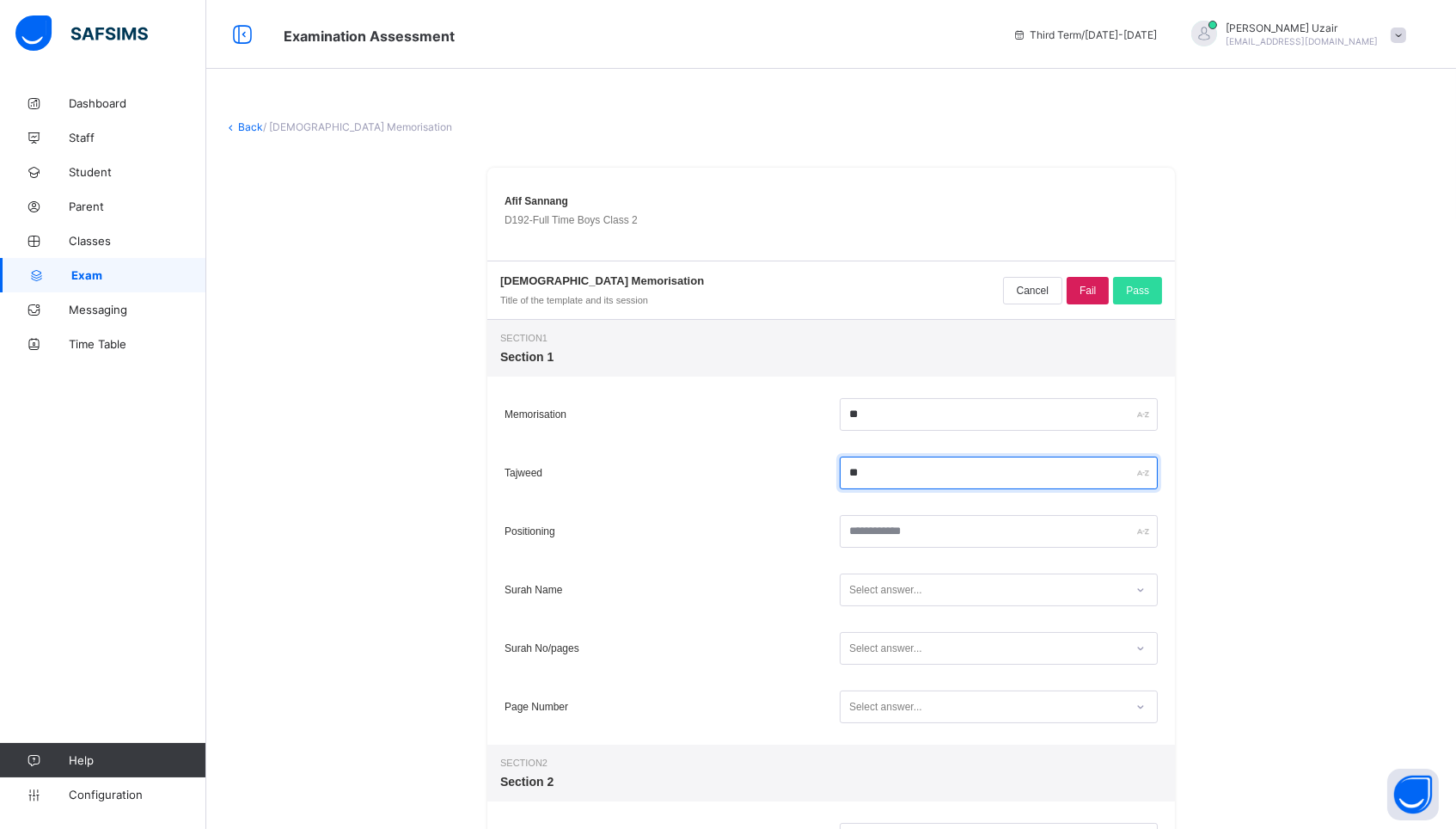
type input "**"
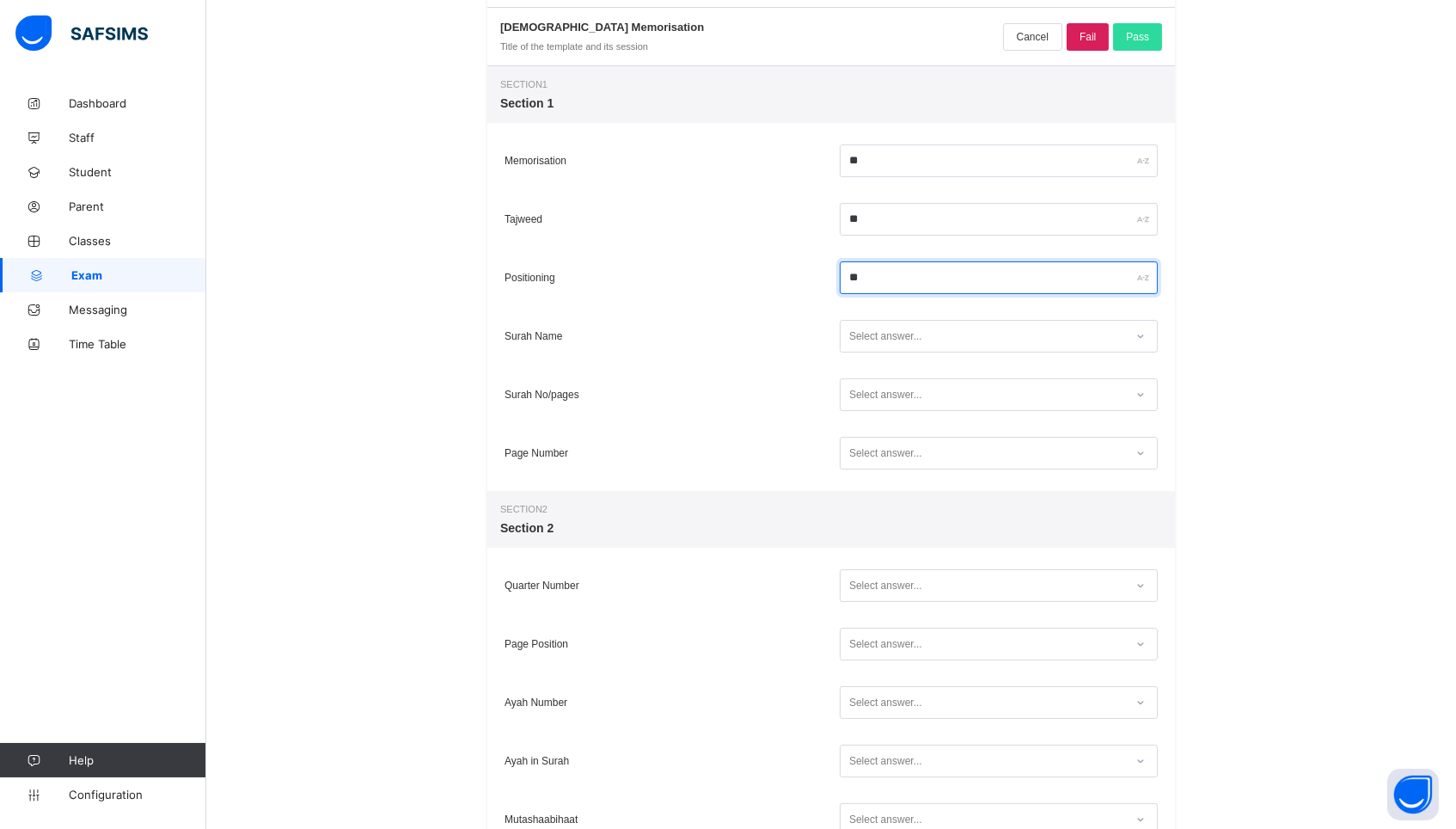
scroll to position [291, 0]
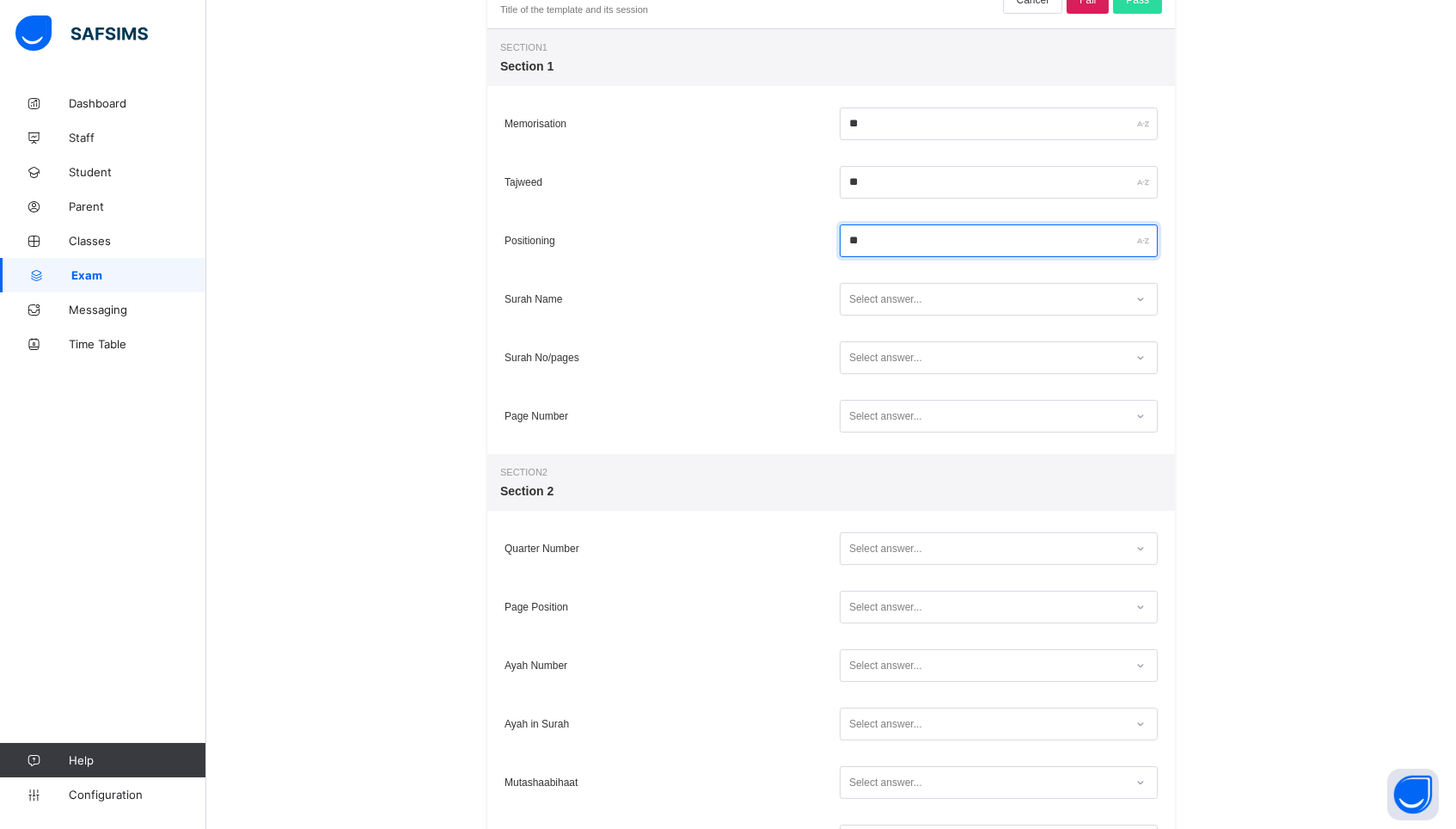
type input "**"
click at [896, 302] on div "Select answer..." at bounding box center [885, 299] width 73 height 33
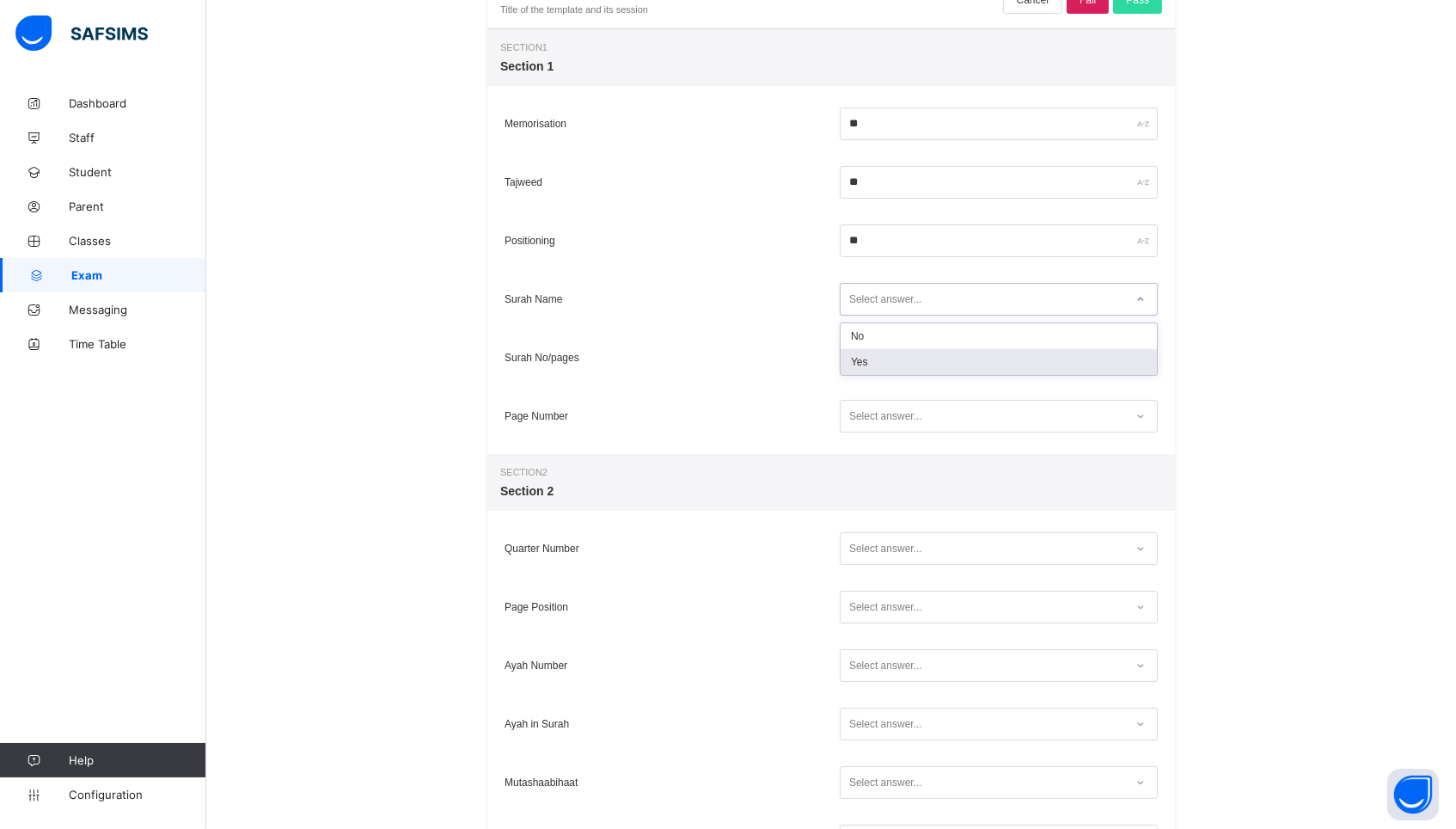
click at [862, 366] on div "Yes" at bounding box center [998, 362] width 317 height 26
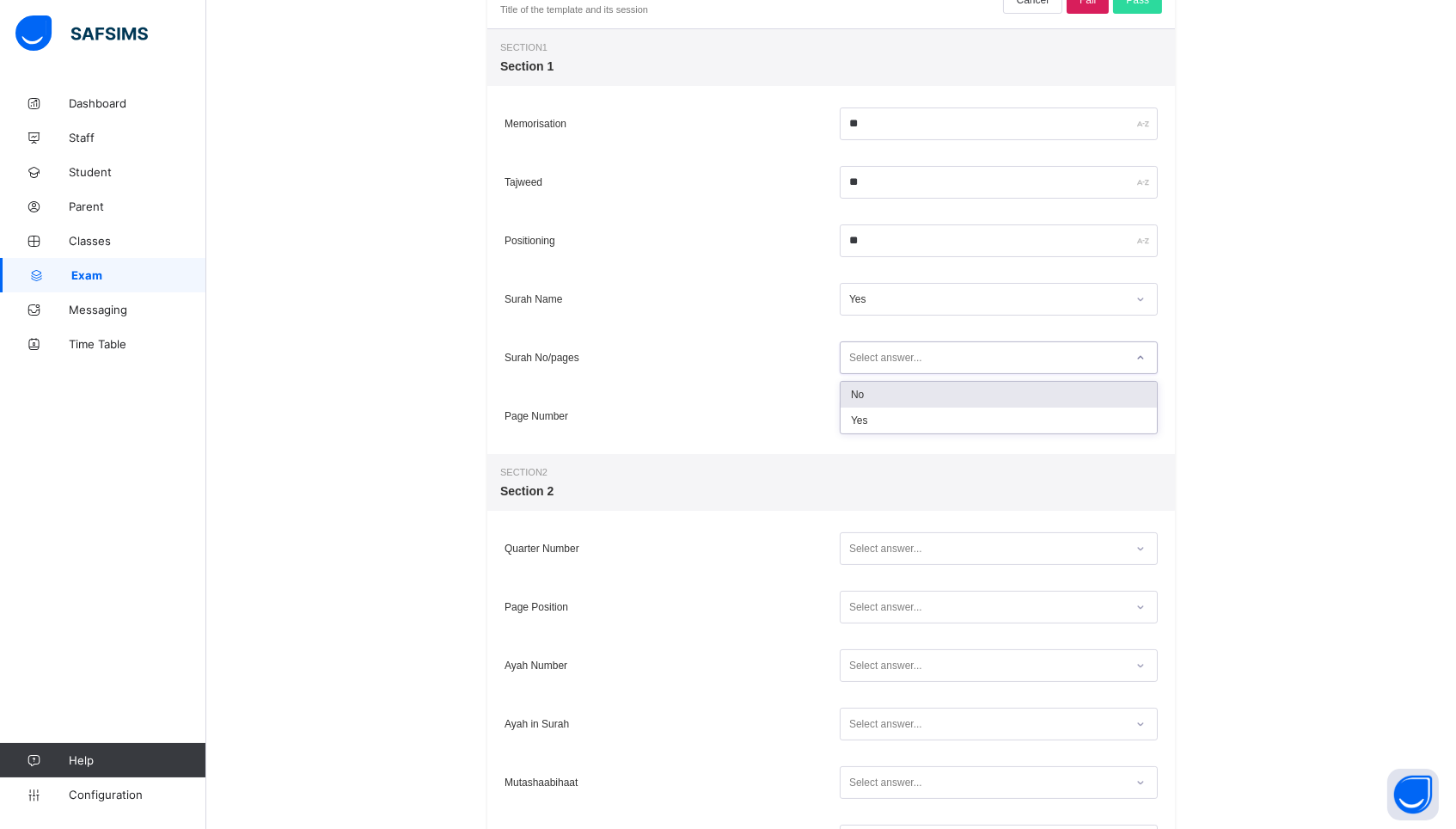
click at [862, 366] on div "Select answer..." at bounding box center [885, 358] width 73 height 33
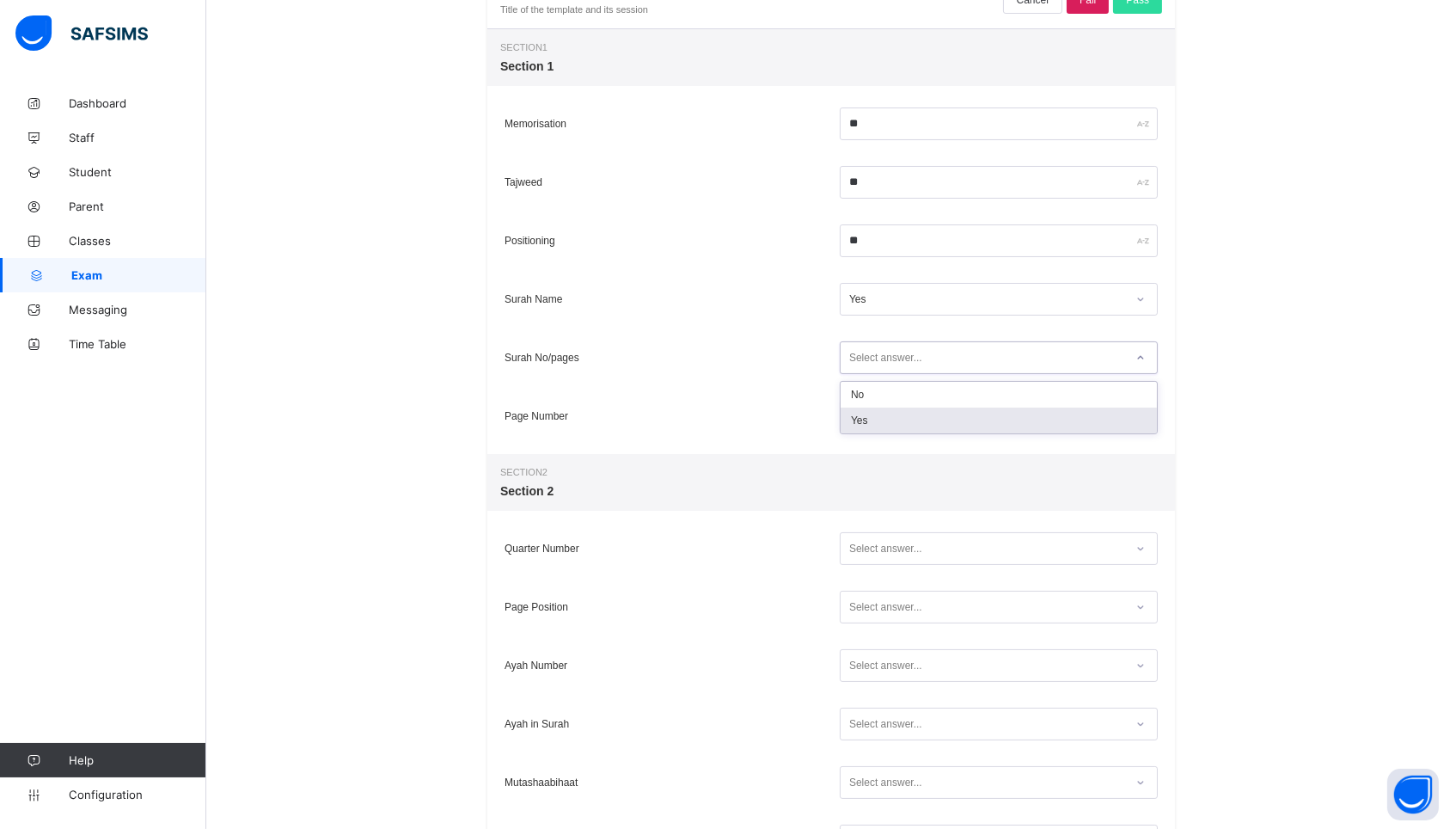
click at [856, 420] on div "Yes" at bounding box center [998, 420] width 317 height 26
click at [856, 420] on div "Select answer..." at bounding box center [885, 416] width 73 height 33
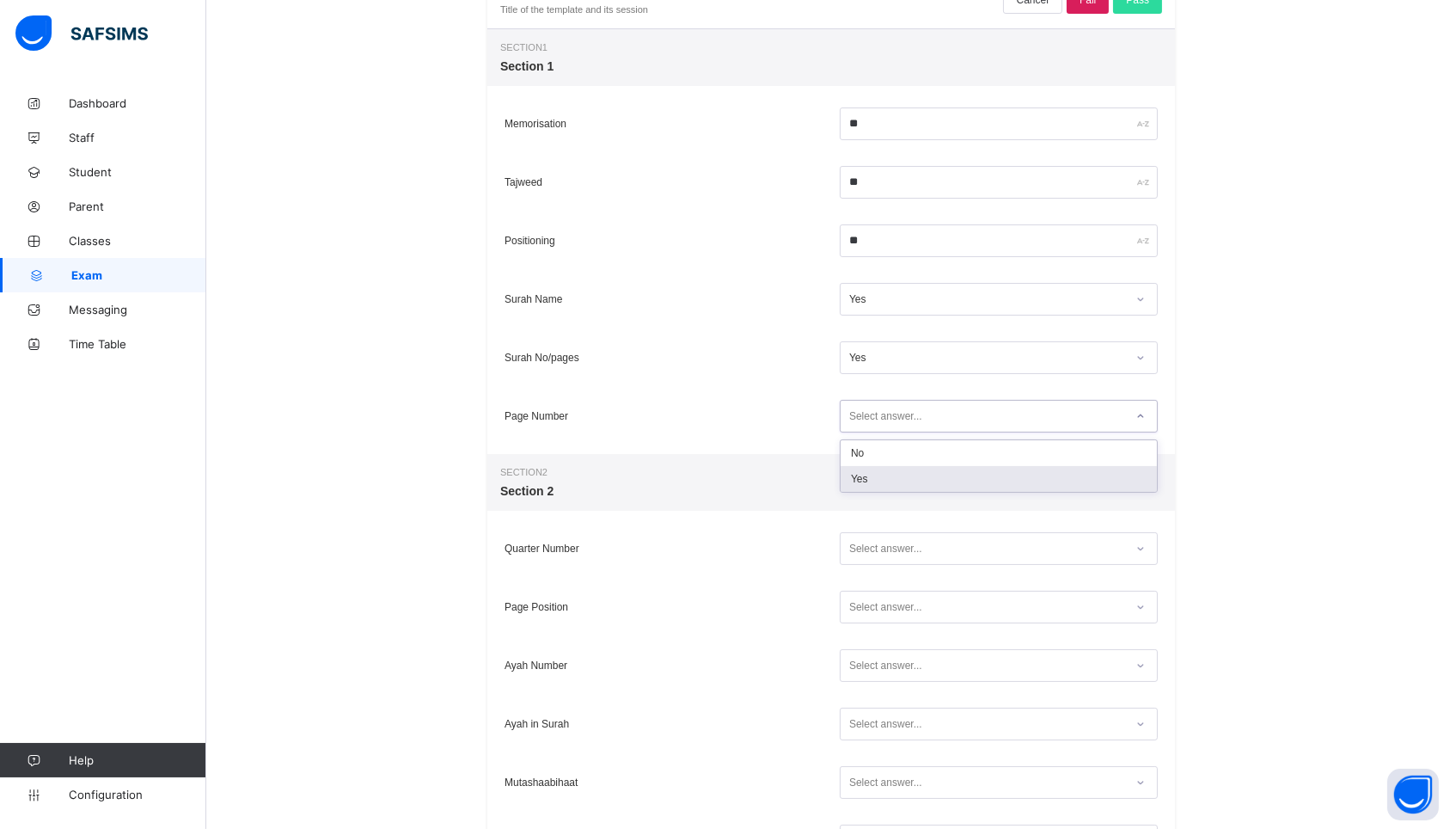
click at [866, 484] on div "Yes" at bounding box center [998, 479] width 317 height 26
click at [872, 569] on div "Quarter Number Select answer..." at bounding box center [830, 548] width 687 height 59
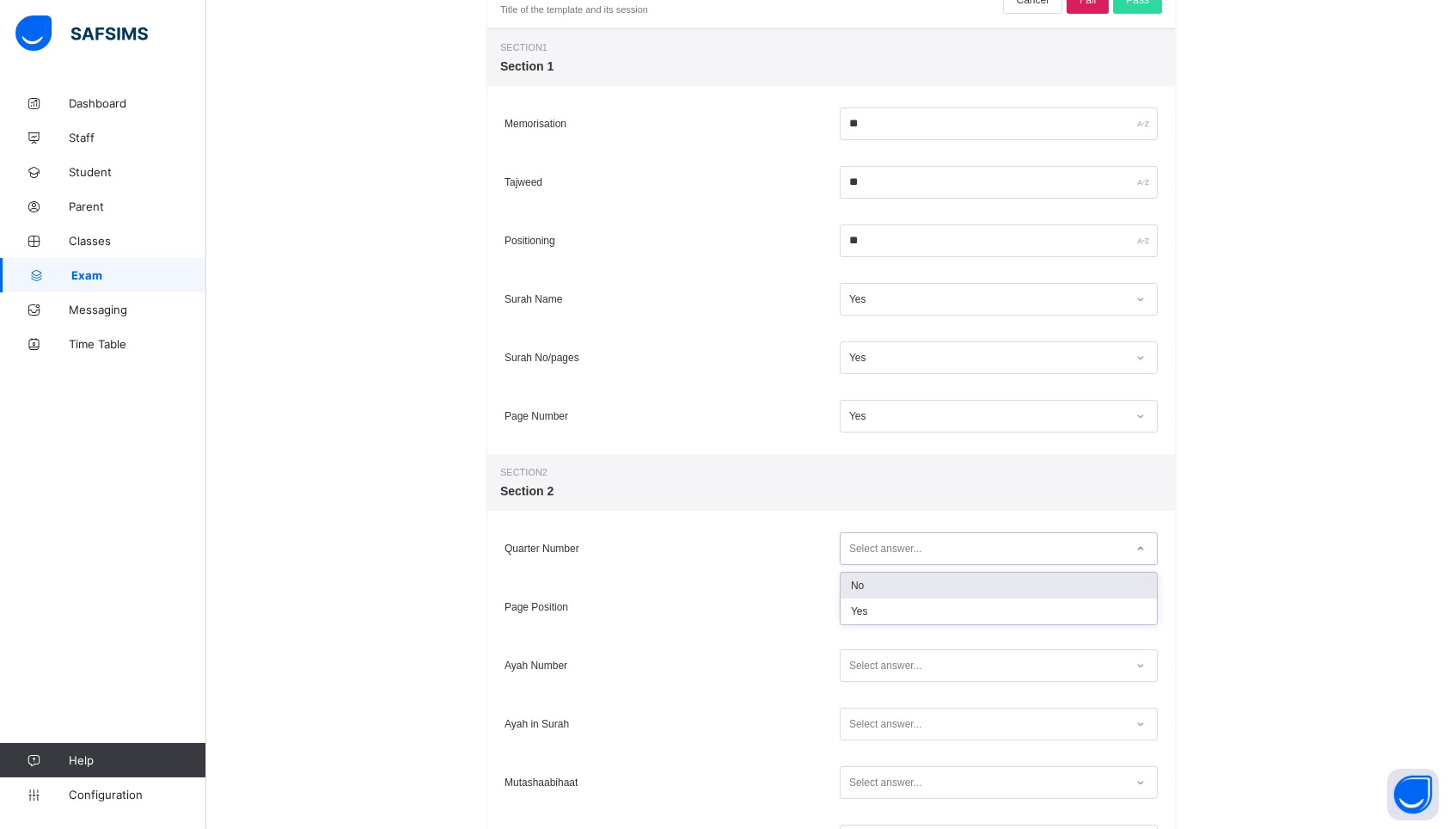
click at [872, 545] on div "Select answer..." at bounding box center [885, 549] width 73 height 33
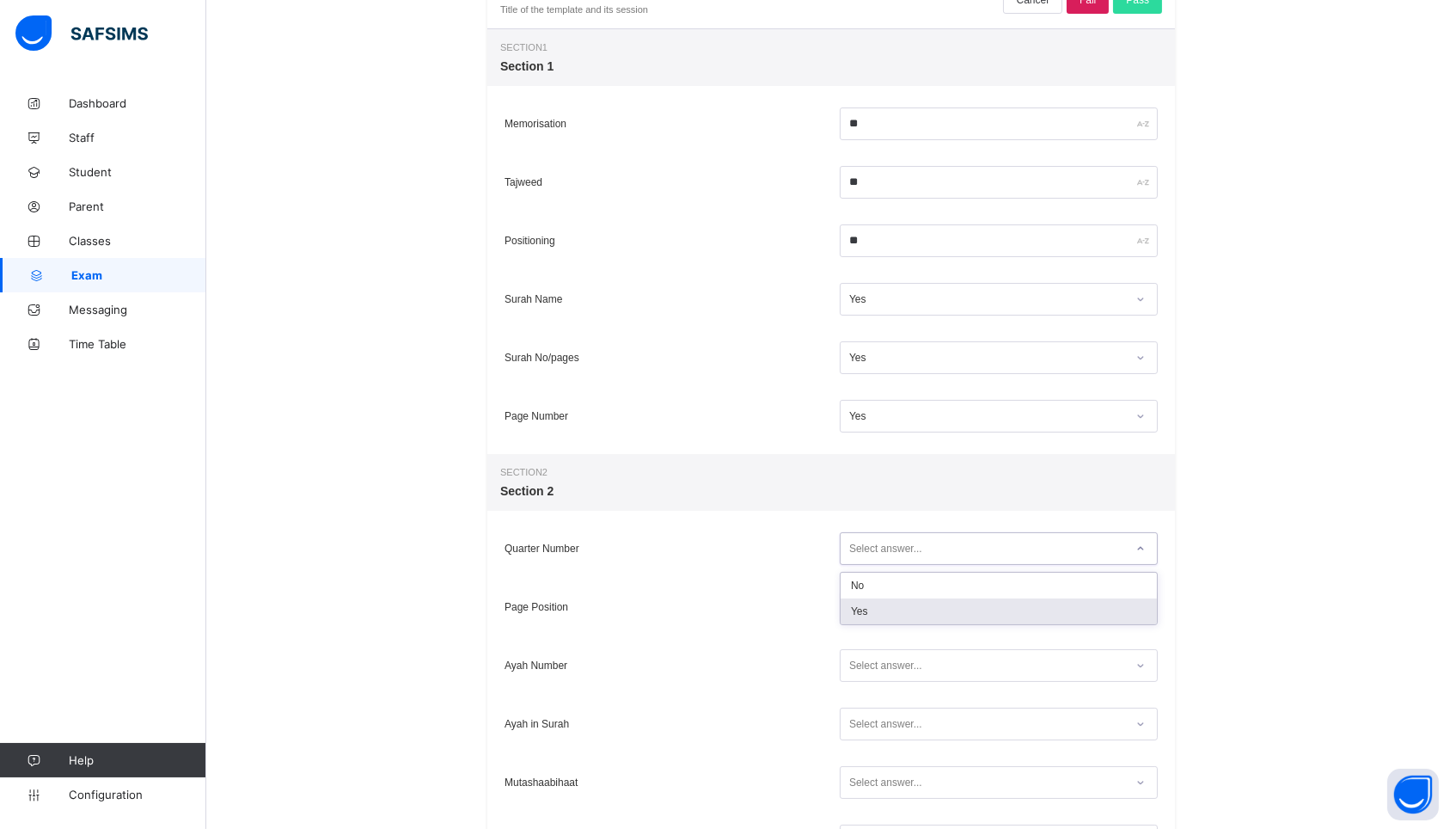
click at [870, 609] on div "Yes" at bounding box center [998, 611] width 317 height 26
click at [870, 609] on div "Select answer..." at bounding box center [885, 608] width 73 height 33
click at [869, 655] on div "No" at bounding box center [998, 643] width 317 height 26
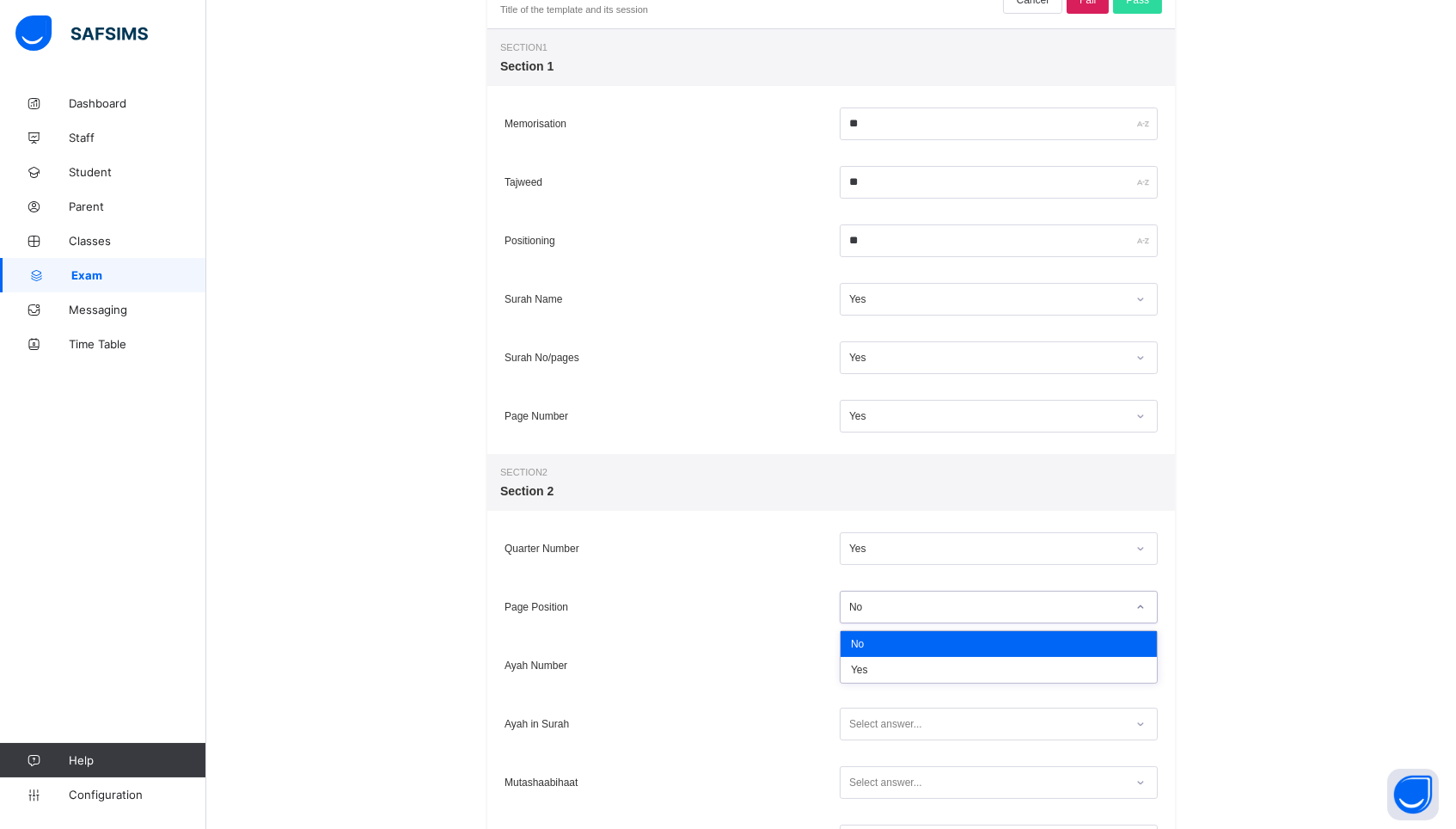
click at [869, 609] on div "No" at bounding box center [987, 607] width 277 height 13
click at [869, 667] on div "Yes" at bounding box center [998, 669] width 317 height 26
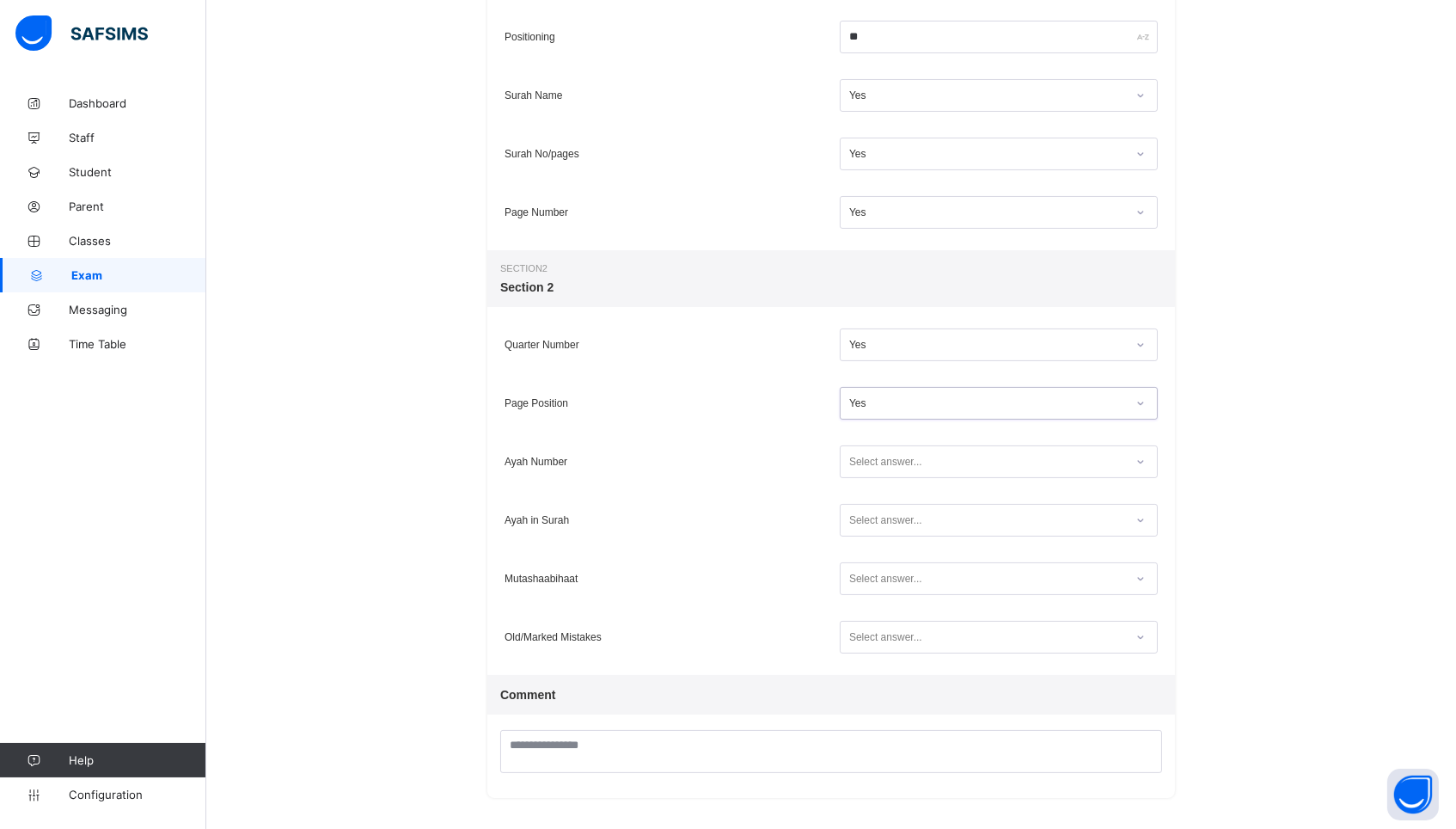
scroll to position [494, 0]
click at [893, 454] on div "Select answer..." at bounding box center [885, 462] width 73 height 33
click at [886, 531] on div "Yes" at bounding box center [998, 525] width 317 height 26
click at [886, 531] on div "Select answer..." at bounding box center [885, 521] width 73 height 33
click at [879, 591] on div "Yes" at bounding box center [998, 583] width 317 height 26
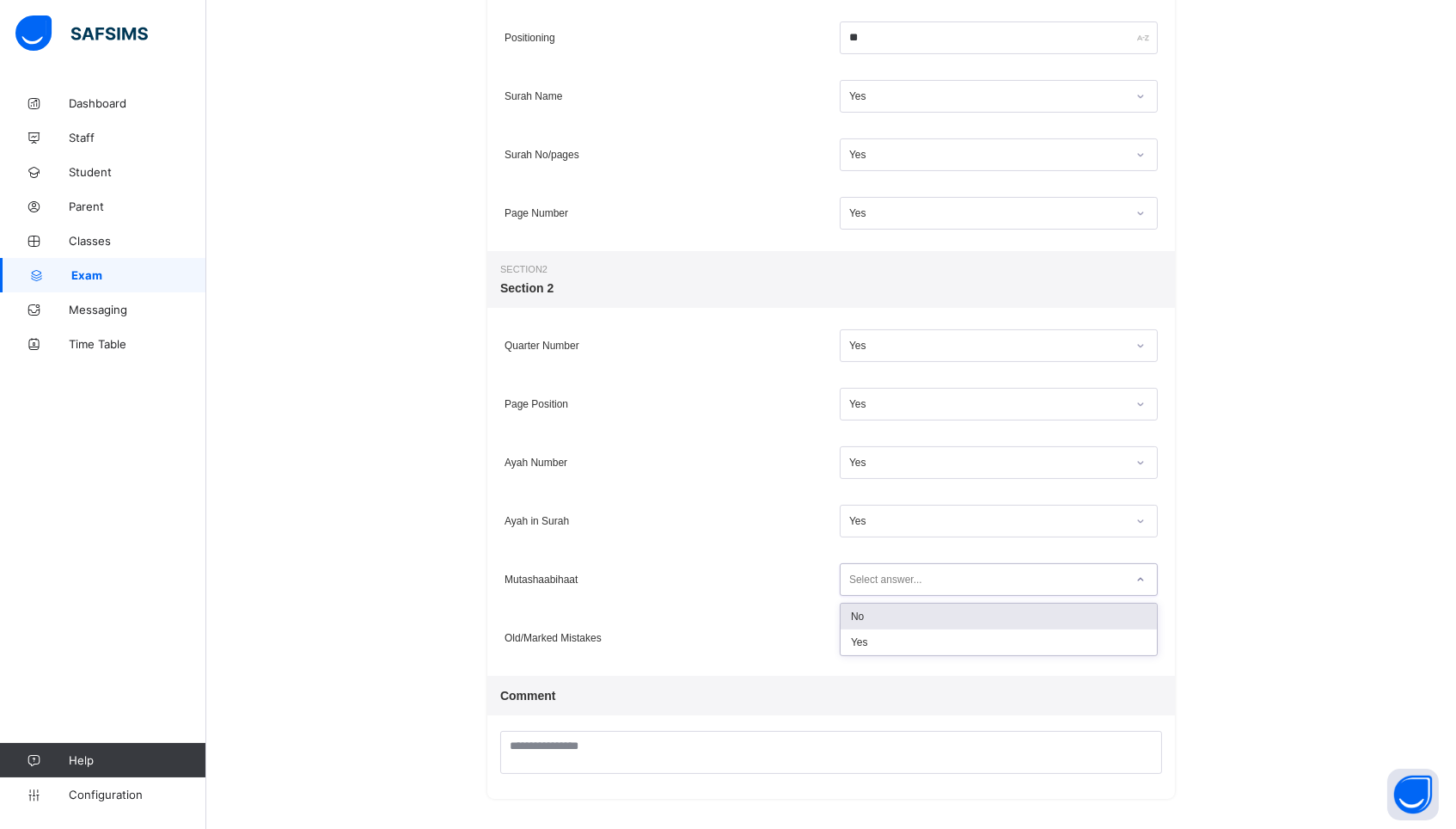
click at [879, 591] on div "Select answer..." at bounding box center [998, 580] width 318 height 33
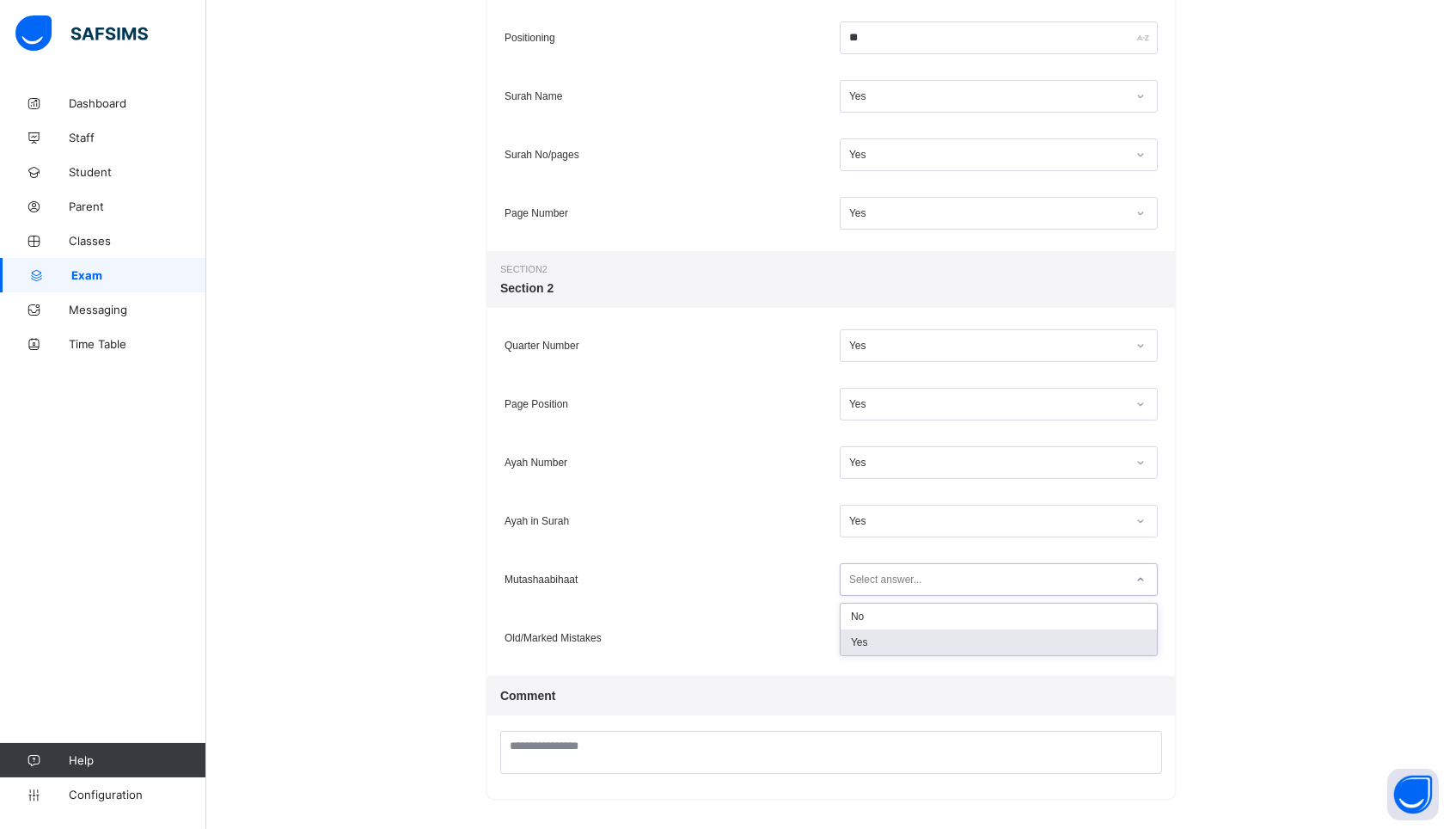
click at [870, 640] on div "Yes" at bounding box center [998, 642] width 317 height 26
click at [870, 640] on div "Select answer..." at bounding box center [885, 638] width 73 height 33
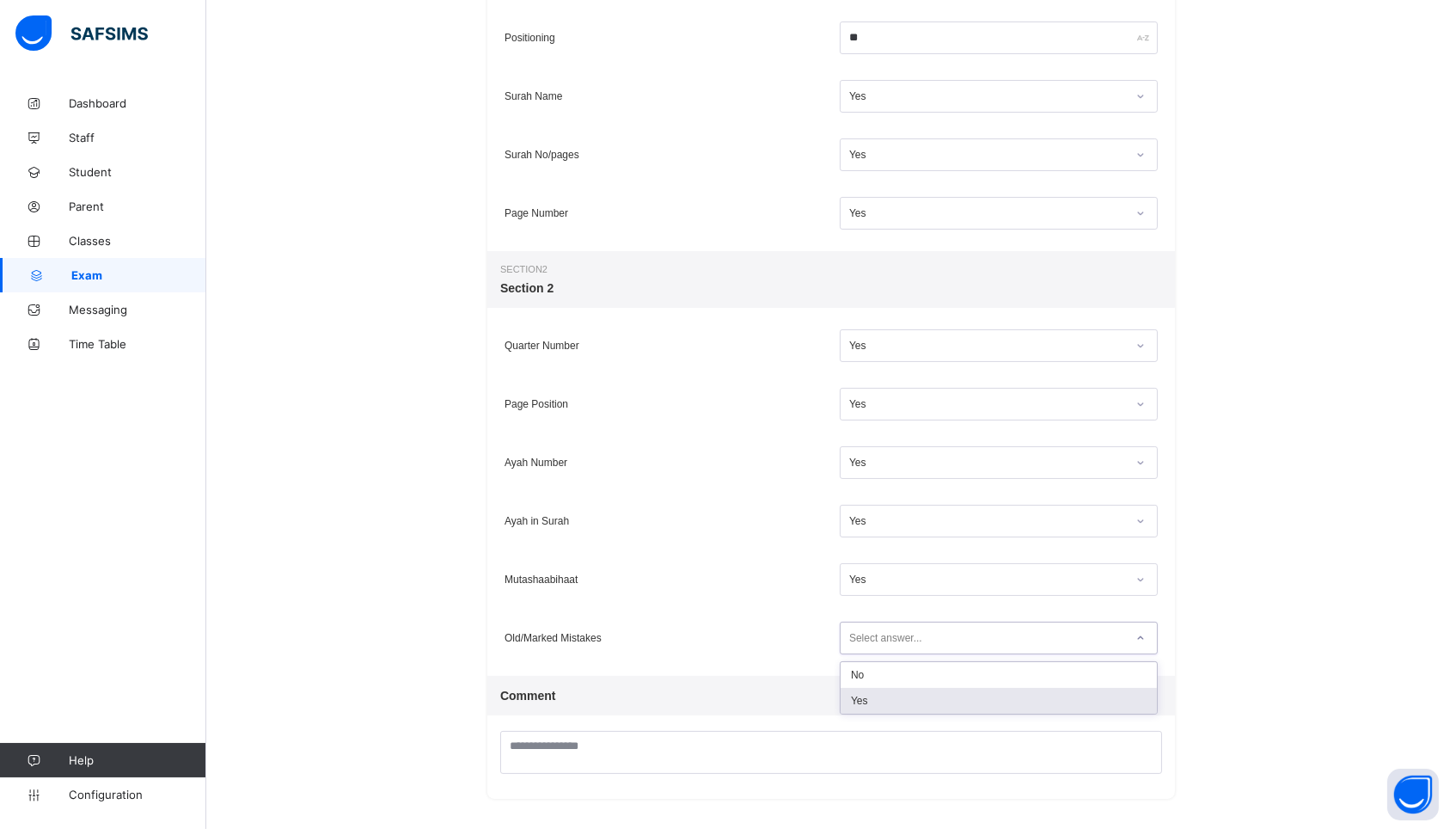
click at [867, 712] on div "Yes" at bounding box center [998, 700] width 317 height 26
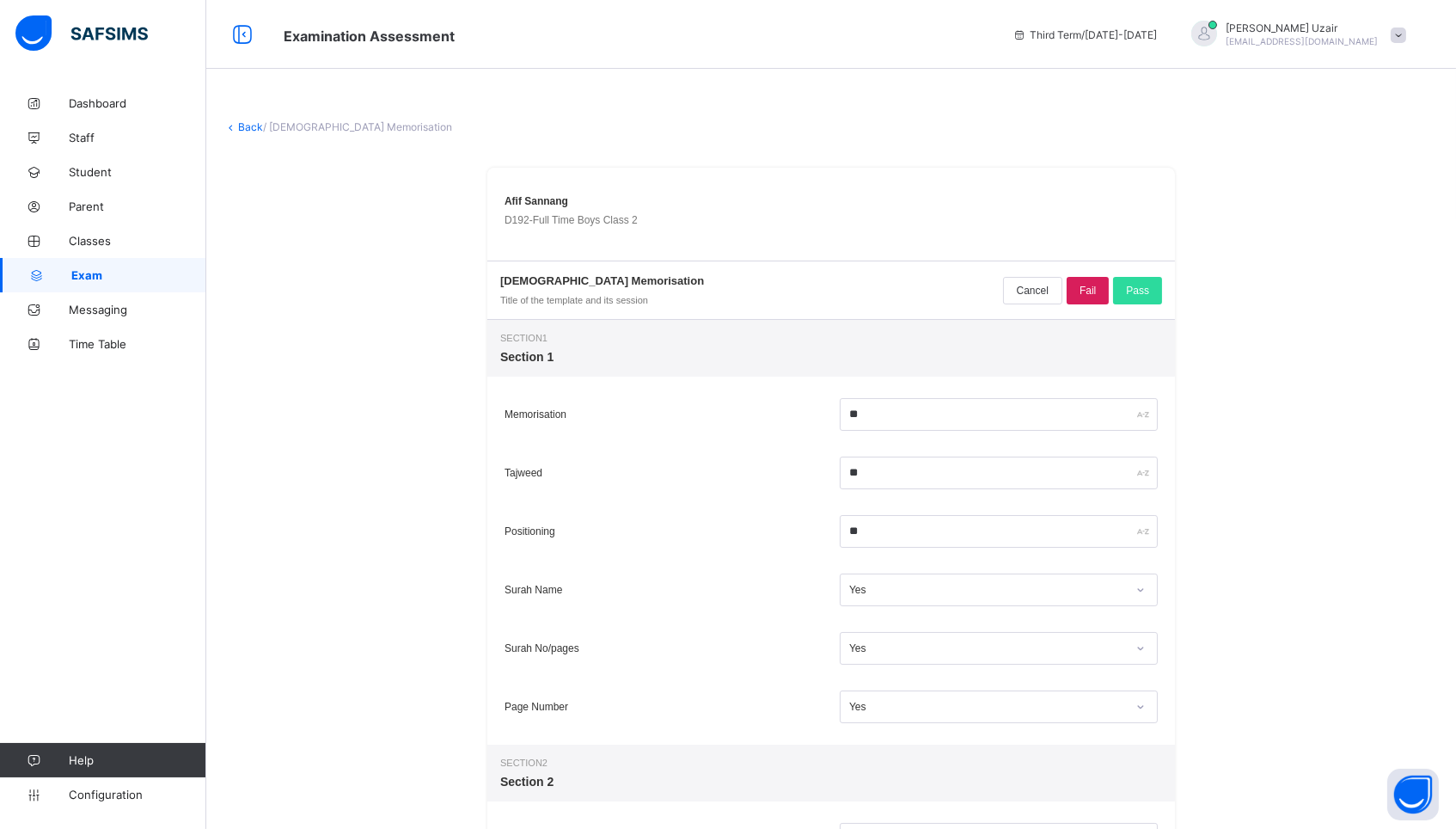
scroll to position [0, 0]
click at [1138, 288] on span "Pass" at bounding box center [1137, 291] width 23 height 13
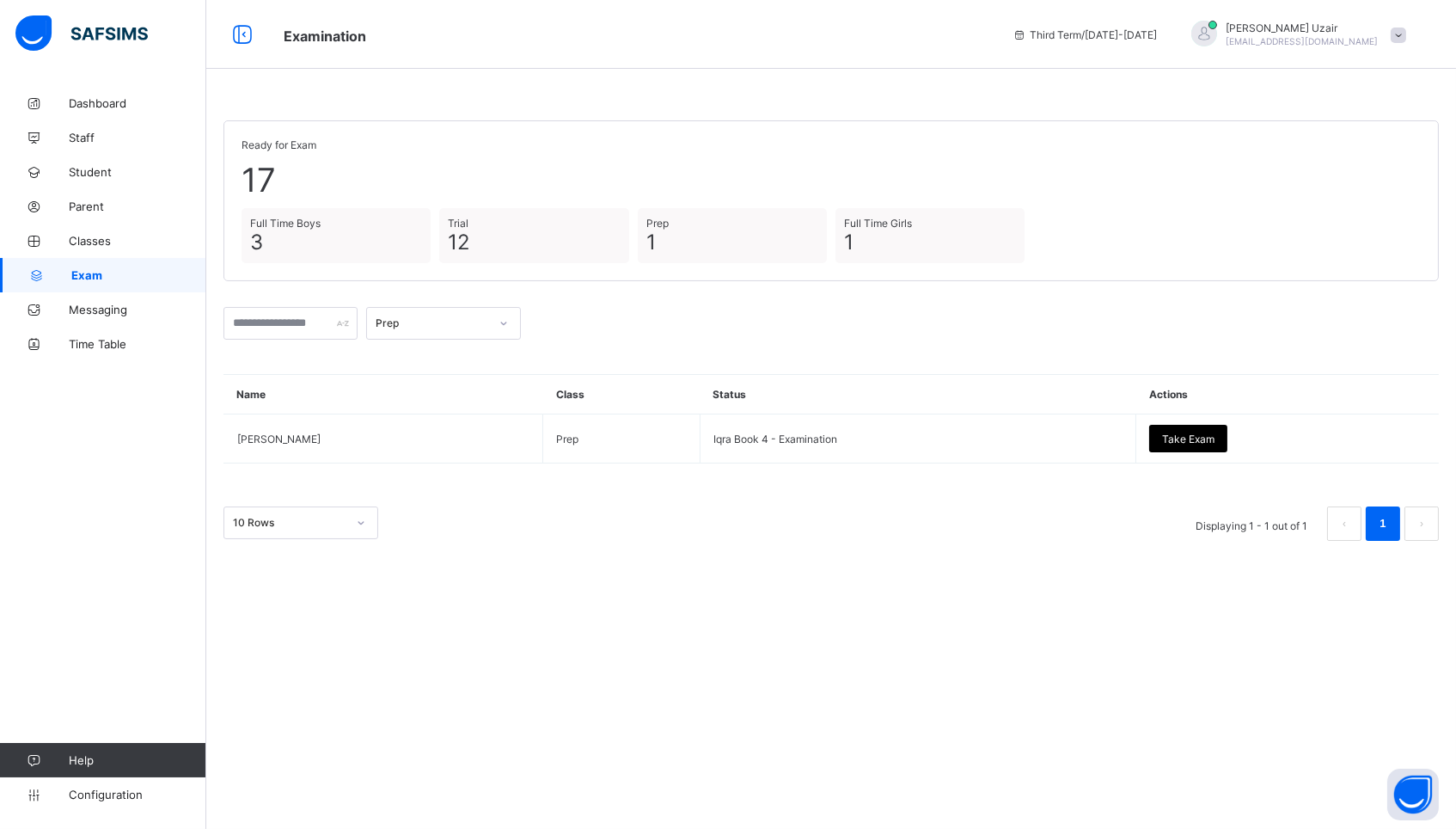
click at [504, 322] on div at bounding box center [503, 323] width 29 height 28
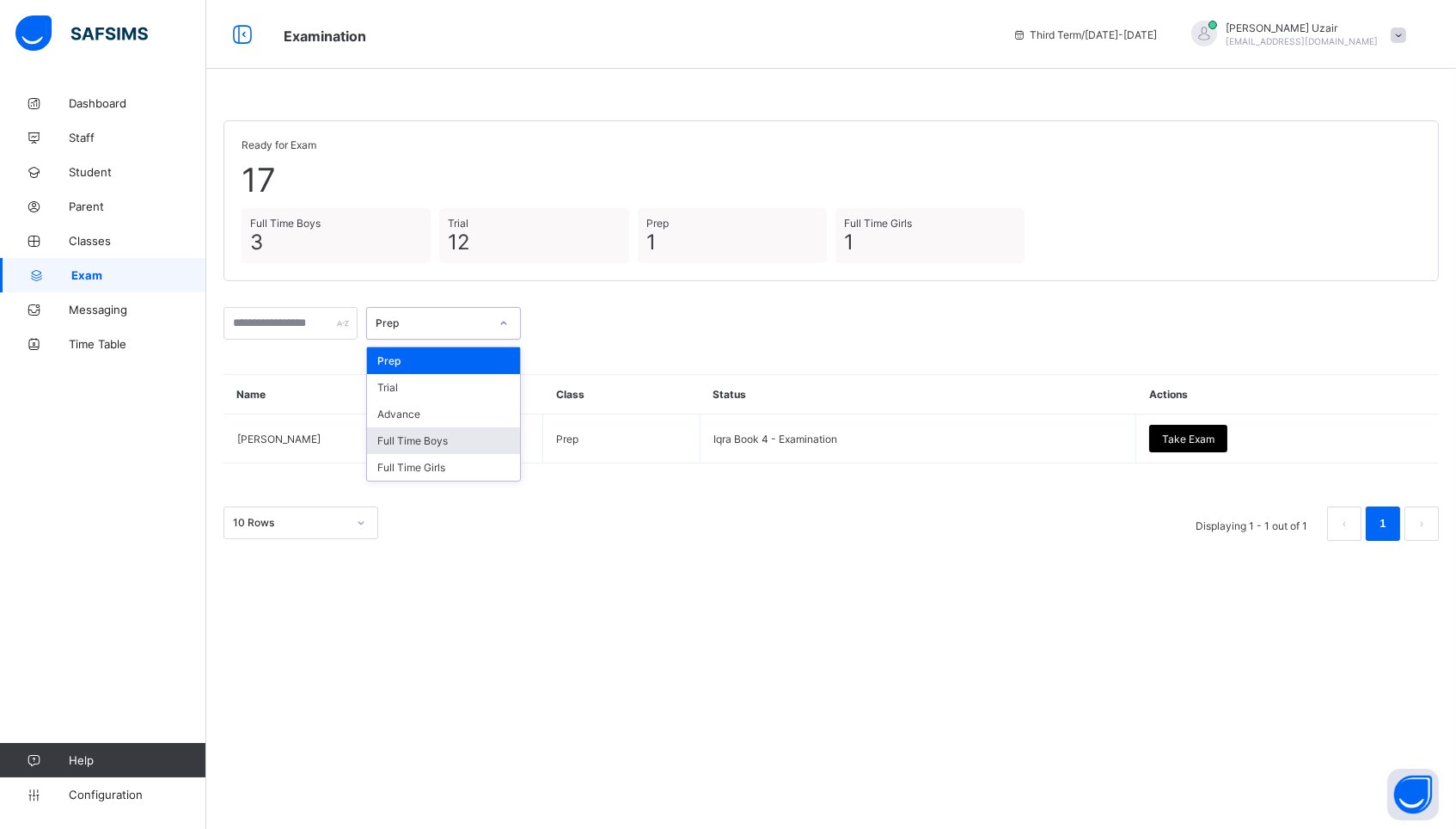
click at [462, 440] on div "Full Time Boys" at bounding box center [443, 441] width 153 height 27
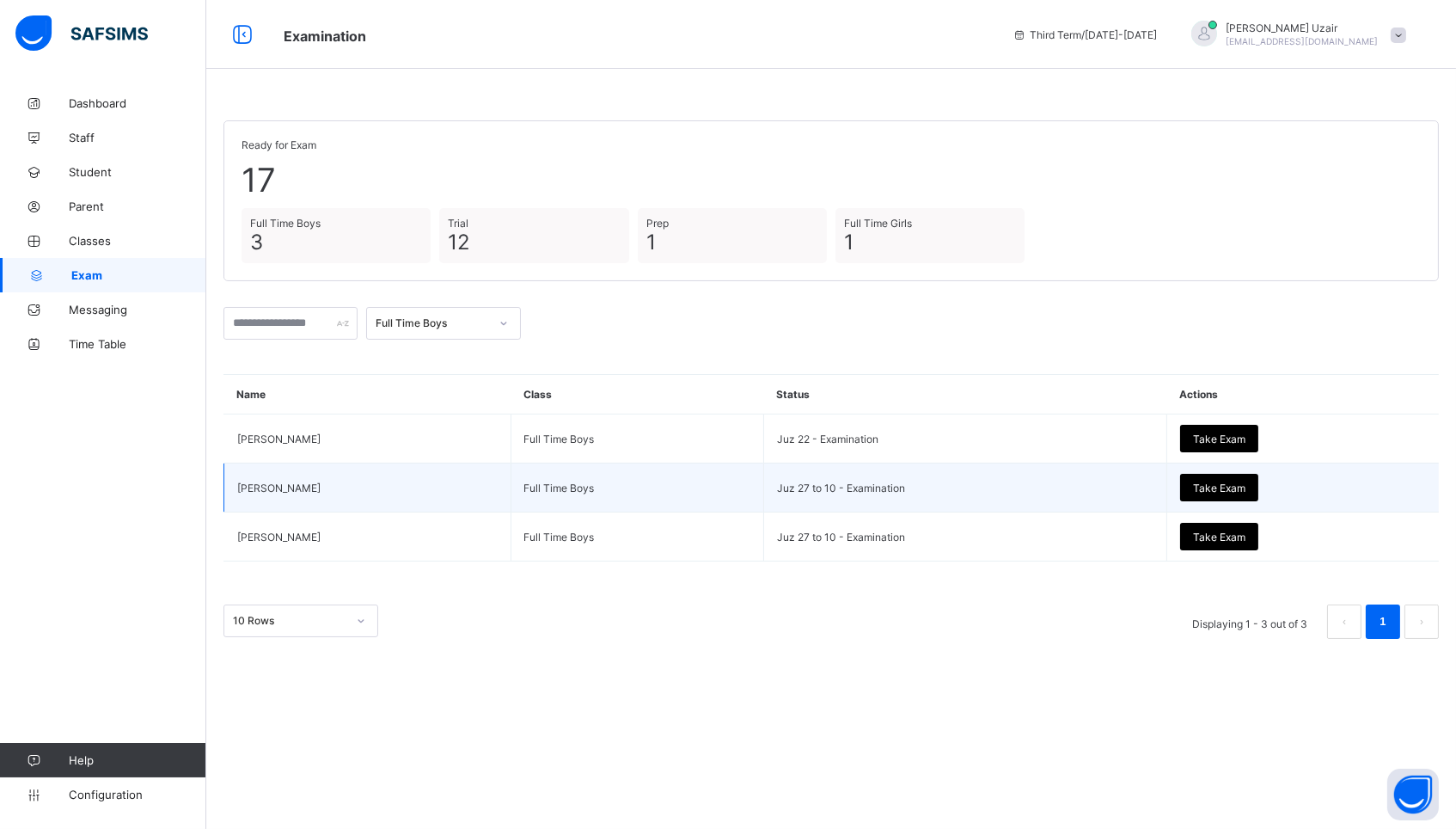
click at [1211, 483] on span "Take Exam" at bounding box center [1219, 487] width 52 height 13
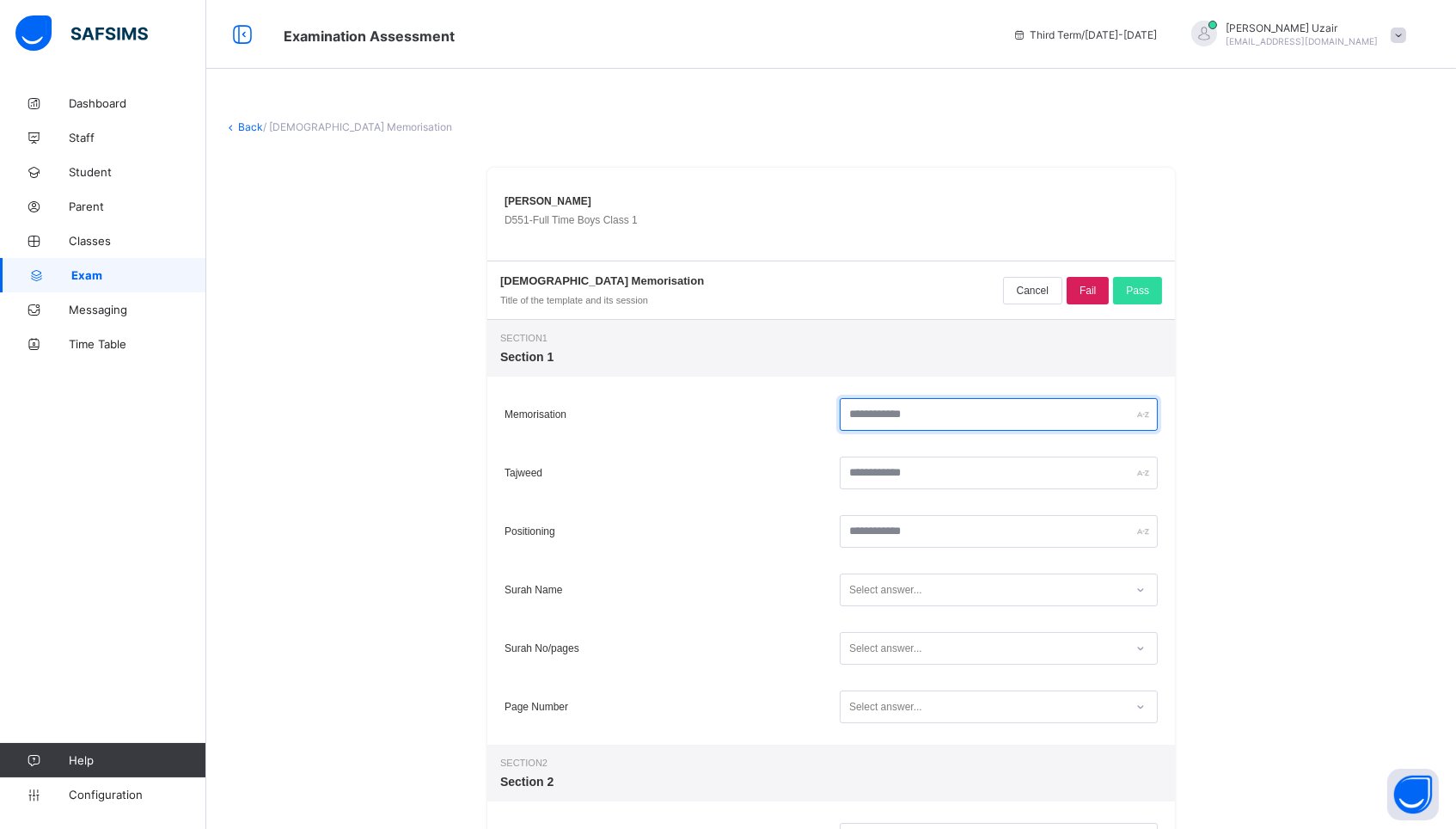
click at [935, 415] on input "text" at bounding box center [998, 414] width 318 height 33
type input "**"
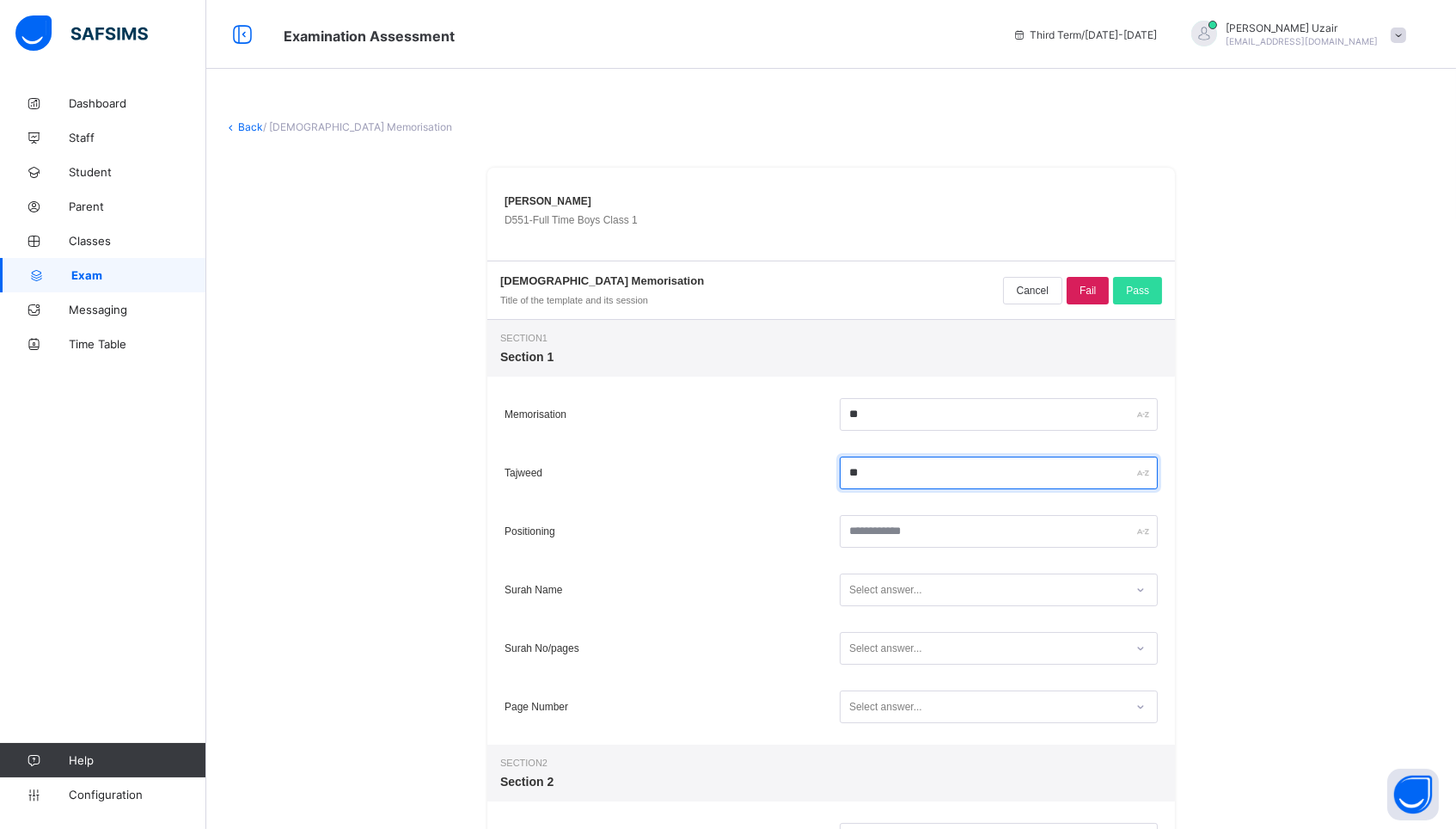
type input "**"
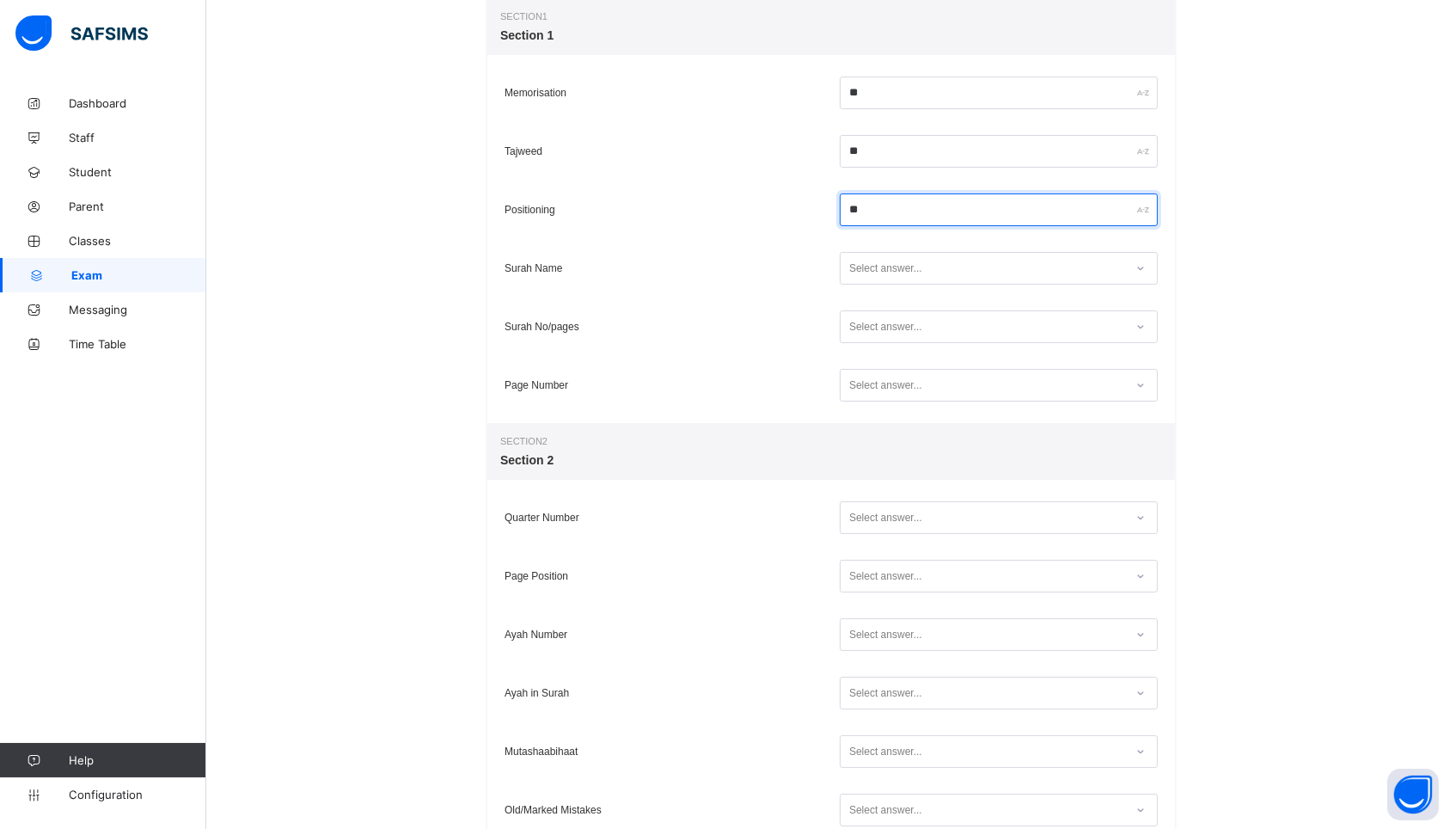
scroll to position [324, 0]
type input "**"
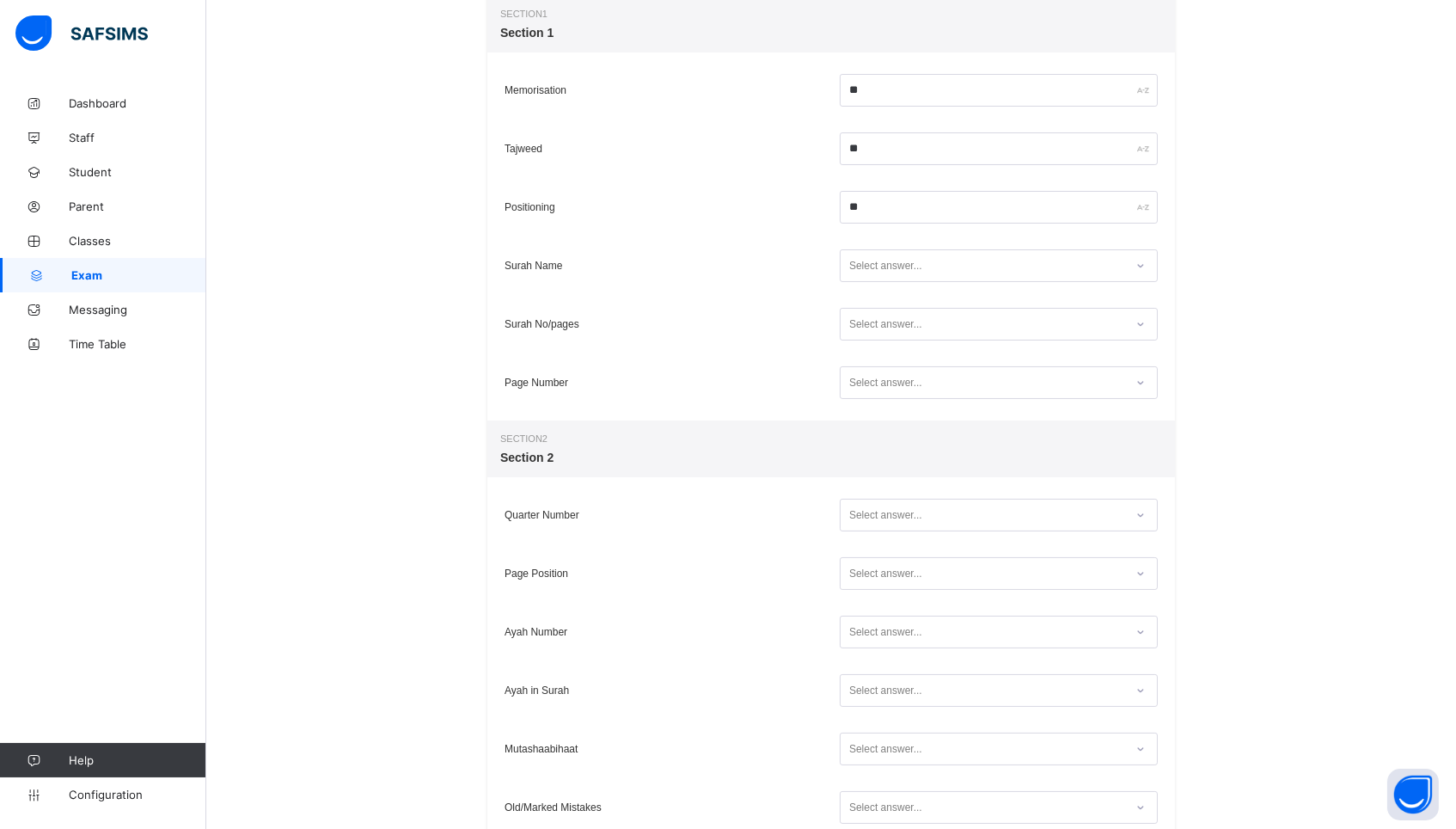
click at [947, 276] on div "Select answer..." at bounding box center [982, 266] width 284 height 23
click at [923, 323] on div "Yes" at bounding box center [998, 328] width 317 height 26
click at [923, 323] on div "Select answer..." at bounding box center [982, 324] width 284 height 23
click at [915, 376] on div "Yes" at bounding box center [998, 386] width 317 height 26
click at [915, 376] on div "Select answer..." at bounding box center [885, 382] width 73 height 33
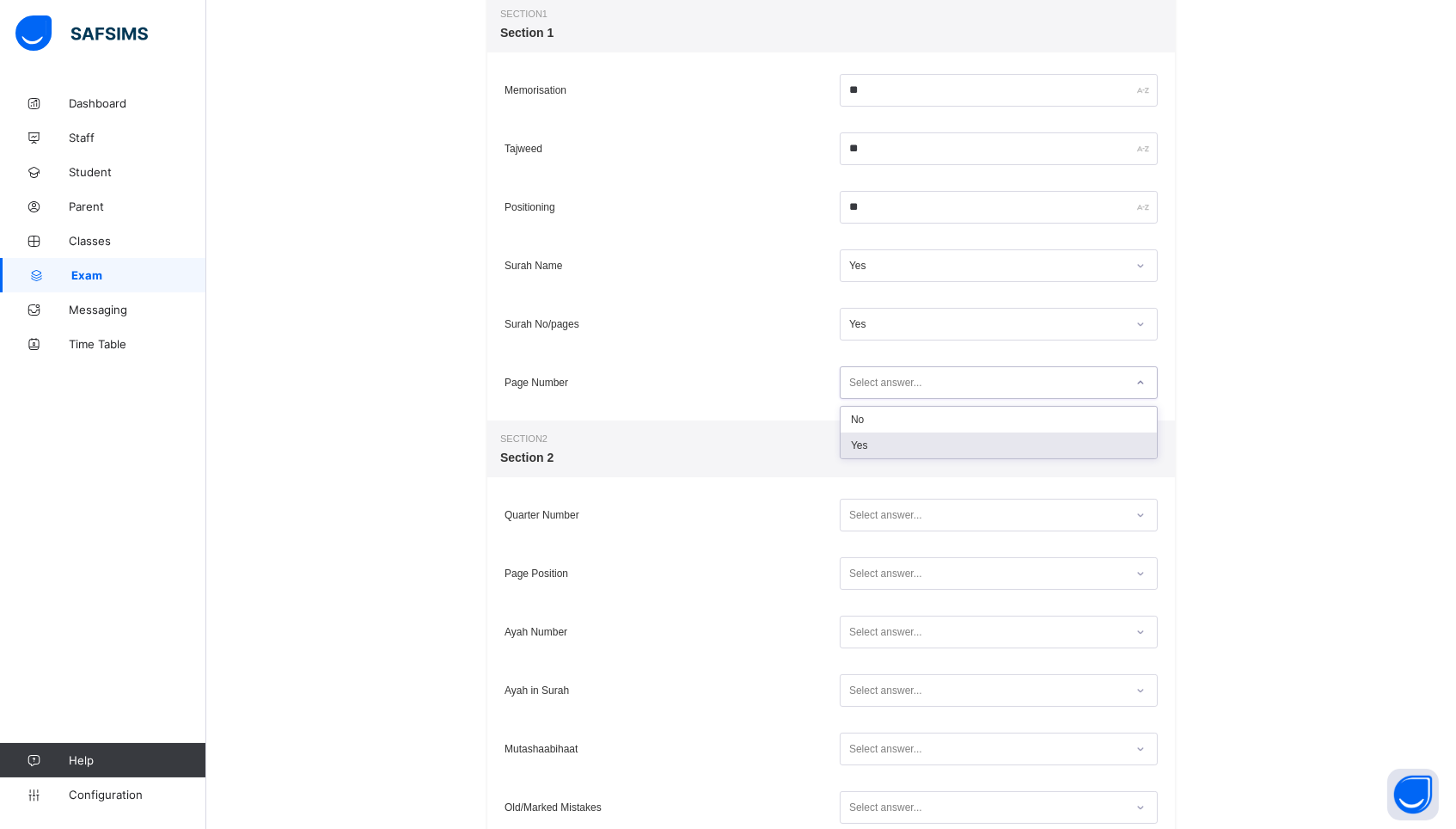
click at [914, 436] on div "Yes" at bounding box center [998, 445] width 317 height 26
click at [892, 518] on div "Select answer..." at bounding box center [885, 515] width 73 height 33
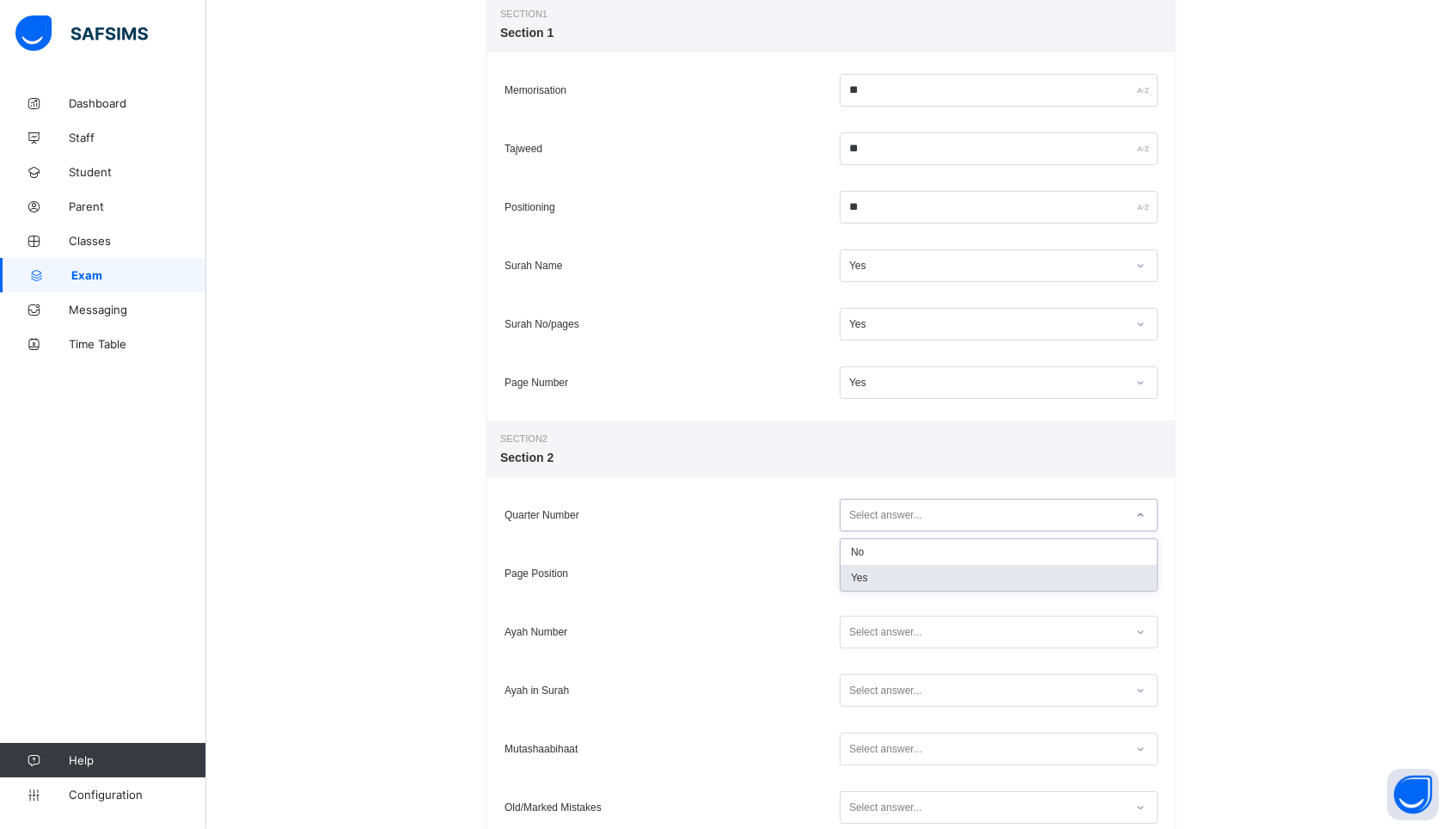
click at [873, 583] on div "Yes" at bounding box center [998, 578] width 317 height 26
click at [873, 583] on div "Select answer..." at bounding box center [998, 574] width 318 height 33
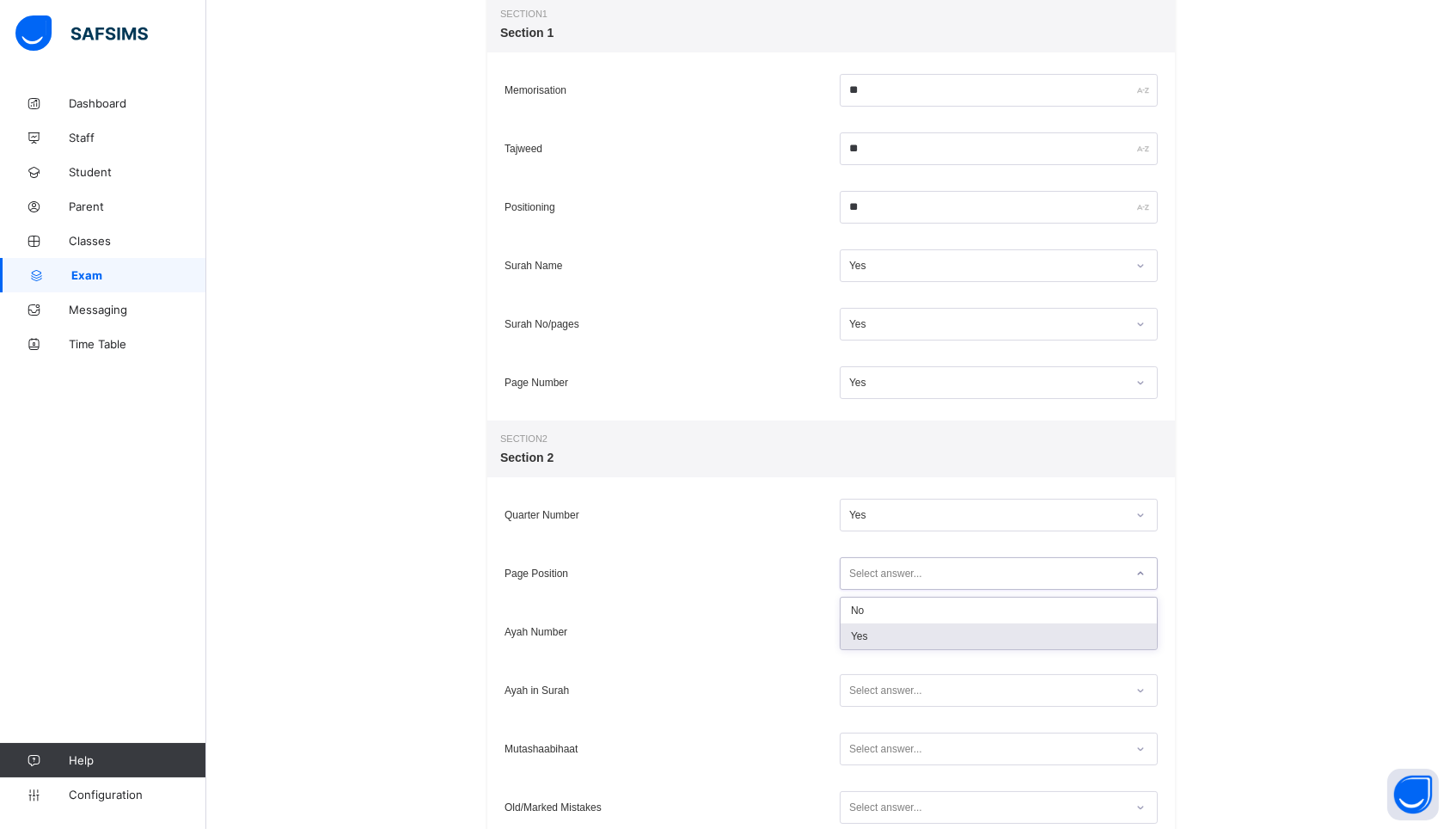
click at [869, 639] on div "Yes" at bounding box center [998, 635] width 317 height 26
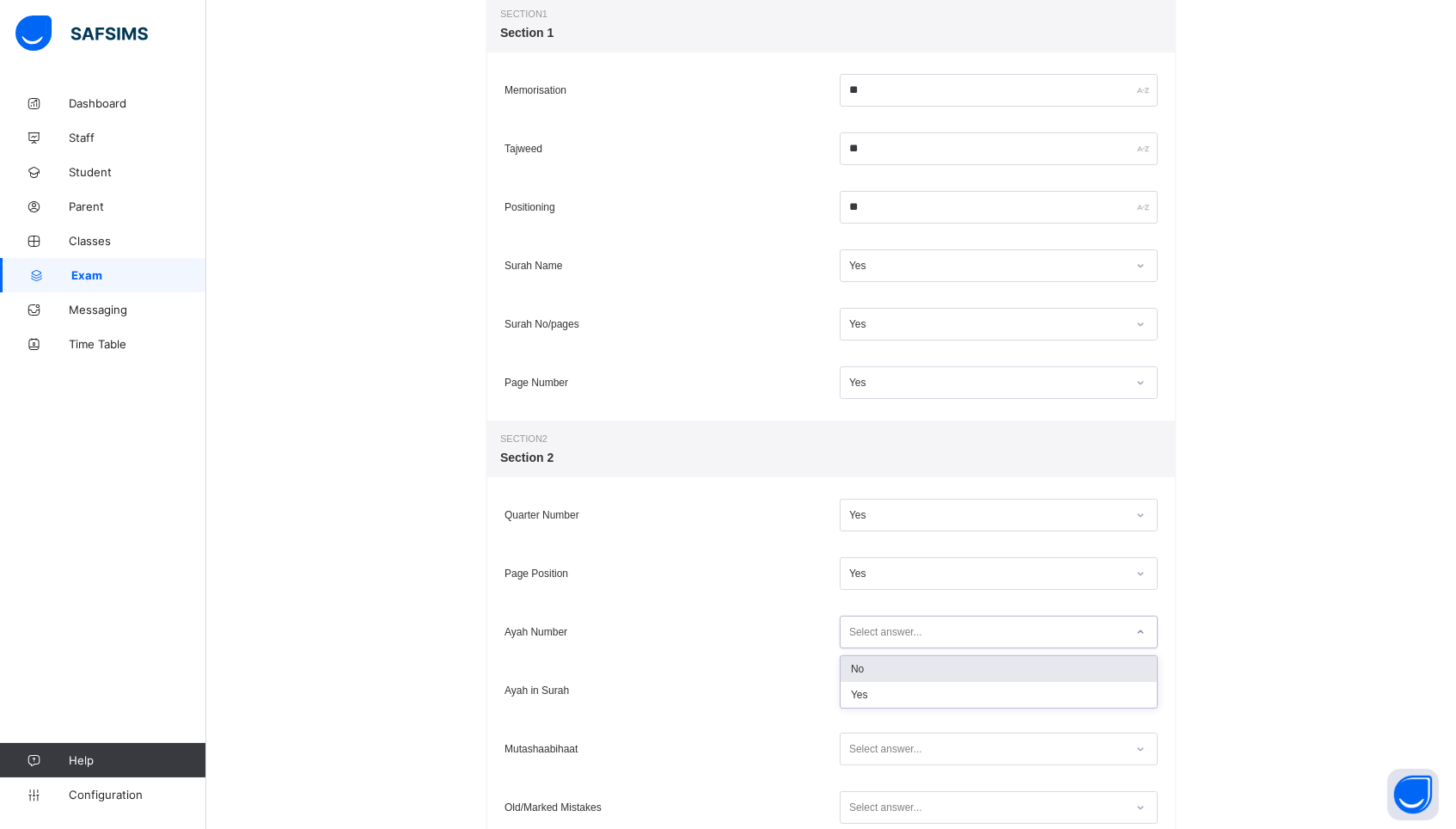
click at [869, 639] on div "Select answer..." at bounding box center [885, 632] width 73 height 33
click at [868, 671] on div "No" at bounding box center [998, 668] width 317 height 26
click at [869, 696] on div "Select answer..." at bounding box center [885, 690] width 73 height 33
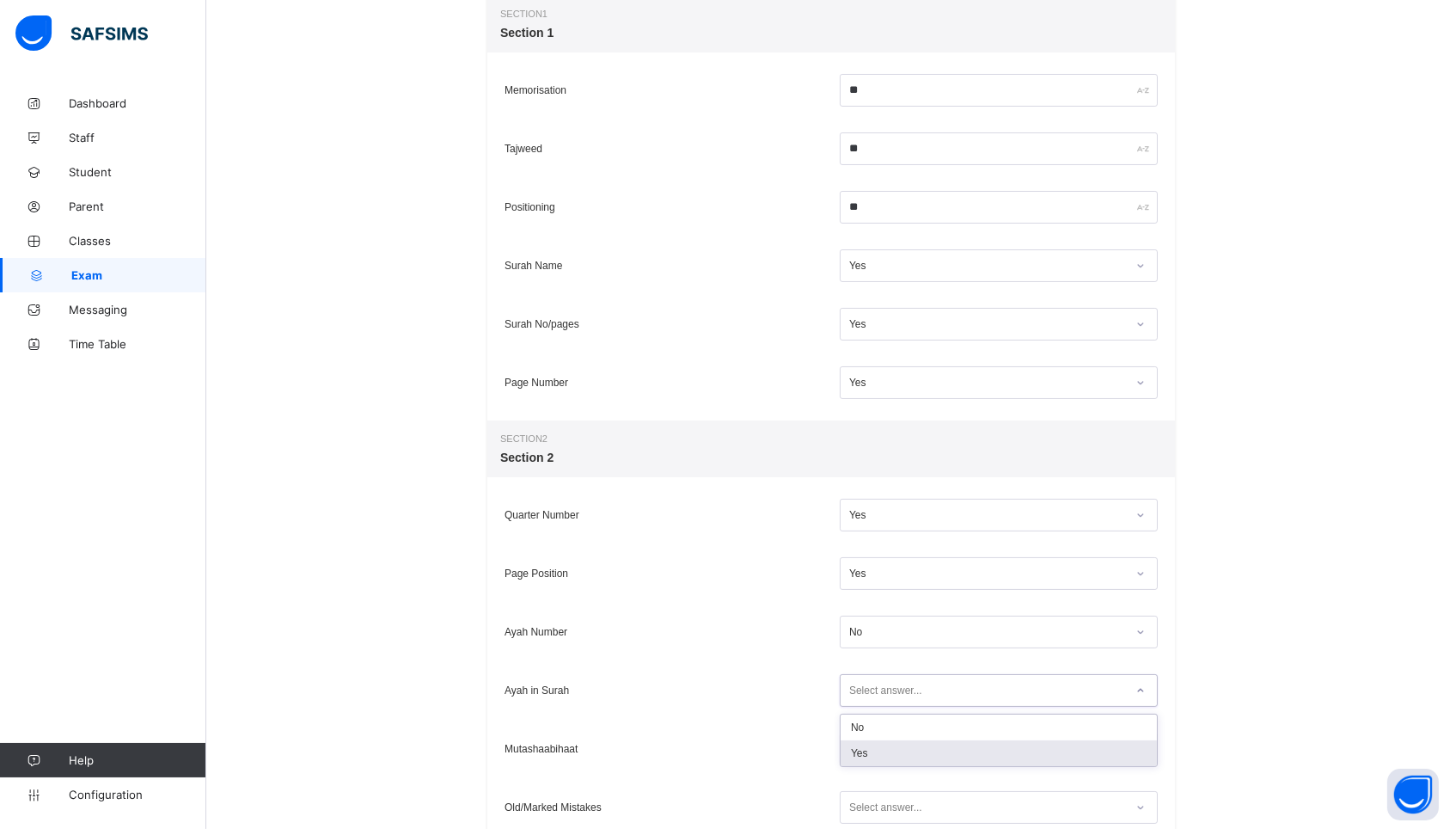
click at [863, 746] on div "Yes" at bounding box center [998, 753] width 317 height 26
click at [863, 746] on div "Select answer..." at bounding box center [885, 749] width 73 height 33
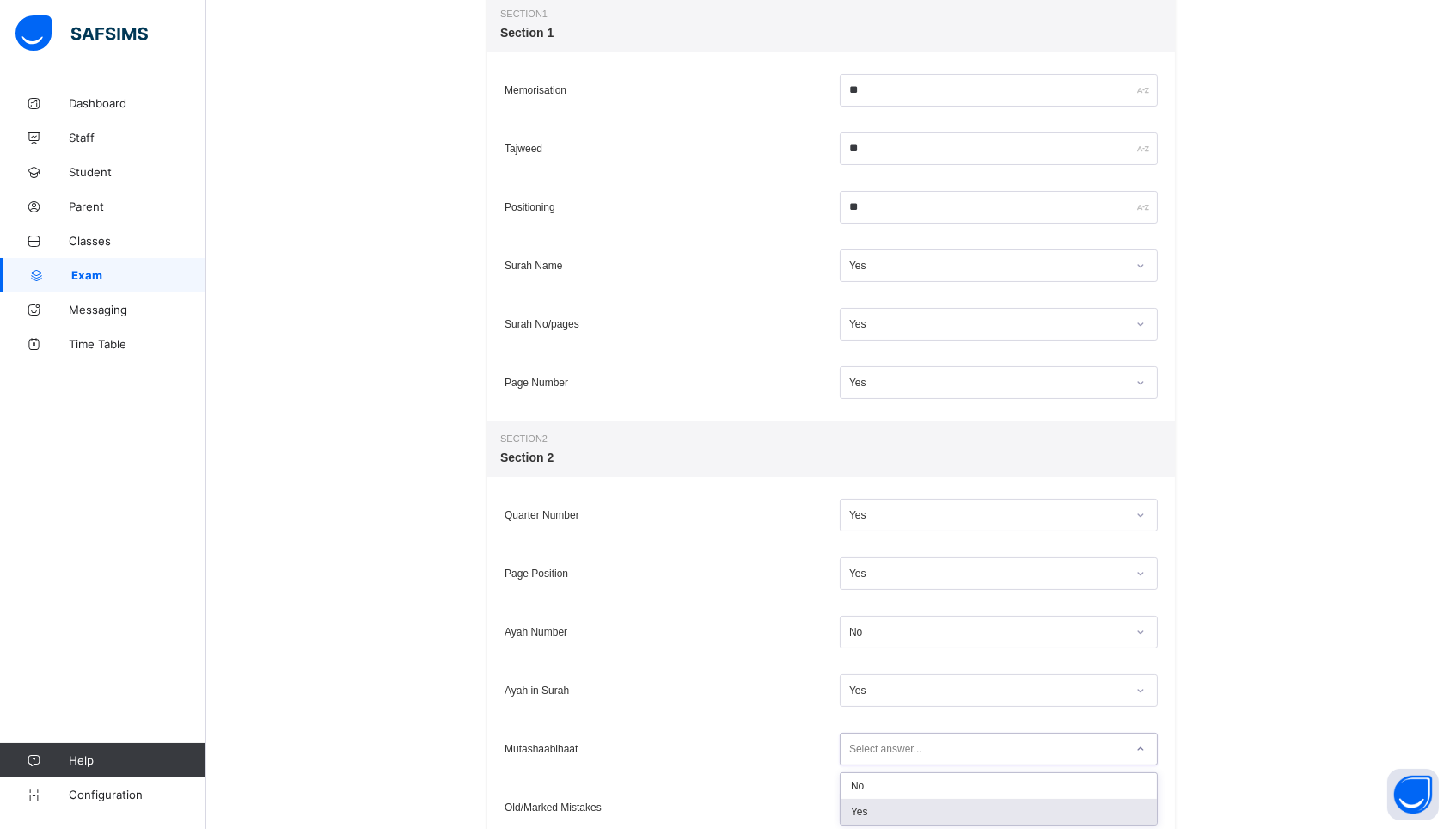
click at [861, 812] on div "Yes" at bounding box center [998, 812] width 317 height 26
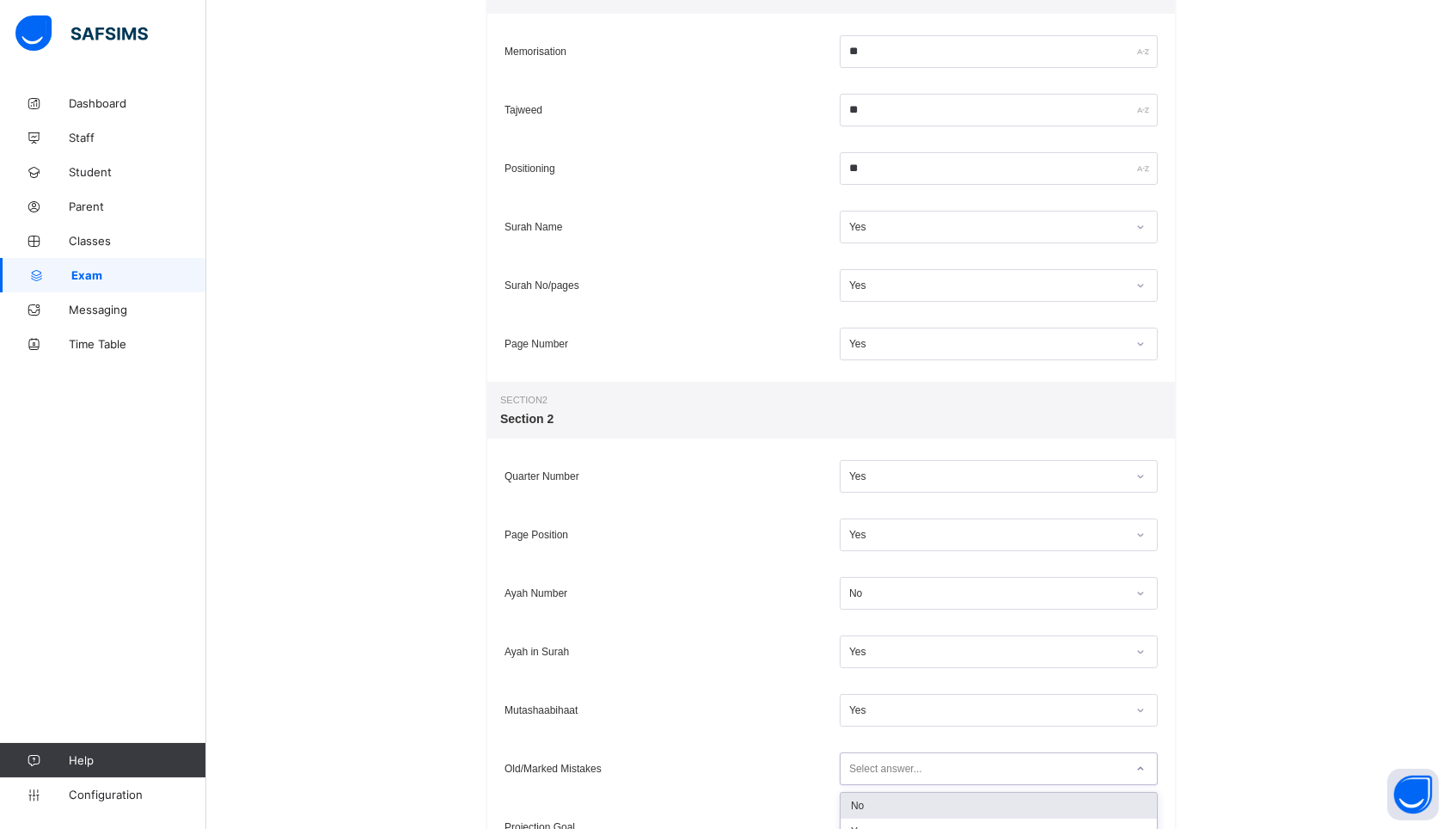
click at [861, 785] on div "option No focused, 1 of 2. 2 results available. Use Up and Down to choose optio…" at bounding box center [998, 768] width 318 height 33
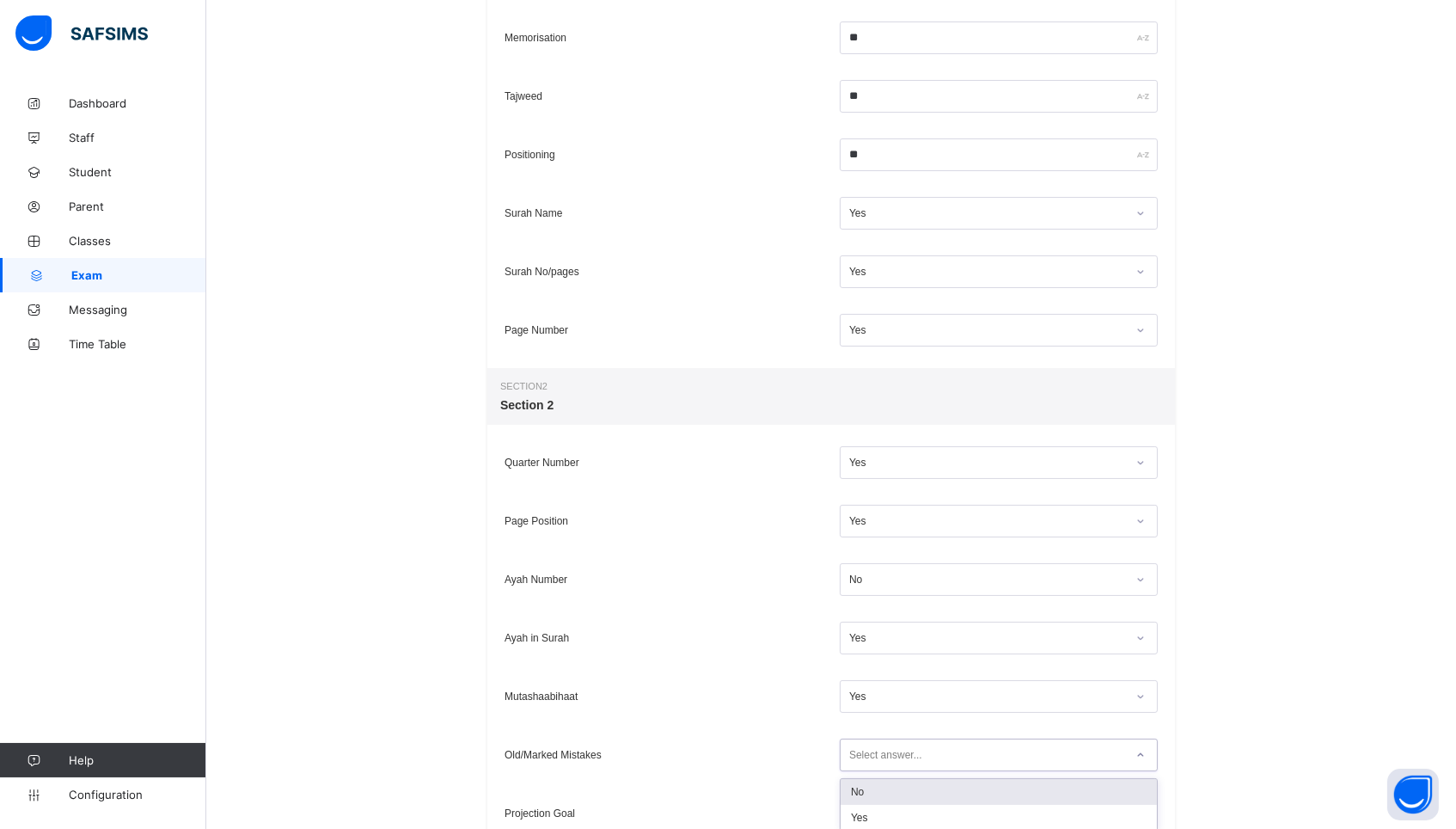
scroll to position [384, 0]
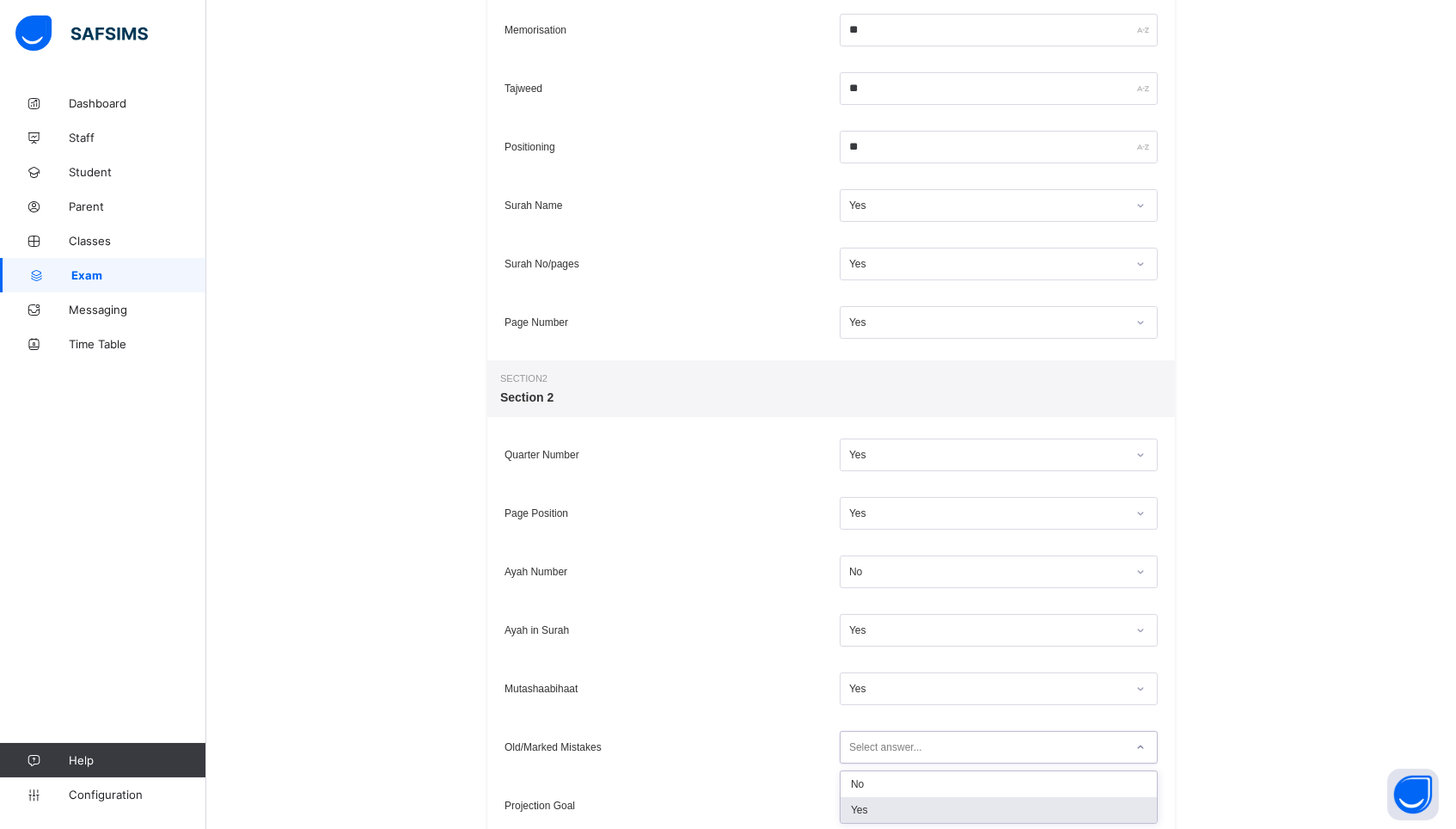
click at [861, 812] on div "Yes" at bounding box center [998, 810] width 317 height 26
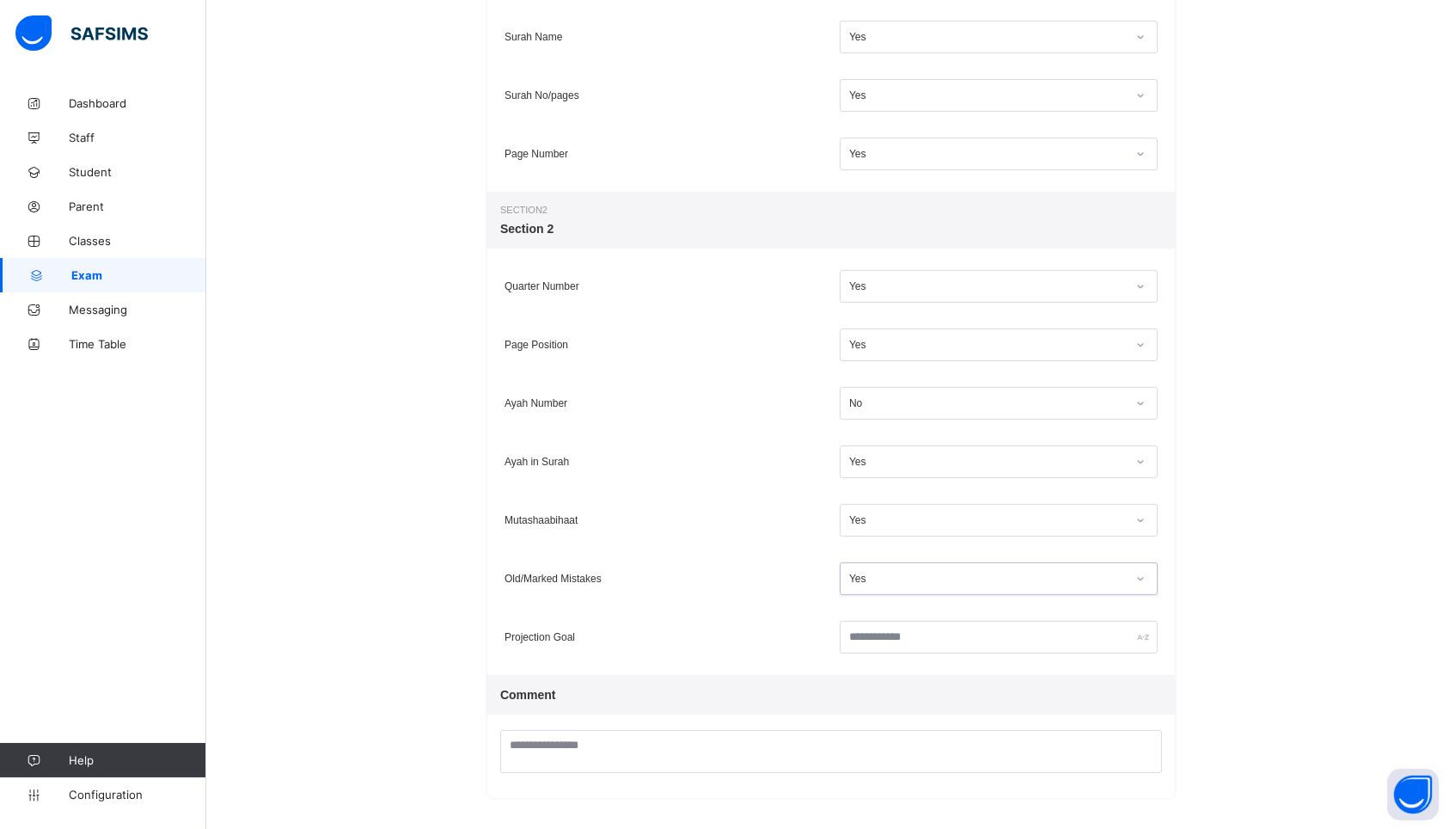
scroll to position [552, 0]
click at [857, 648] on input "text" at bounding box center [998, 638] width 318 height 33
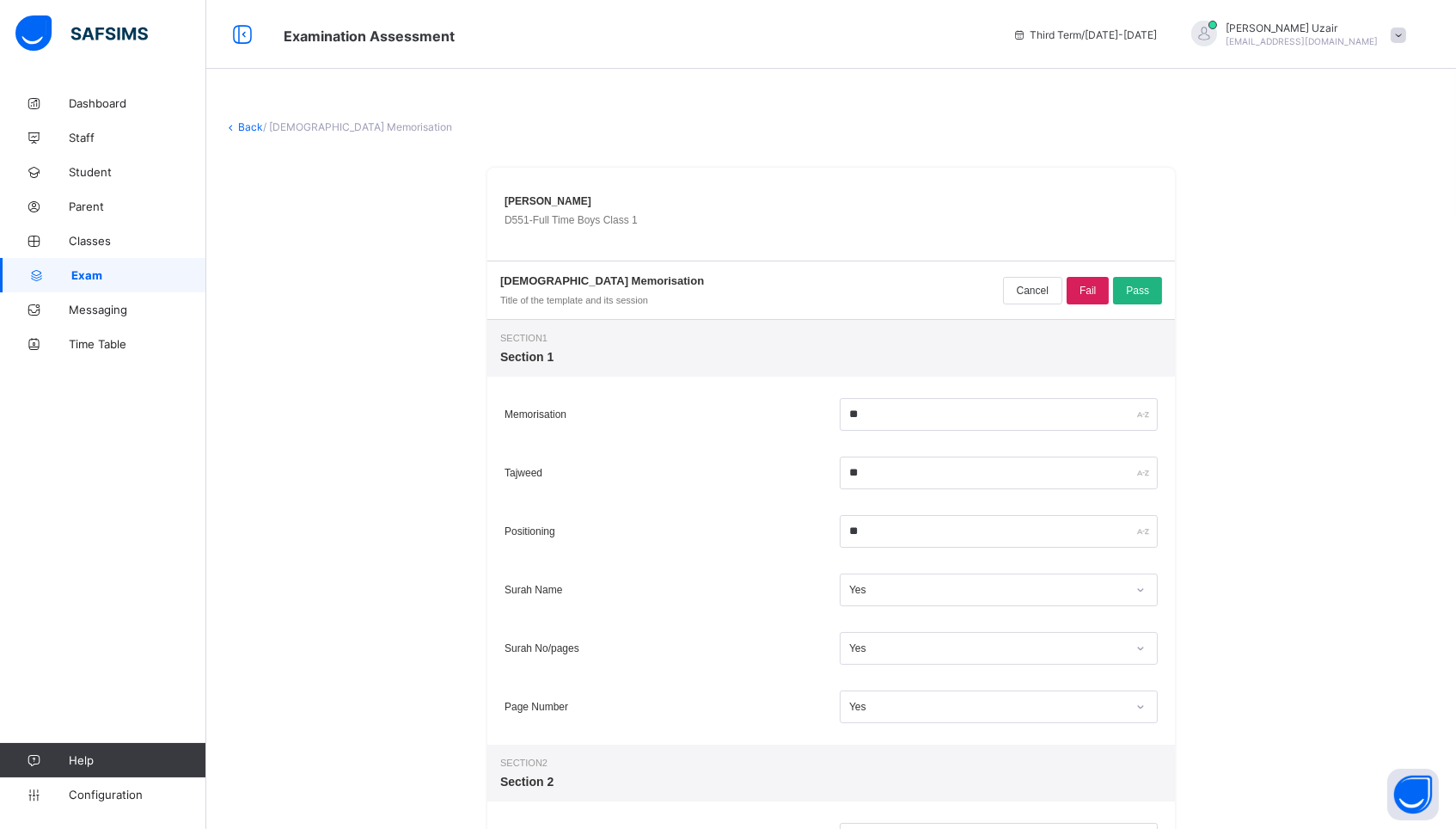
scroll to position [-1, 0]
type input "********"
click at [1129, 290] on span "Pass" at bounding box center [1137, 291] width 23 height 13
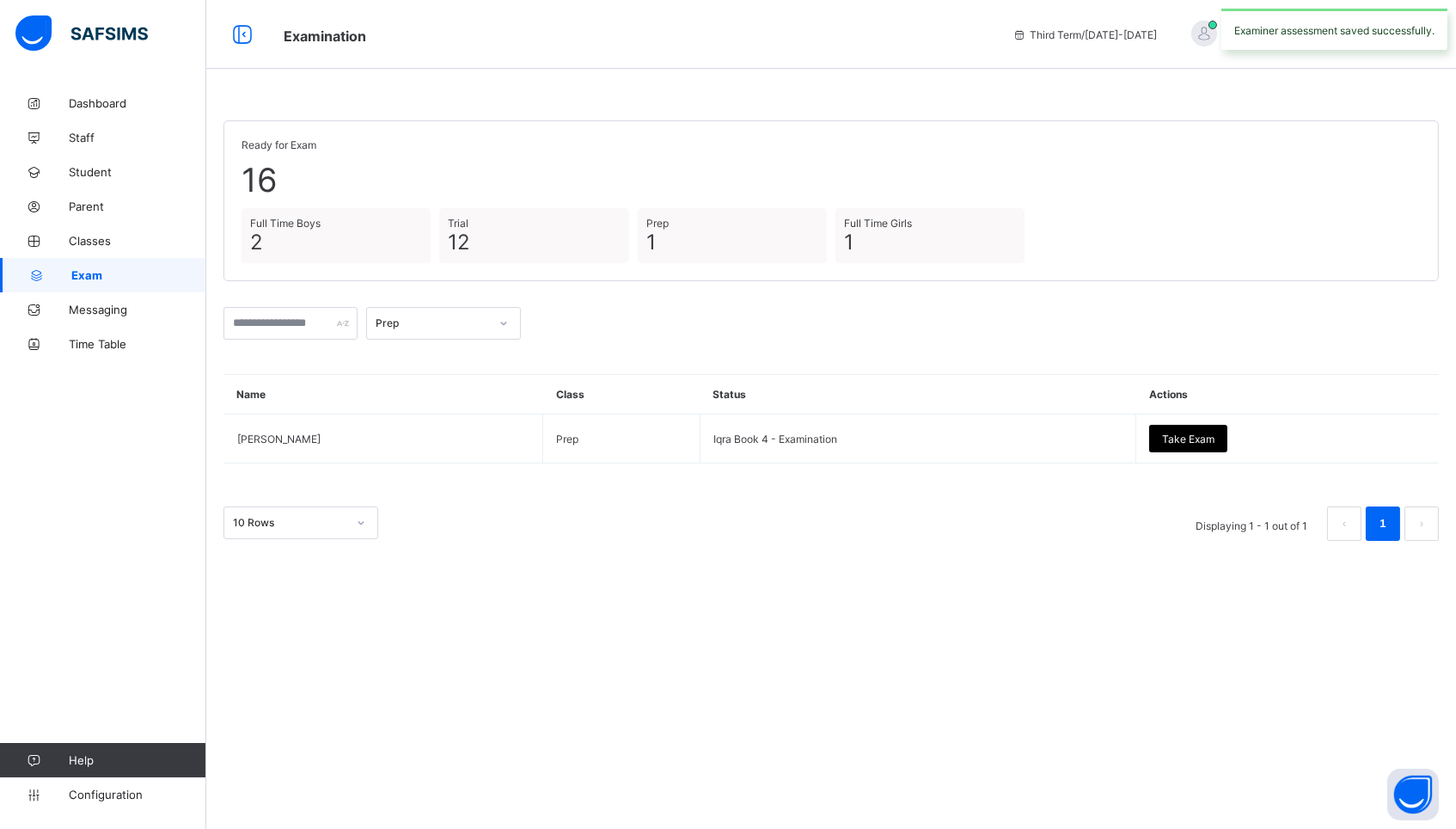
click at [468, 319] on div "Prep" at bounding box center [432, 324] width 114 height 13
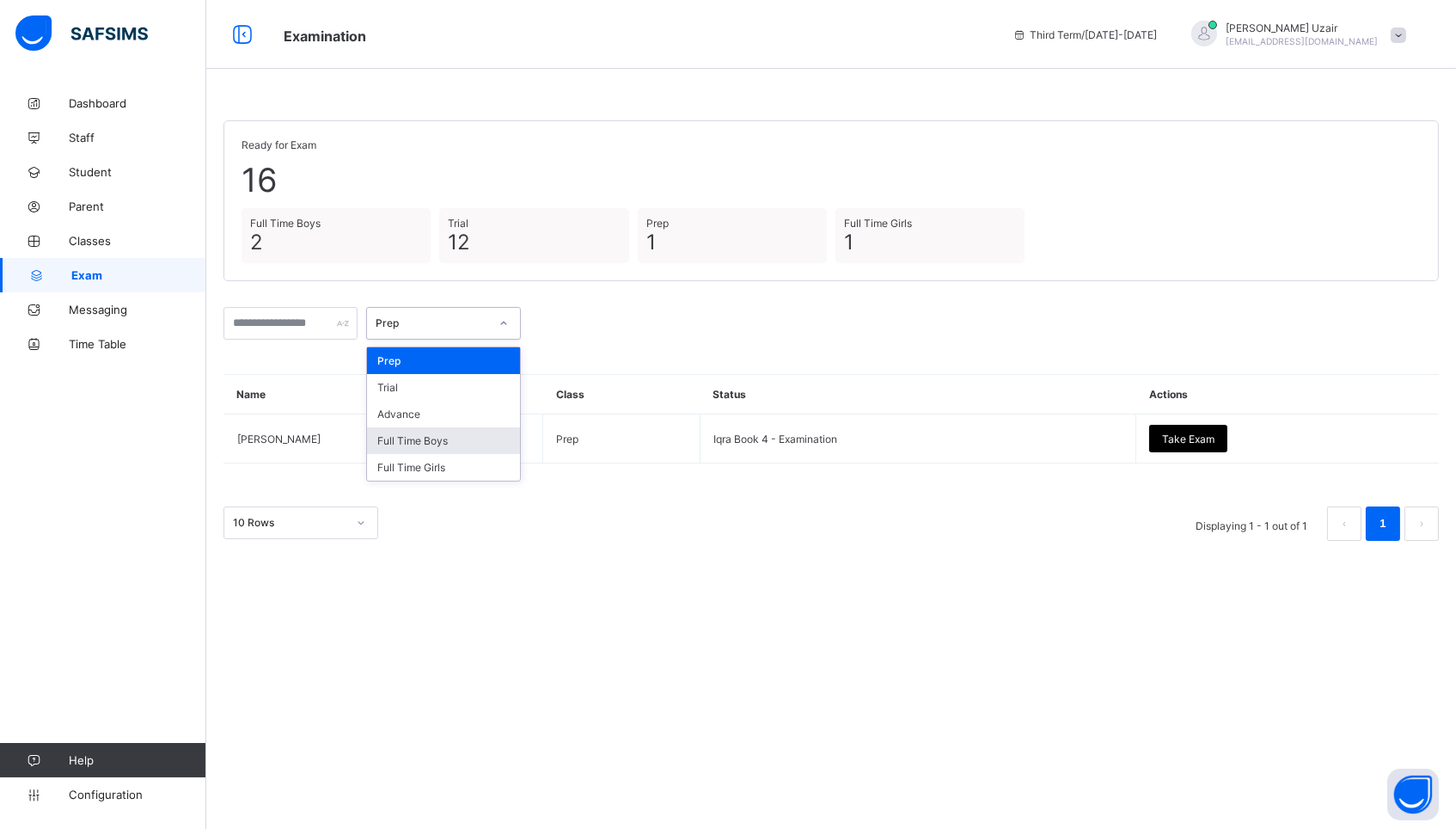
click at [465, 429] on div "Full Time Boys" at bounding box center [443, 441] width 153 height 27
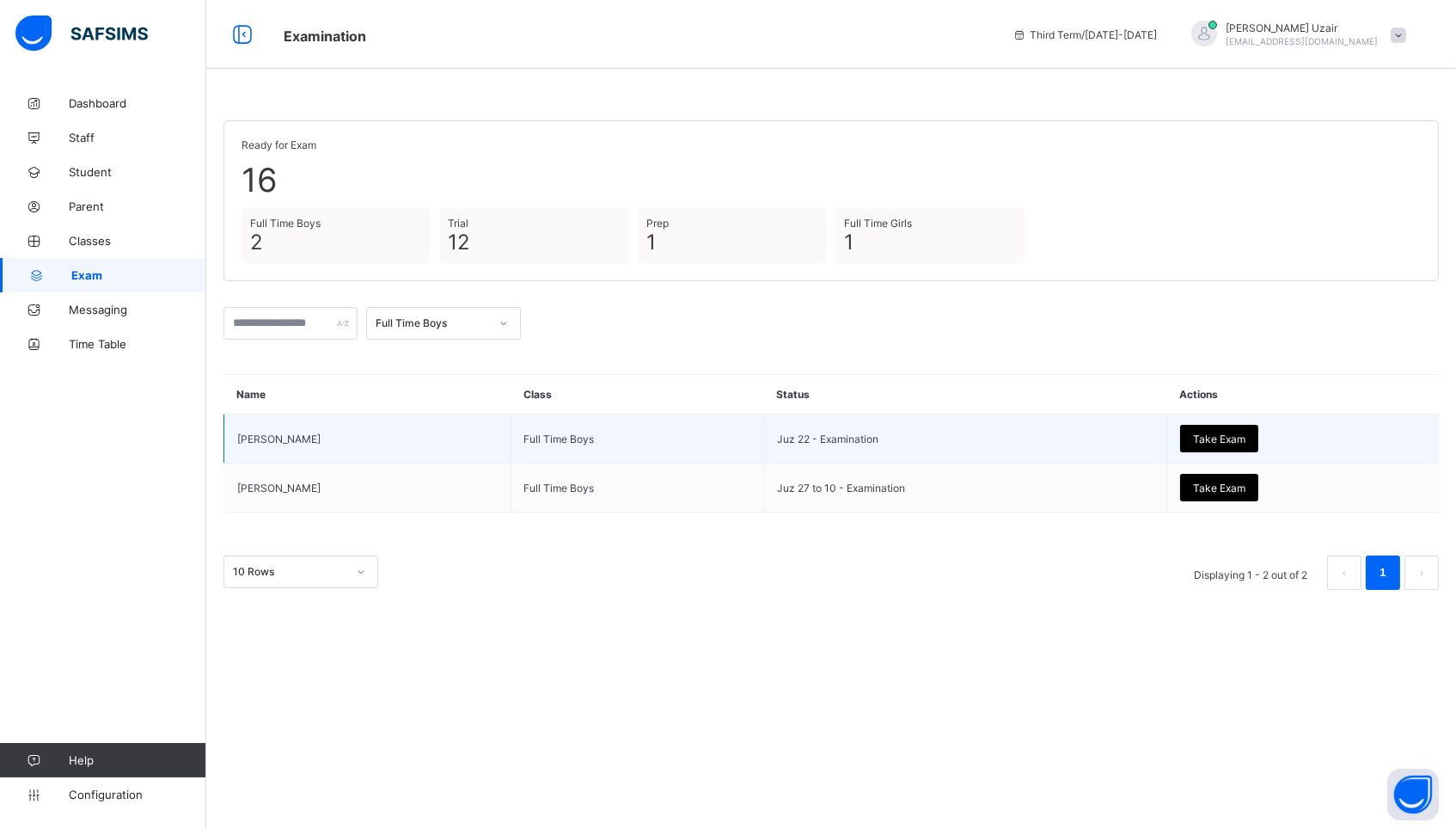
click at [1222, 434] on span "Take Exam" at bounding box center [1219, 438] width 52 height 13
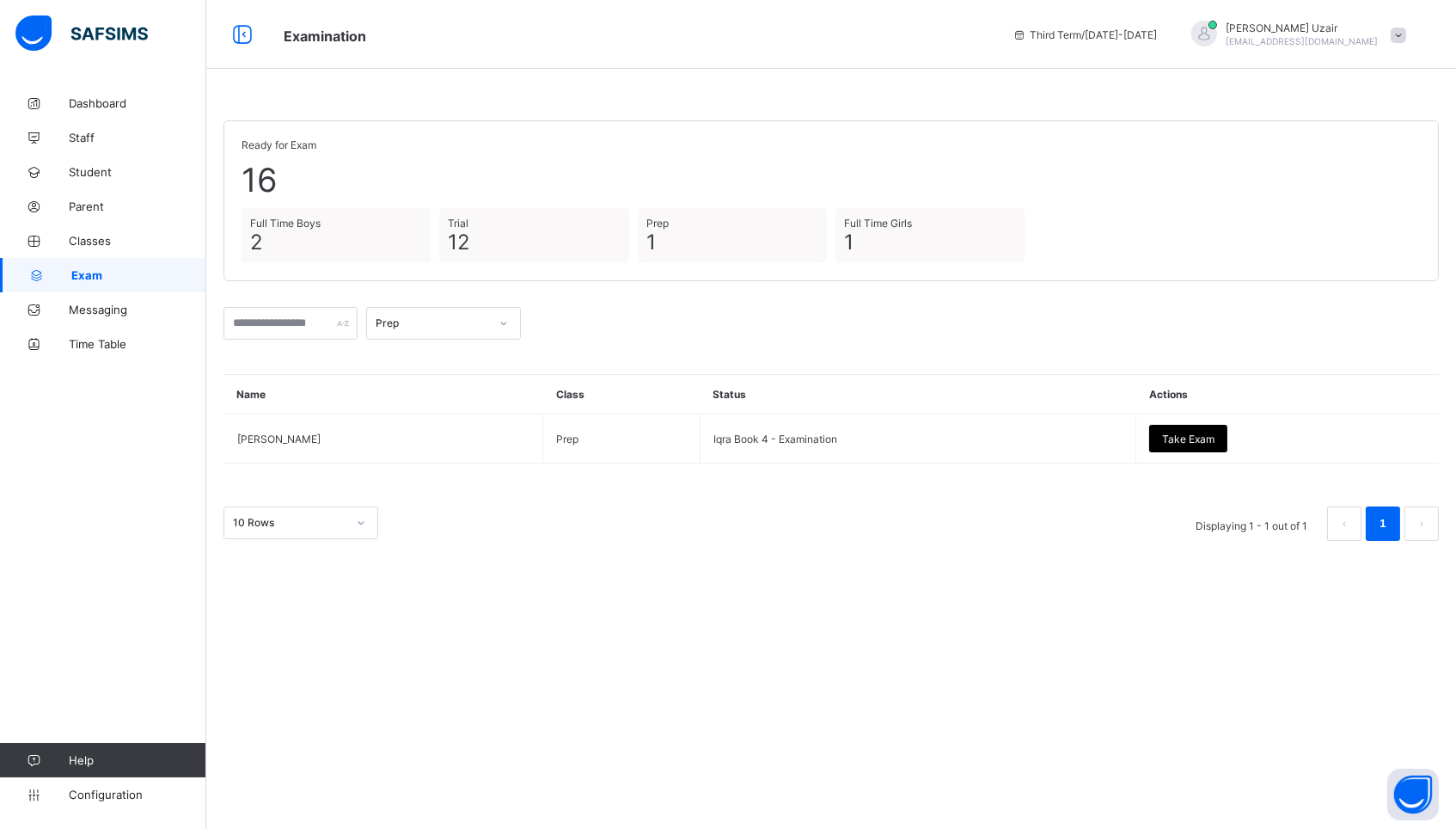
click at [420, 311] on div "Prep" at bounding box center [426, 323] width 120 height 24
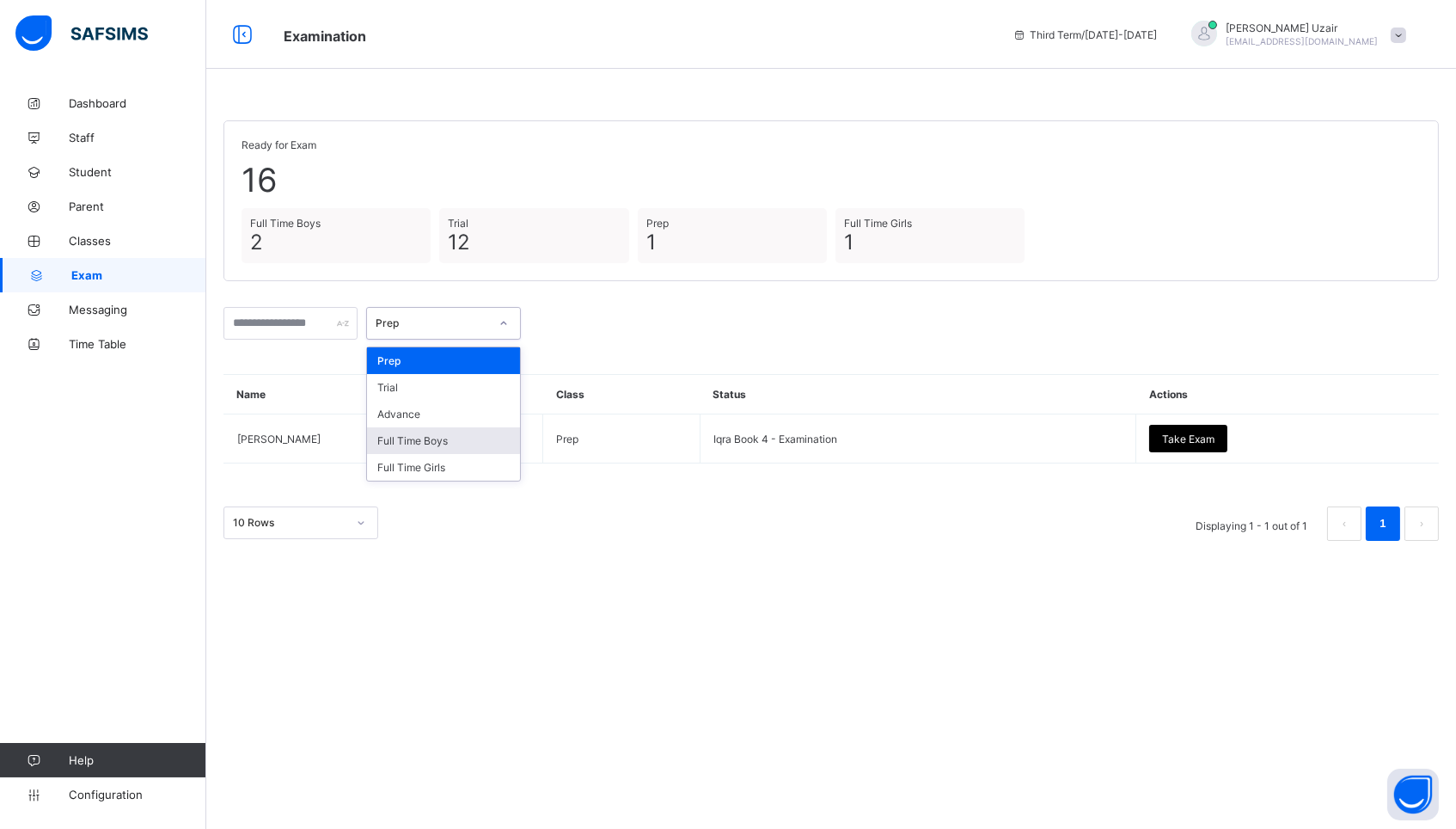
click at [415, 428] on div "Full Time Boys" at bounding box center [443, 441] width 153 height 27
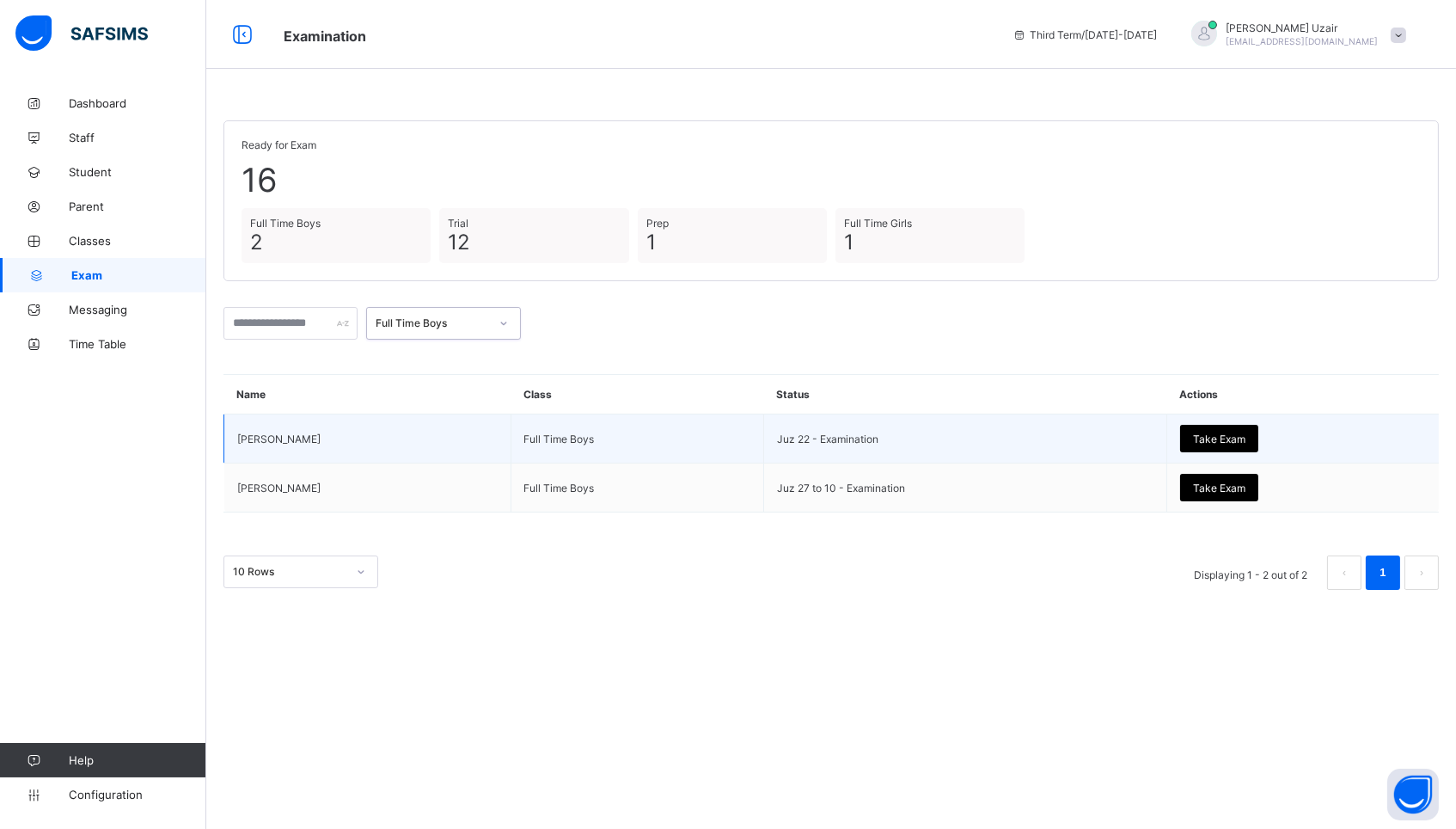
click at [1201, 433] on span "Take Exam" at bounding box center [1219, 438] width 52 height 13
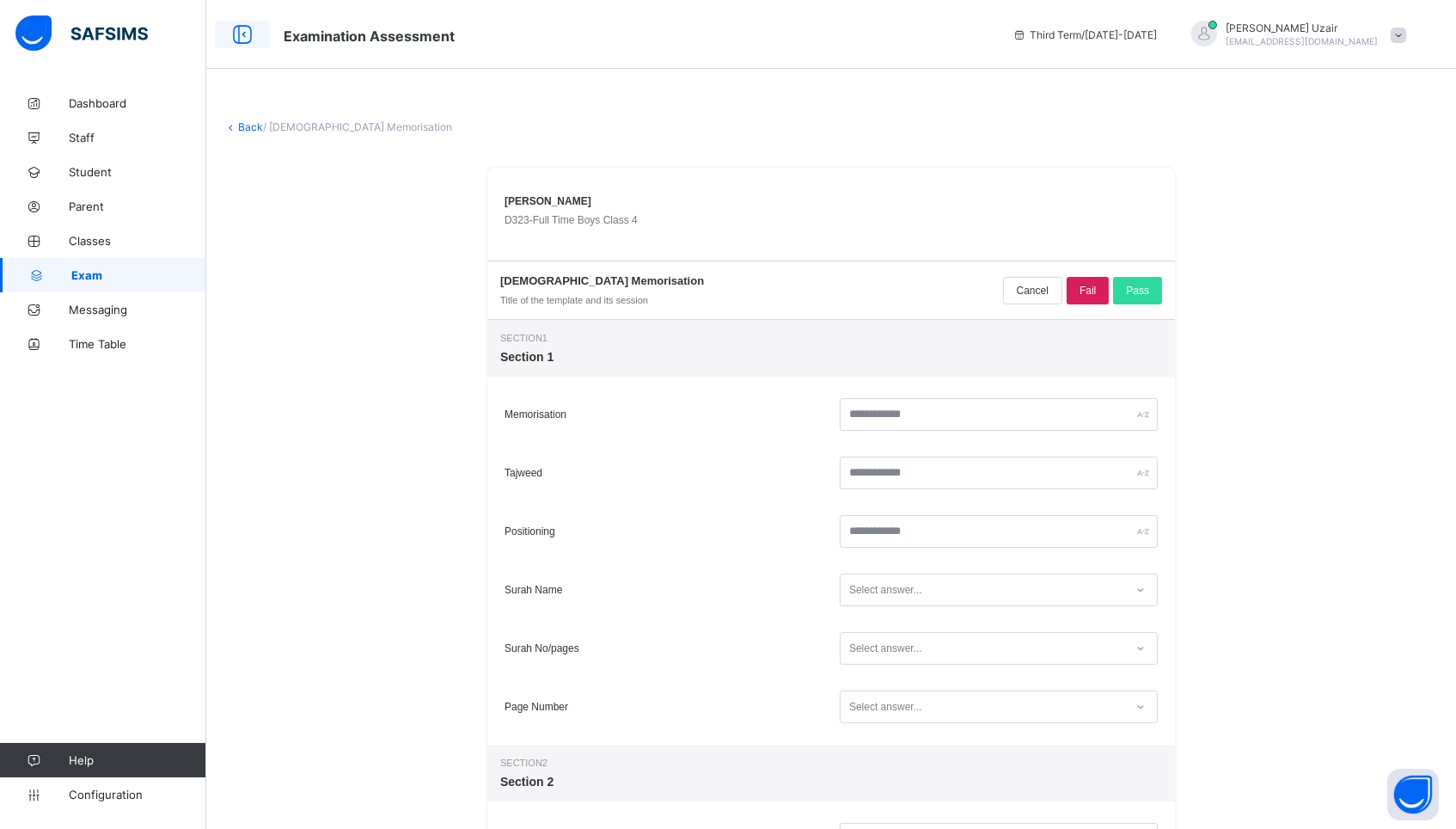
click at [237, 39] on icon at bounding box center [243, 35] width 29 height 25
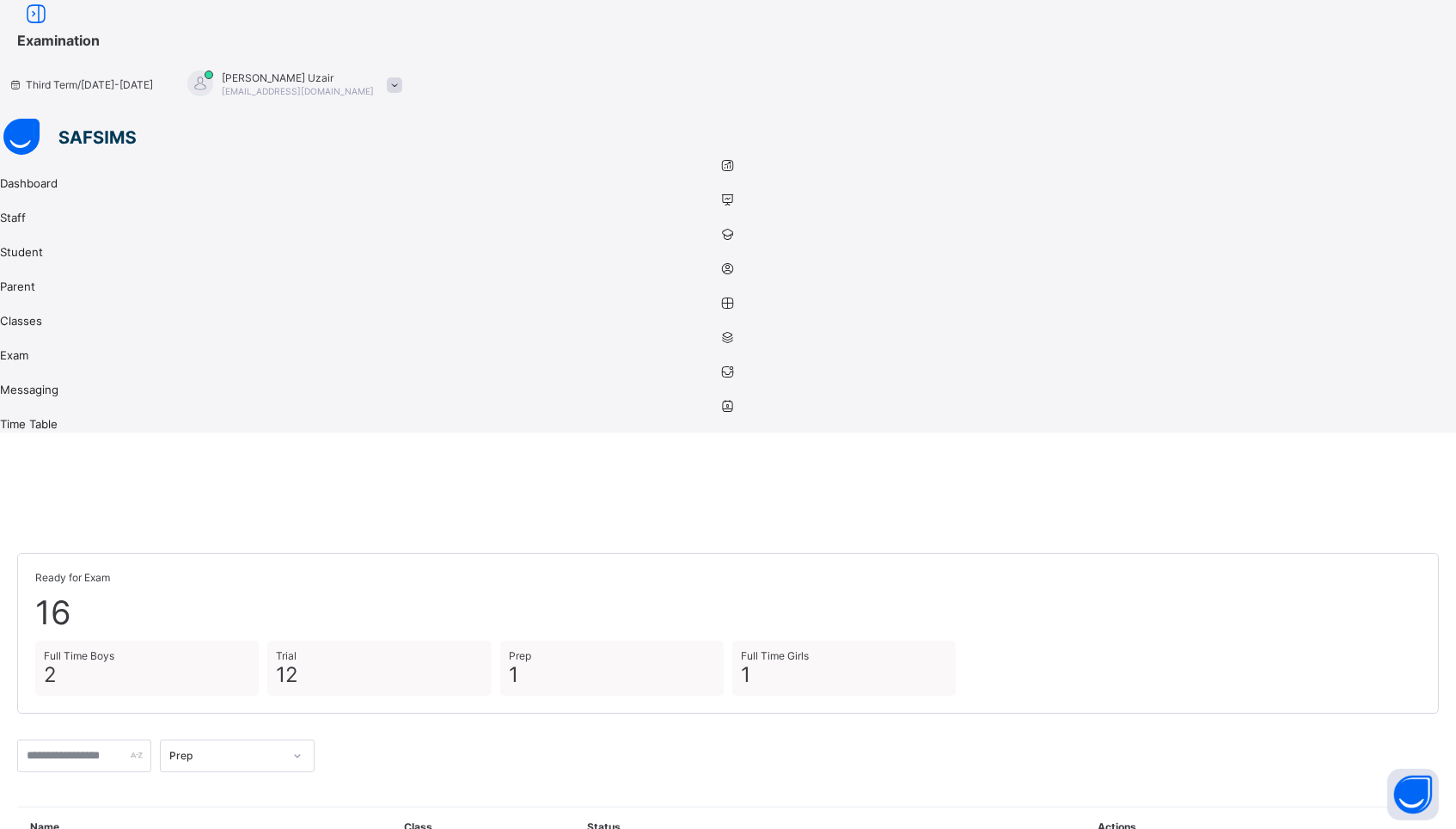
click at [262, 749] on div "Prep" at bounding box center [226, 755] width 114 height 13
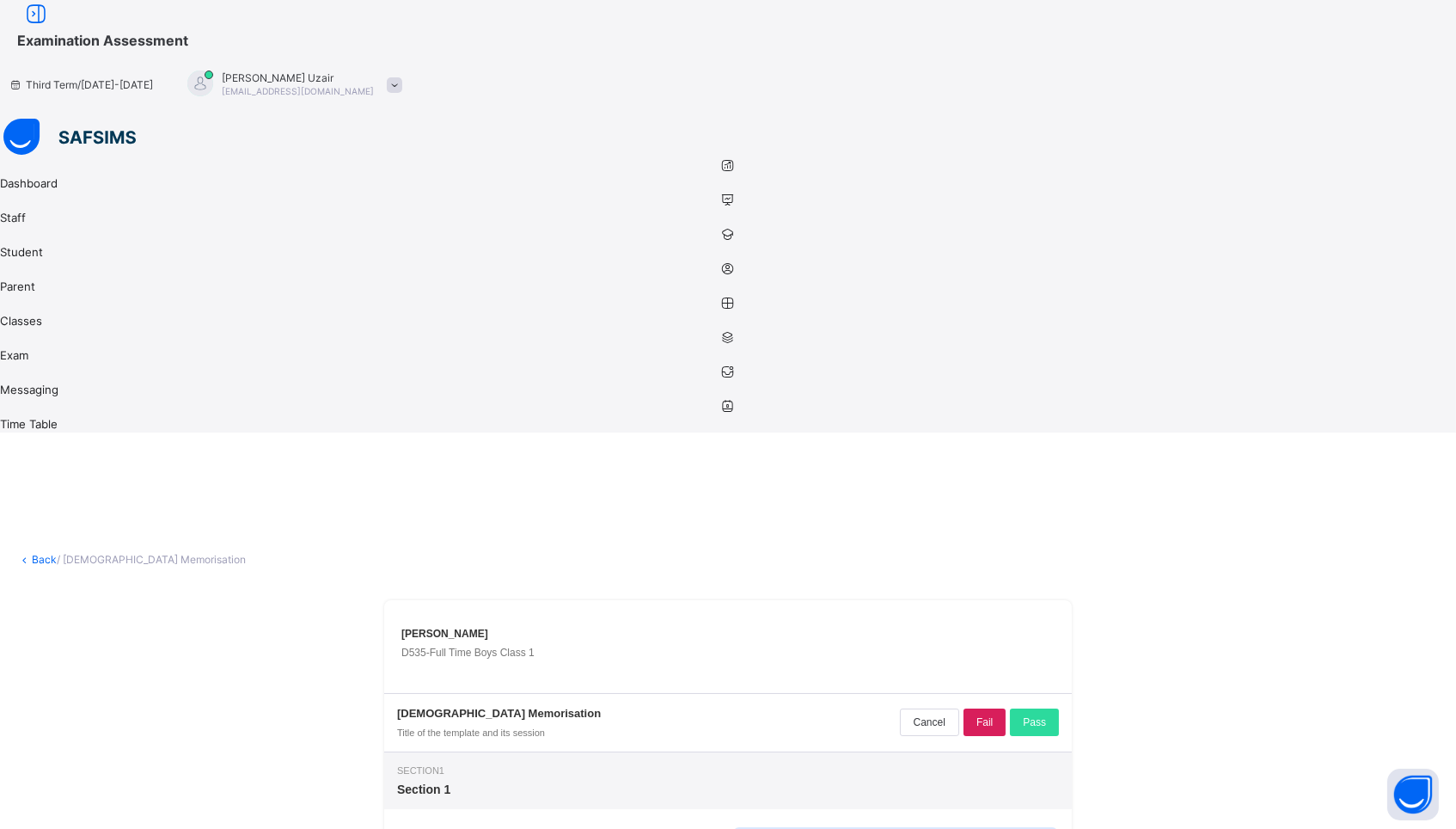
type input "**"
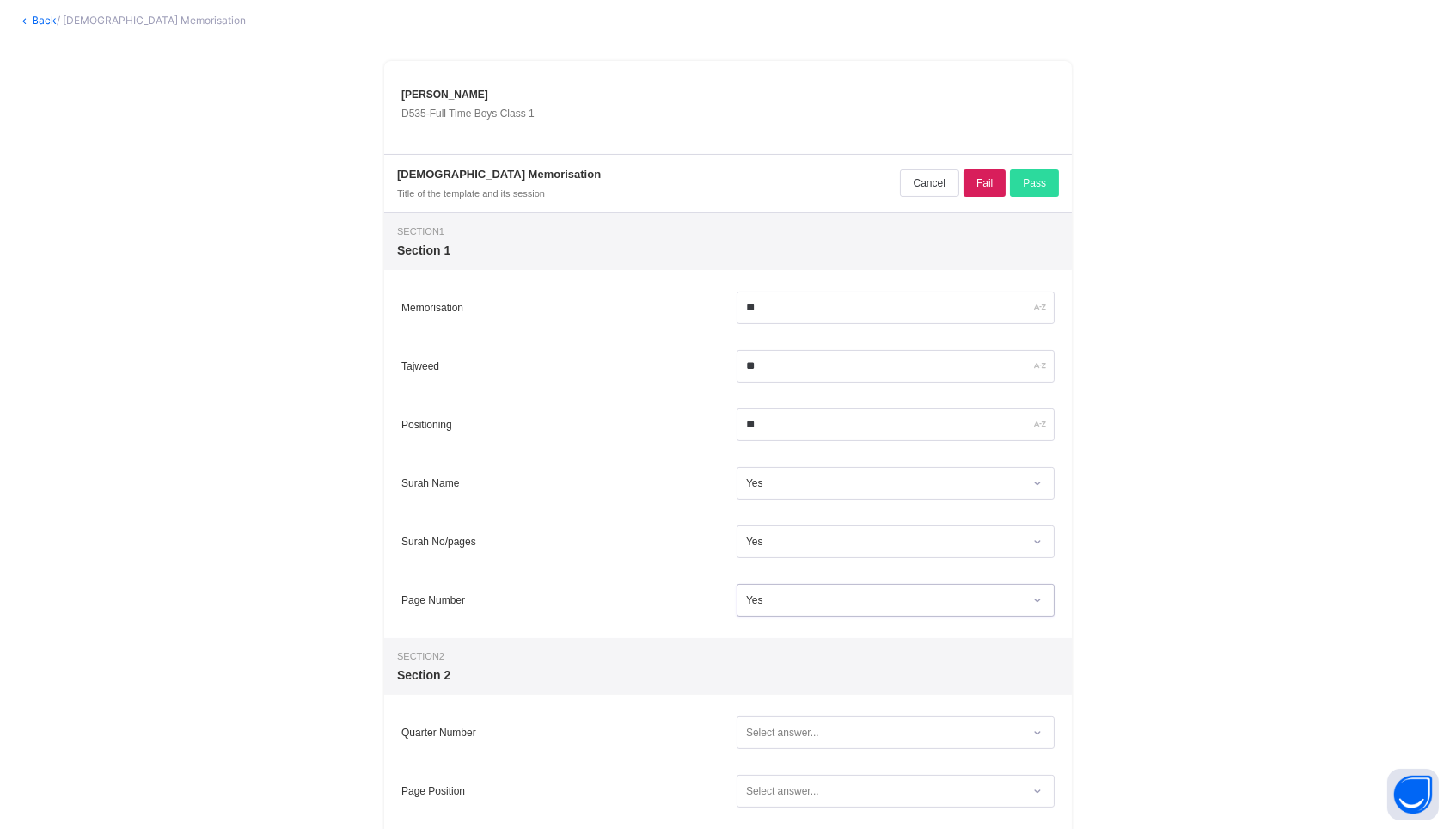
scroll to position [548, 0]
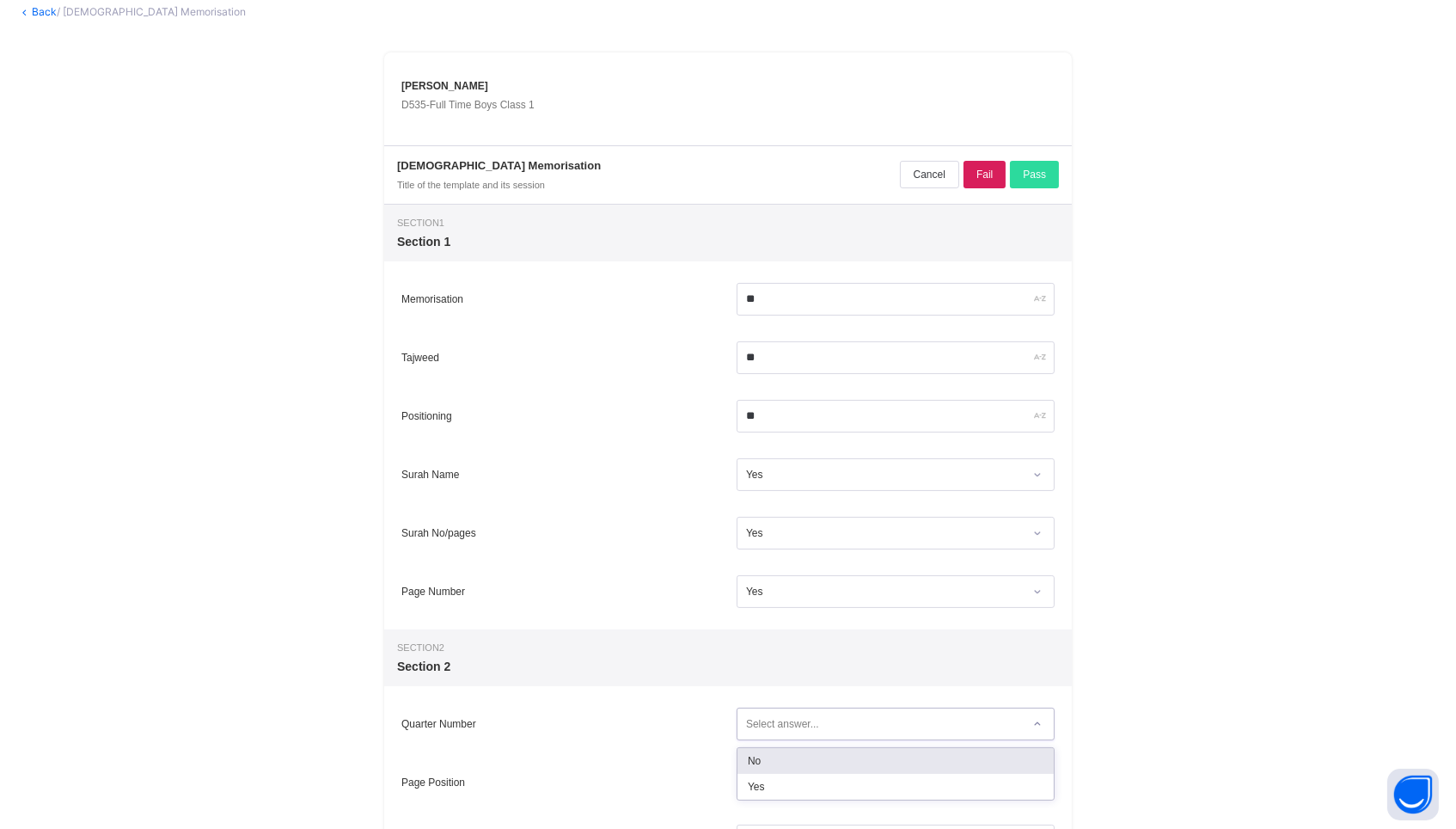
click at [837, 708] on div "Select answer..." at bounding box center [895, 724] width 318 height 33
click at [831, 774] on div "Yes" at bounding box center [895, 787] width 317 height 26
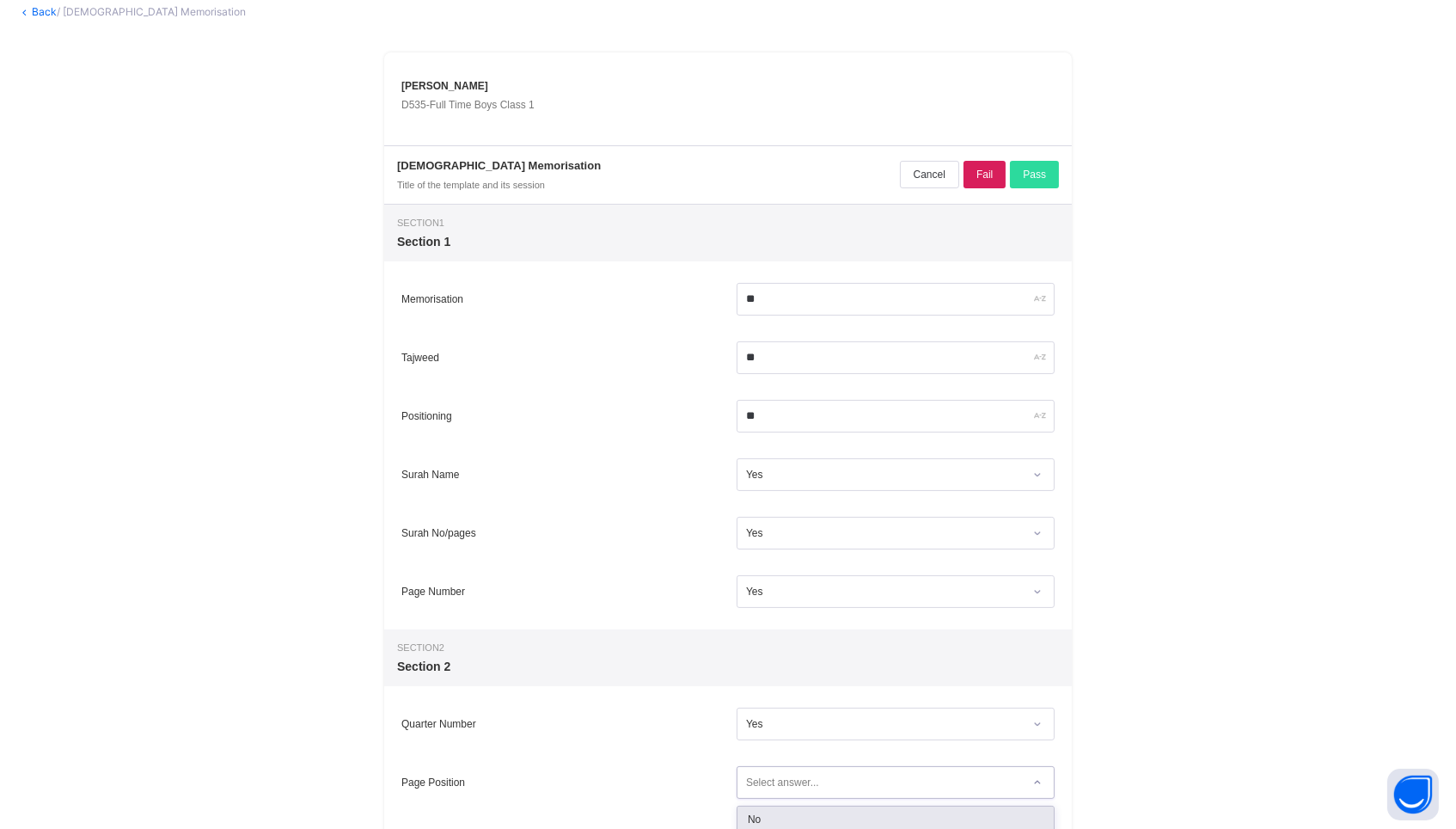
click at [819, 766] on div "Select answer..." at bounding box center [782, 783] width 73 height 33
click at [830, 828] on div "Yes" at bounding box center [895, 844] width 317 height 26
click at [819, 824] on div "Select answer..." at bounding box center [782, 841] width 73 height 33
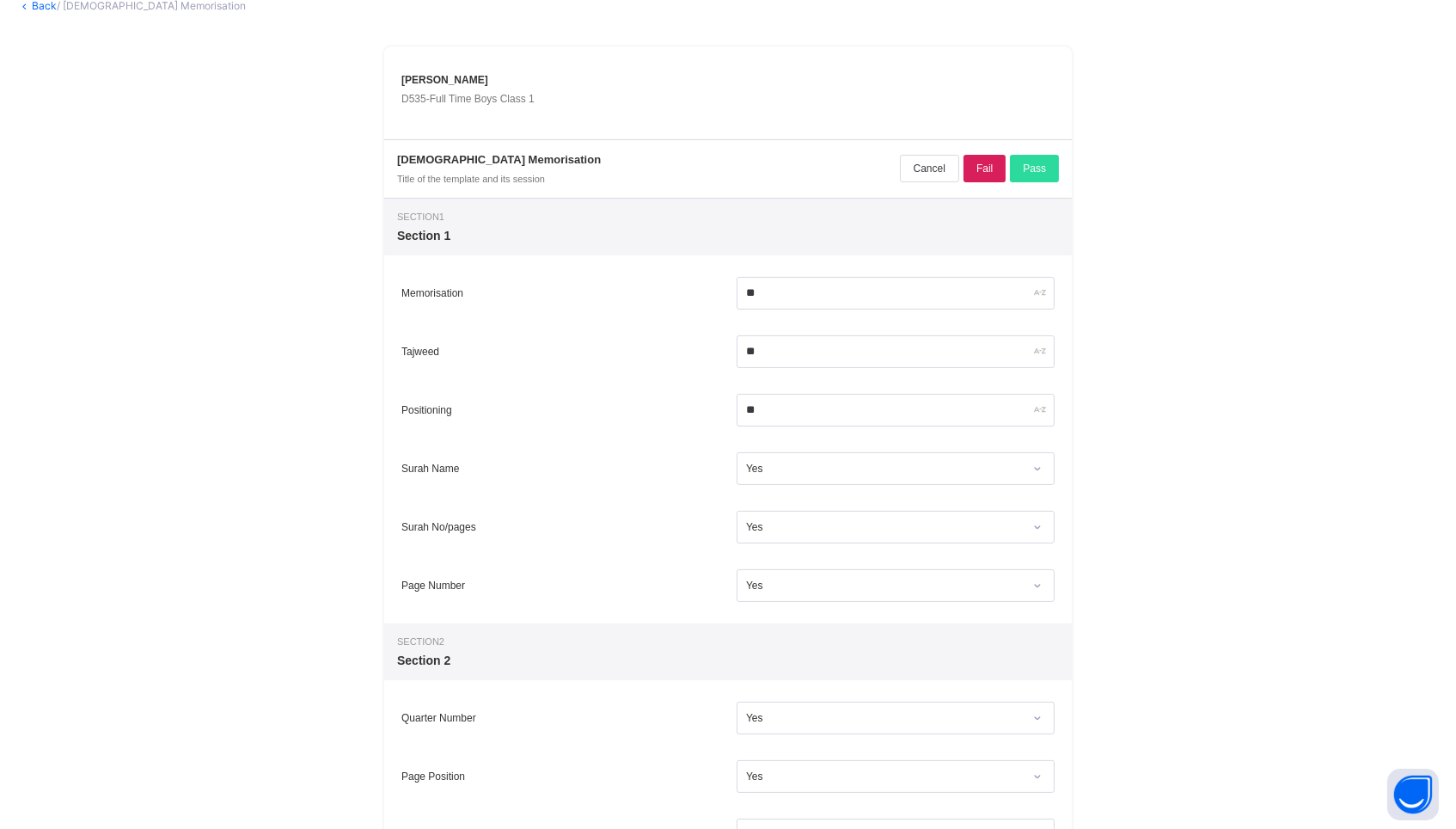
scroll to position [552, 0]
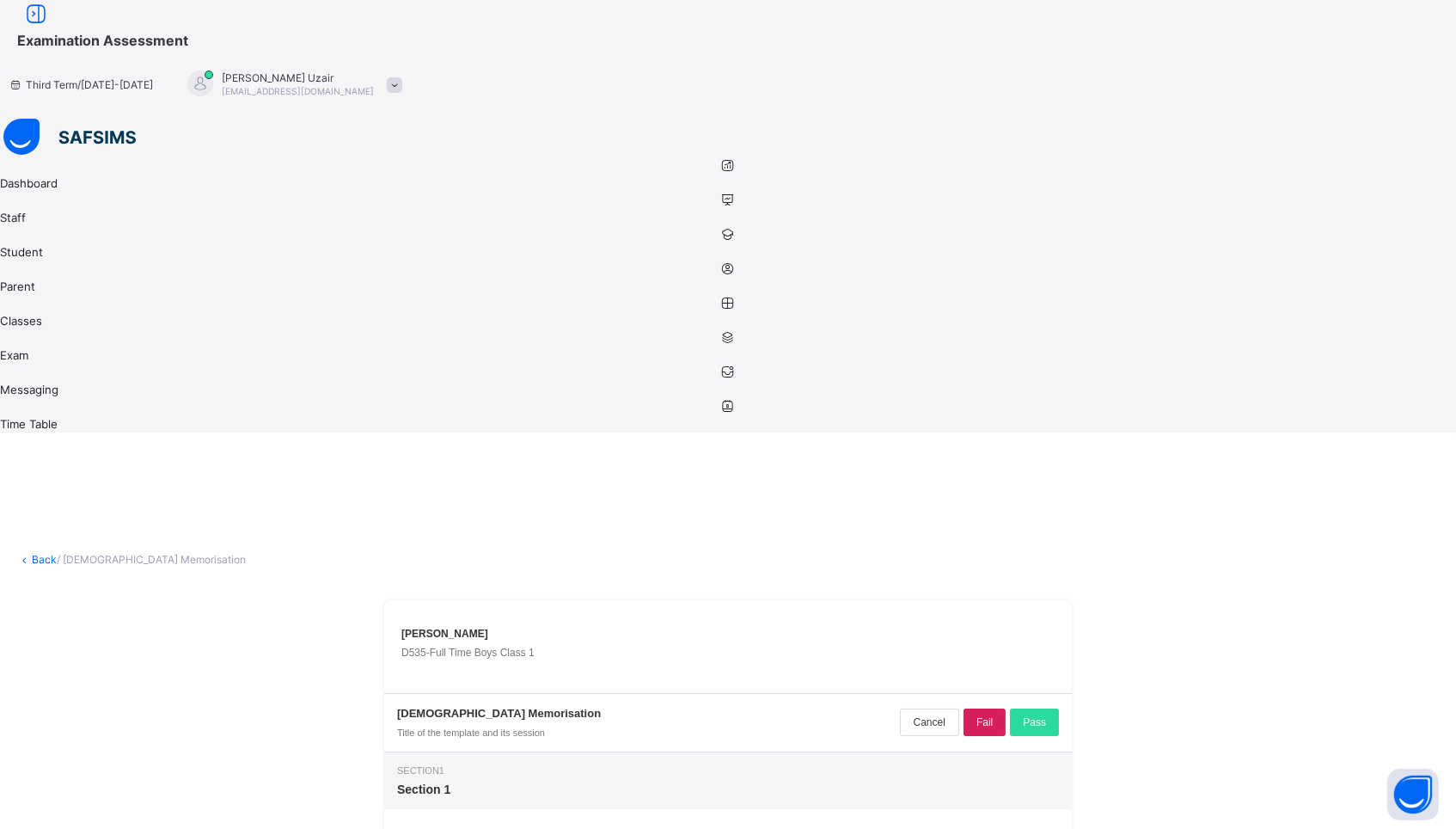
scroll to position [0, 0]
type input "********"
click at [1046, 716] on span "Pass" at bounding box center [1035, 722] width 23 height 13
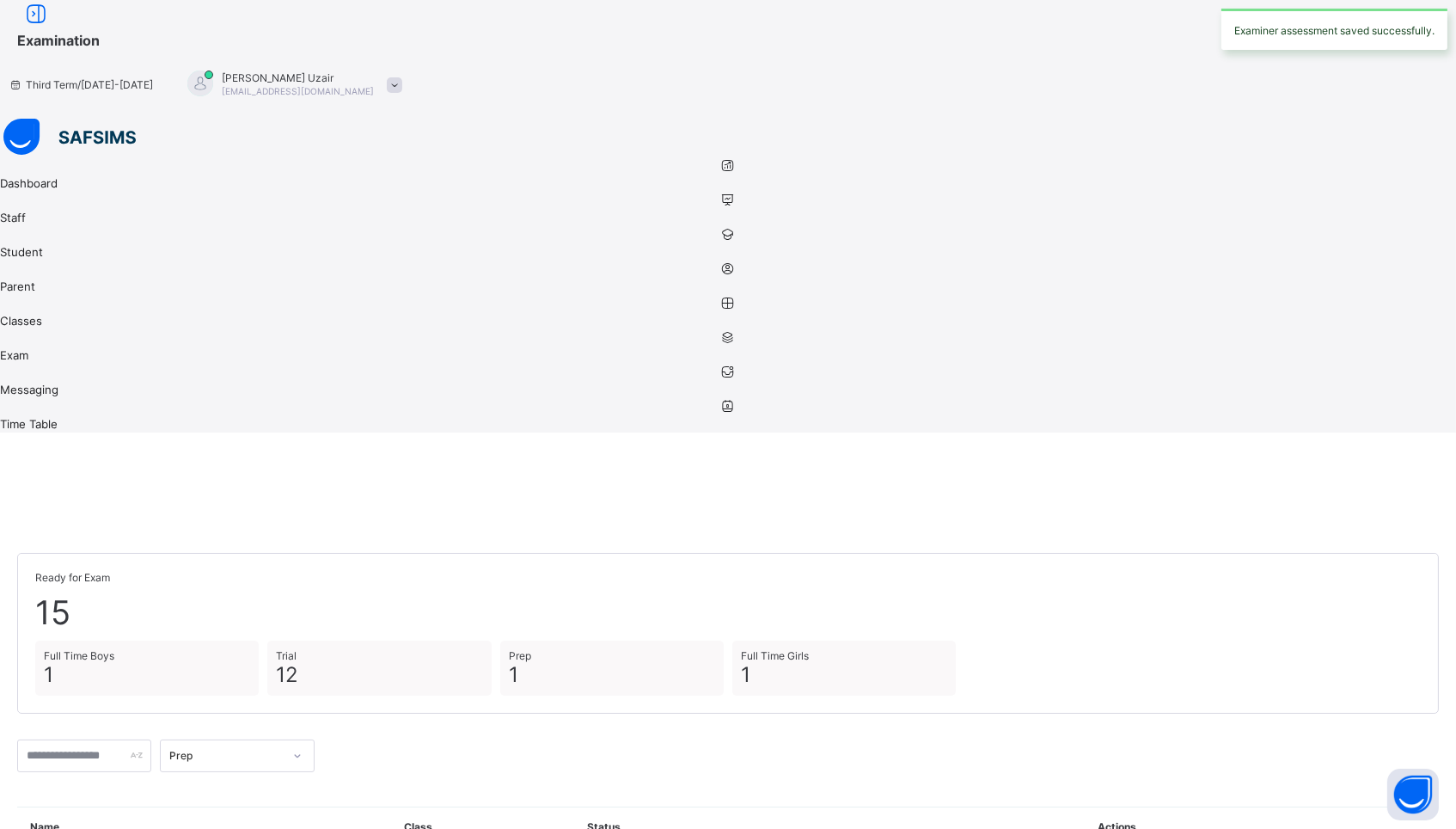
click at [283, 749] on div "Prep" at bounding box center [226, 755] width 114 height 13
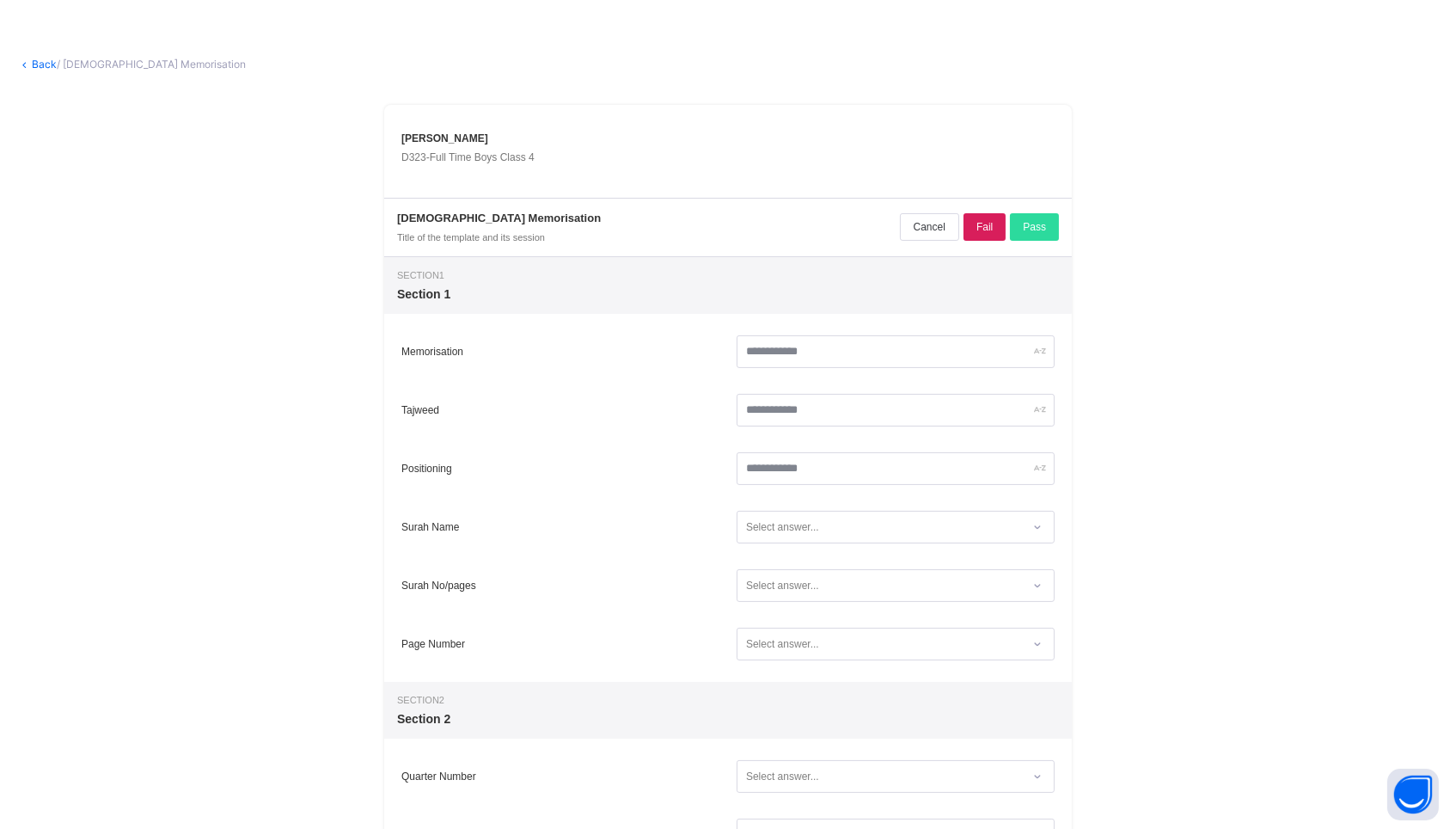
scroll to position [494, 0]
type textarea "*"
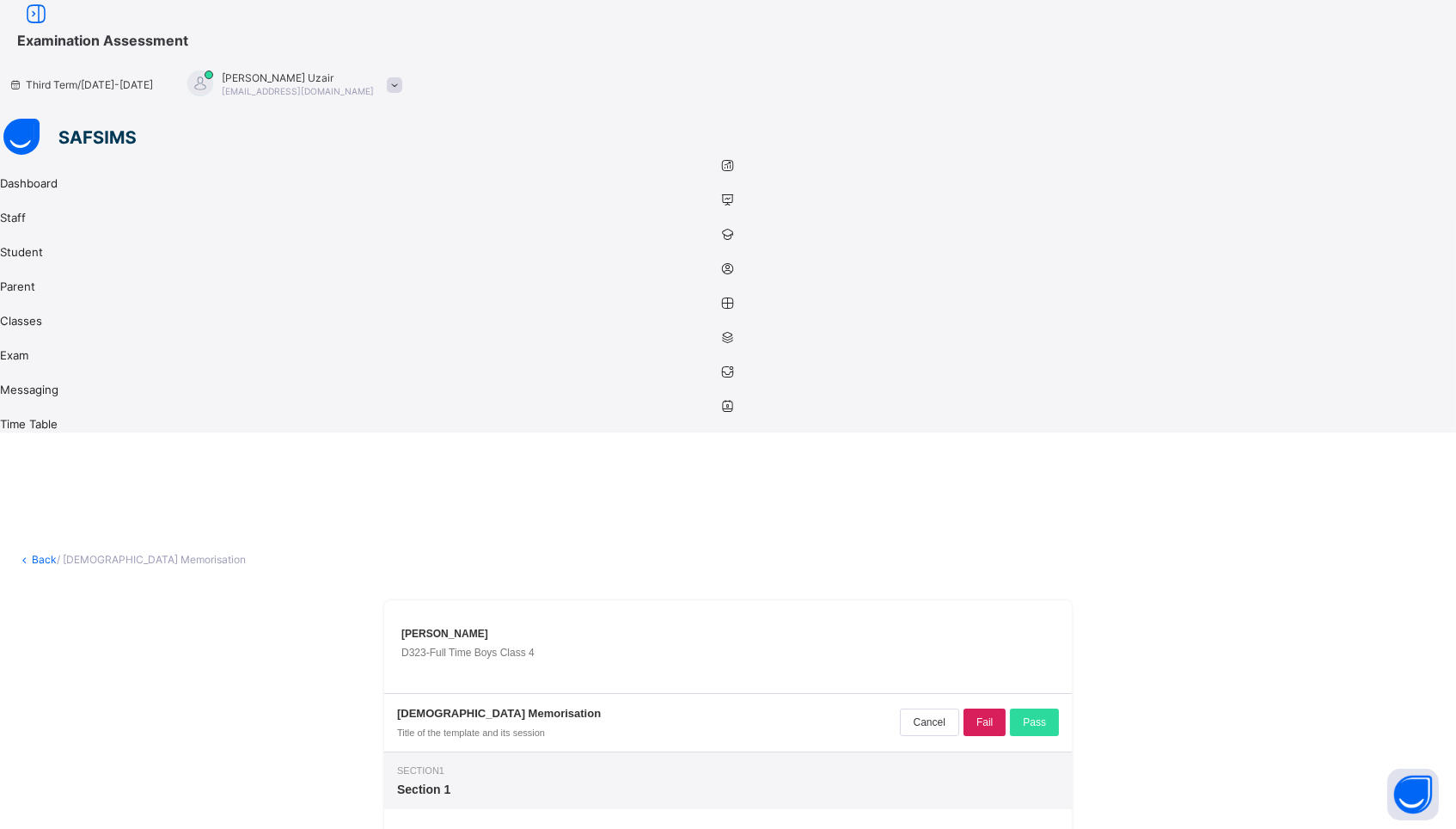
scroll to position [0, 0]
type textarea "**********"
type input "**"
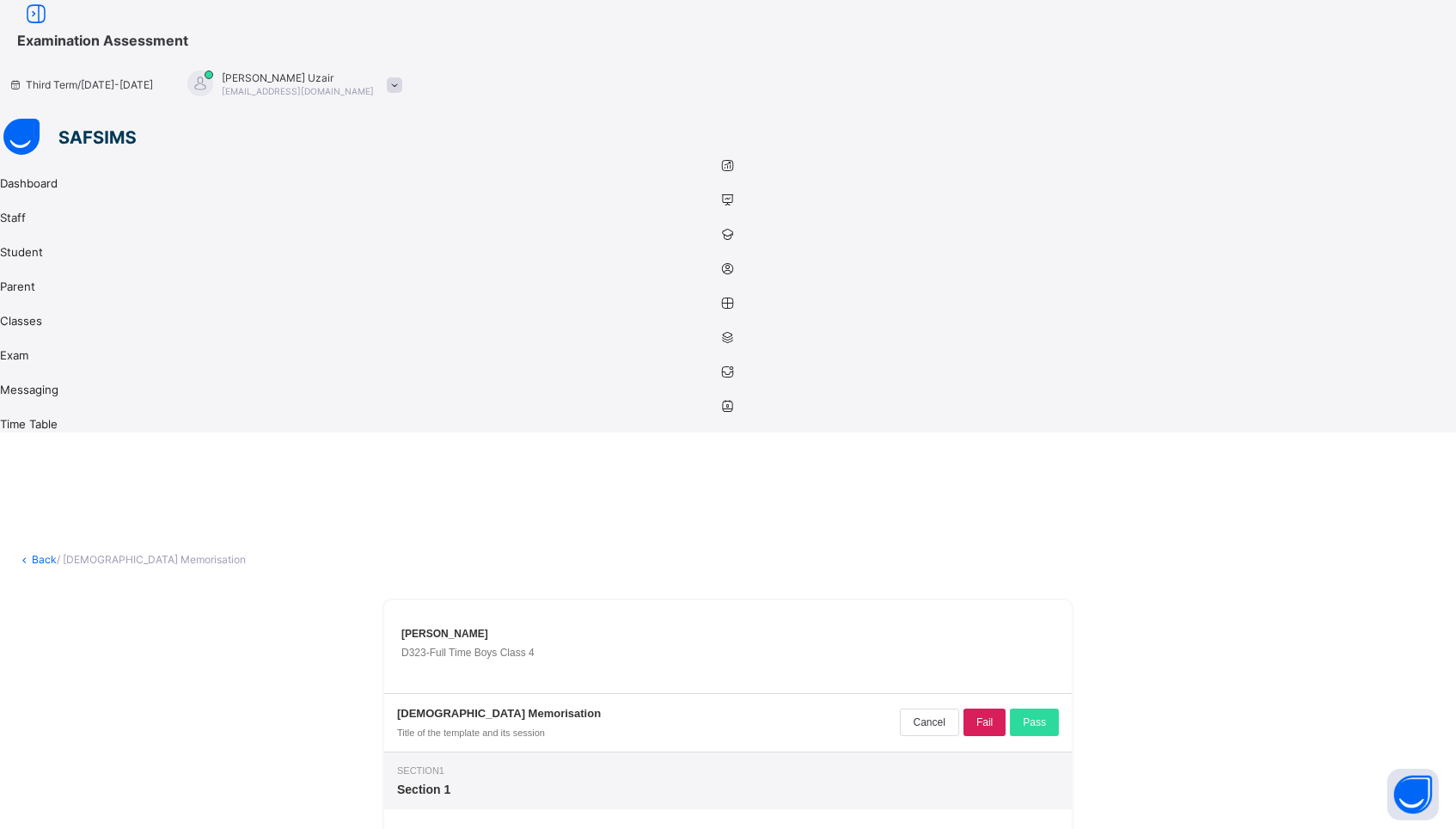
type input "**"
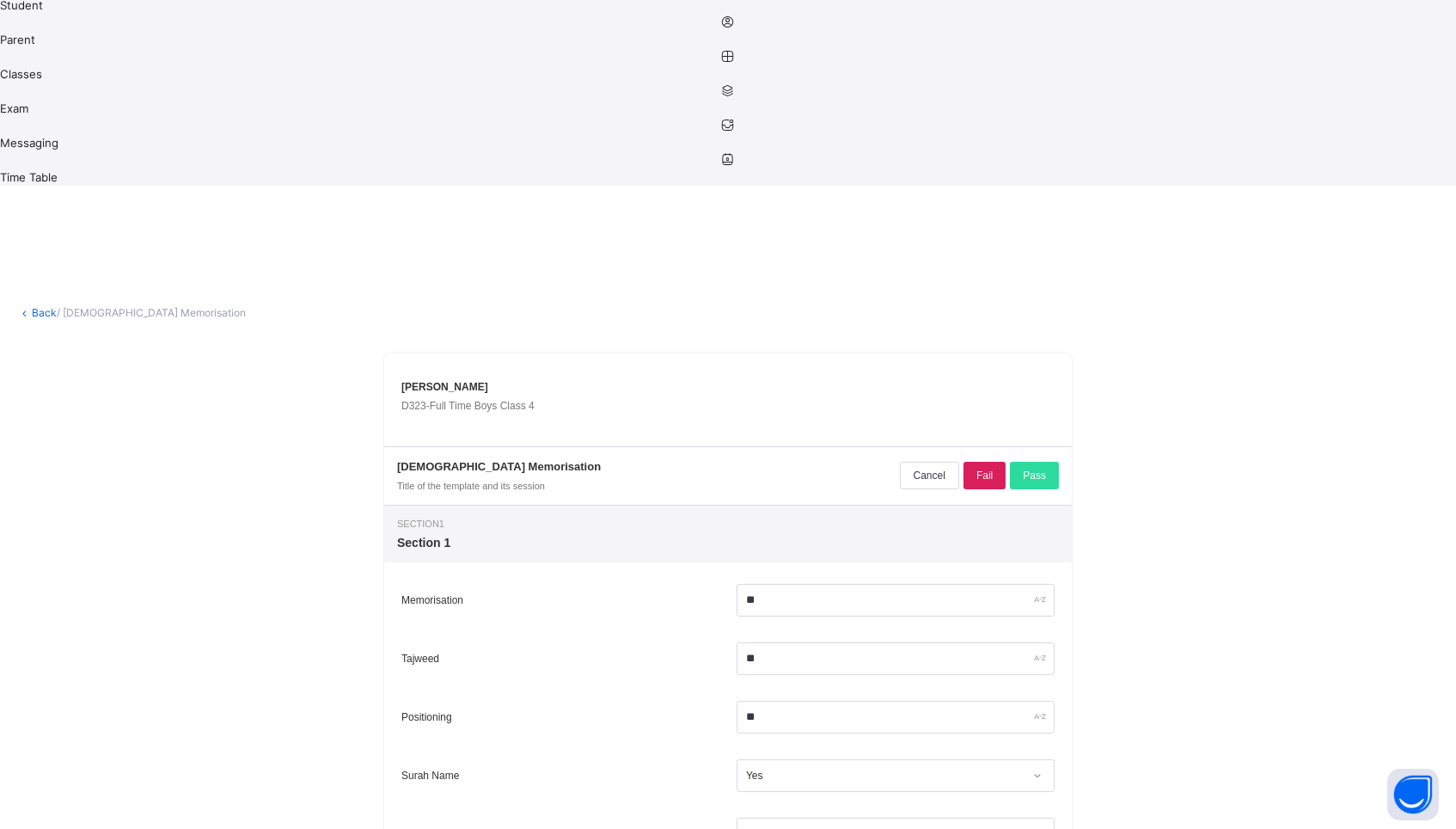
scroll to position [254, 0]
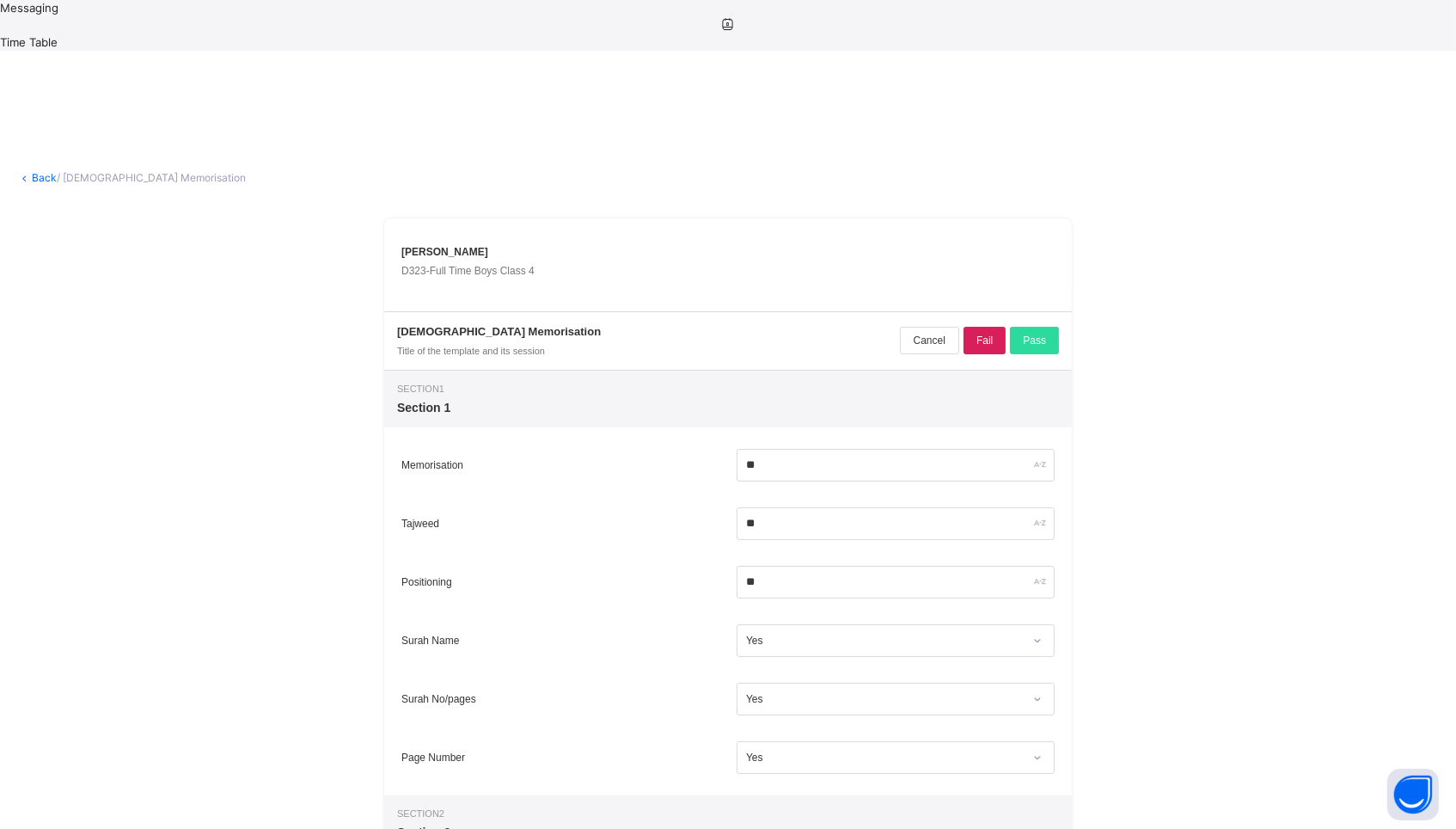
scroll to position [427, 0]
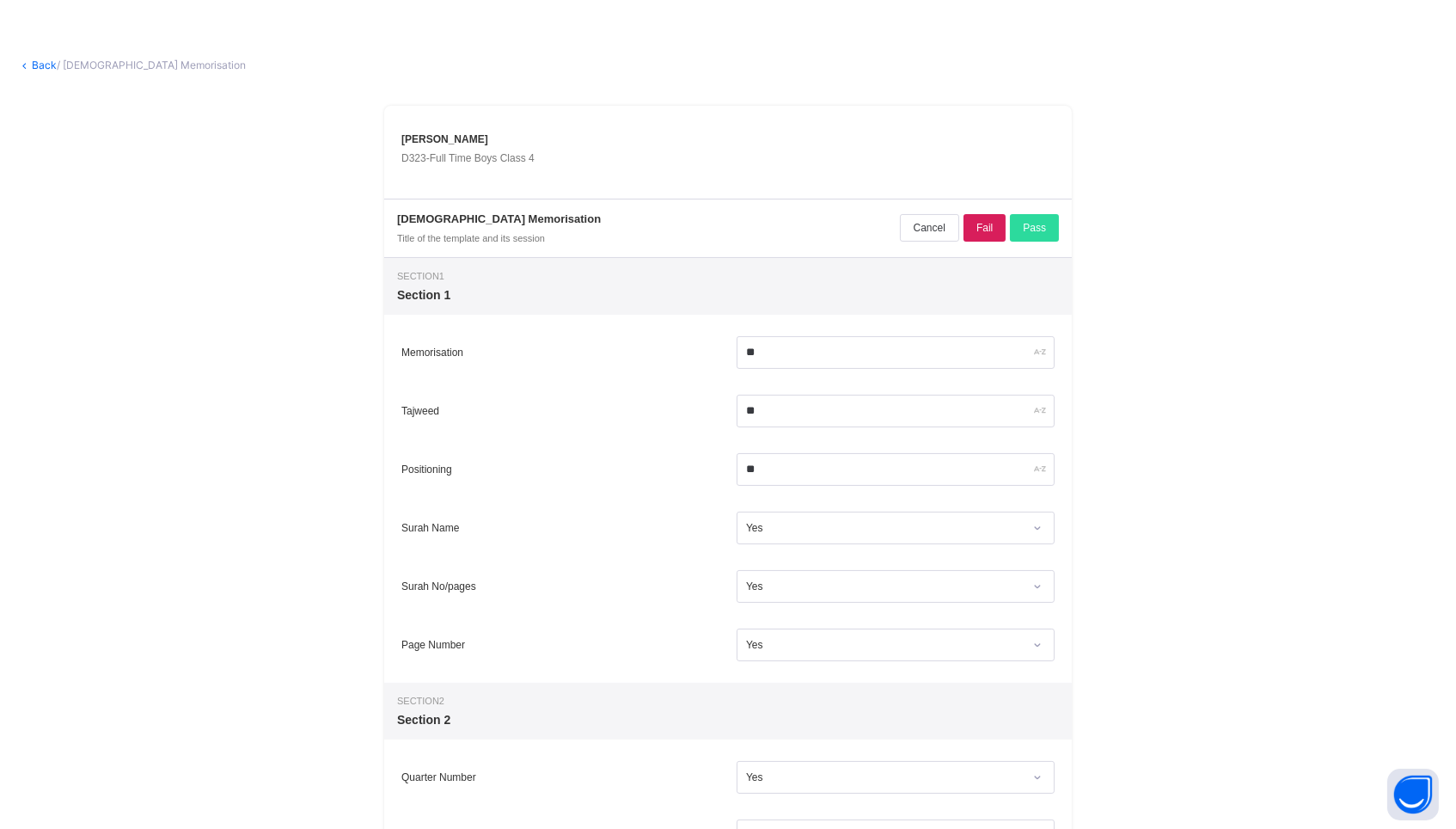
scroll to position [494, 0]
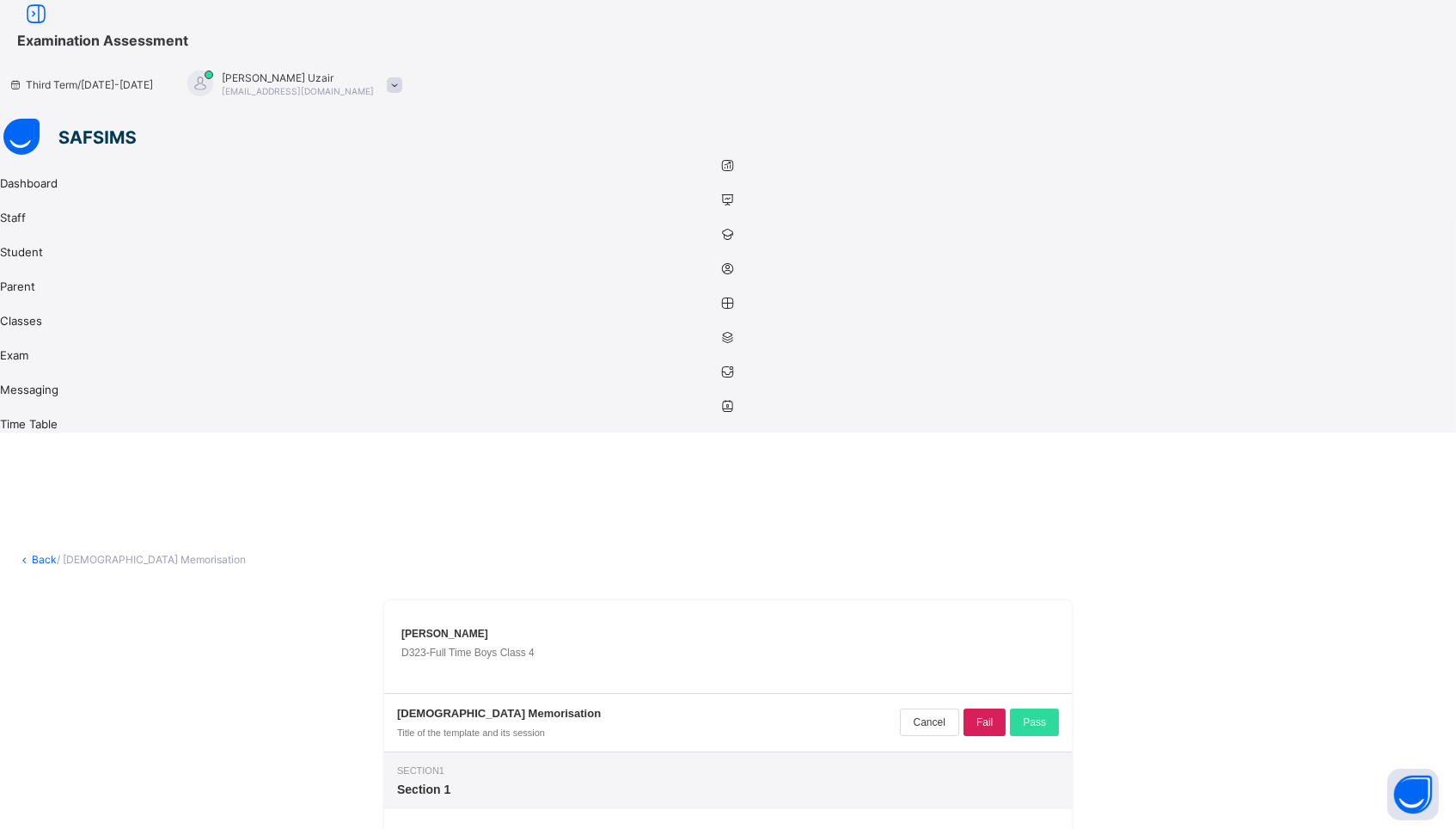
scroll to position [0, 0]
type textarea "**********"
click at [1059, 709] on div "Pass" at bounding box center [1034, 722] width 49 height 28
